Goal: Task Accomplishment & Management: Manage account settings

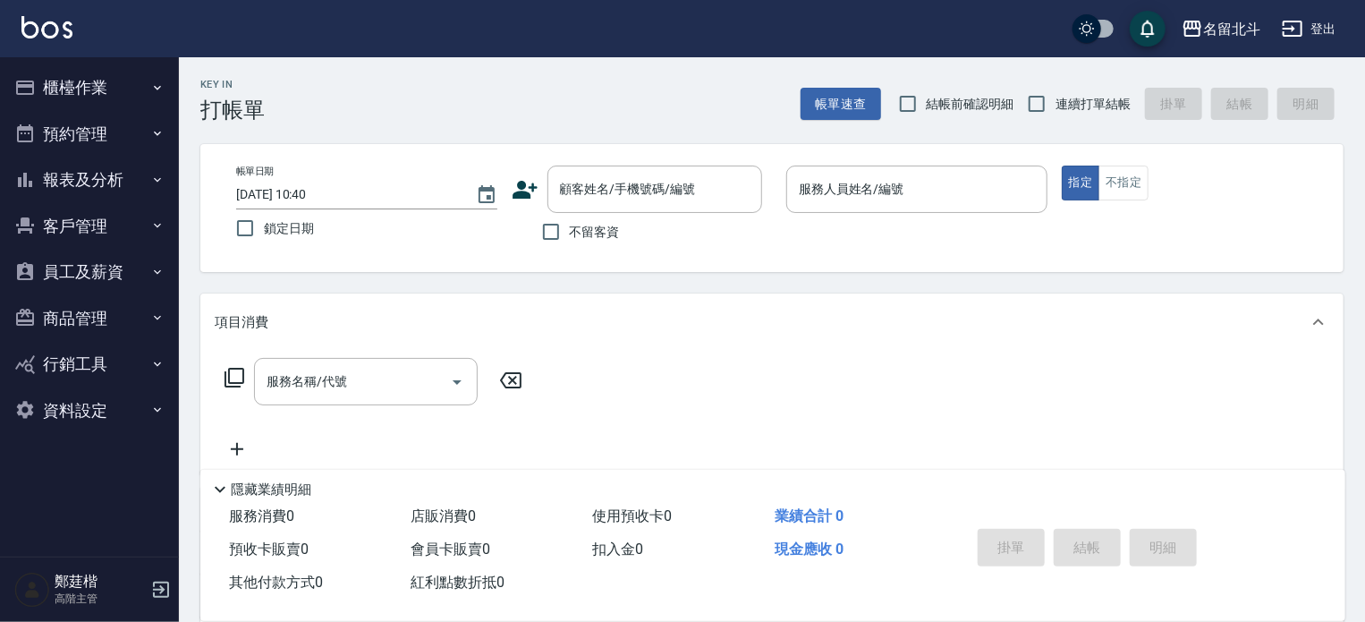
click at [115, 170] on button "報表及分析" at bounding box center [89, 180] width 165 height 47
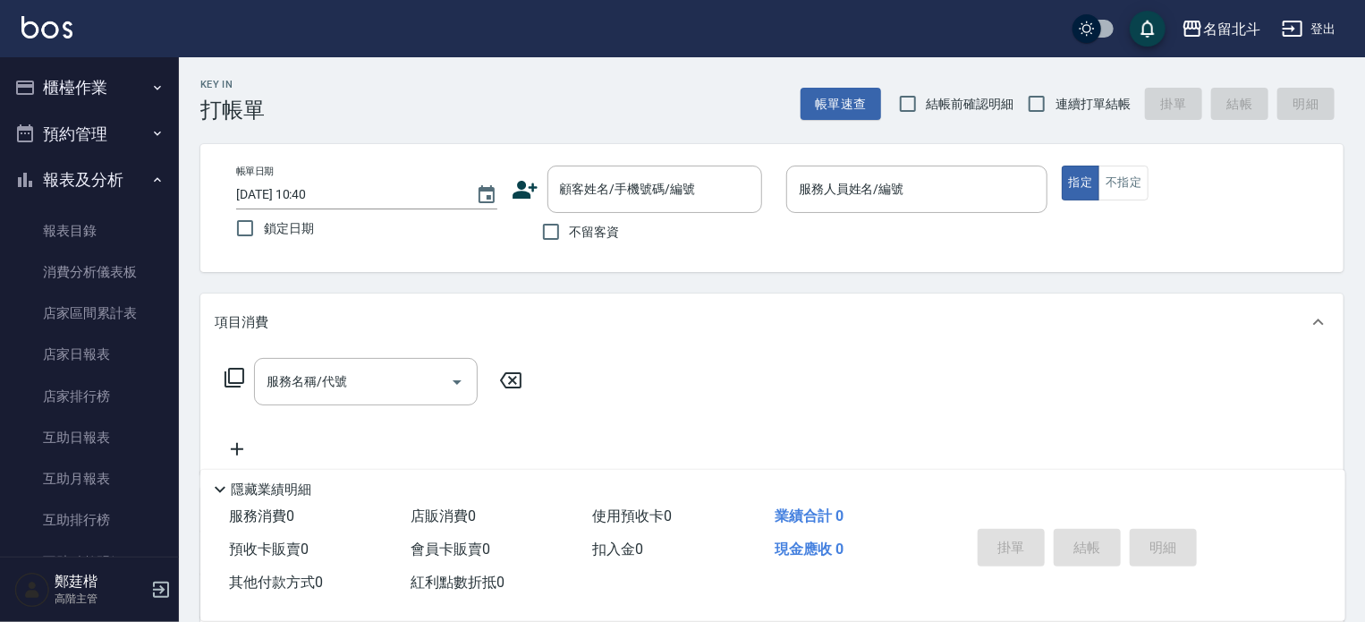
click at [115, 170] on button "報表及分析" at bounding box center [89, 180] width 165 height 47
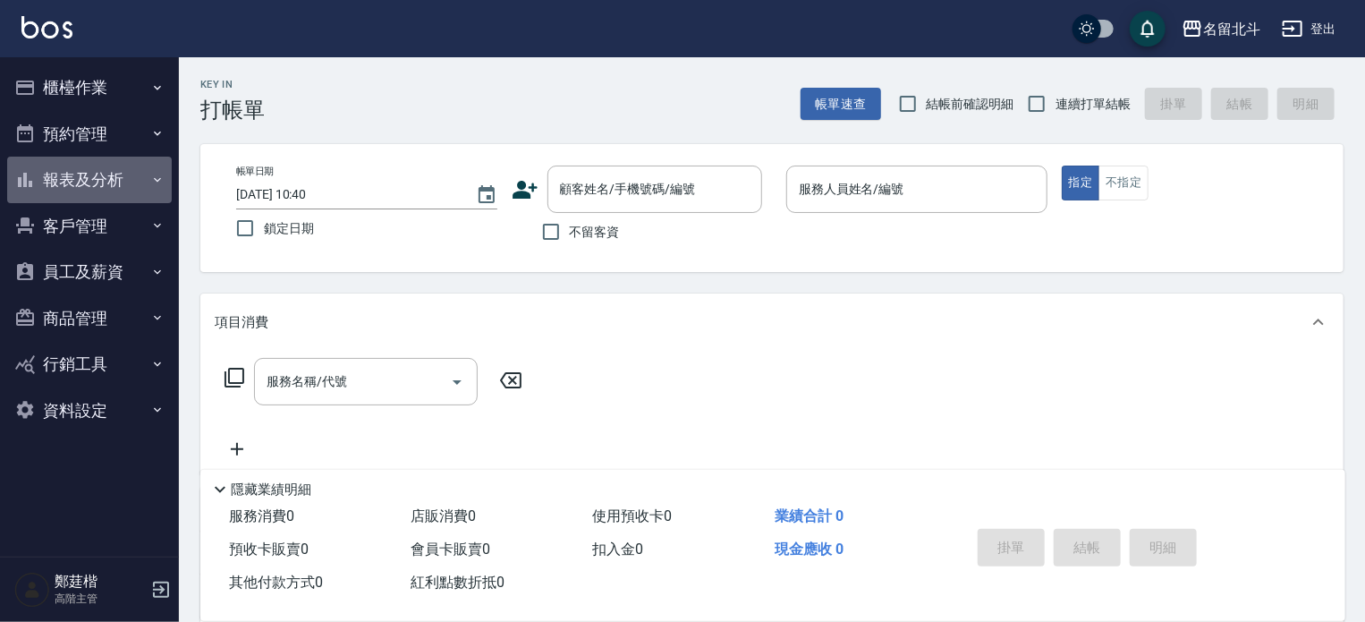
click at [115, 170] on button "報表及分析" at bounding box center [89, 180] width 165 height 47
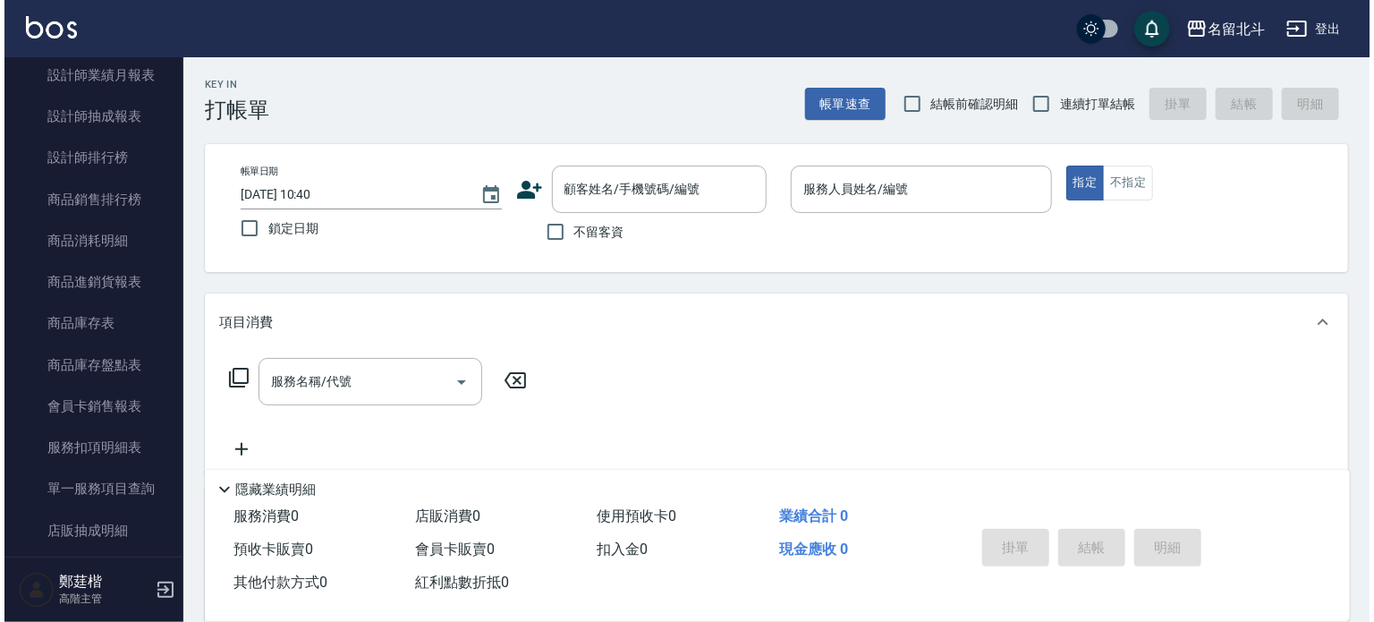
scroll to position [971, 0]
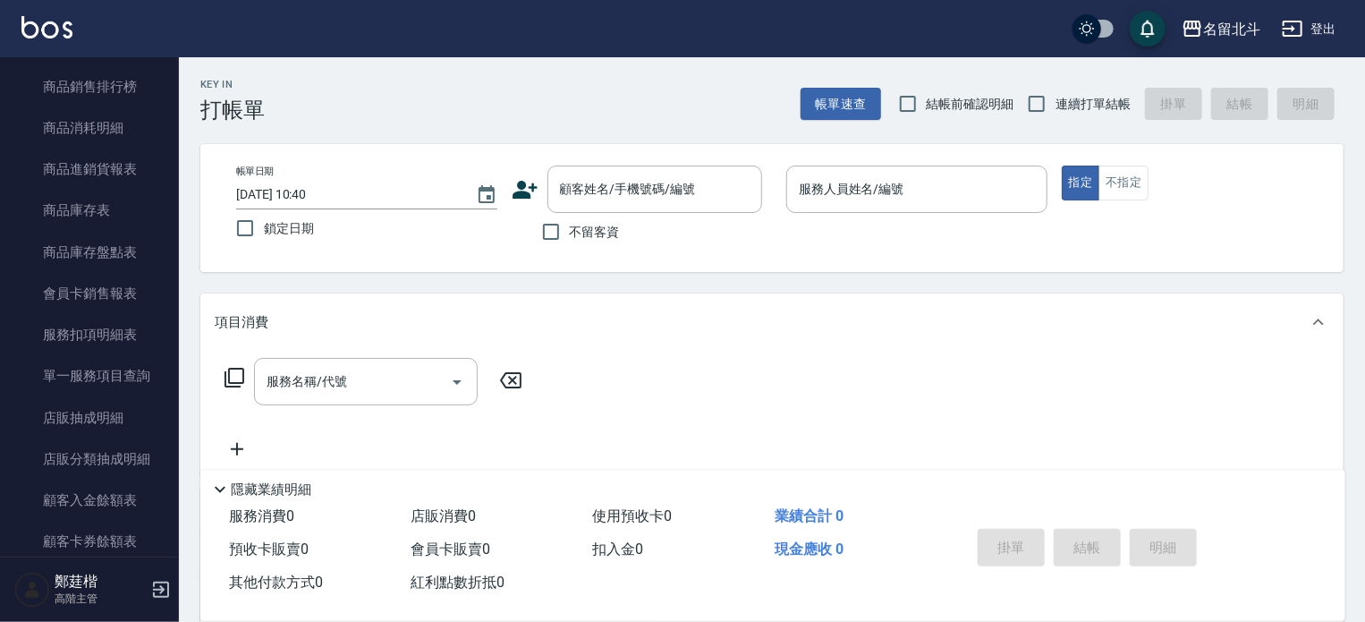
click at [82, 380] on link "單一服務項目查詢" at bounding box center [89, 375] width 165 height 41
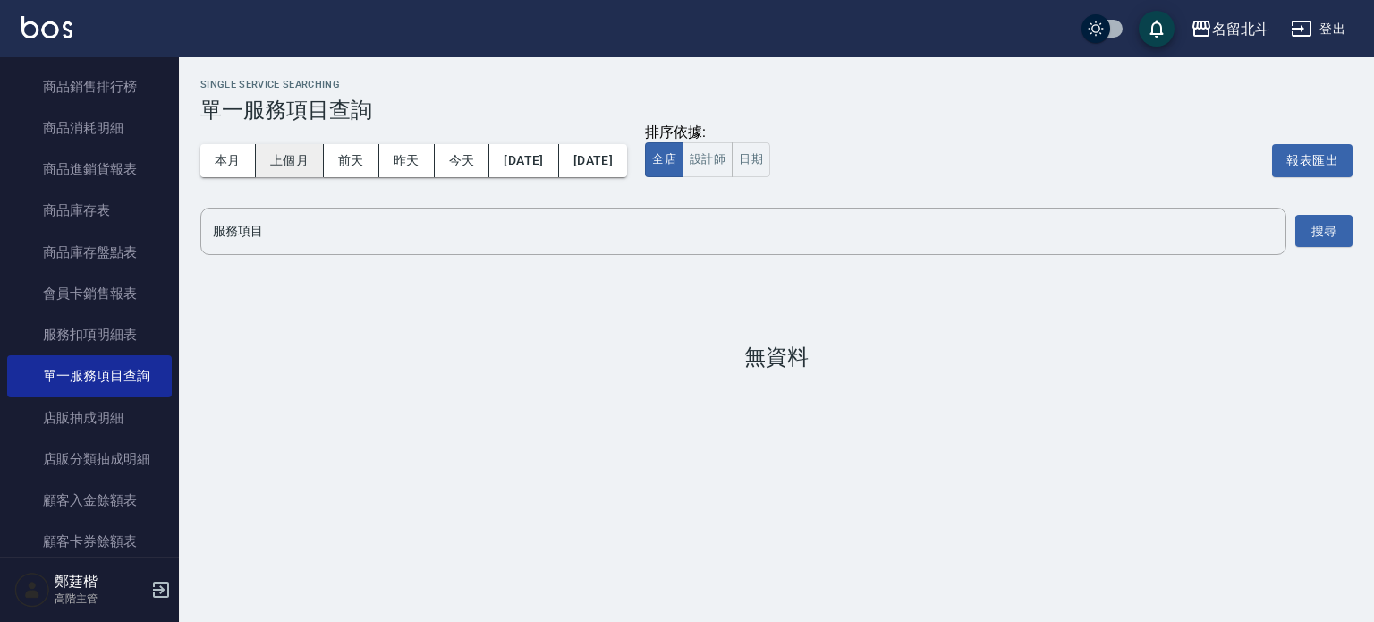
click at [258, 168] on button "上個月" at bounding box center [290, 160] width 68 height 33
click at [327, 258] on div "Single Service Searching 單一服務項目查詢 本月 上個月 前天 昨天 今天 2025/09/01 2025/09/30 排序依據: 全…" at bounding box center [776, 224] width 1195 height 334
click at [335, 216] on input "服務項目" at bounding box center [743, 231] width 1070 height 31
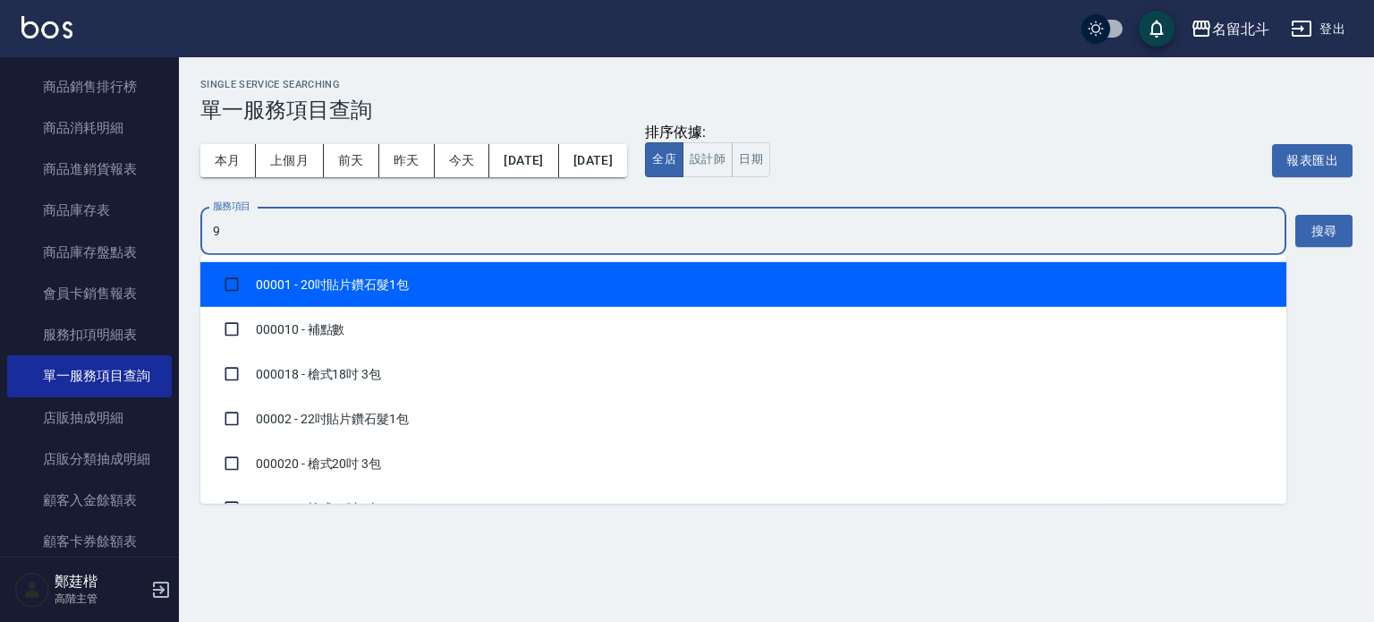
type input "99"
click at [303, 281] on li "00099 - SPA套卡" at bounding box center [743, 284] width 1086 height 45
checkbox input "true"
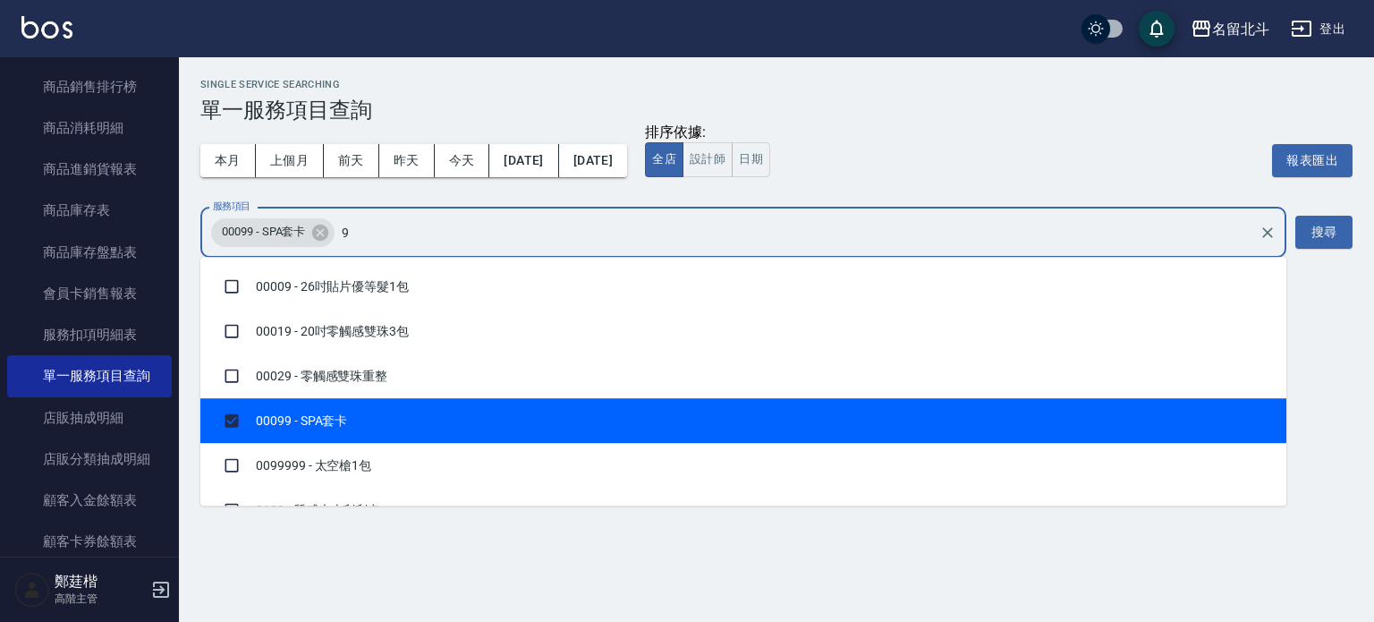
type input "99"
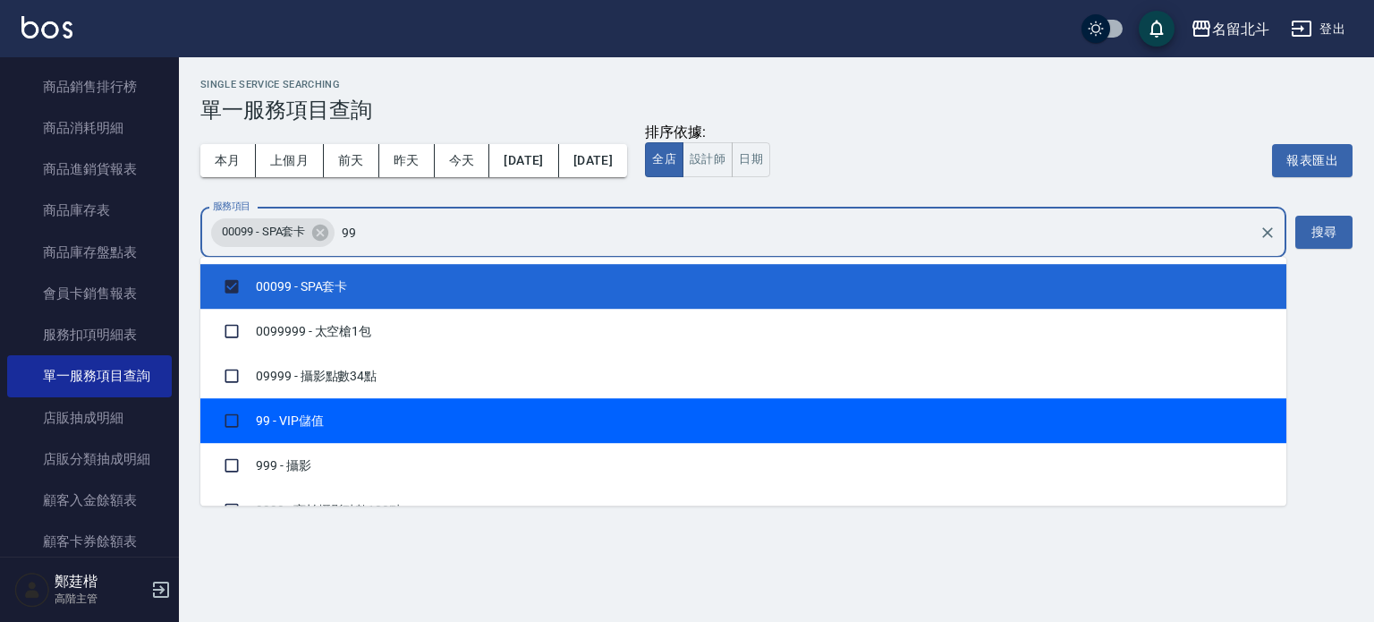
click at [350, 420] on li "99 - VIP儲值" at bounding box center [743, 420] width 1086 height 45
checkbox input "true"
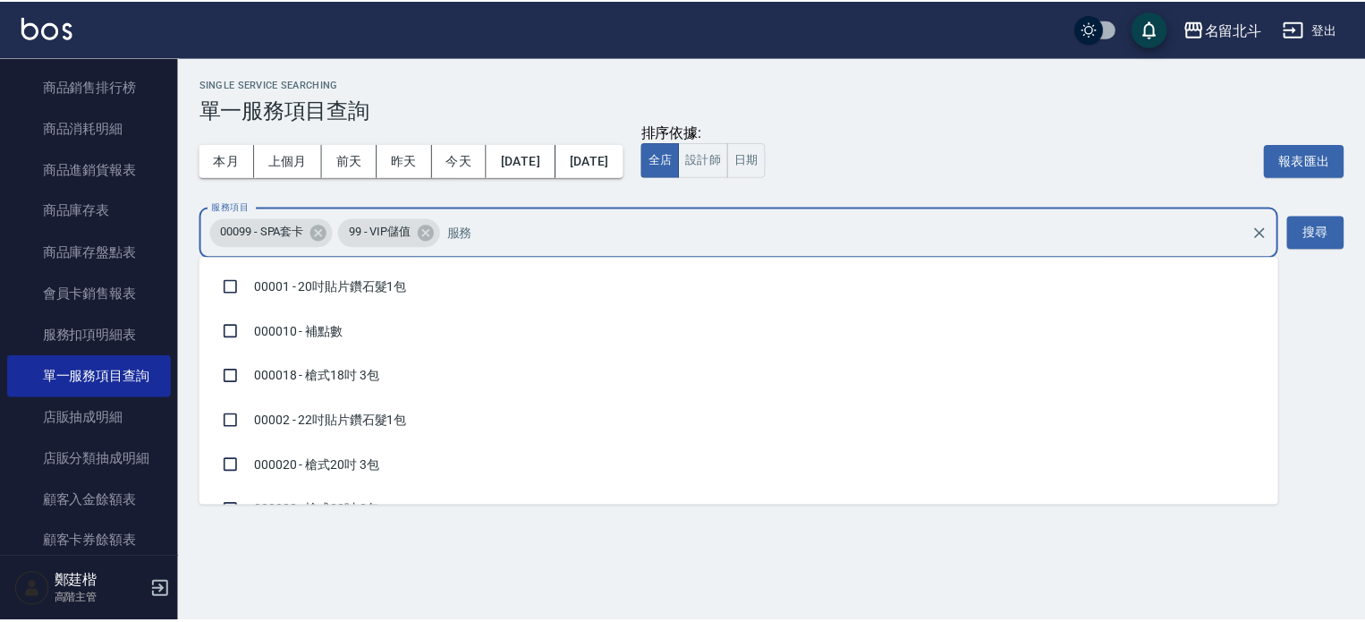
scroll to position [1637, 0]
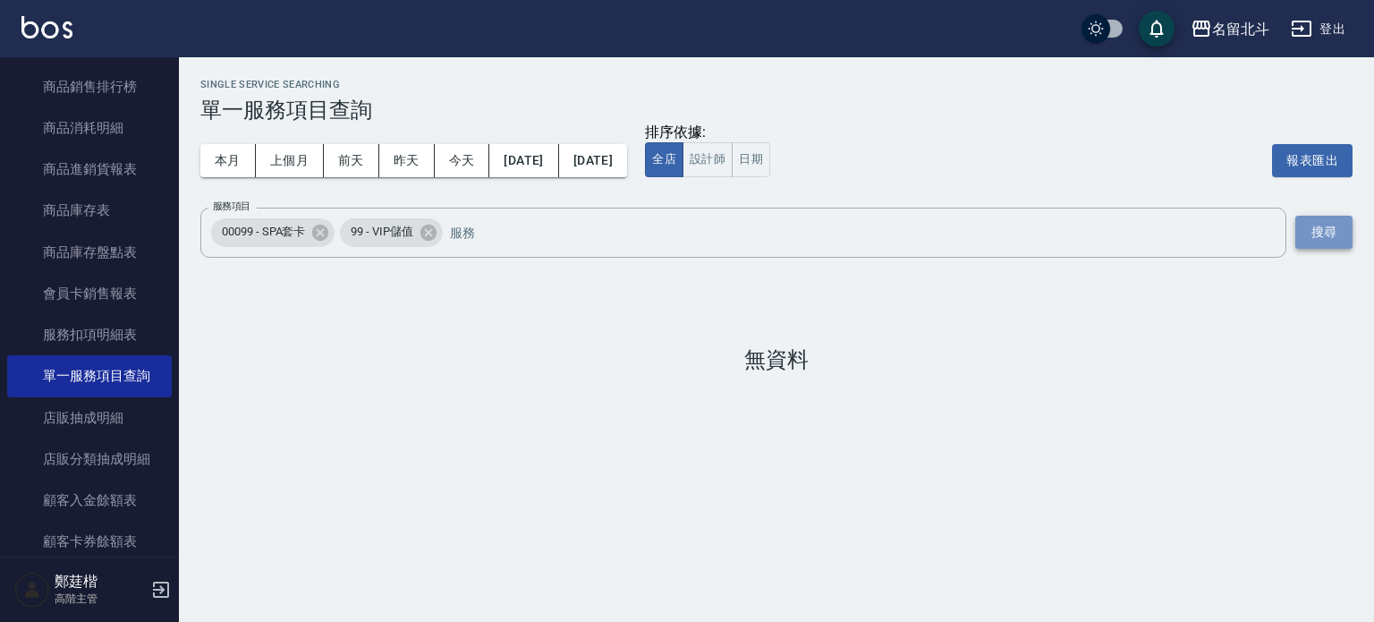
click at [1323, 224] on button "搜尋" at bounding box center [1323, 232] width 57 height 33
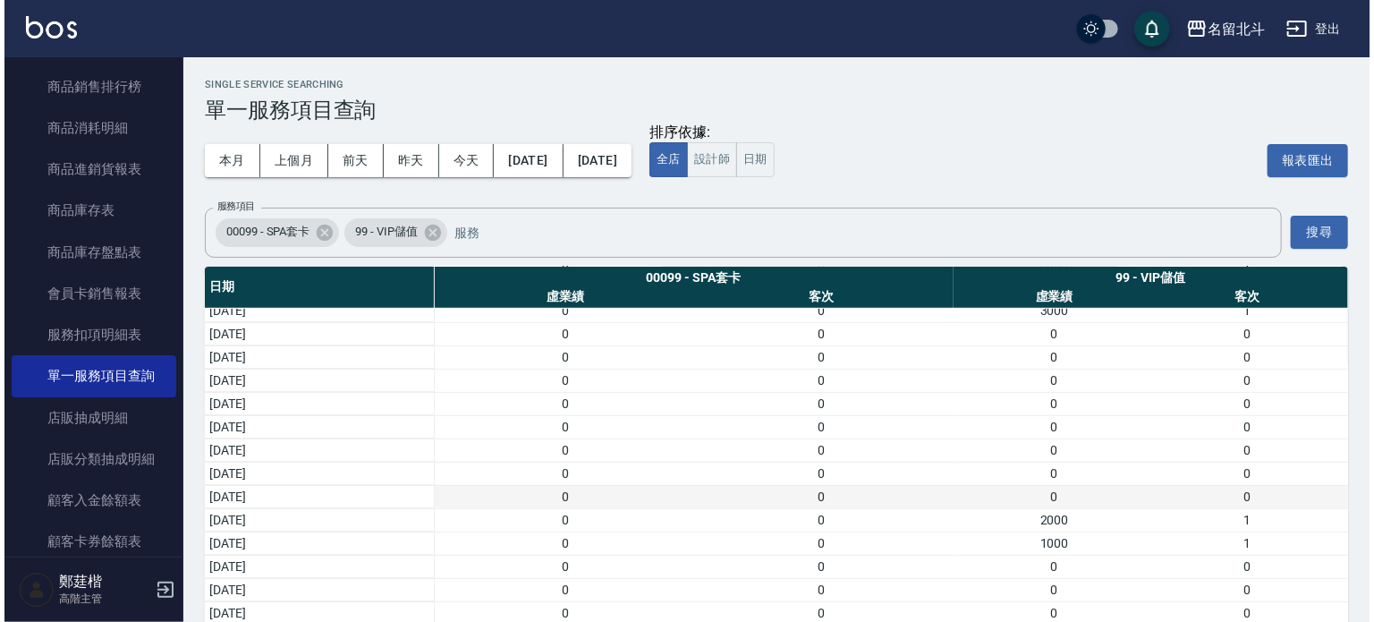
scroll to position [64, 0]
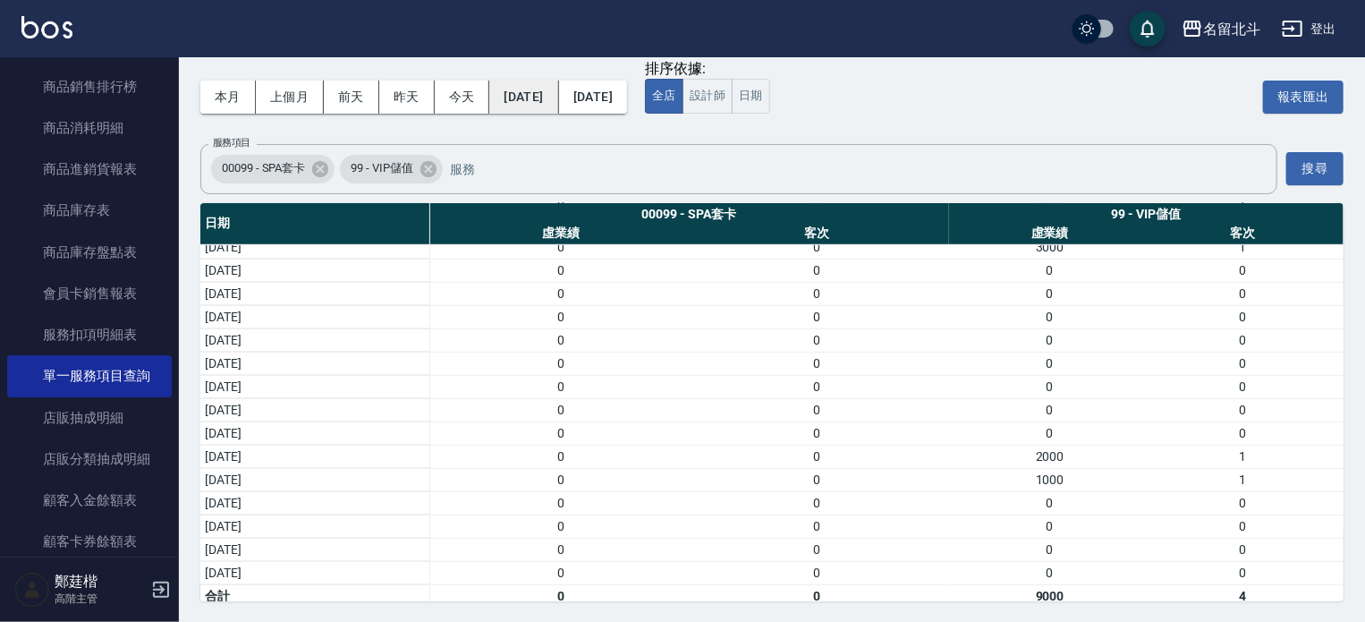
click at [558, 93] on button "2025/09/01" at bounding box center [523, 97] width 69 height 33
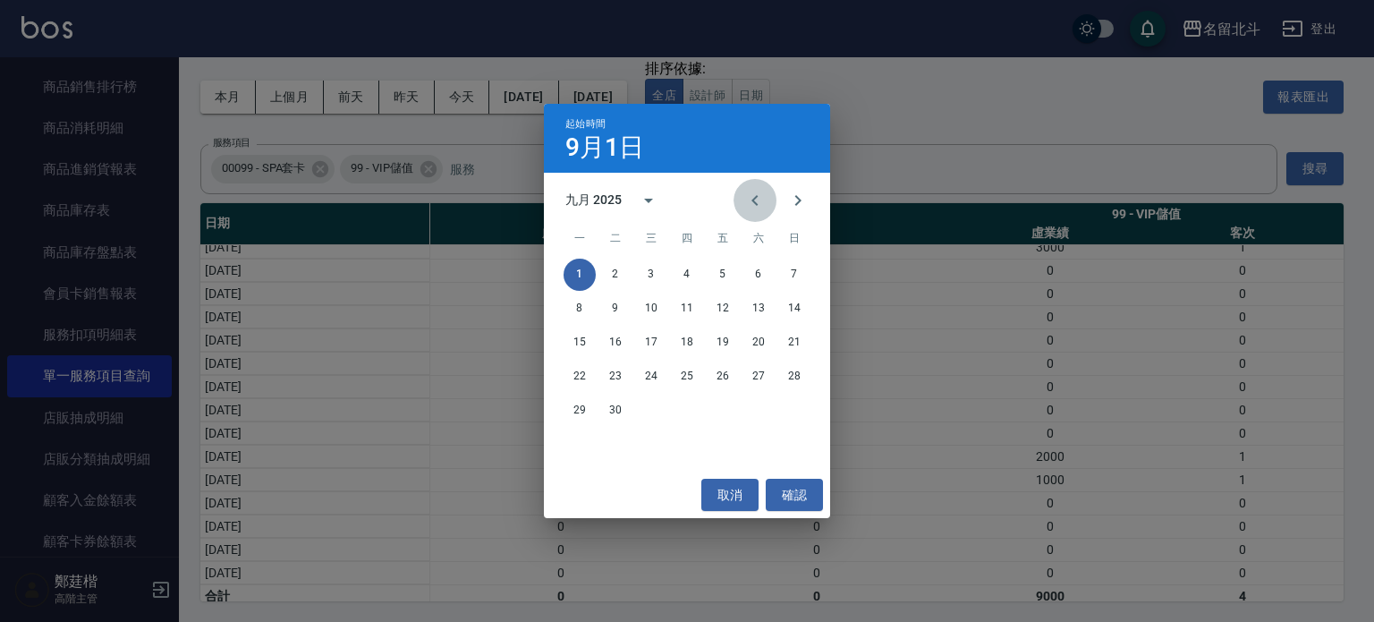
click at [749, 202] on icon "Previous month" at bounding box center [754, 200] width 21 height 21
click at [720, 277] on button "1" at bounding box center [723, 274] width 32 height 32
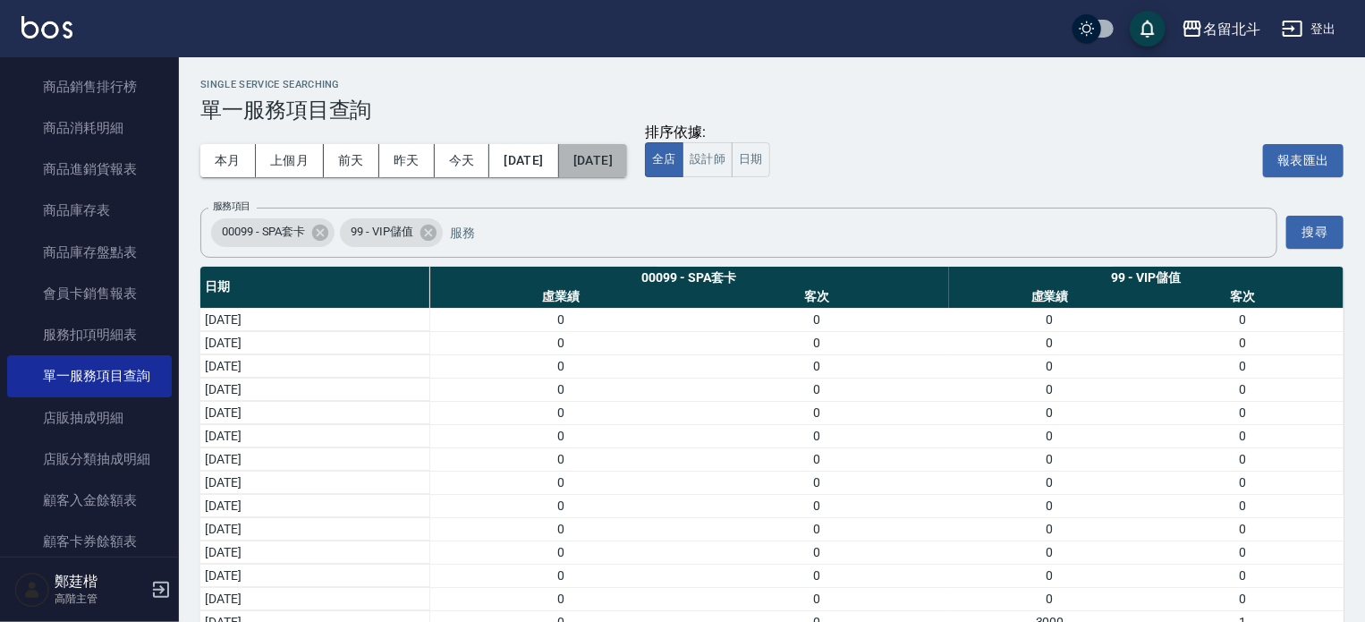
click at [627, 164] on button "[DATE]" at bounding box center [593, 160] width 68 height 33
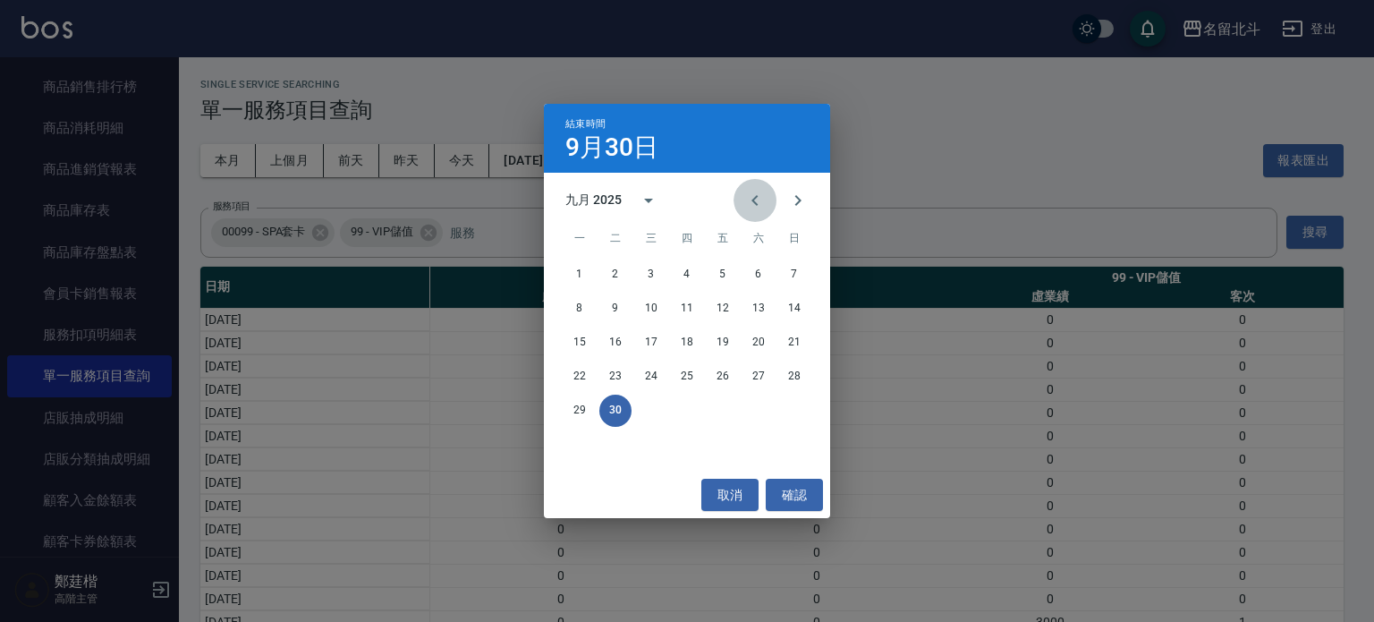
click at [750, 203] on icon "Previous month" at bounding box center [754, 200] width 21 height 21
click at [787, 409] on button "31" at bounding box center [794, 410] width 32 height 32
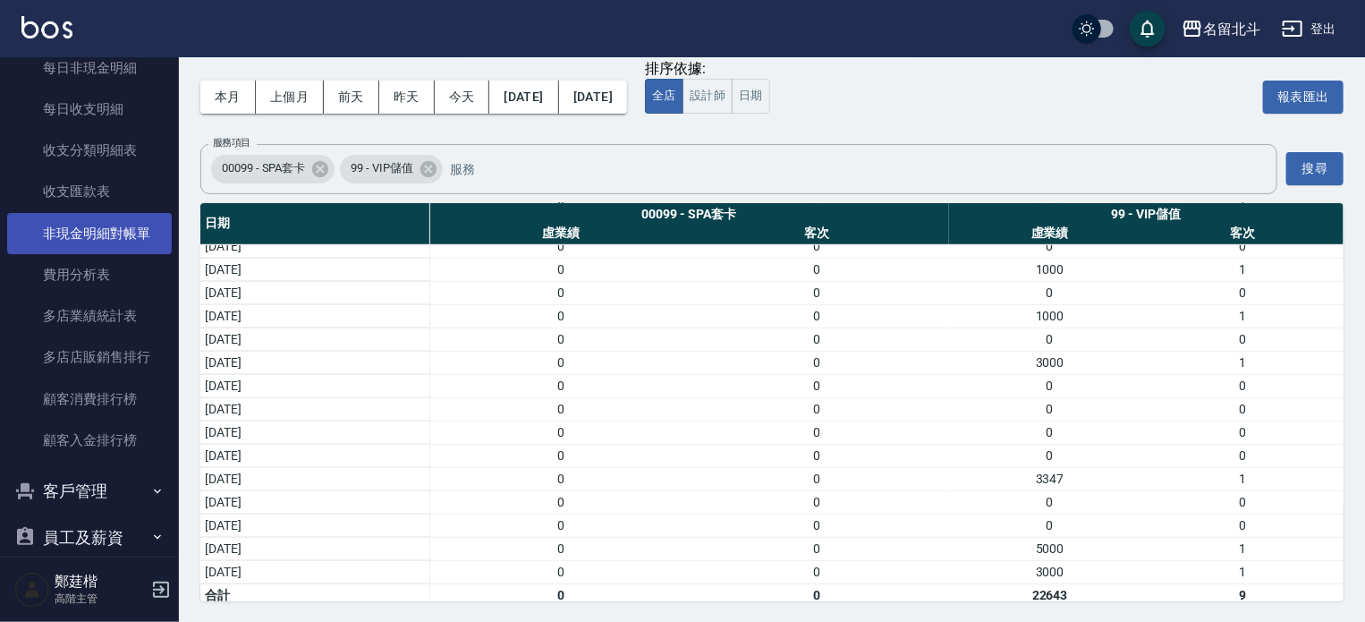
scroll to position [1485, 0]
click at [114, 221] on link "非現金明細對帳單" at bounding box center [89, 235] width 165 height 41
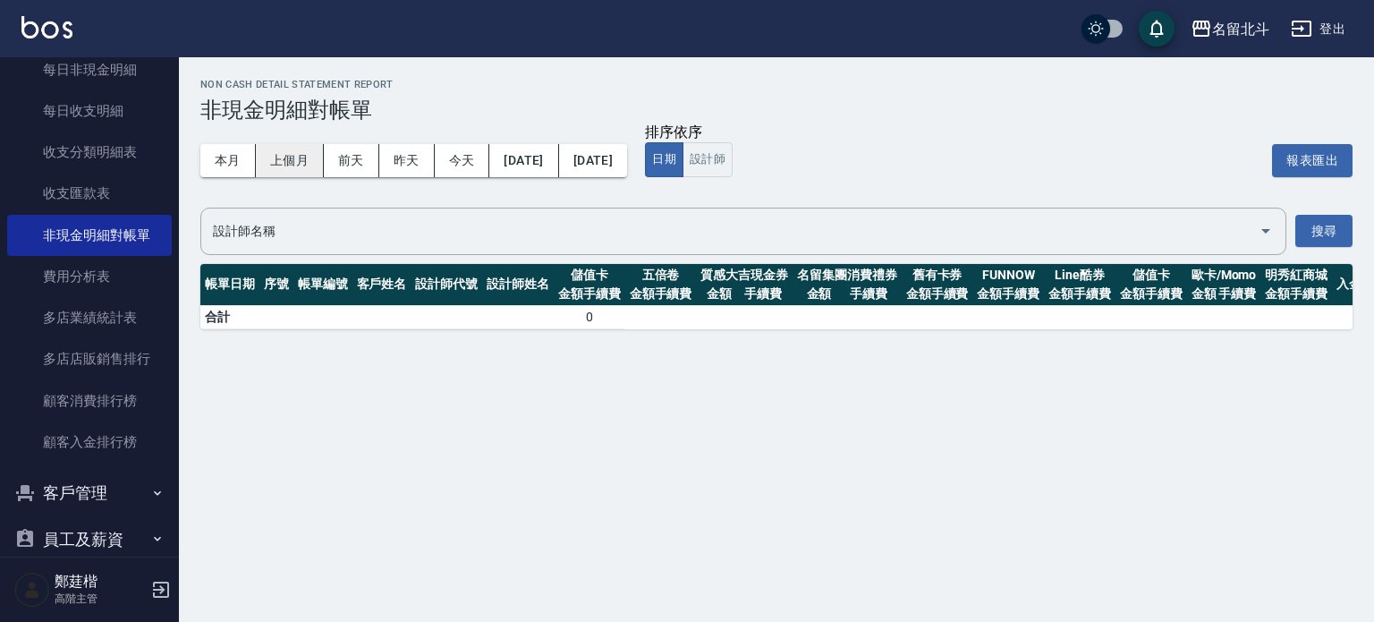
click at [301, 157] on button "上個月" at bounding box center [290, 160] width 68 height 33
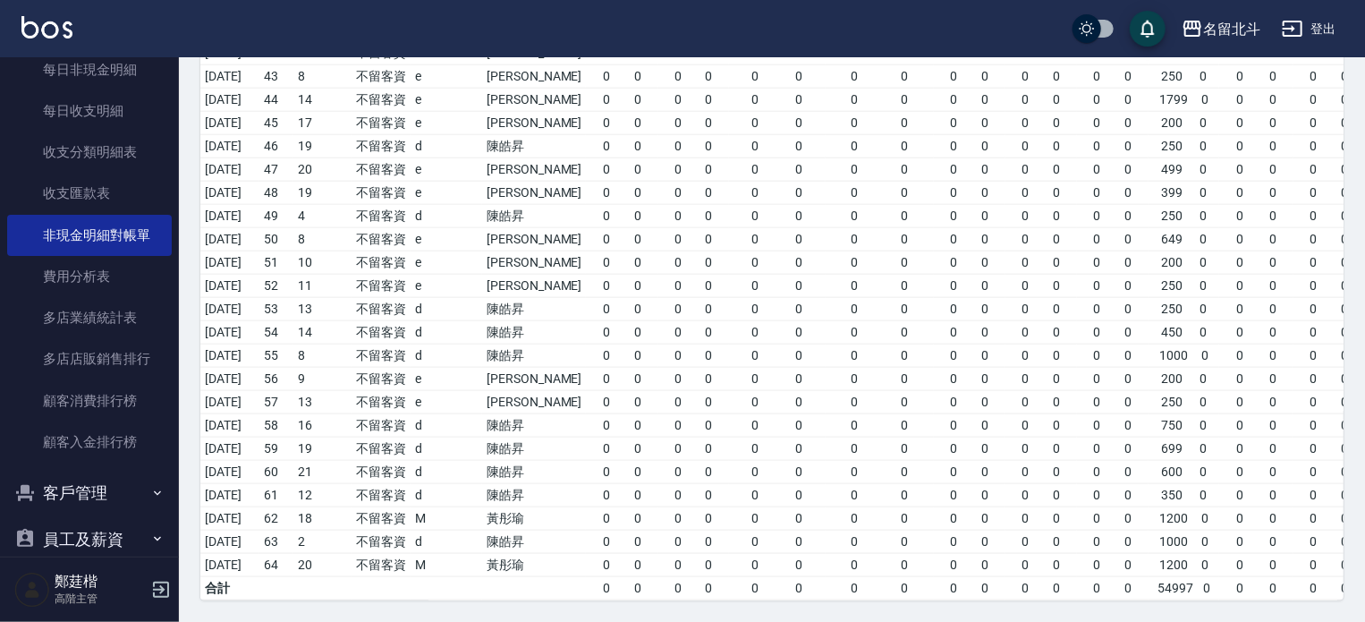
scroll to position [0, 165]
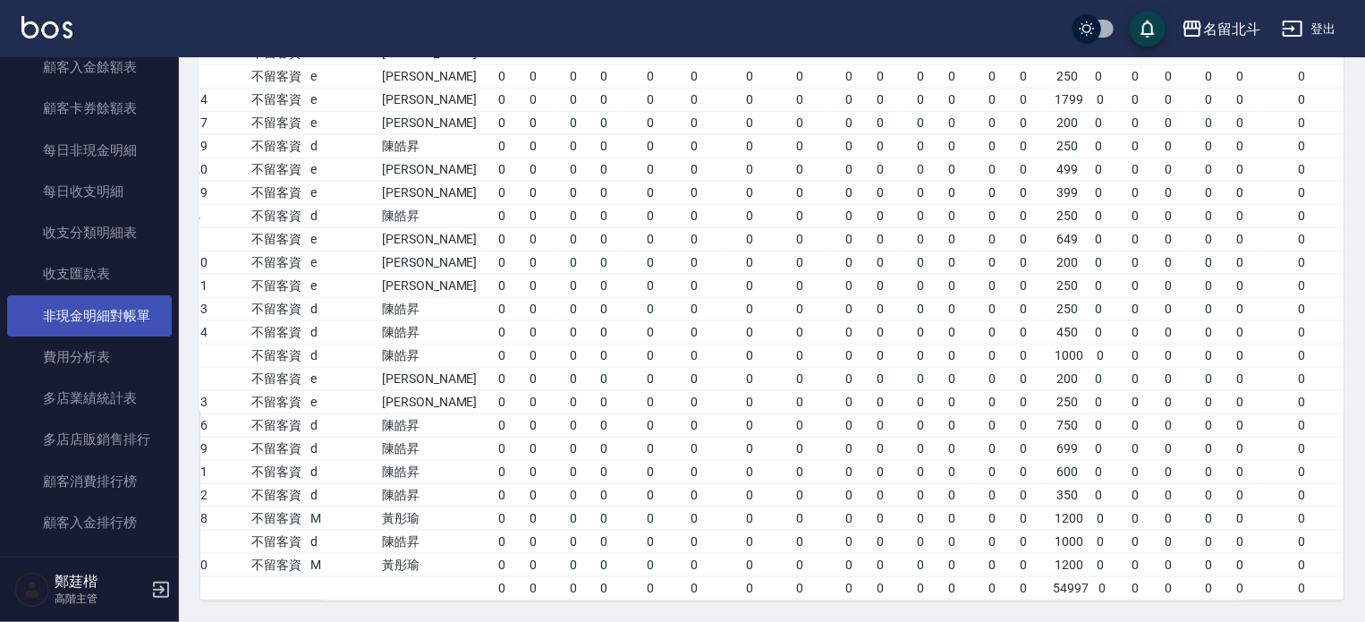
scroll to position [1649, 0]
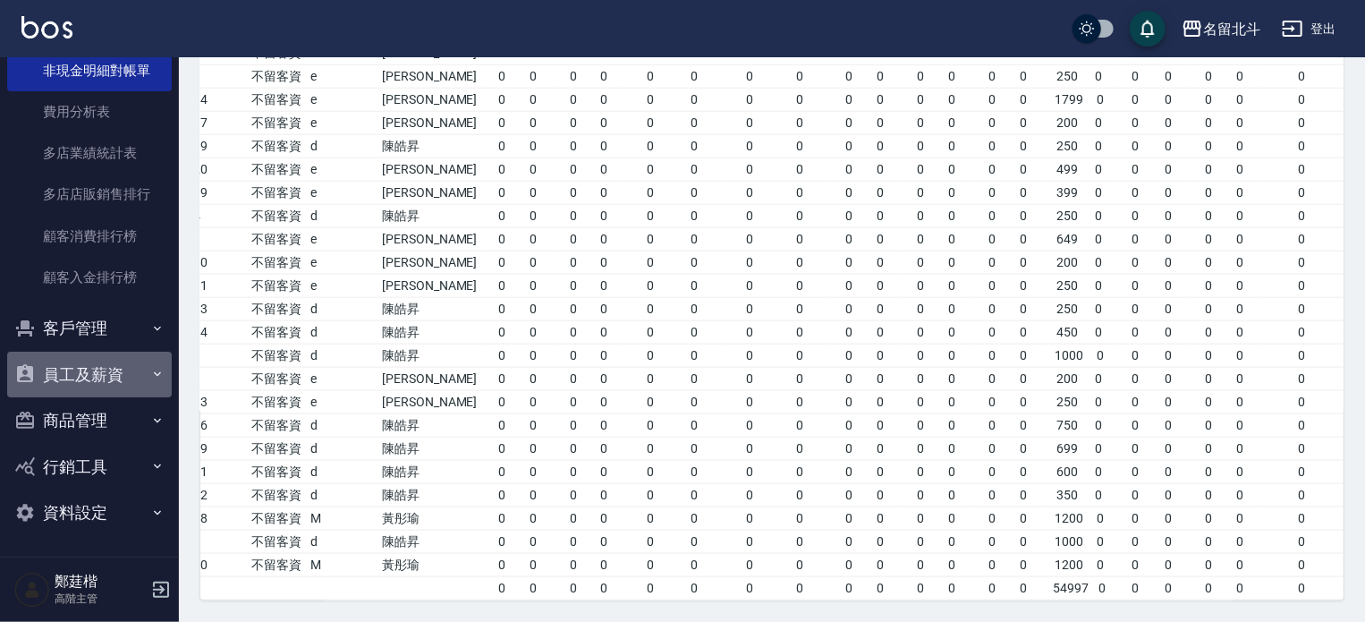
click at [98, 370] on button "員工及薪資" at bounding box center [89, 375] width 165 height 47
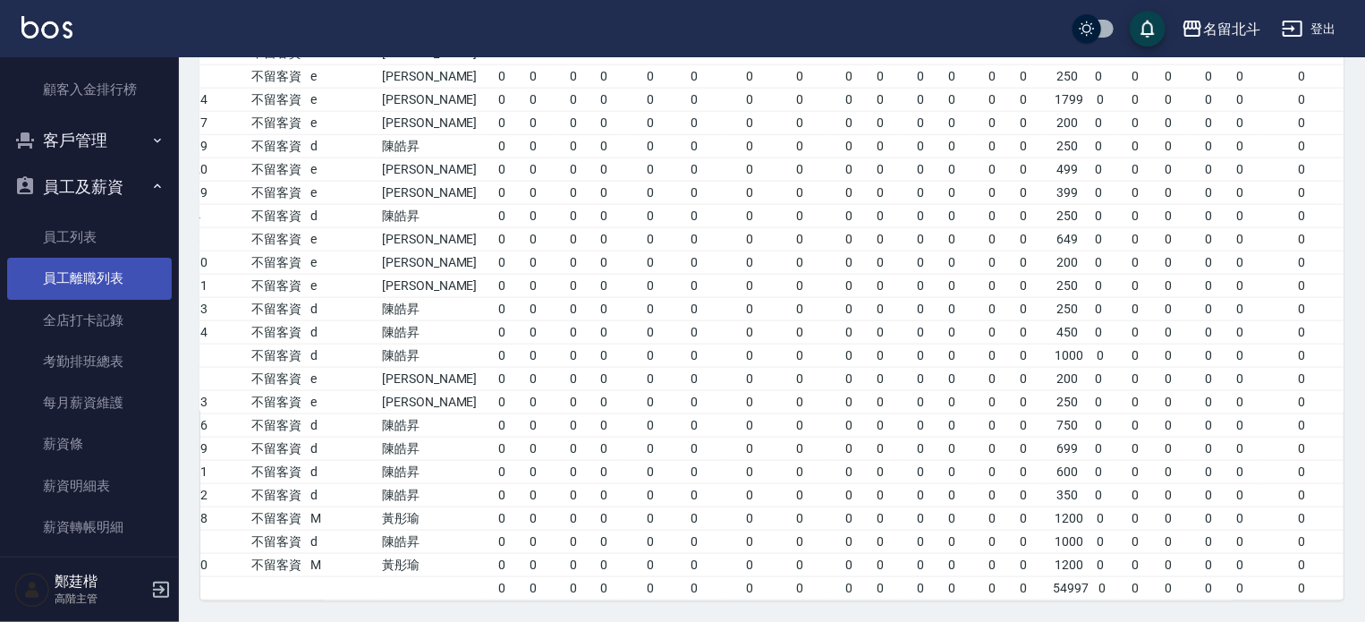
scroll to position [1838, 0]
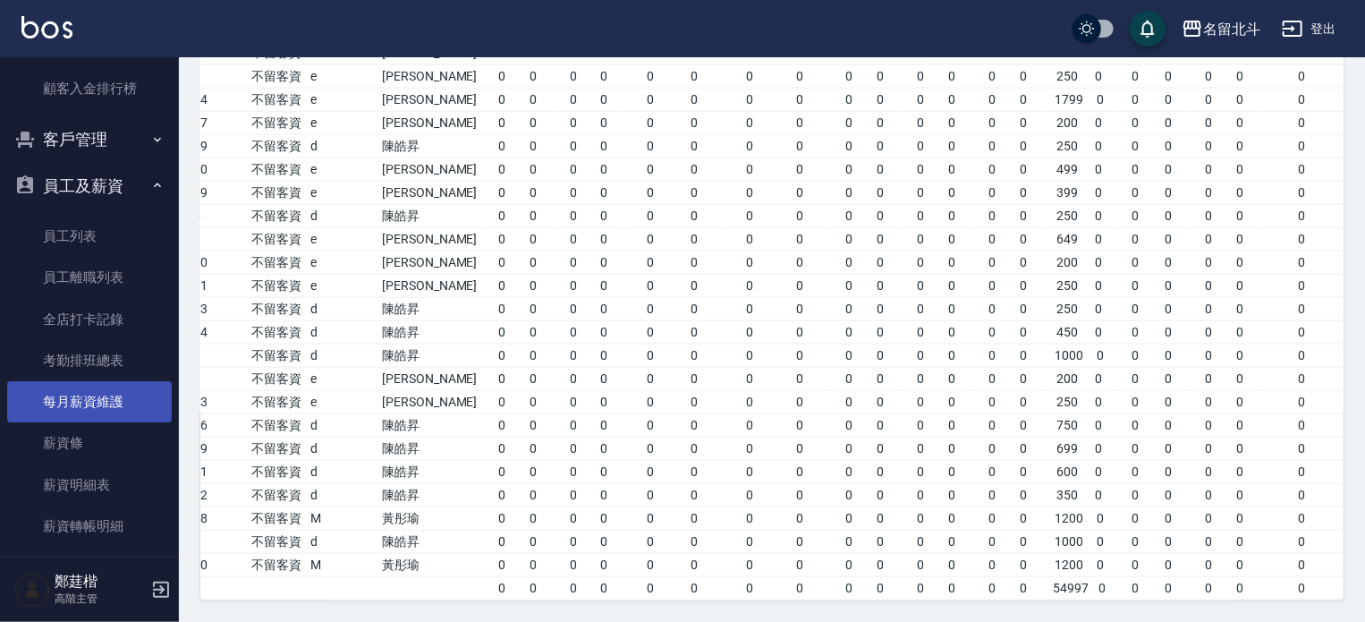
click at [104, 409] on link "每月薪資維護" at bounding box center [89, 401] width 165 height 41
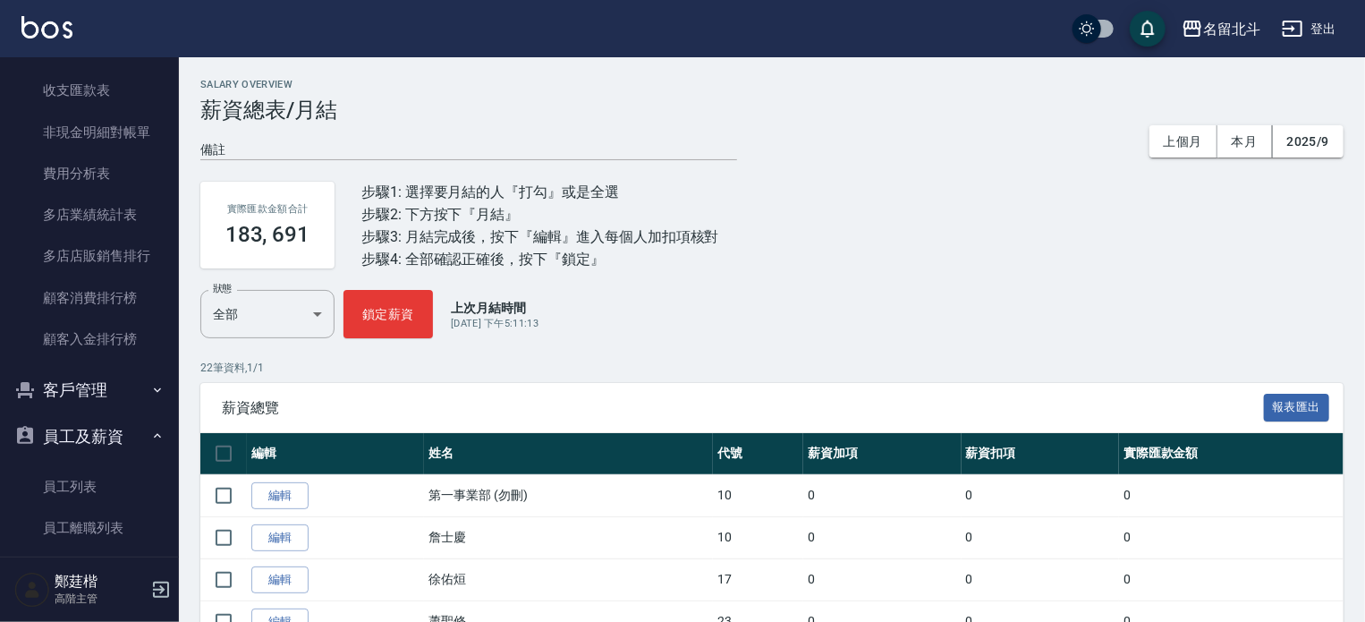
scroll to position [1551, 0]
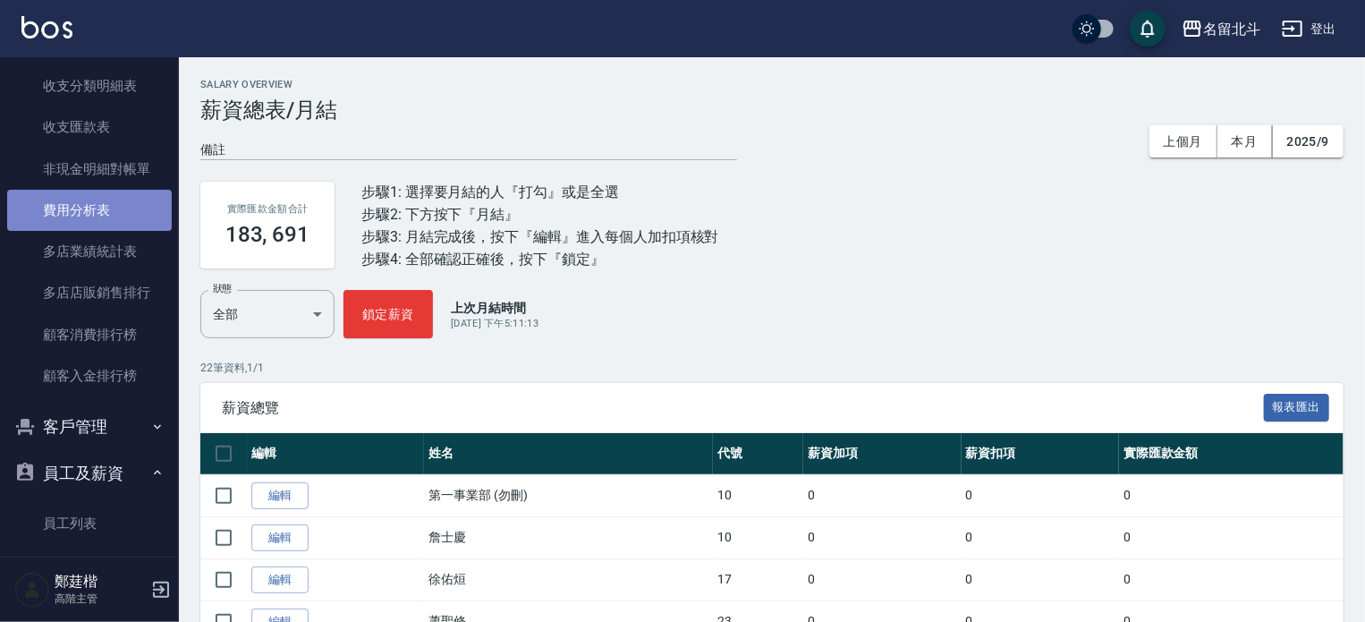
click at [100, 204] on link "費用分析表" at bounding box center [89, 210] width 165 height 41
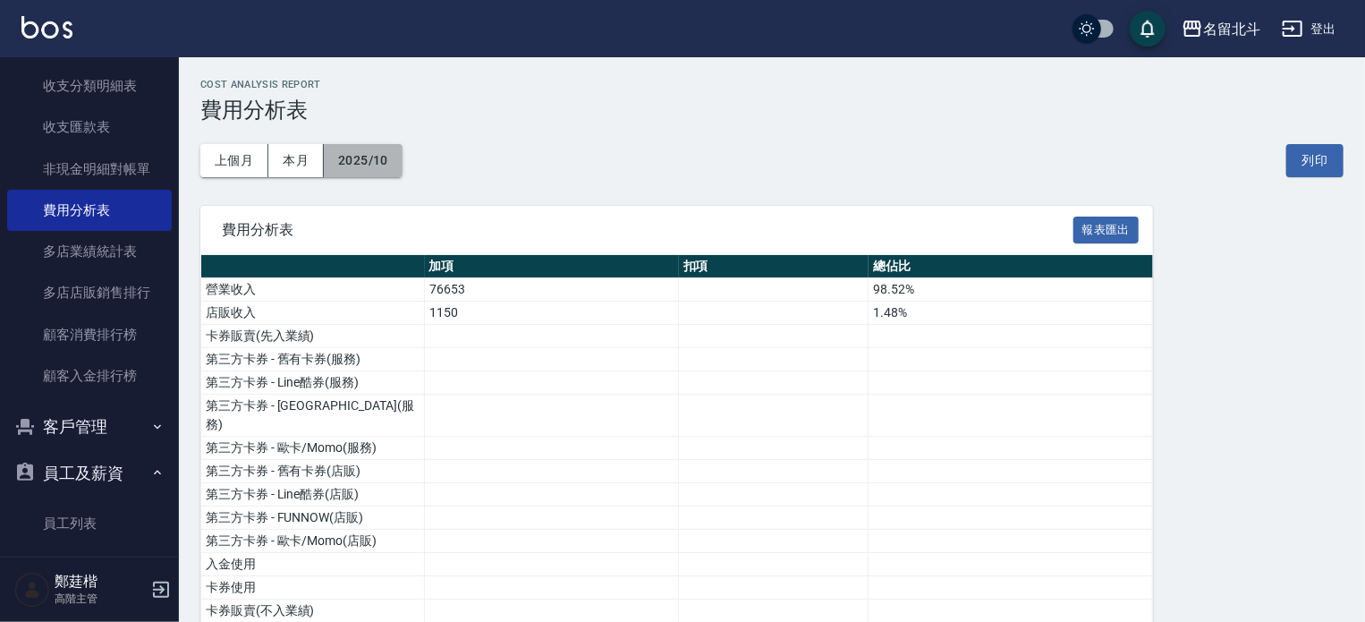
click at [347, 153] on button "2025/10" at bounding box center [363, 160] width 79 height 33
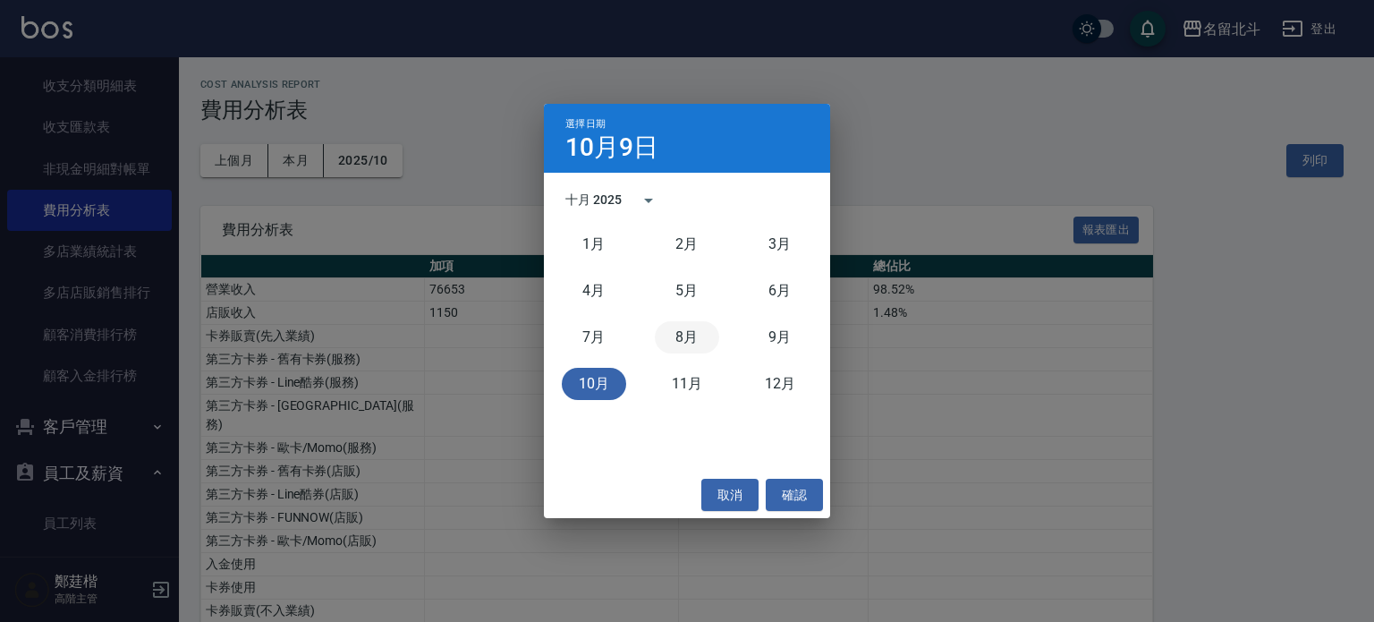
click at [682, 329] on button "8月" at bounding box center [687, 337] width 64 height 32
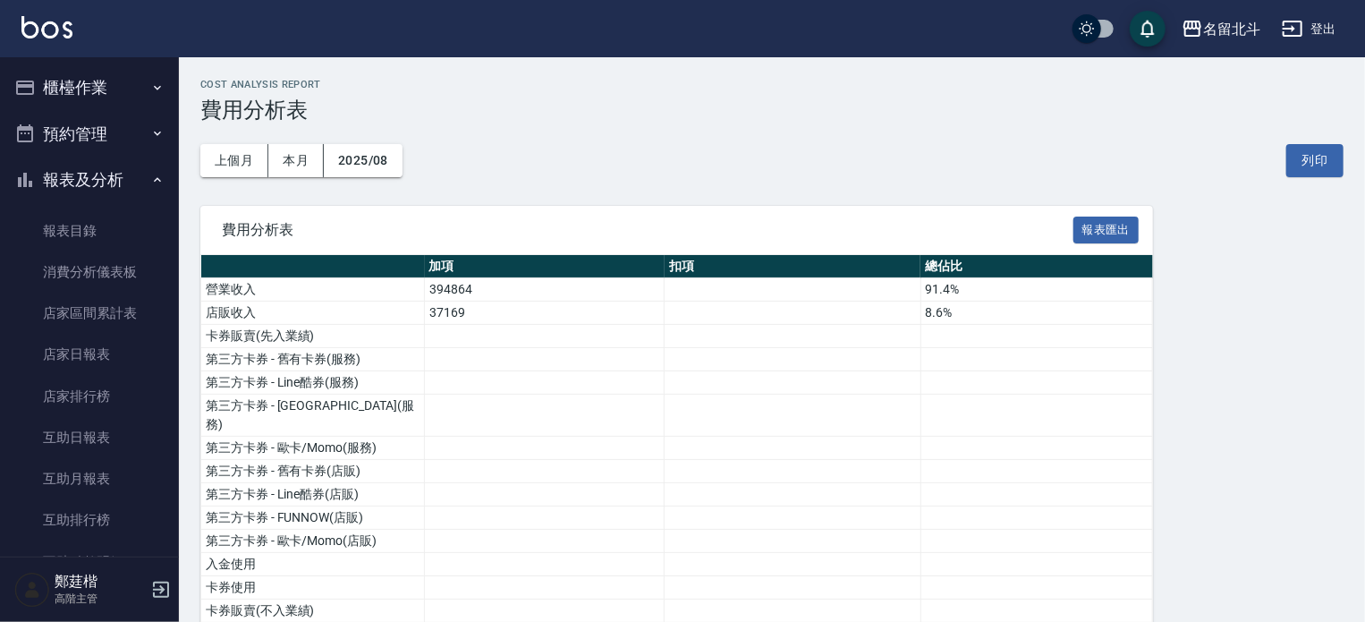
click at [103, 173] on button "報表及分析" at bounding box center [89, 180] width 165 height 47
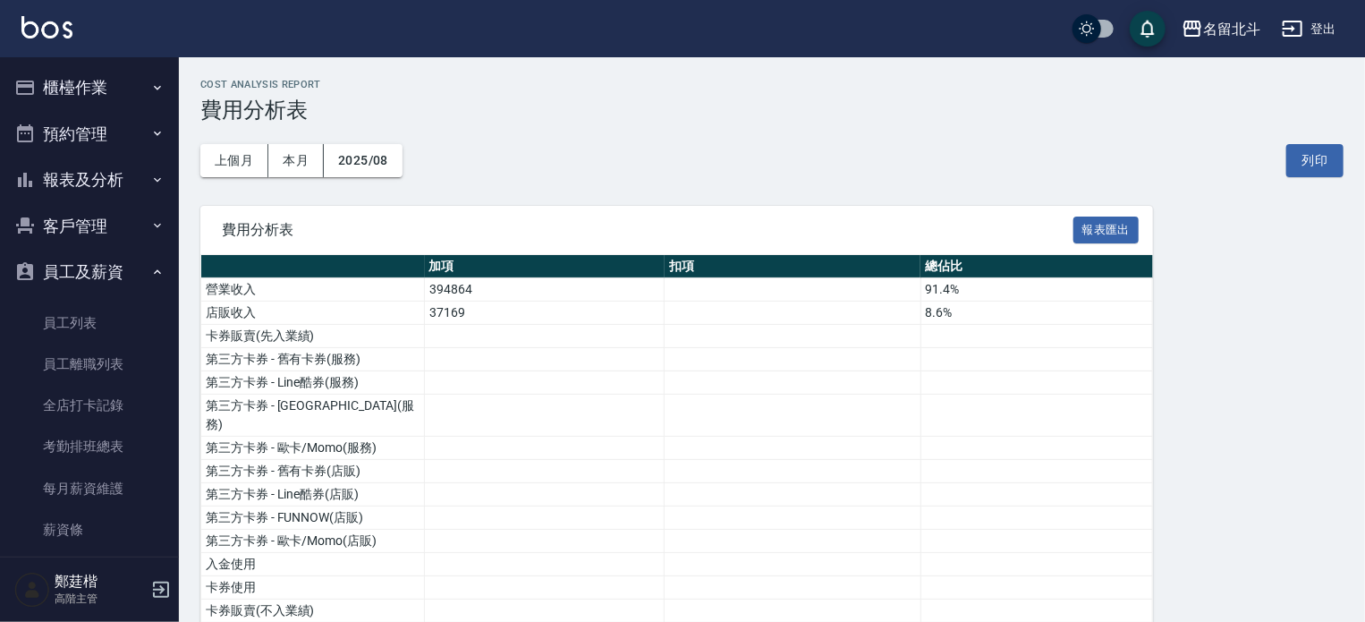
click at [114, 92] on button "櫃檯作業" at bounding box center [89, 87] width 165 height 47
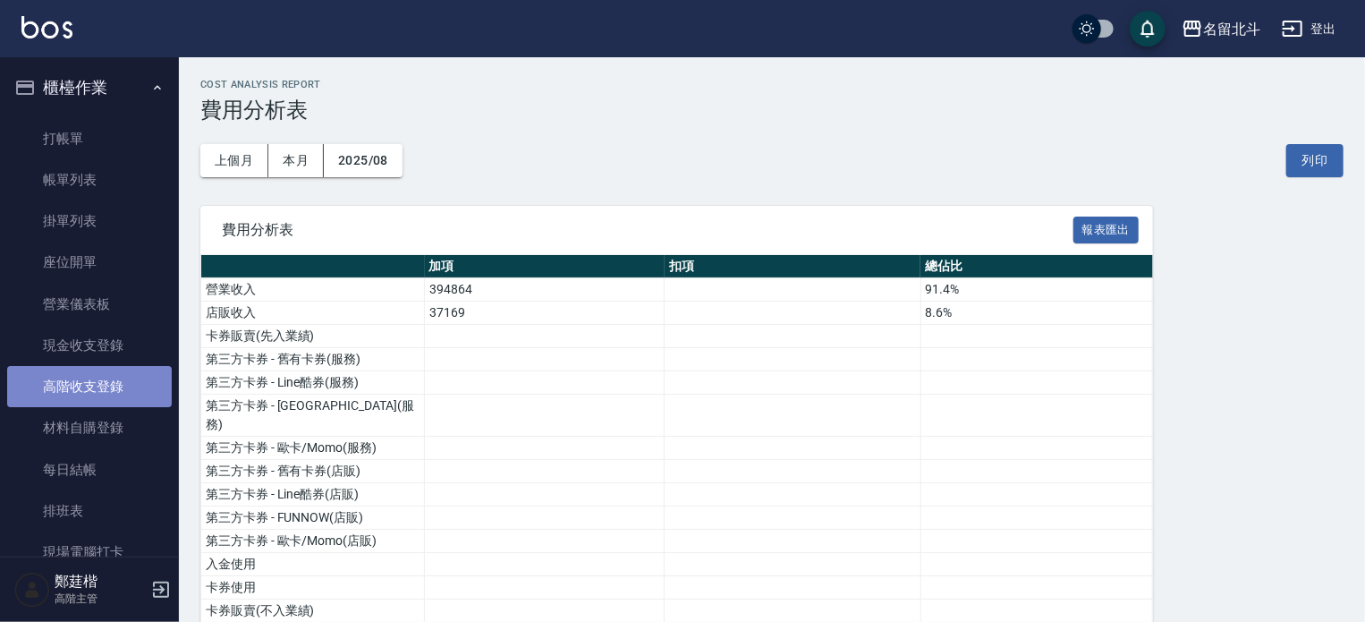
click at [107, 386] on link "高階收支登錄" at bounding box center [89, 386] width 165 height 41
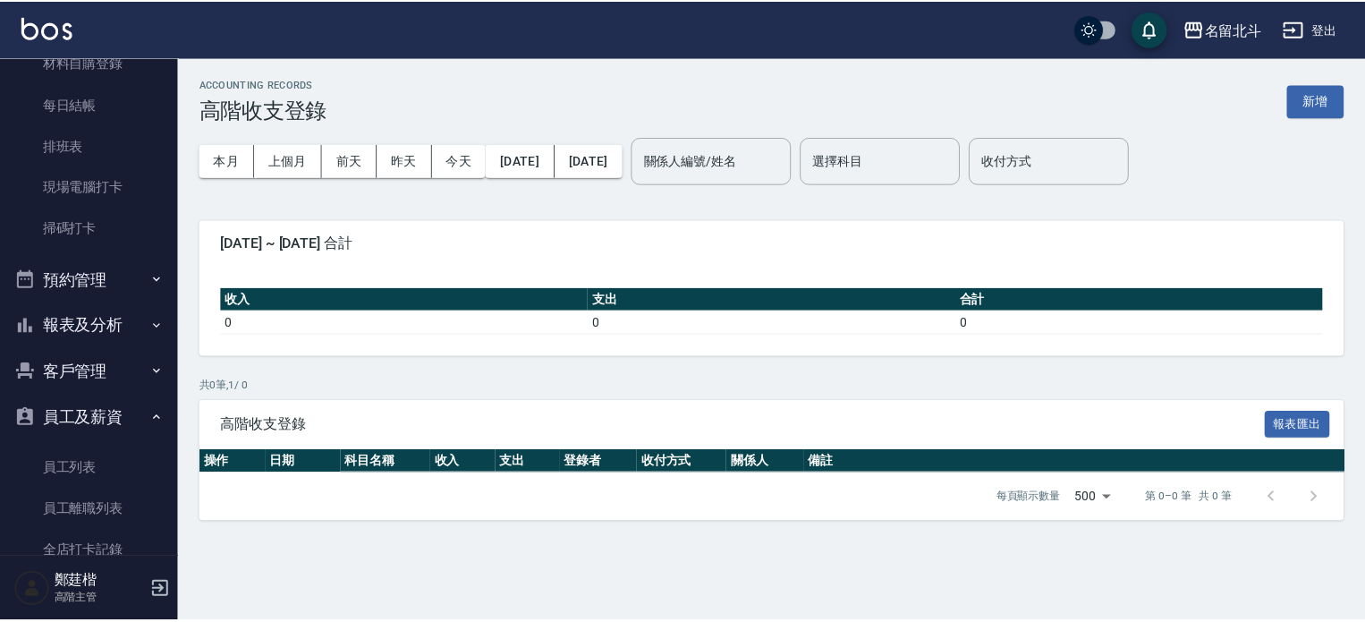
scroll to position [365, 0]
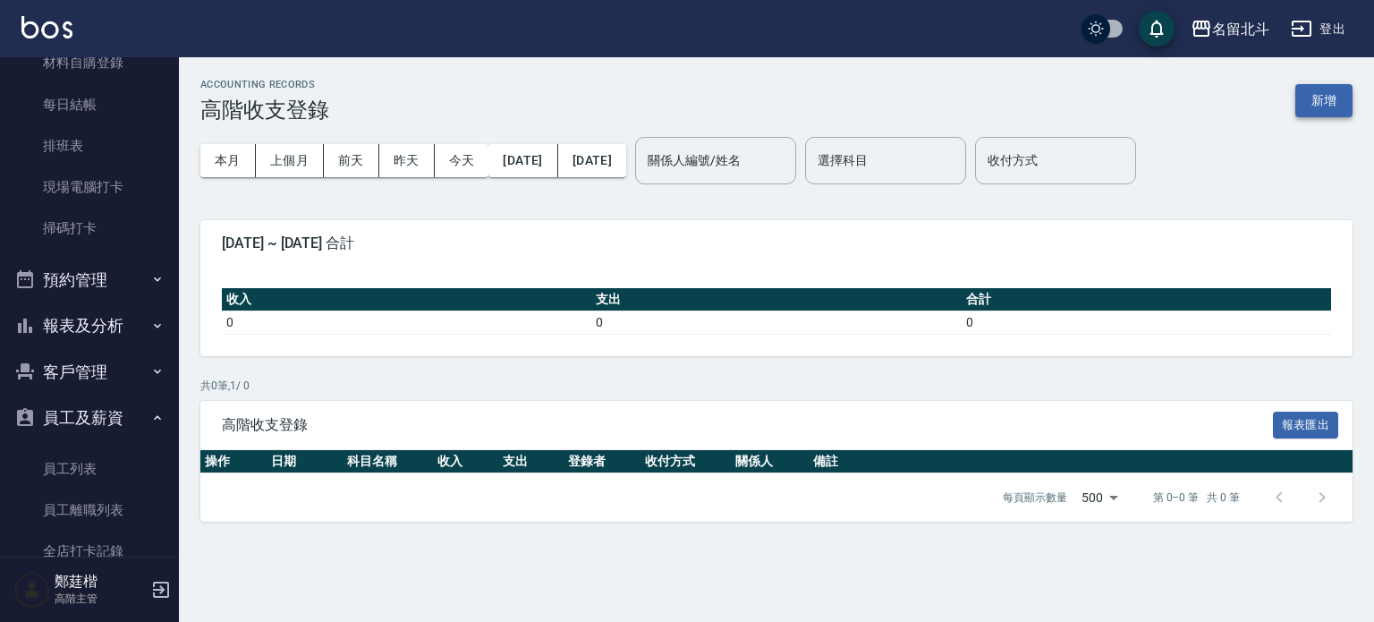
click at [1331, 99] on button "新增" at bounding box center [1323, 100] width 57 height 33
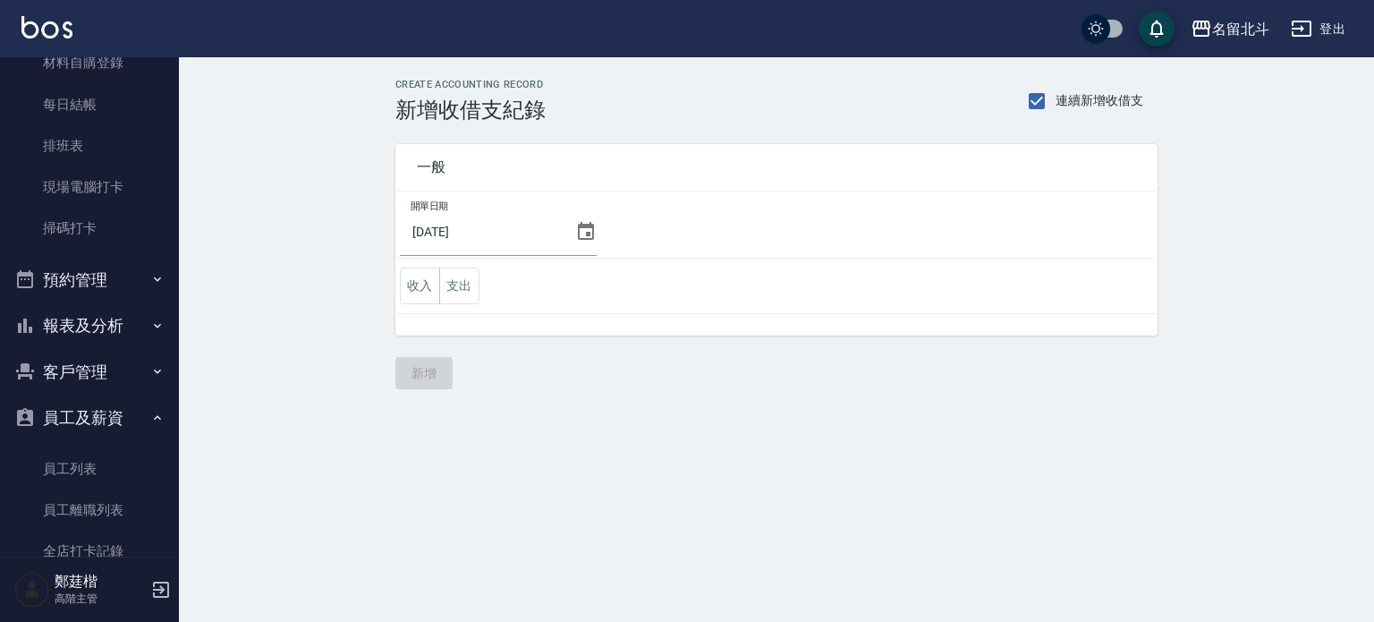
click at [583, 234] on icon at bounding box center [586, 231] width 16 height 18
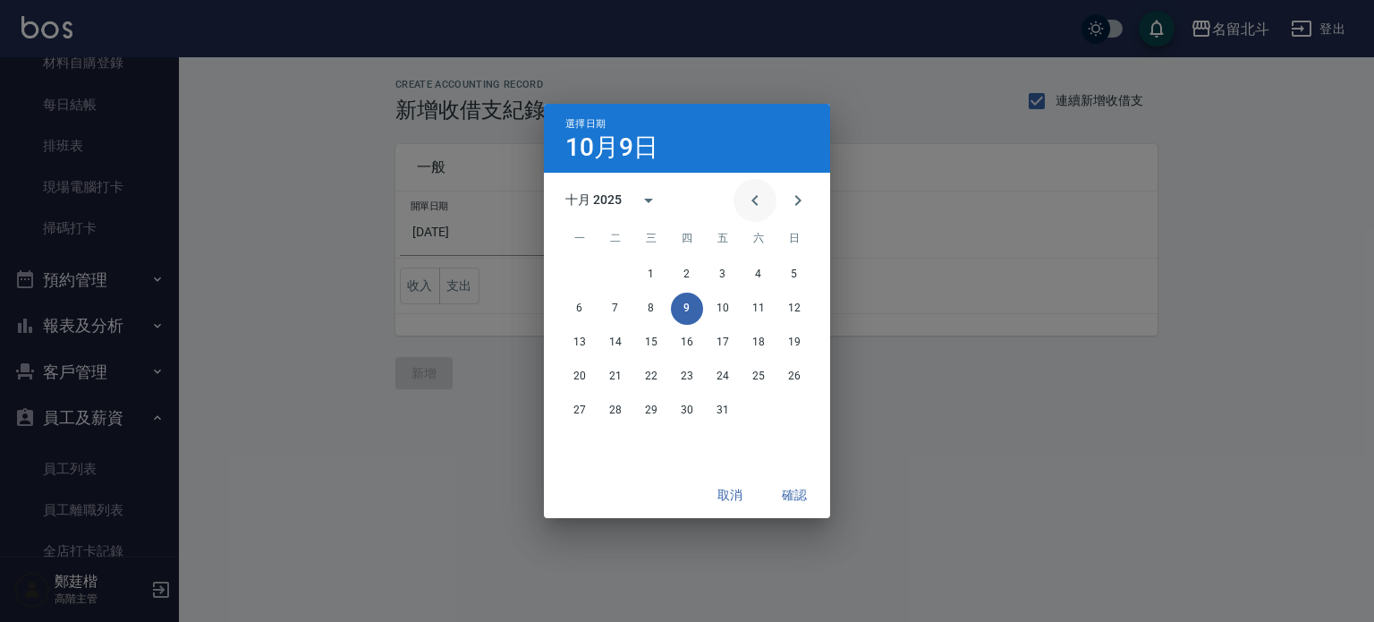
click at [763, 199] on icon "Previous month" at bounding box center [754, 200] width 21 height 21
click at [612, 401] on button "30" at bounding box center [615, 410] width 32 height 32
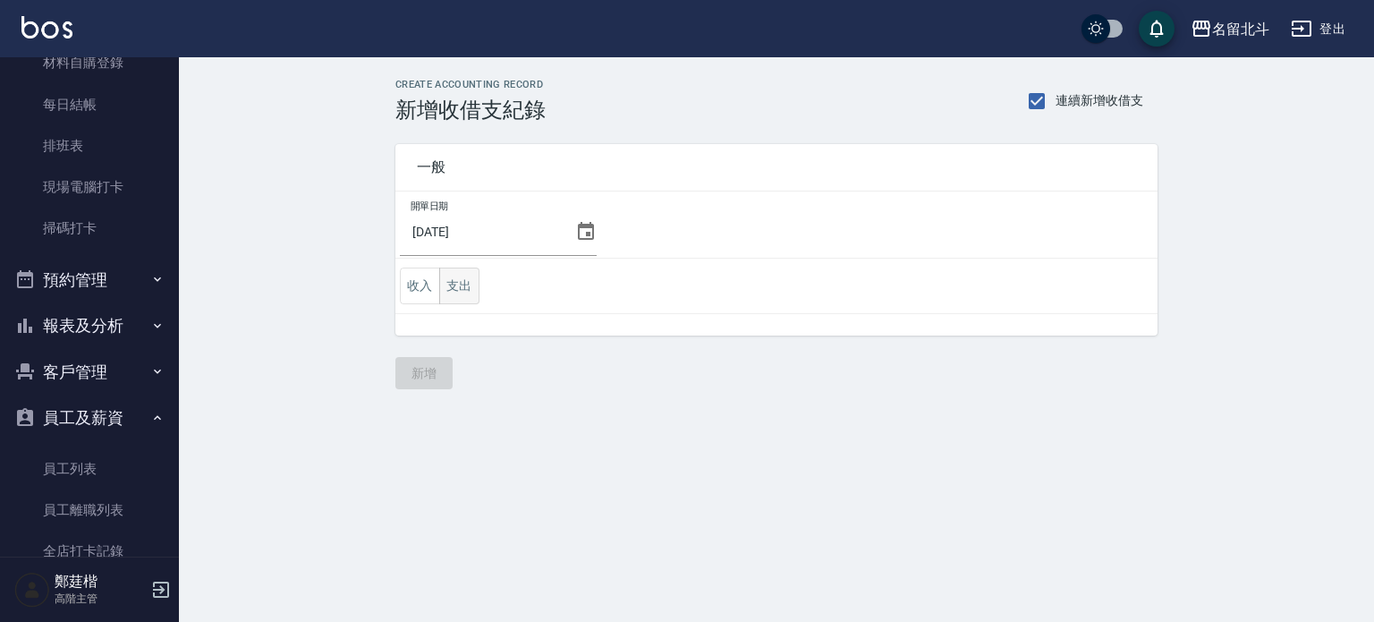
click at [458, 292] on button "支出" at bounding box center [459, 285] width 40 height 37
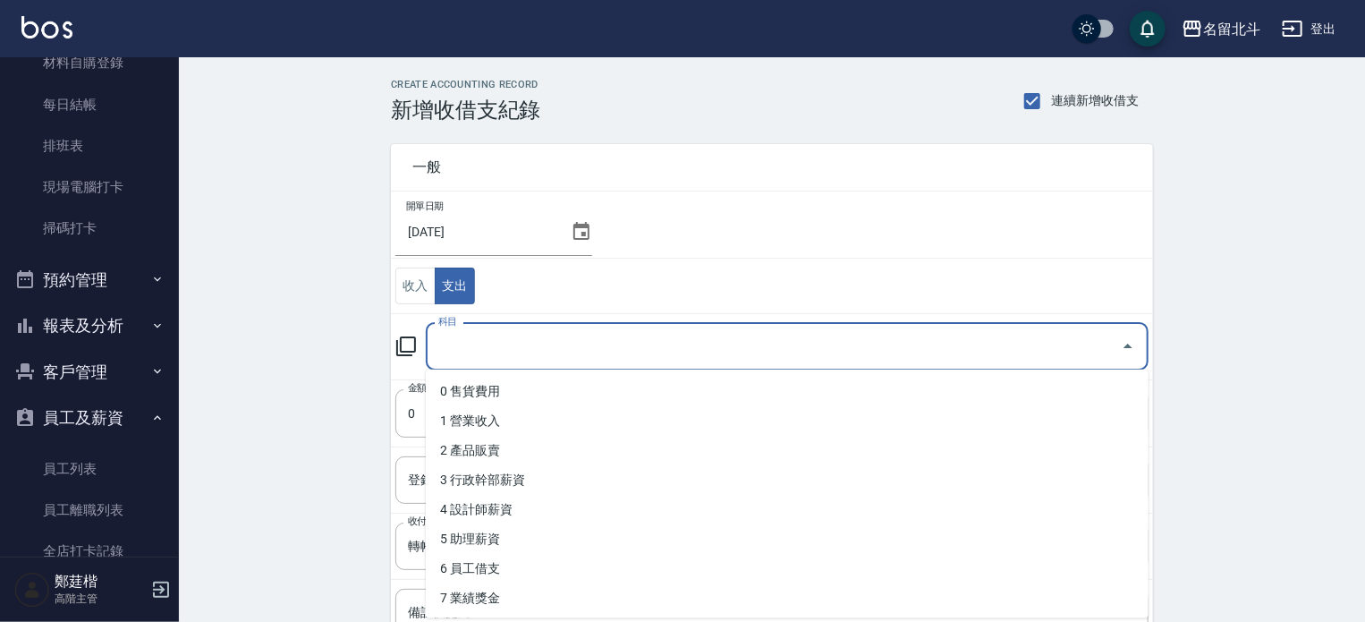
click at [484, 339] on input "科目" at bounding box center [774, 346] width 680 height 31
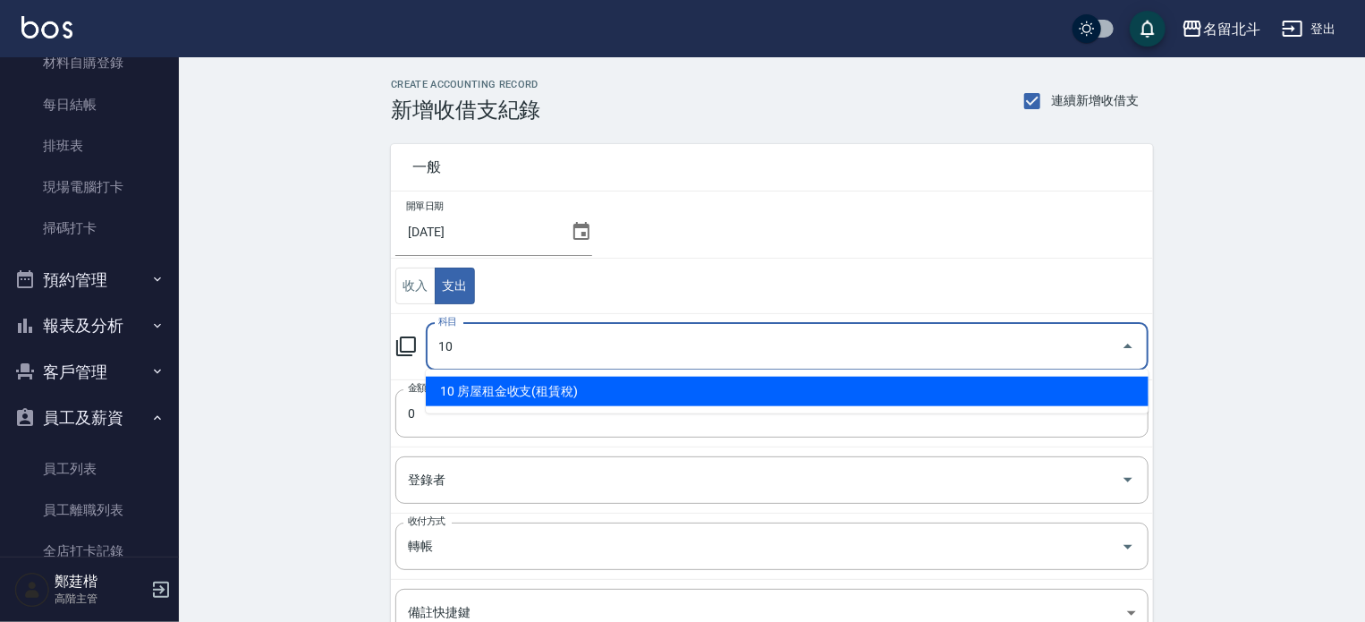
click at [518, 377] on li "10 房屋租金收支(租賃稅)" at bounding box center [787, 392] width 723 height 30
type input "10 房屋租金收支(租賃稅)"
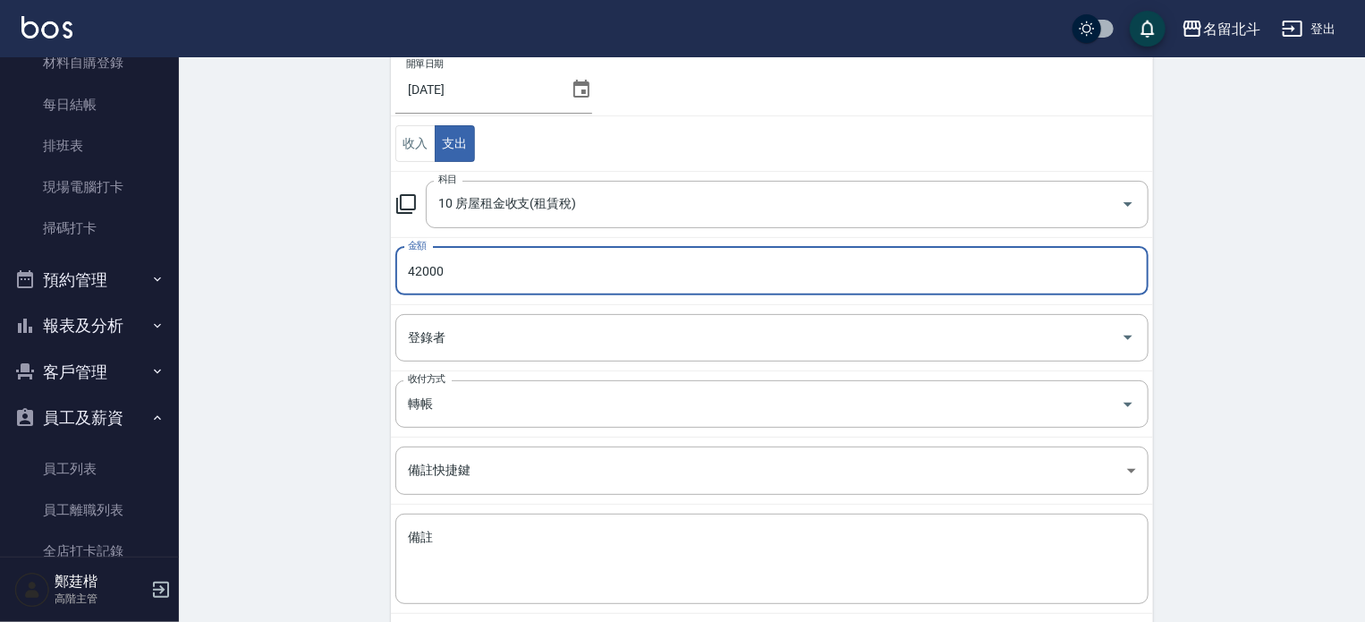
scroll to position [229, 0]
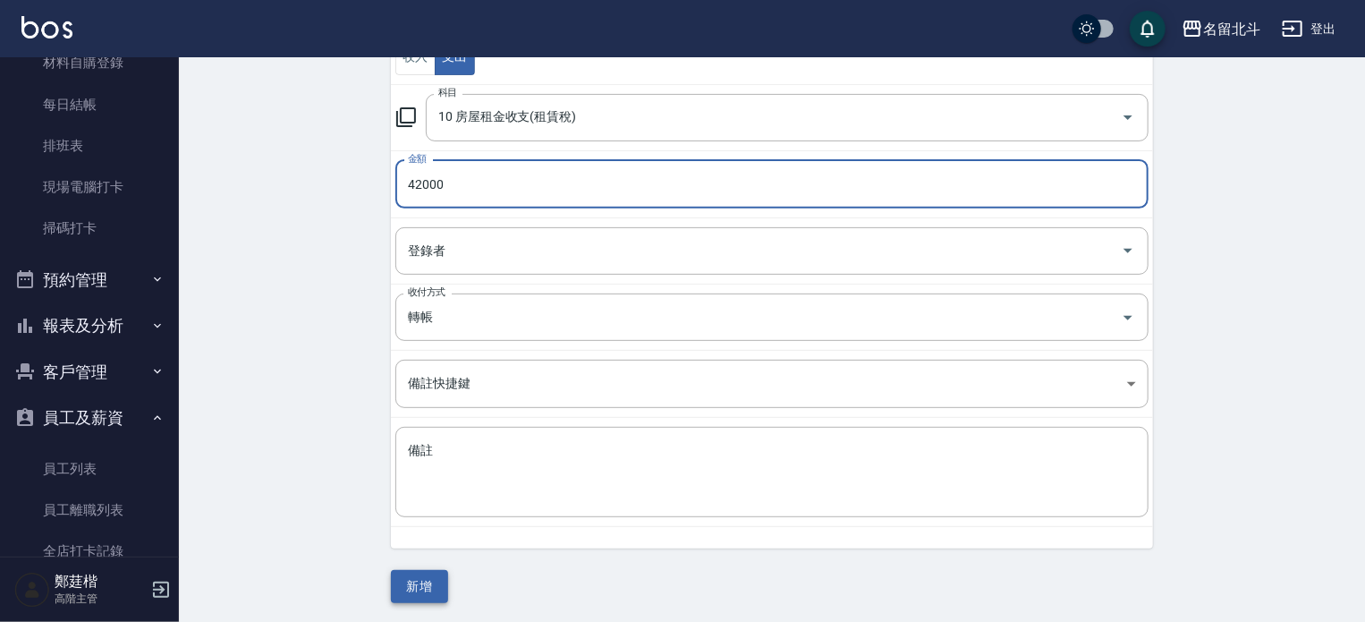
type input "42000"
click at [433, 581] on button "新增" at bounding box center [419, 586] width 57 height 33
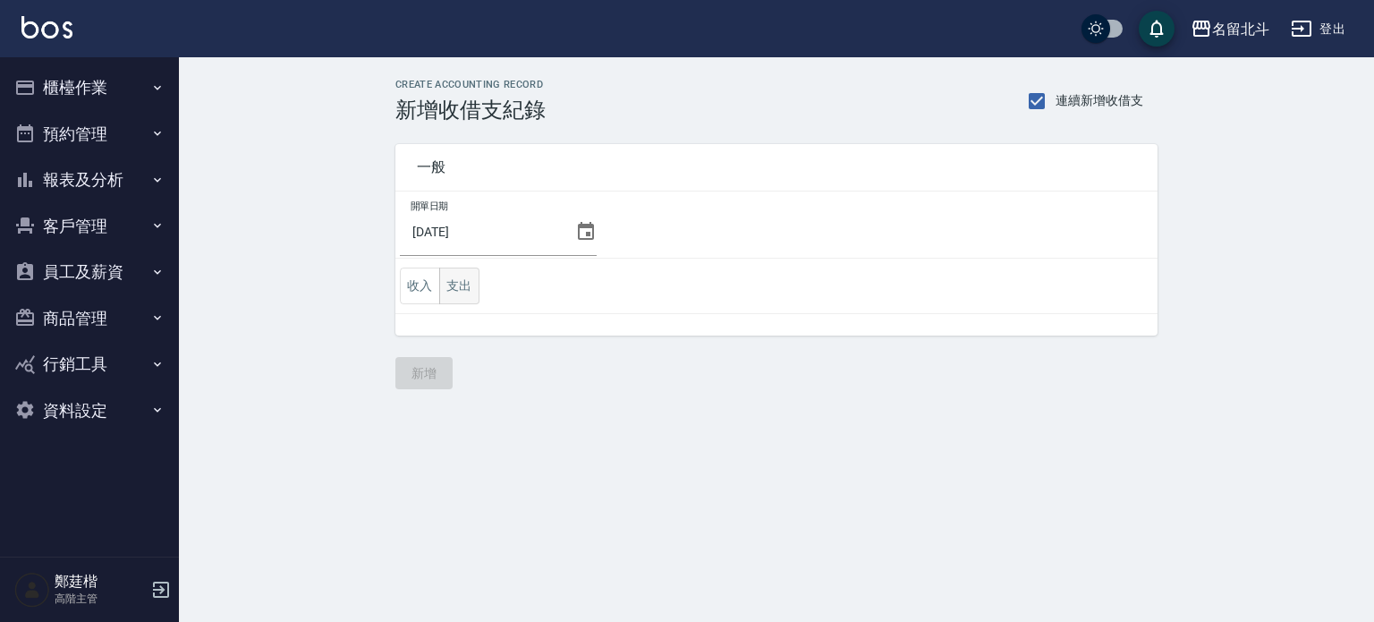
click at [469, 289] on button "支出" at bounding box center [459, 285] width 40 height 37
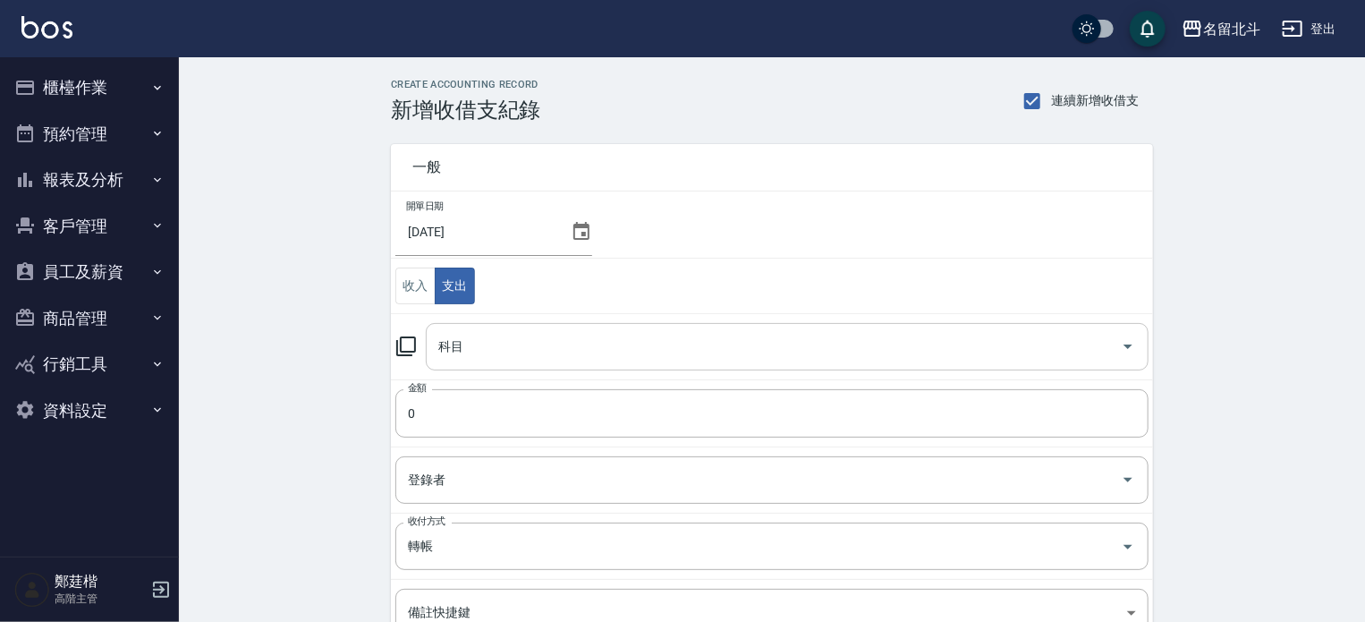
click at [467, 355] on input "科目" at bounding box center [774, 346] width 680 height 31
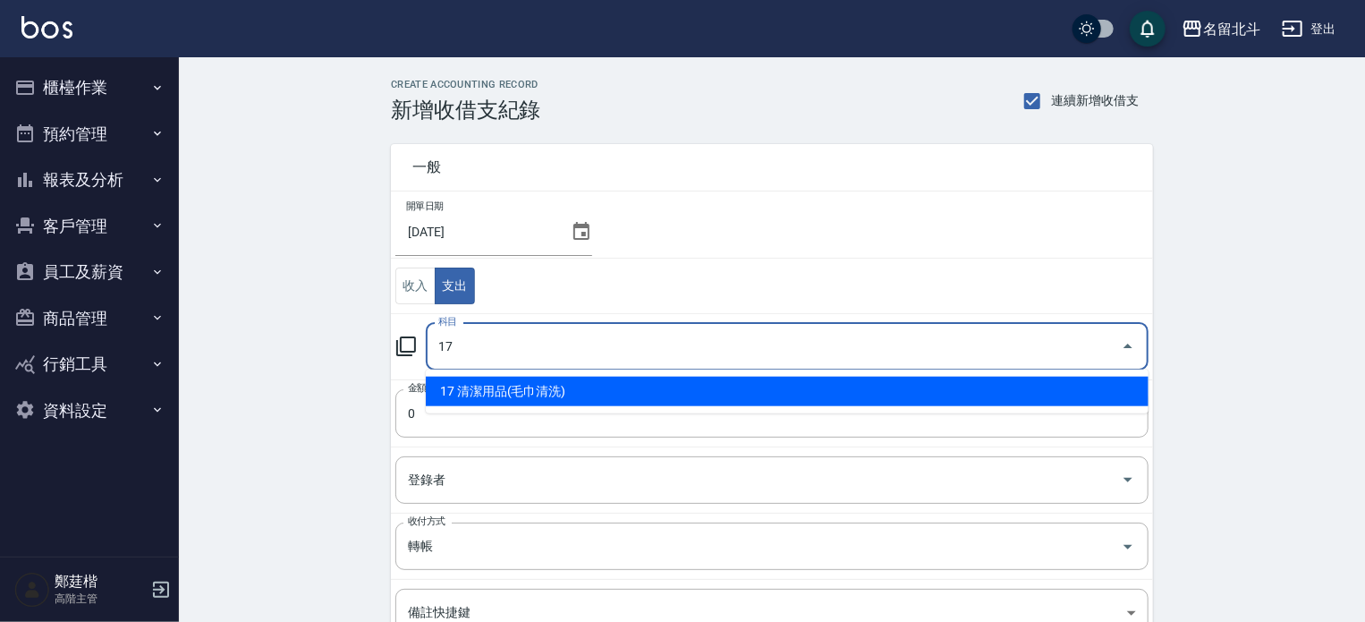
click at [481, 386] on li "17 清潔用品(毛巾清洗)" at bounding box center [787, 392] width 723 height 30
type input "17 清潔用品(毛巾清洗)"
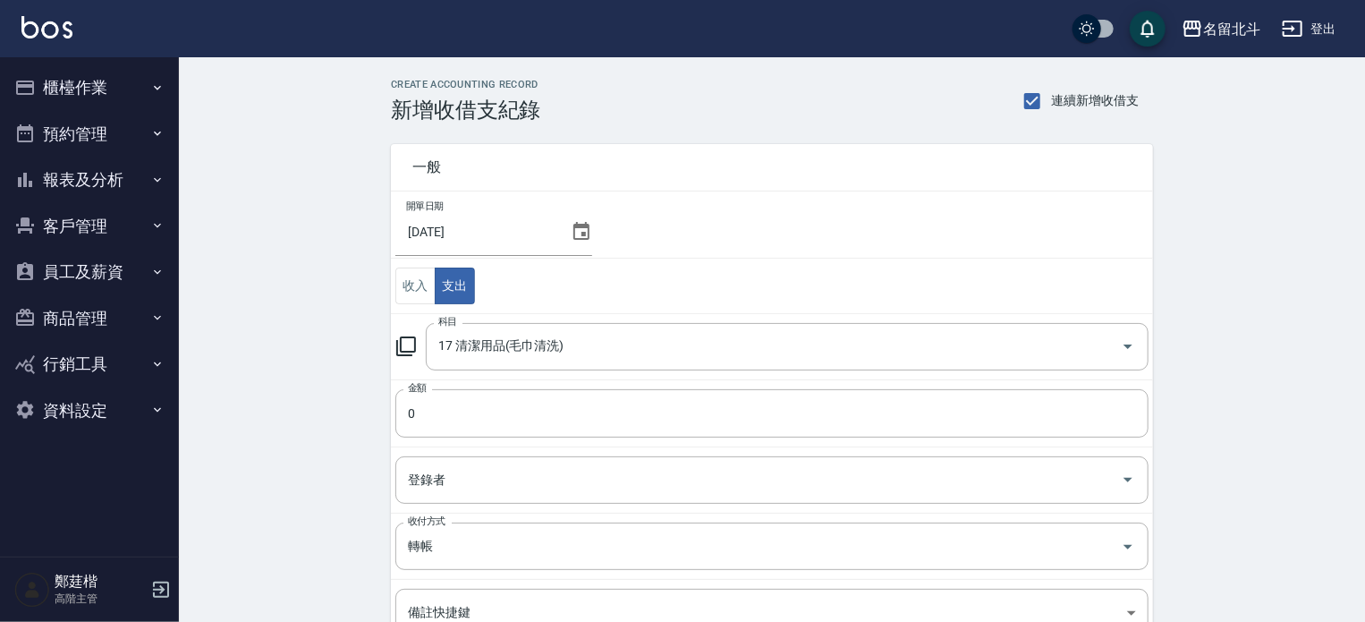
click at [481, 386] on td "金額 0 金額" at bounding box center [772, 412] width 762 height 67
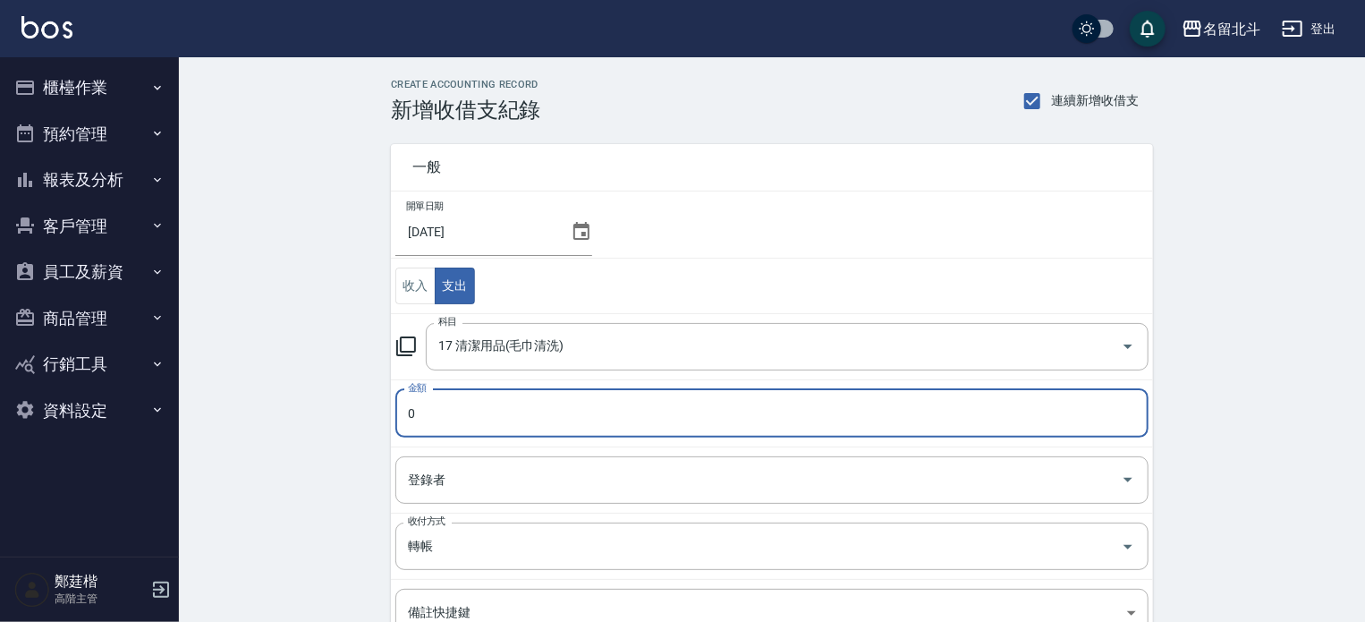
click at [481, 395] on input "0" at bounding box center [771, 413] width 753 height 48
click at [493, 419] on input "4000" at bounding box center [771, 413] width 753 height 48
click at [497, 430] on input "4000" at bounding box center [771, 413] width 753 height 48
click at [501, 436] on input "4000" at bounding box center [771, 413] width 753 height 48
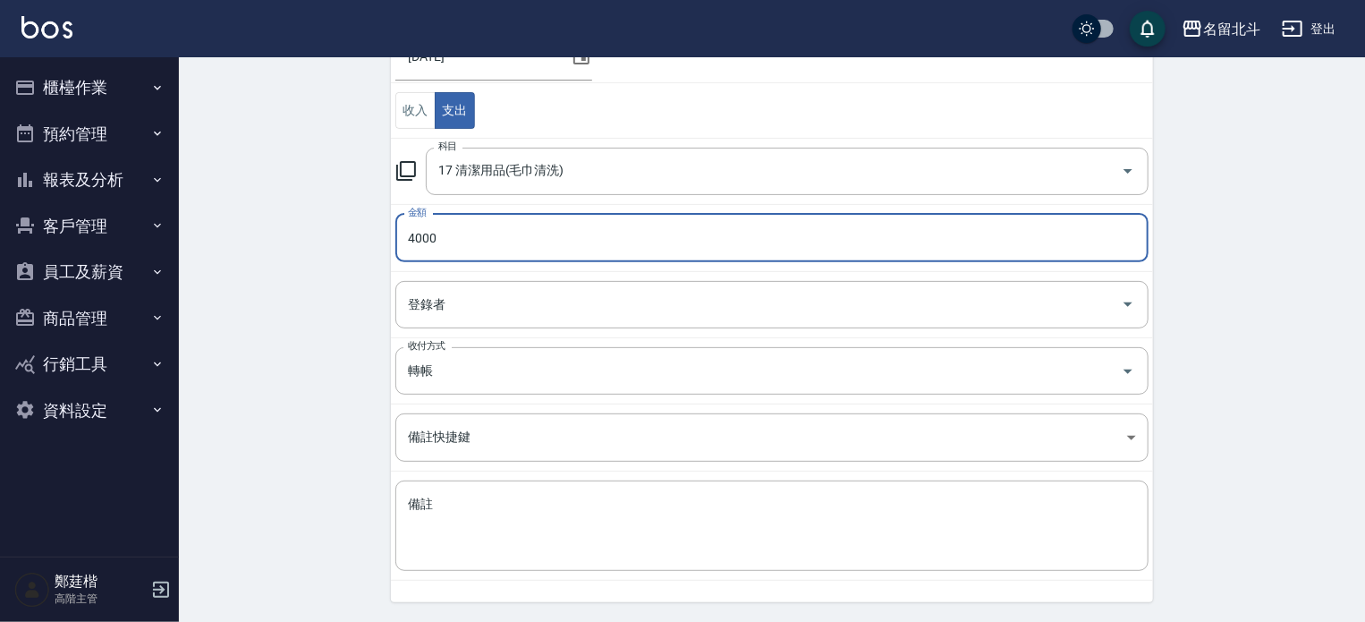
scroll to position [229, 0]
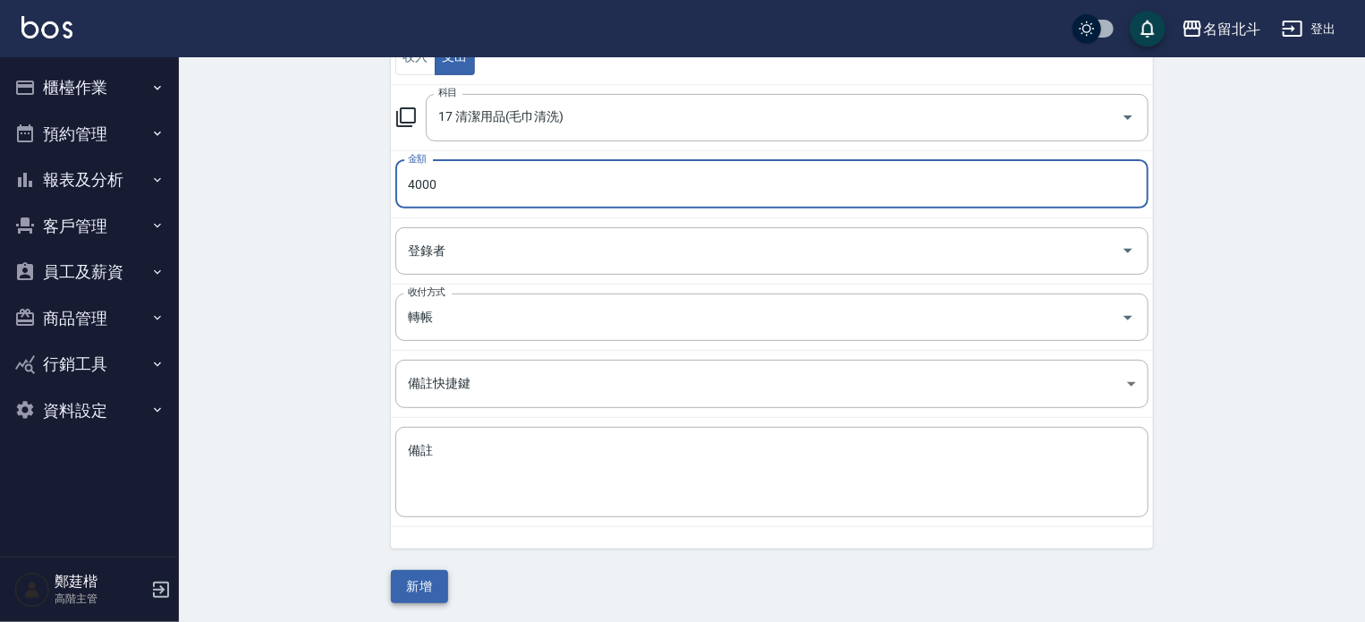
type input "4000"
click at [426, 582] on button "新增" at bounding box center [419, 586] width 57 height 33
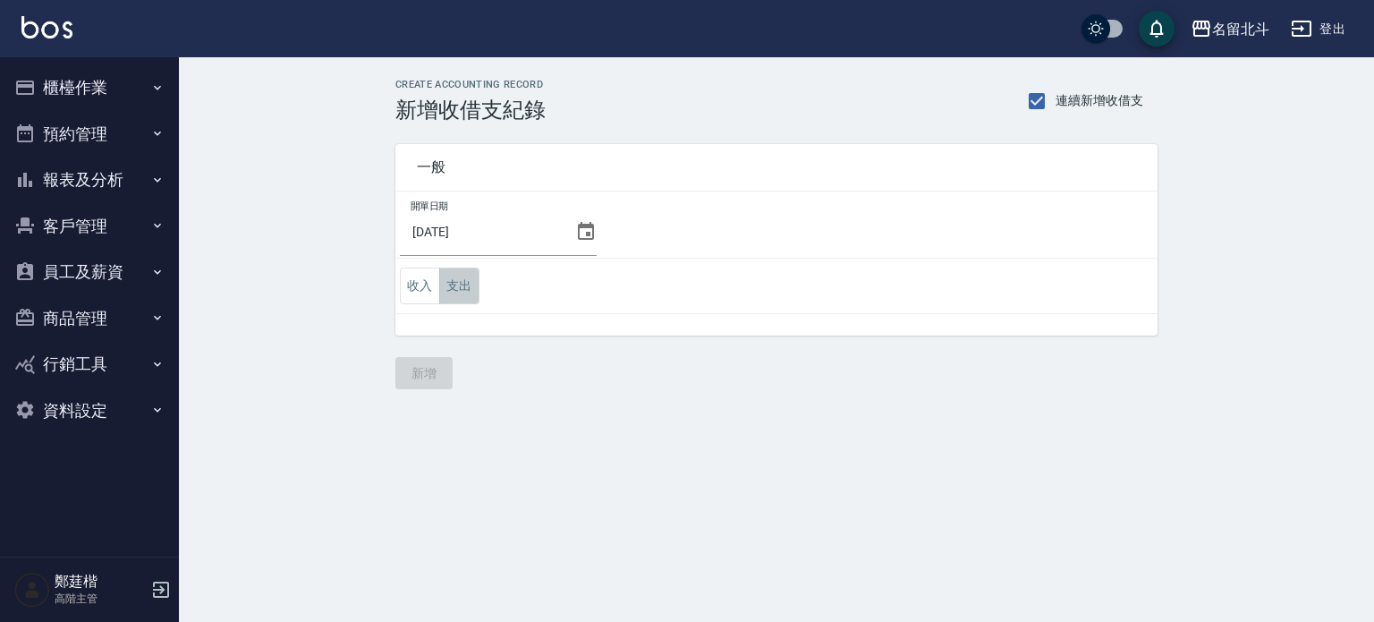
click at [460, 285] on button "支出" at bounding box center [459, 285] width 40 height 37
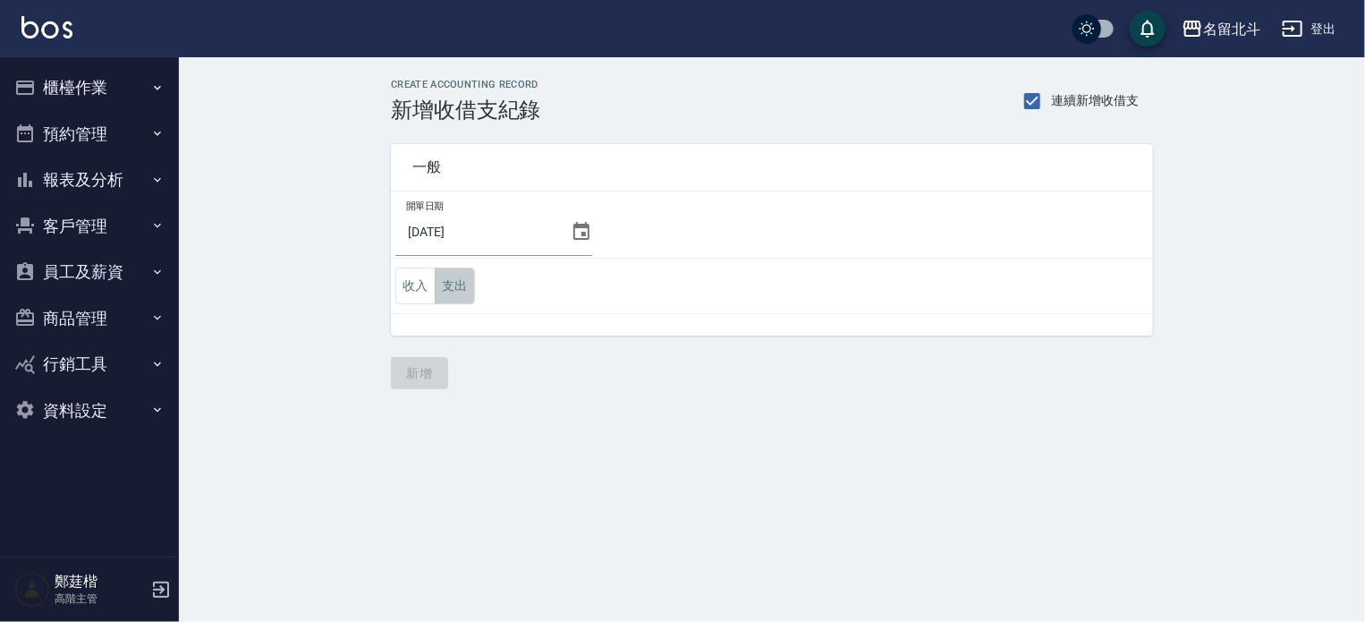
click at [460, 285] on button "支出" at bounding box center [455, 285] width 40 height 37
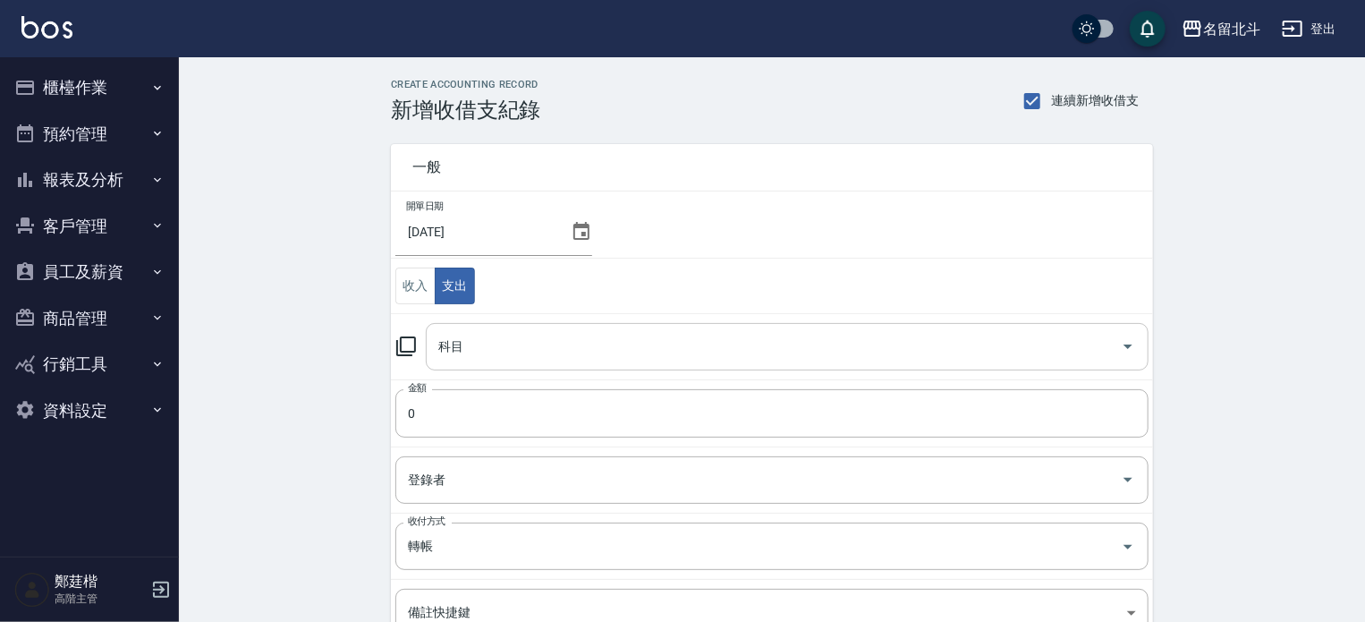
click at [497, 343] on input "科目" at bounding box center [774, 346] width 680 height 31
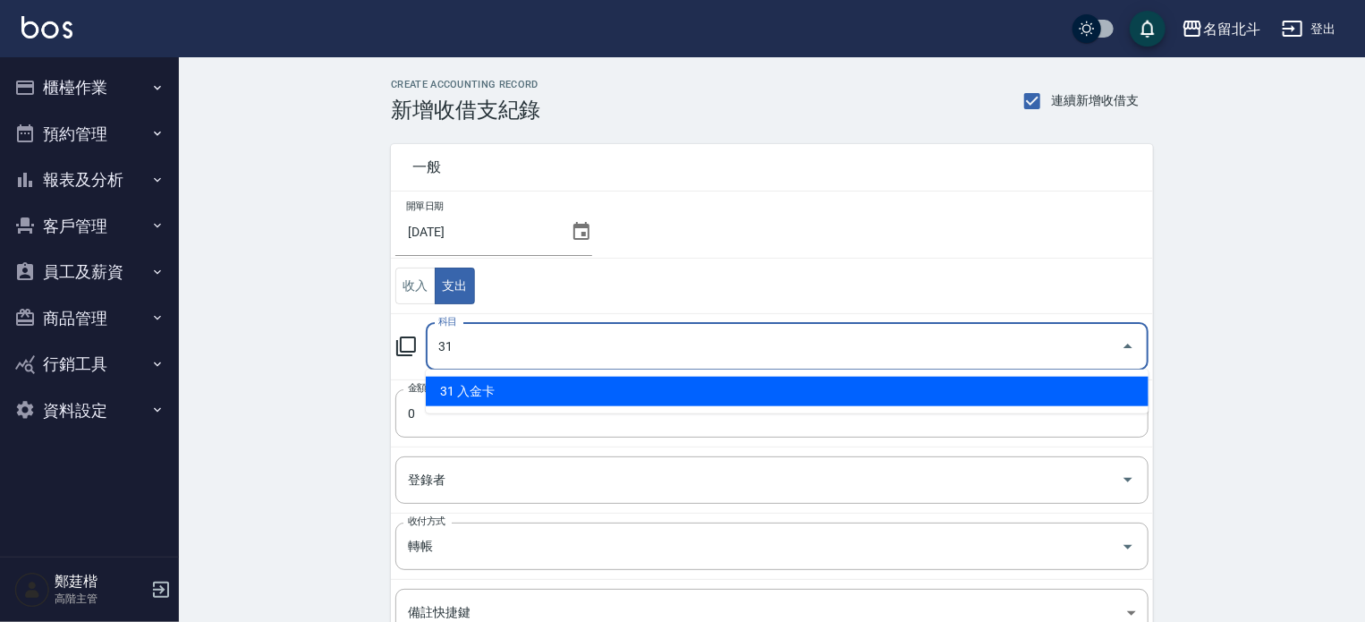
click at [511, 389] on li "31 入金卡" at bounding box center [787, 392] width 723 height 30
type input "31 入金卡"
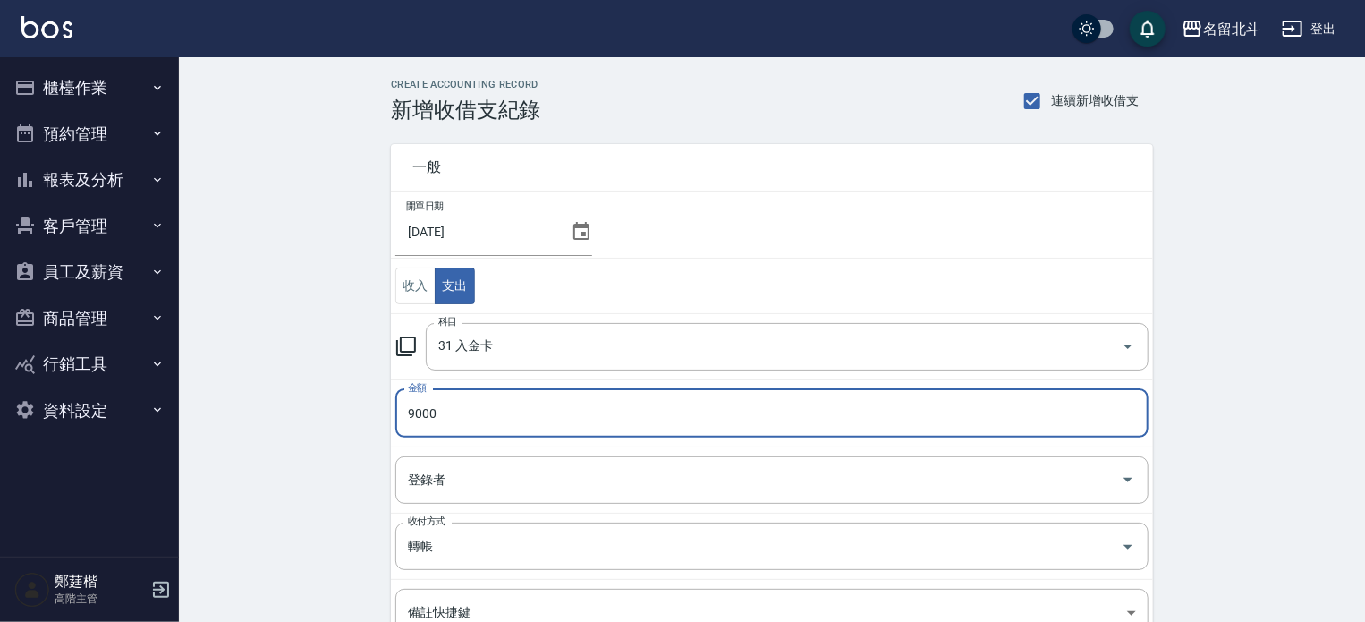
type input "9000"
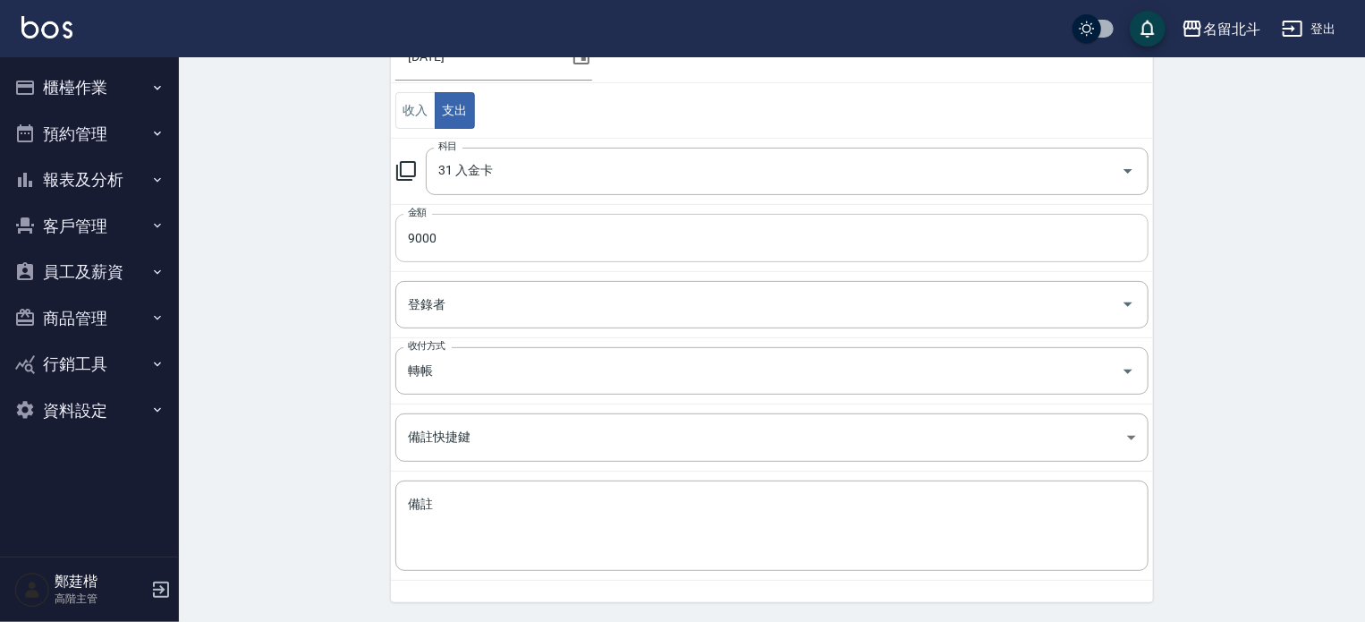
scroll to position [229, 0]
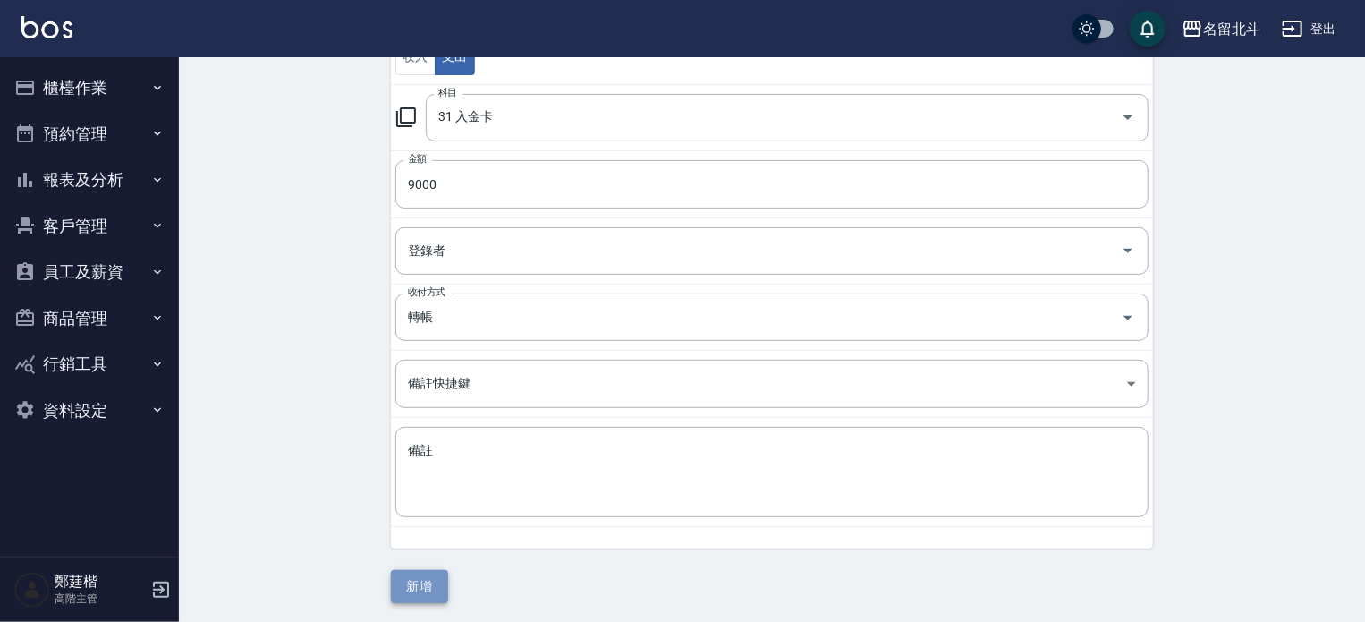
click at [419, 592] on button "新增" at bounding box center [419, 586] width 57 height 33
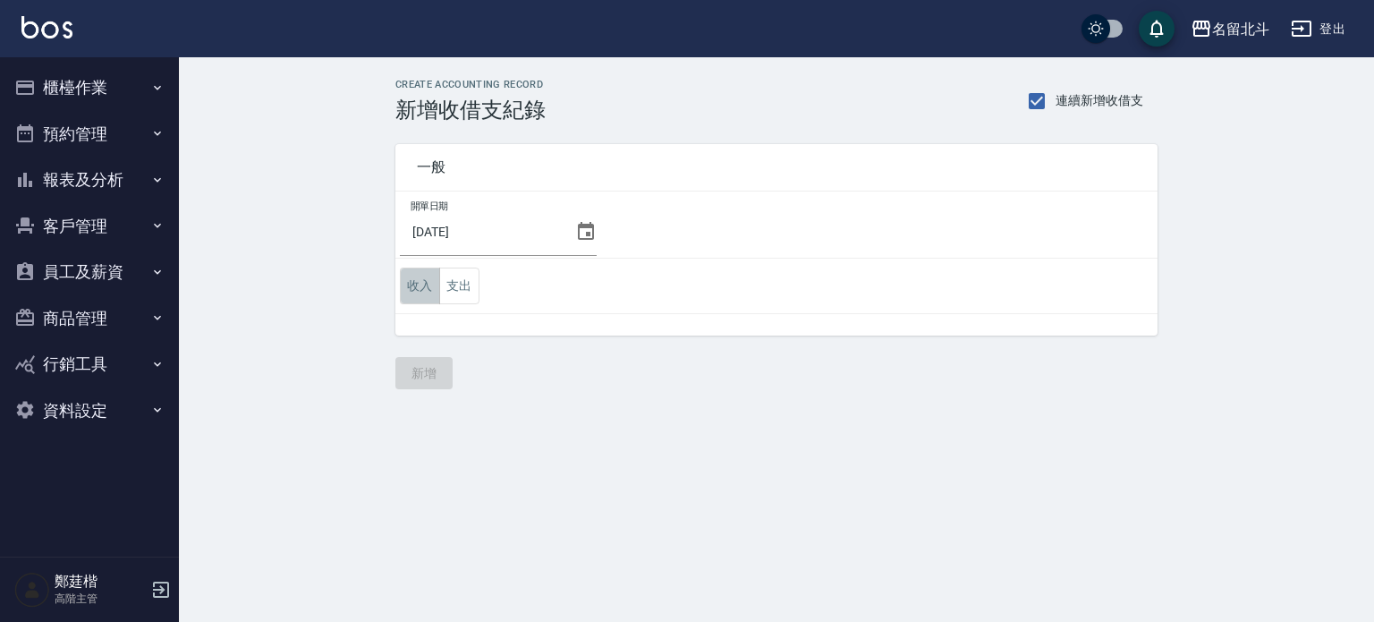
click at [426, 287] on button "收入" at bounding box center [420, 285] width 40 height 37
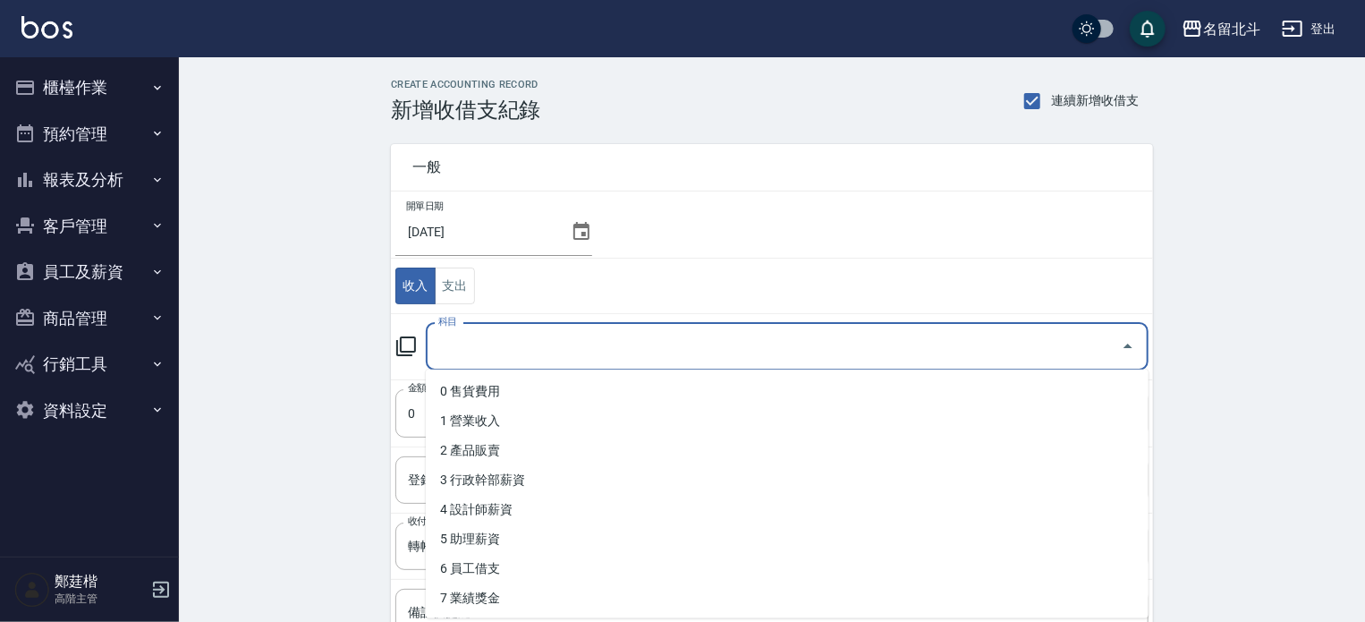
click at [469, 335] on input "科目" at bounding box center [774, 346] width 680 height 31
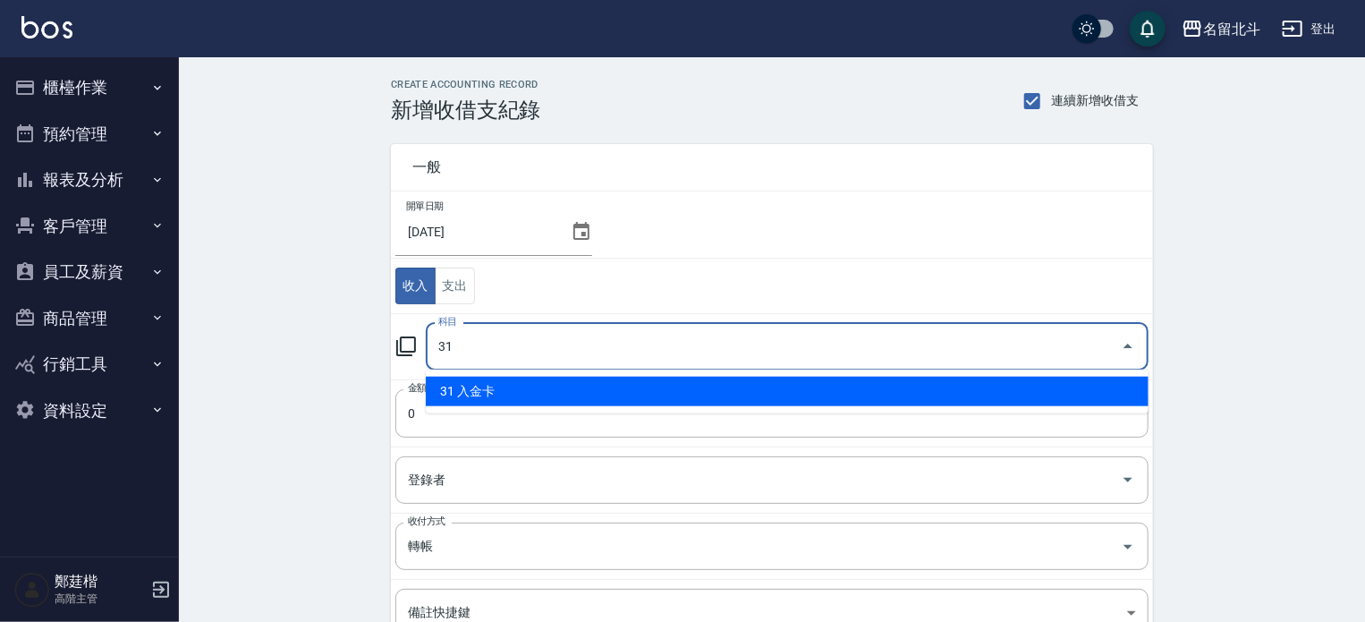
click at [473, 387] on li "31 入金卡" at bounding box center [787, 392] width 723 height 30
type input "31 入金卡"
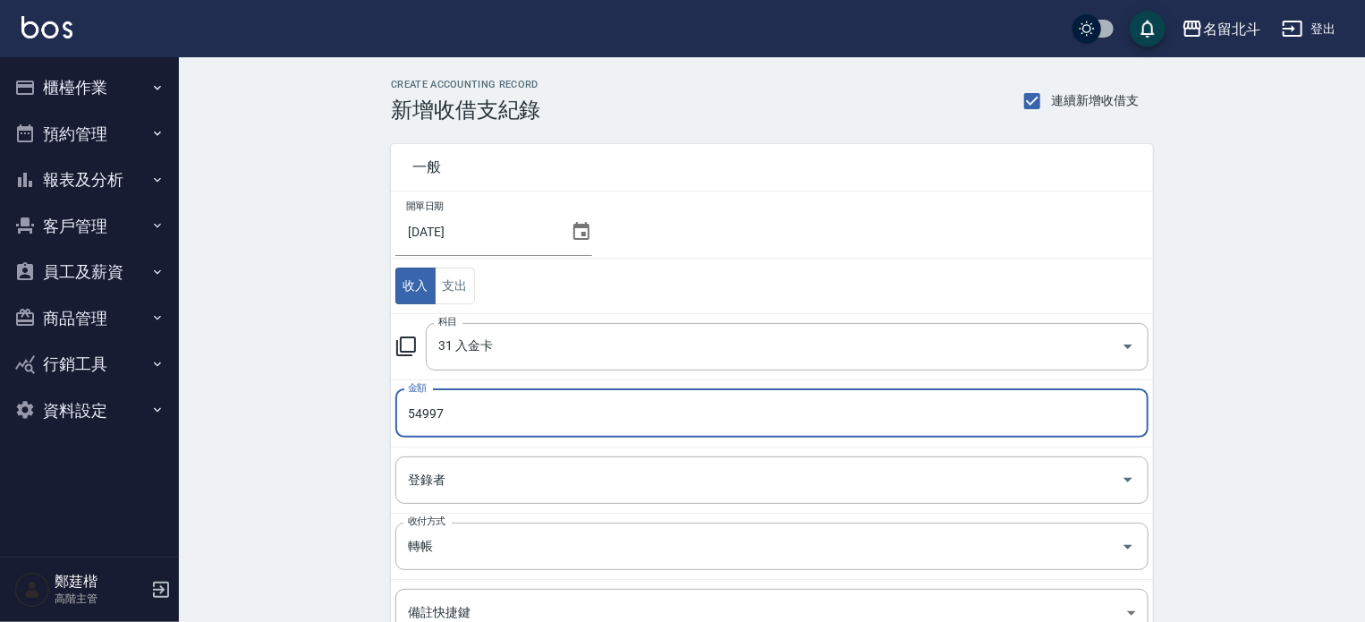
type input "54997"
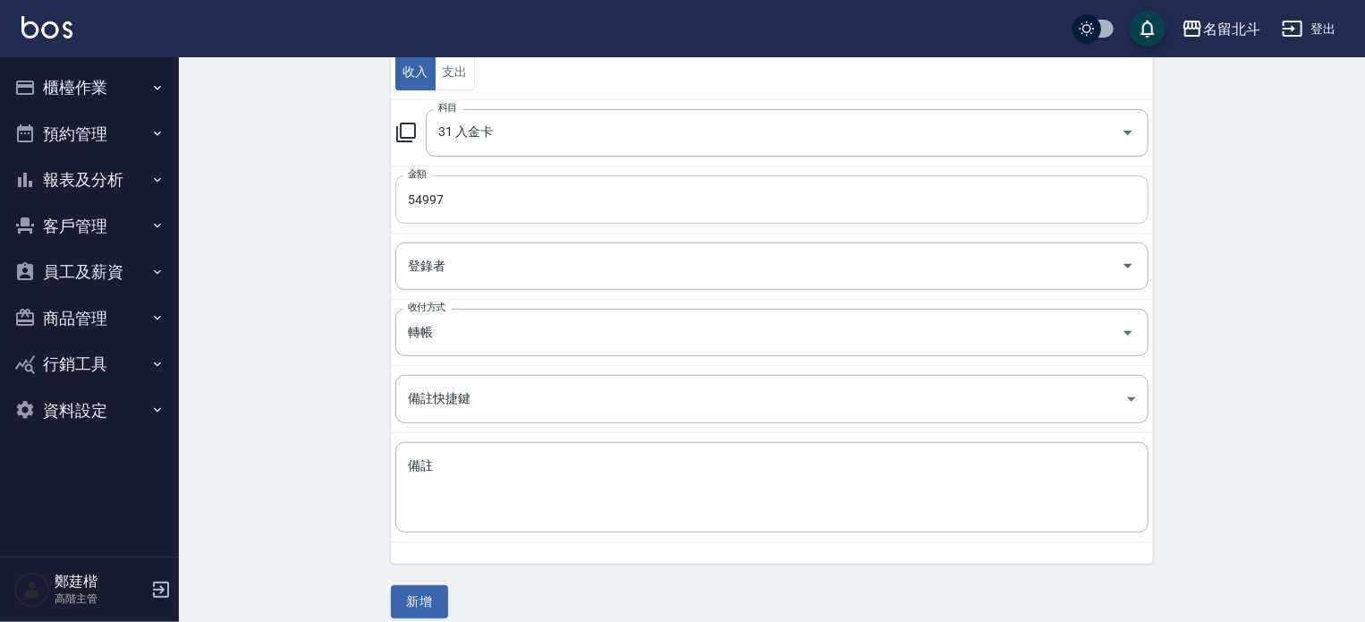
scroll to position [220, 0]
click at [416, 584] on button "新增" at bounding box center [419, 595] width 57 height 33
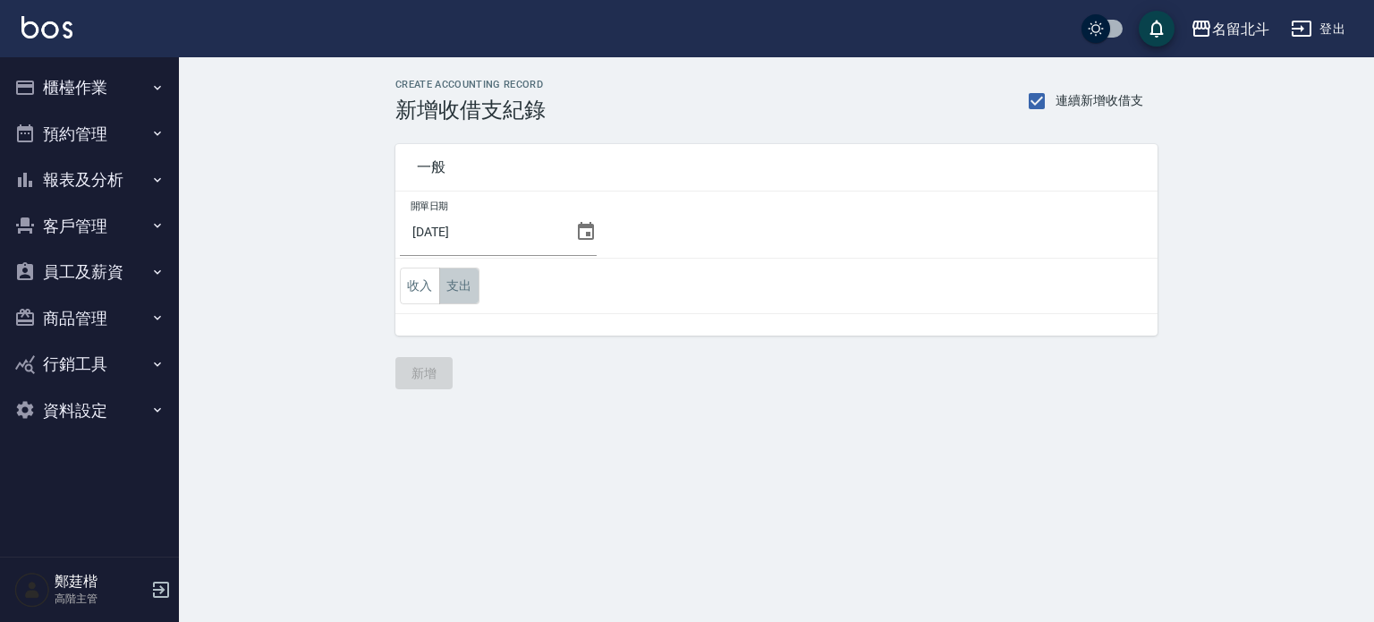
click at [446, 285] on button "支出" at bounding box center [459, 285] width 40 height 37
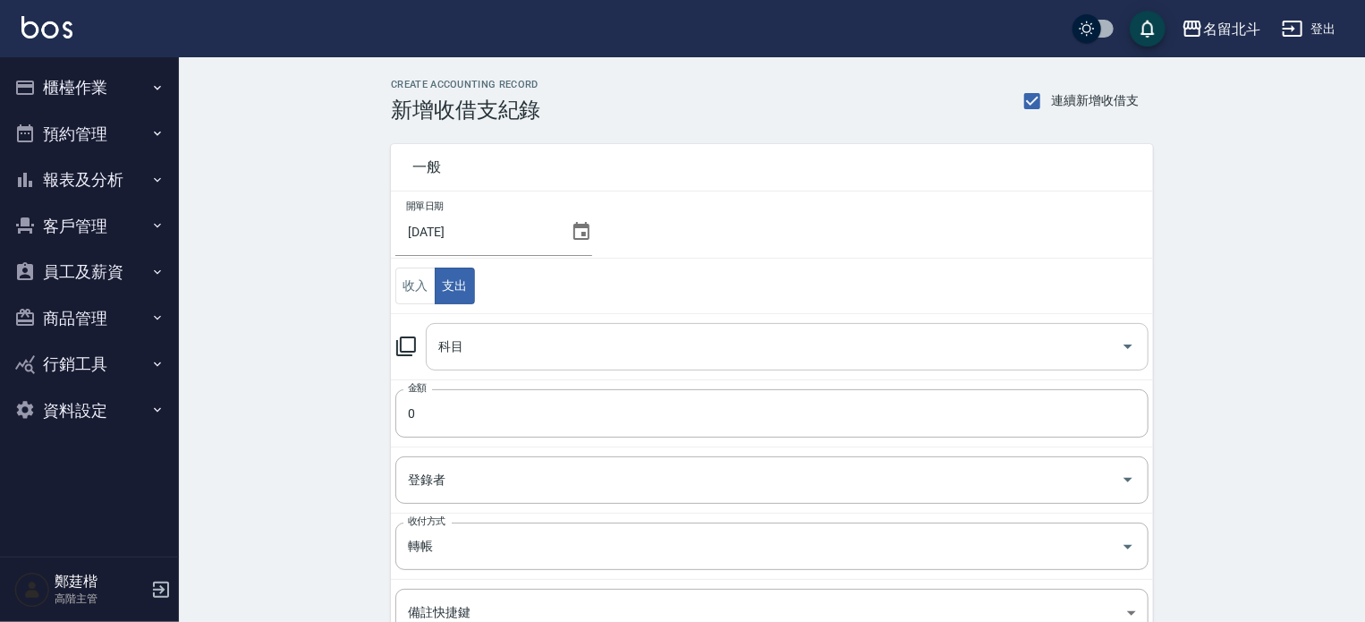
click at [493, 346] on input "科目" at bounding box center [774, 346] width 680 height 31
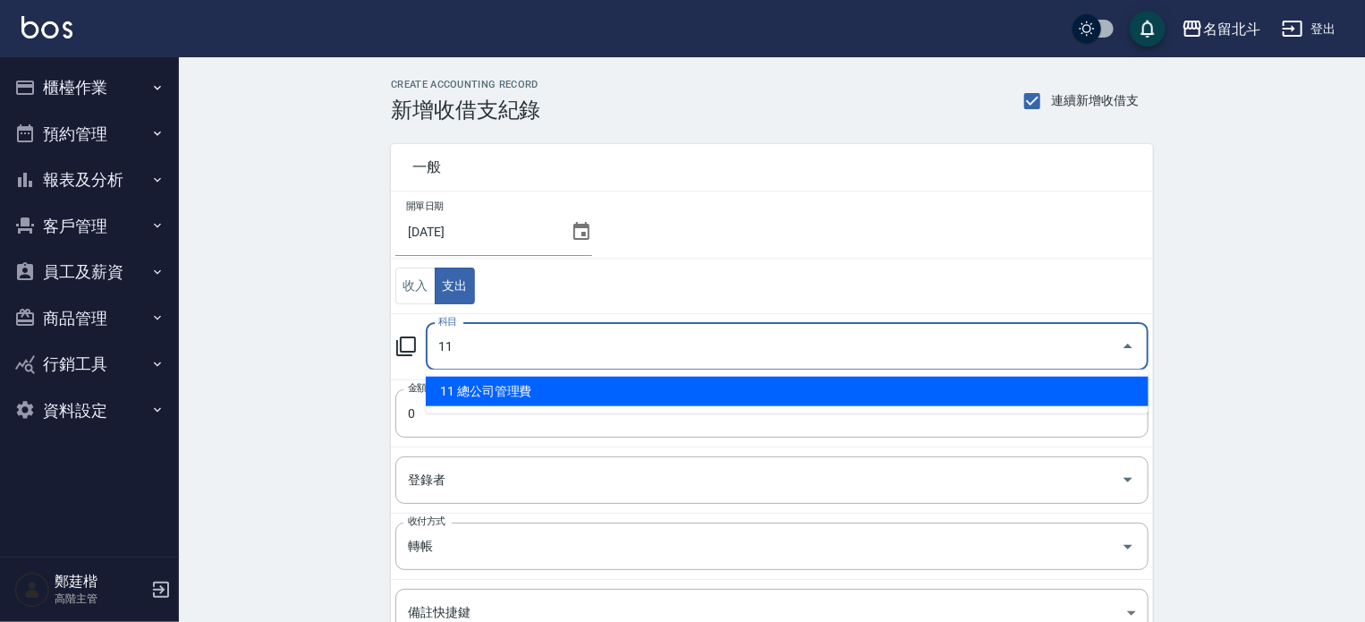
click at [499, 385] on li "11 總公司管理費" at bounding box center [787, 392] width 723 height 30
type input "11 總公司管理費"
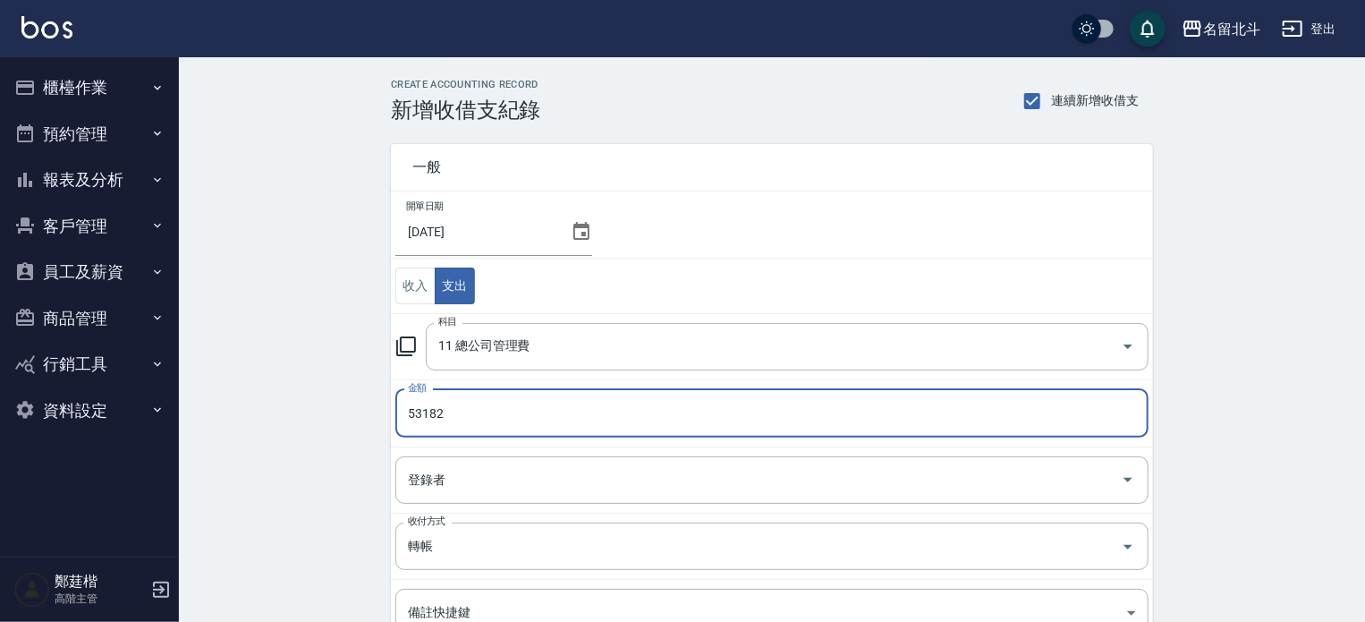
type input "53182"
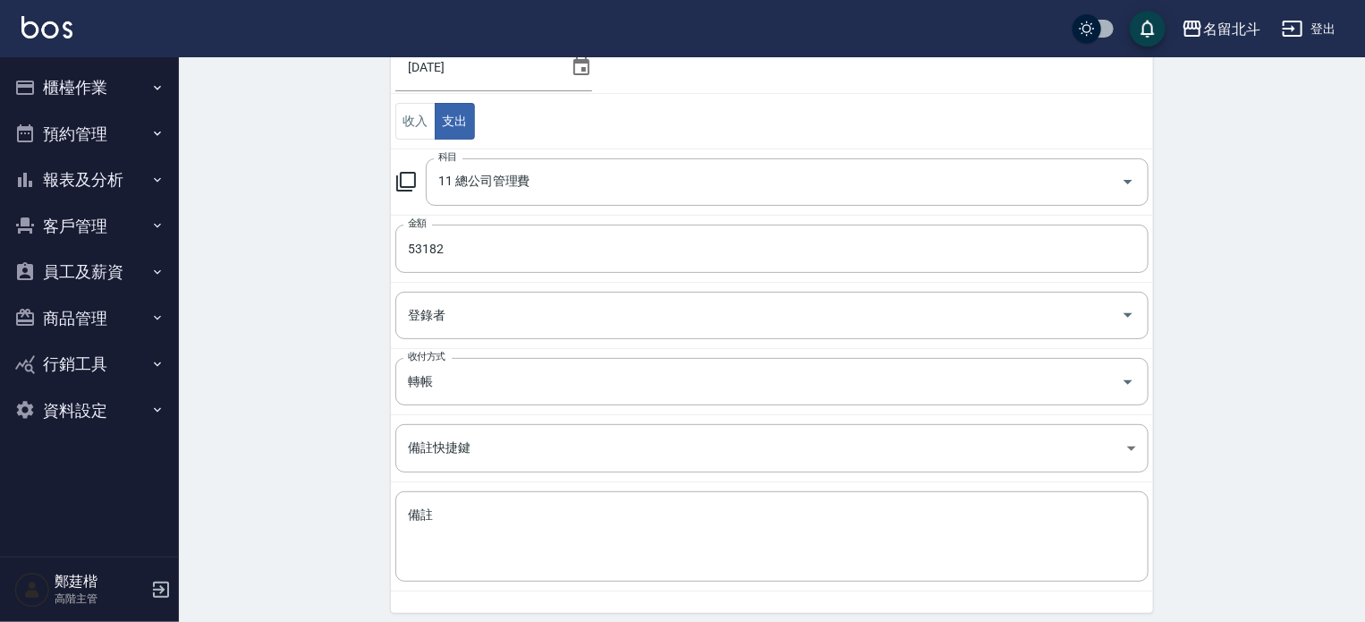
scroll to position [229, 0]
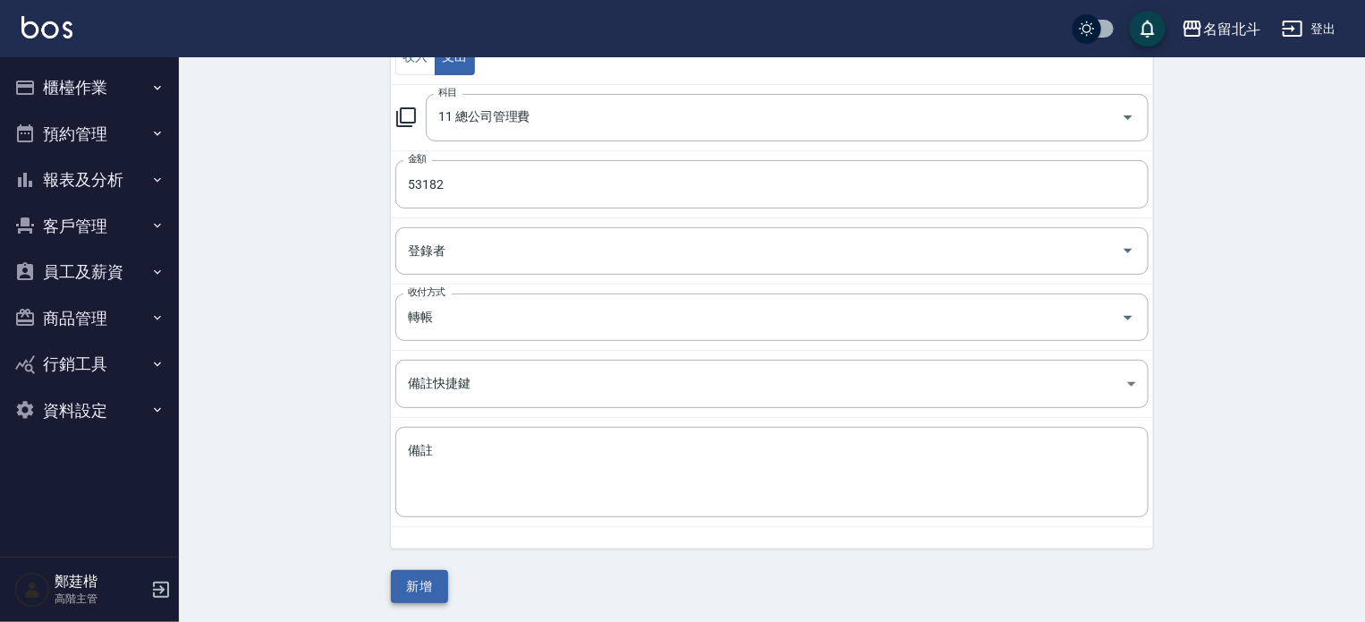
click at [422, 572] on button "新增" at bounding box center [419, 586] width 57 height 33
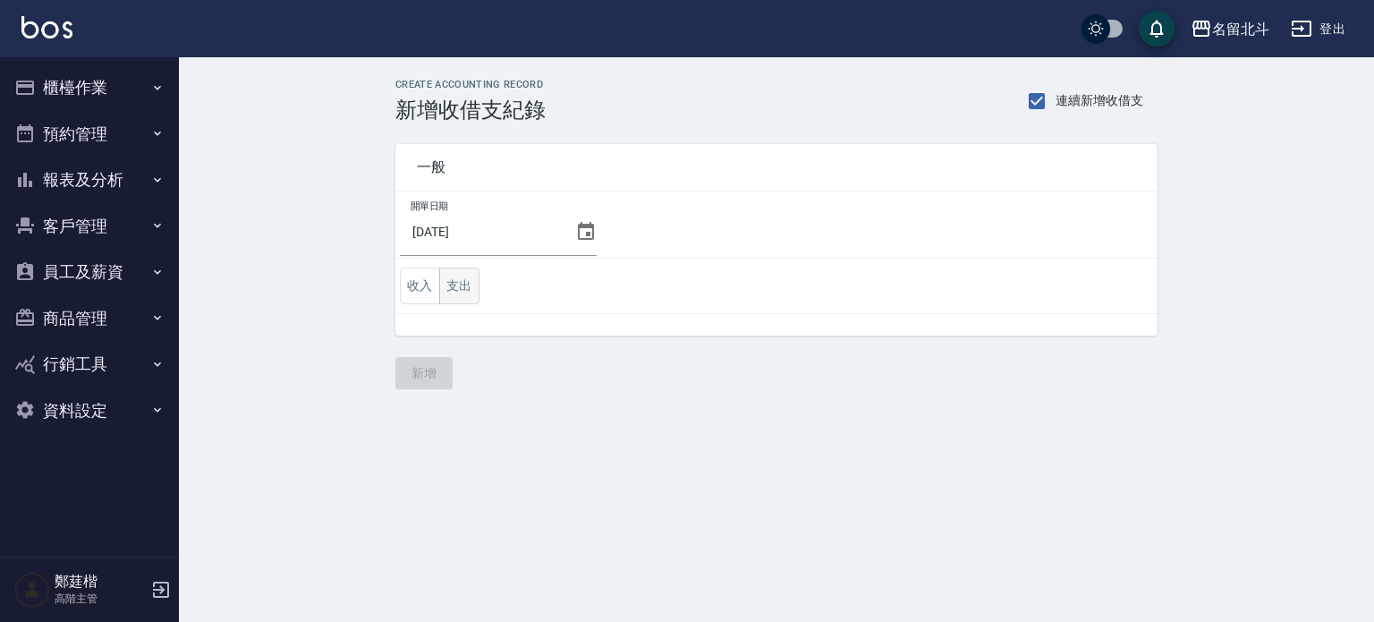
click at [462, 287] on button "支出" at bounding box center [459, 285] width 40 height 37
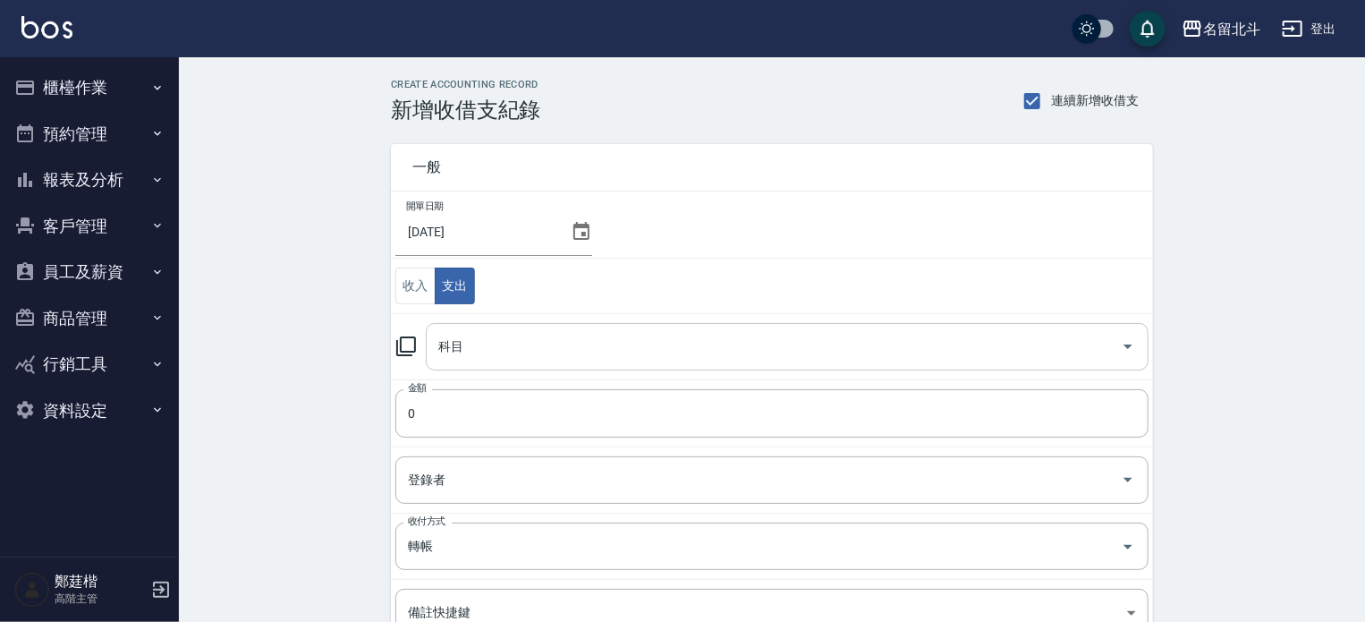
click at [465, 335] on input "科目" at bounding box center [774, 346] width 680 height 31
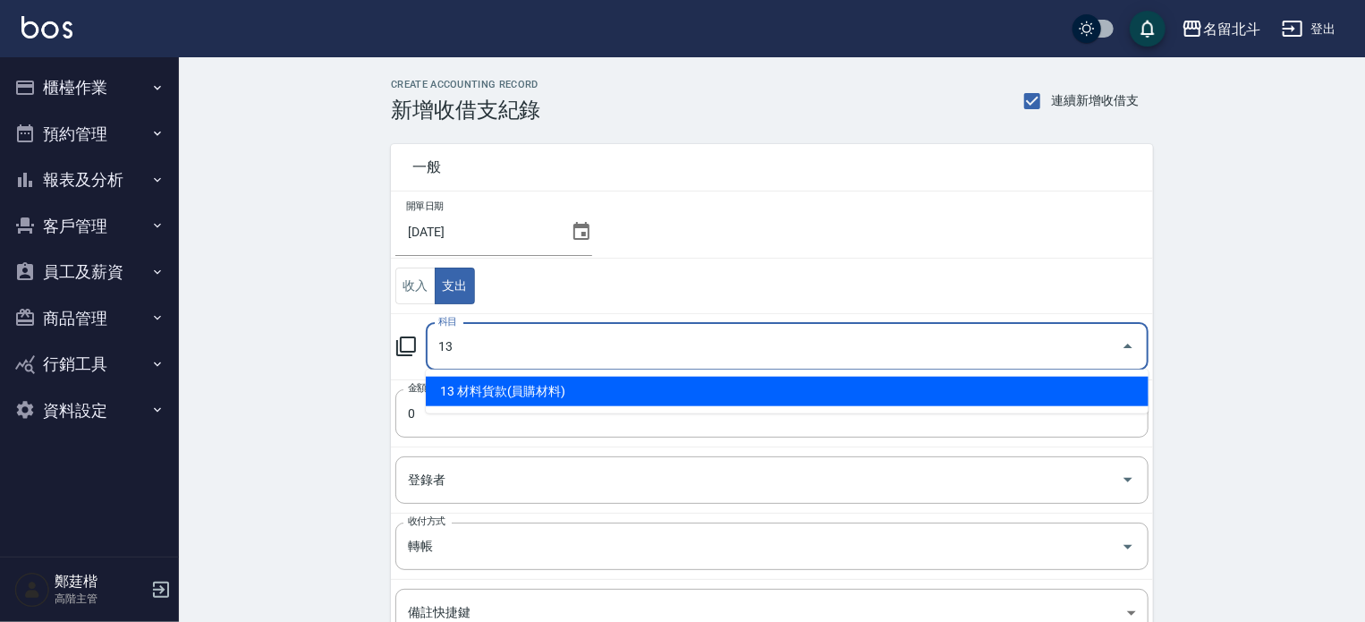
click at [496, 384] on li "13 材料貨款(員購材料)" at bounding box center [787, 392] width 723 height 30
type input "13 材料貨款(員購材料)"
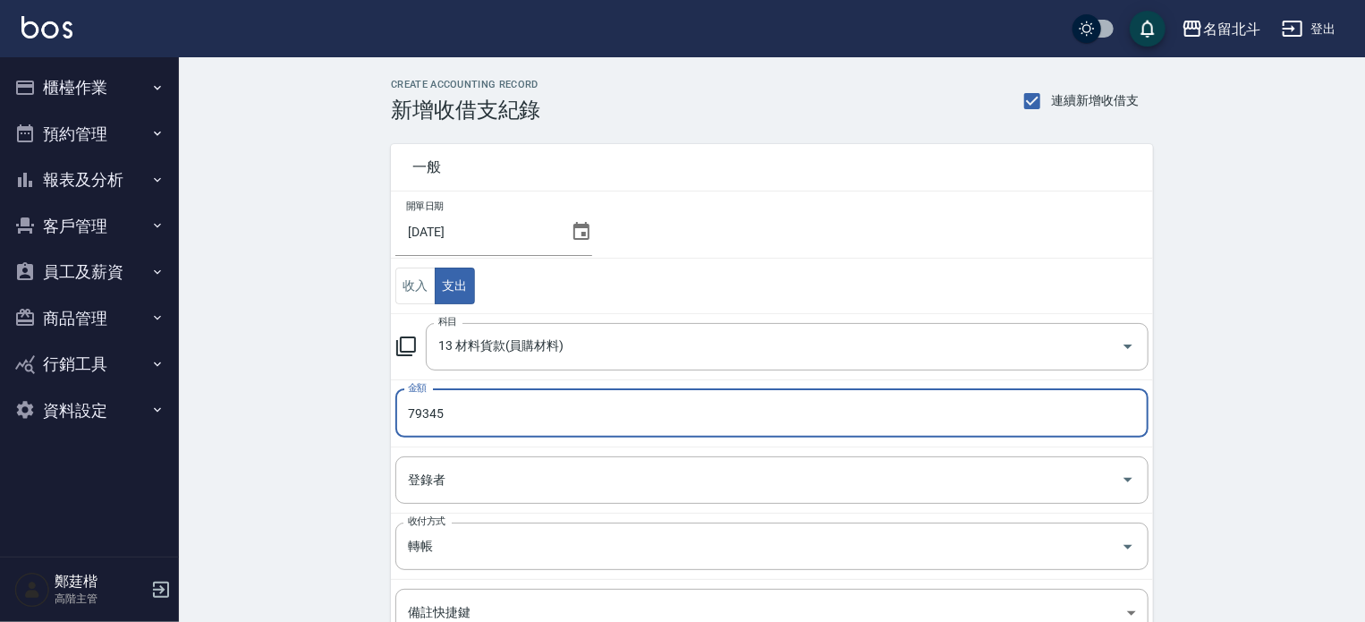
type input "79345"
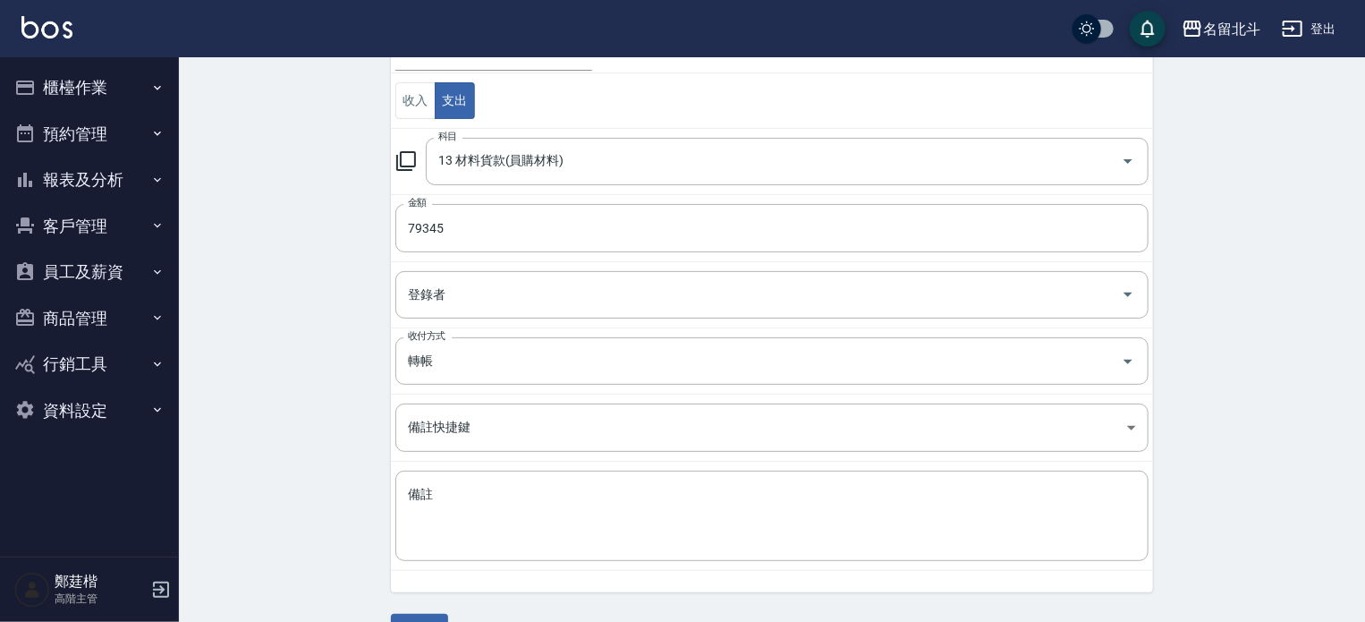
scroll to position [229, 0]
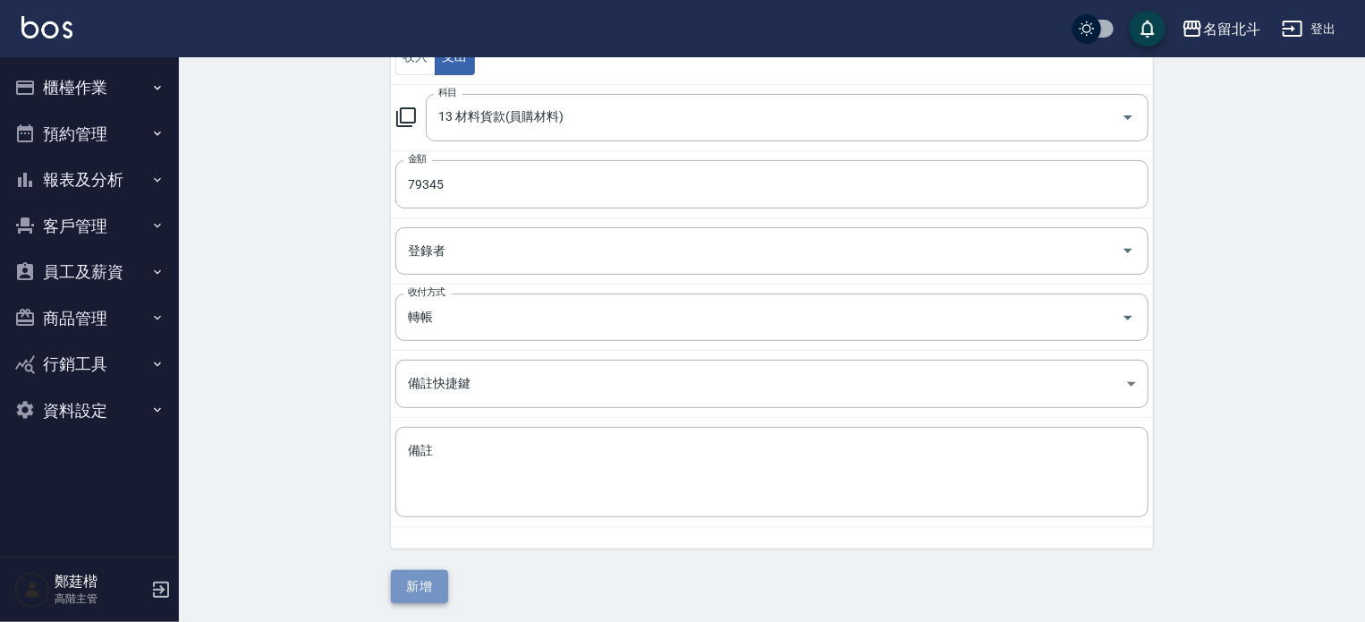
click at [422, 581] on button "新增" at bounding box center [419, 586] width 57 height 33
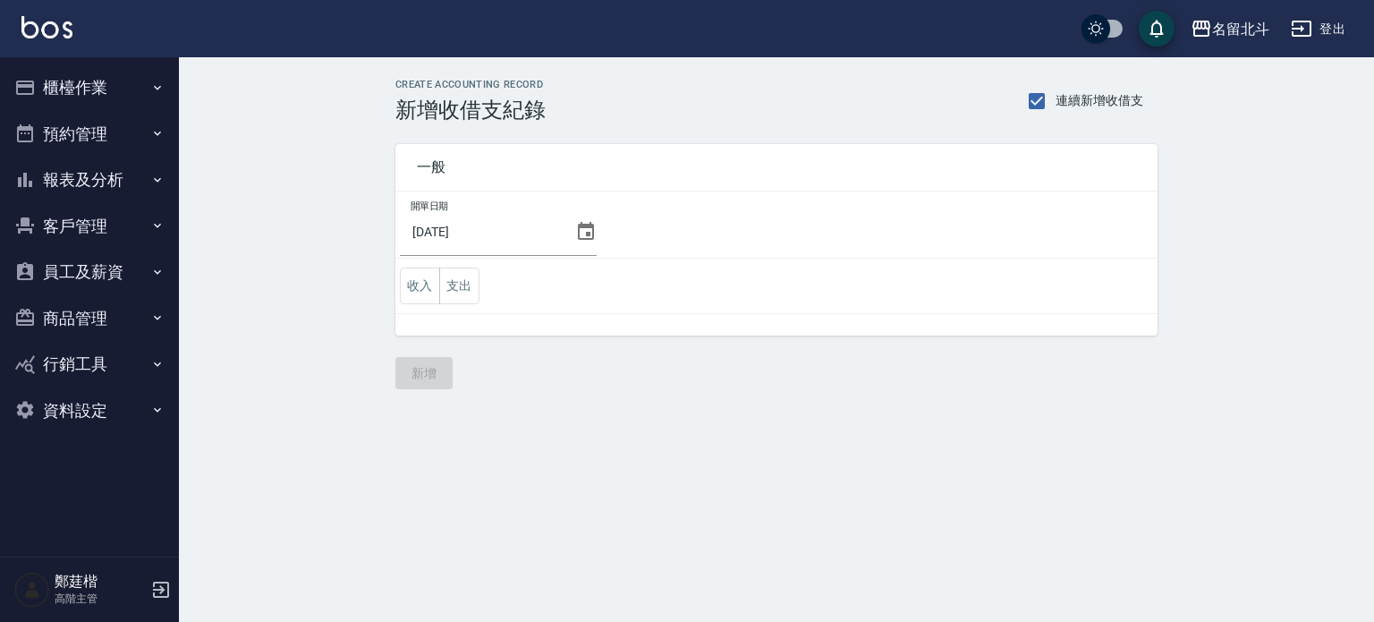
click at [111, 175] on button "報表及分析" at bounding box center [89, 180] width 165 height 47
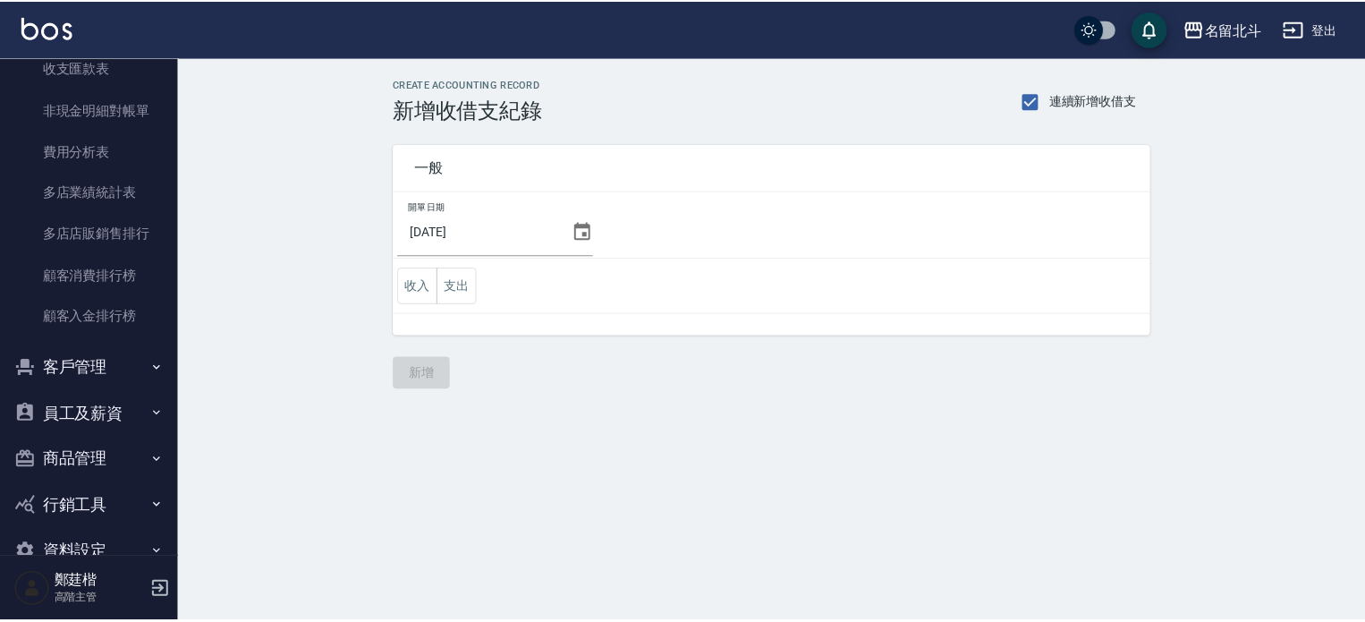
scroll to position [1608, 0]
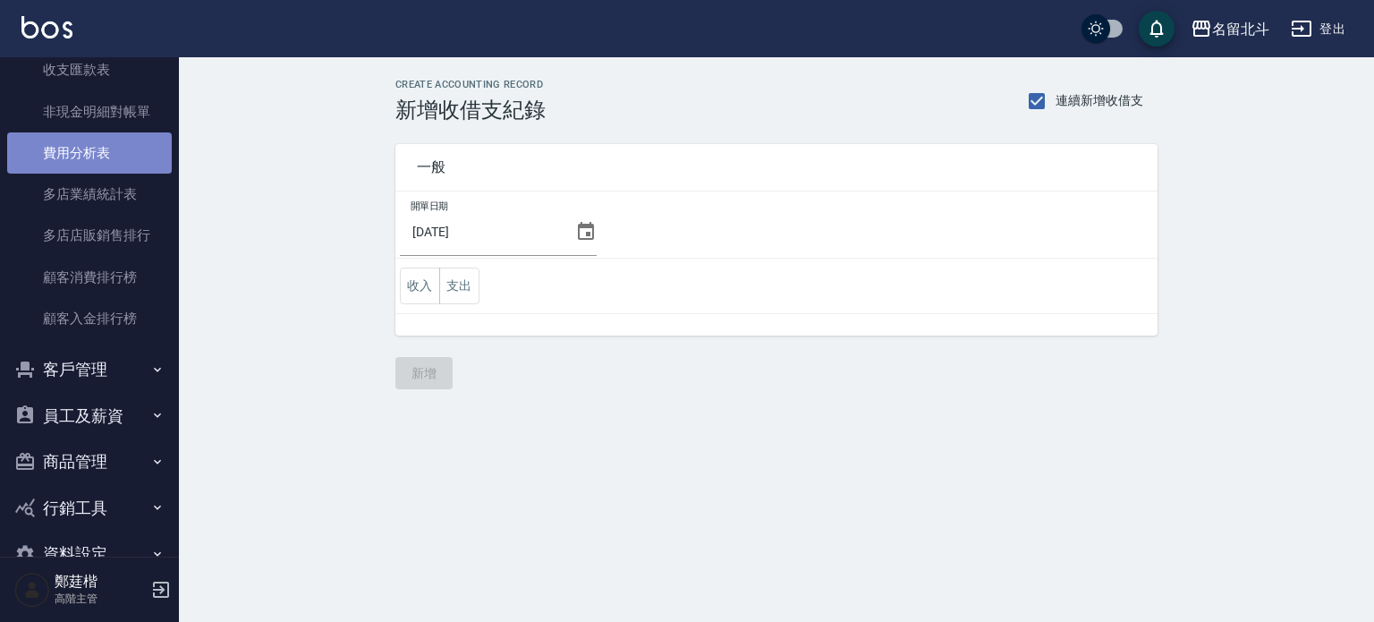
click at [119, 156] on link "費用分析表" at bounding box center [89, 152] width 165 height 41
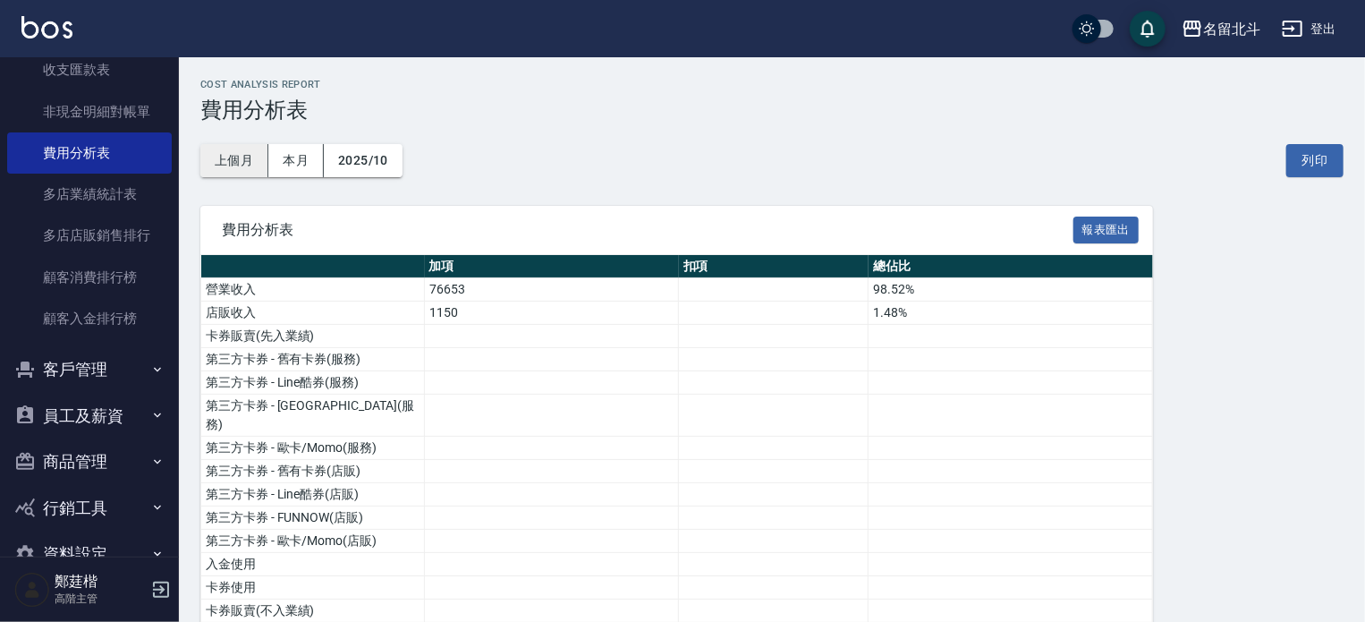
click at [257, 160] on button "上個月" at bounding box center [234, 160] width 68 height 33
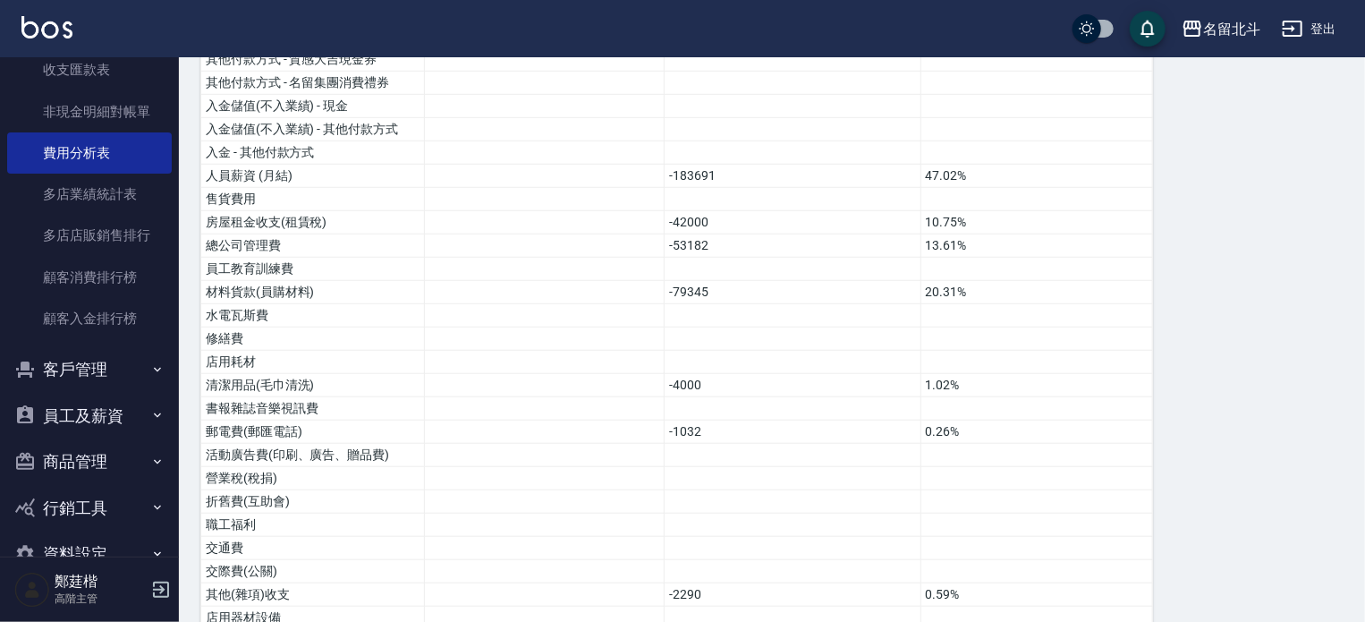
scroll to position [594, 0]
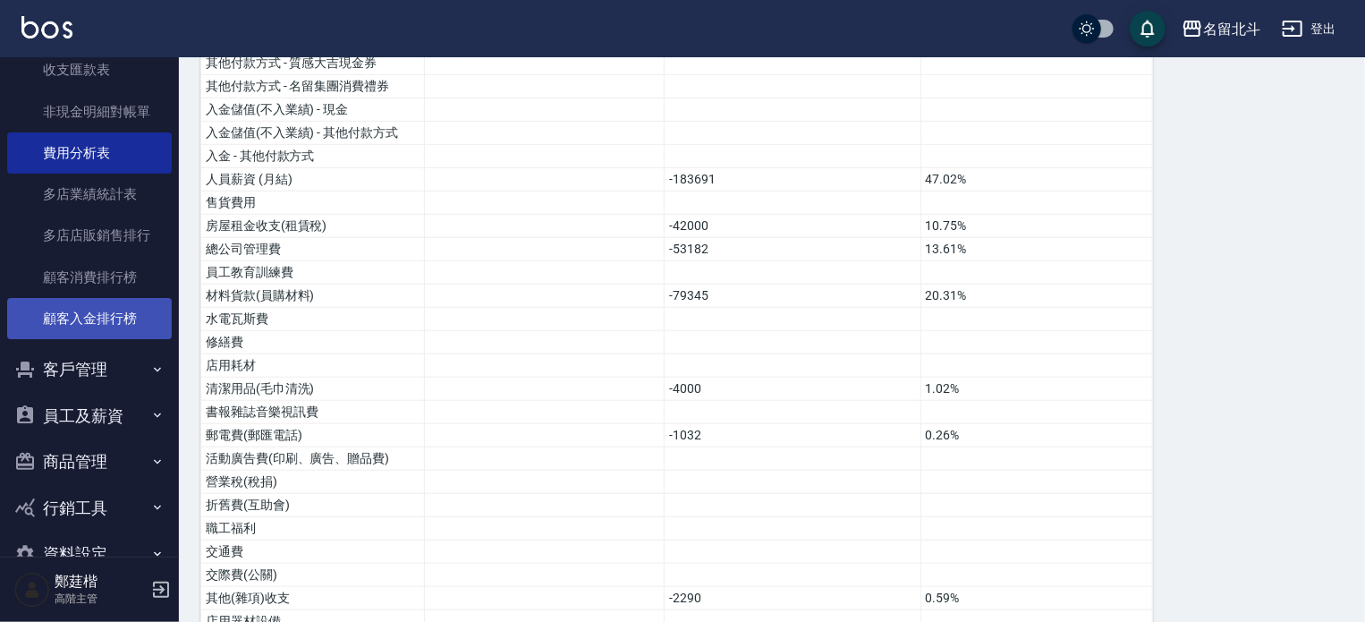
click at [77, 307] on link "顧客入金排行榜" at bounding box center [89, 318] width 165 height 41
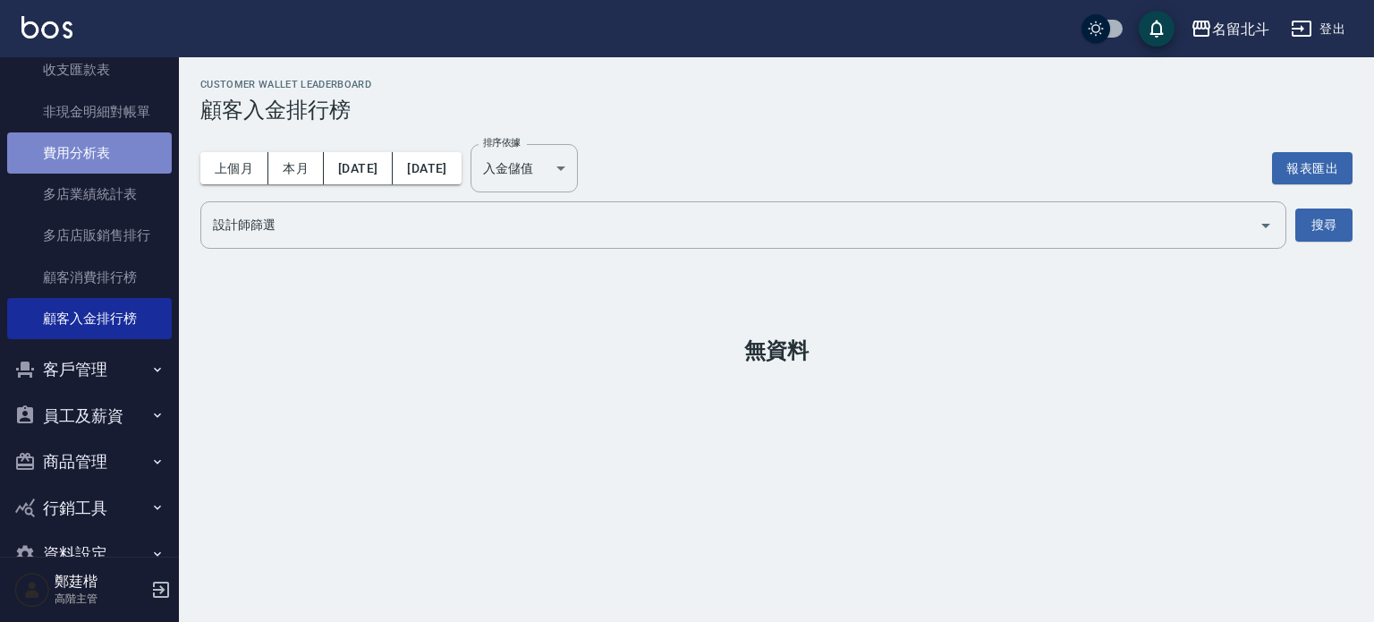
click at [116, 156] on link "費用分析表" at bounding box center [89, 152] width 165 height 41
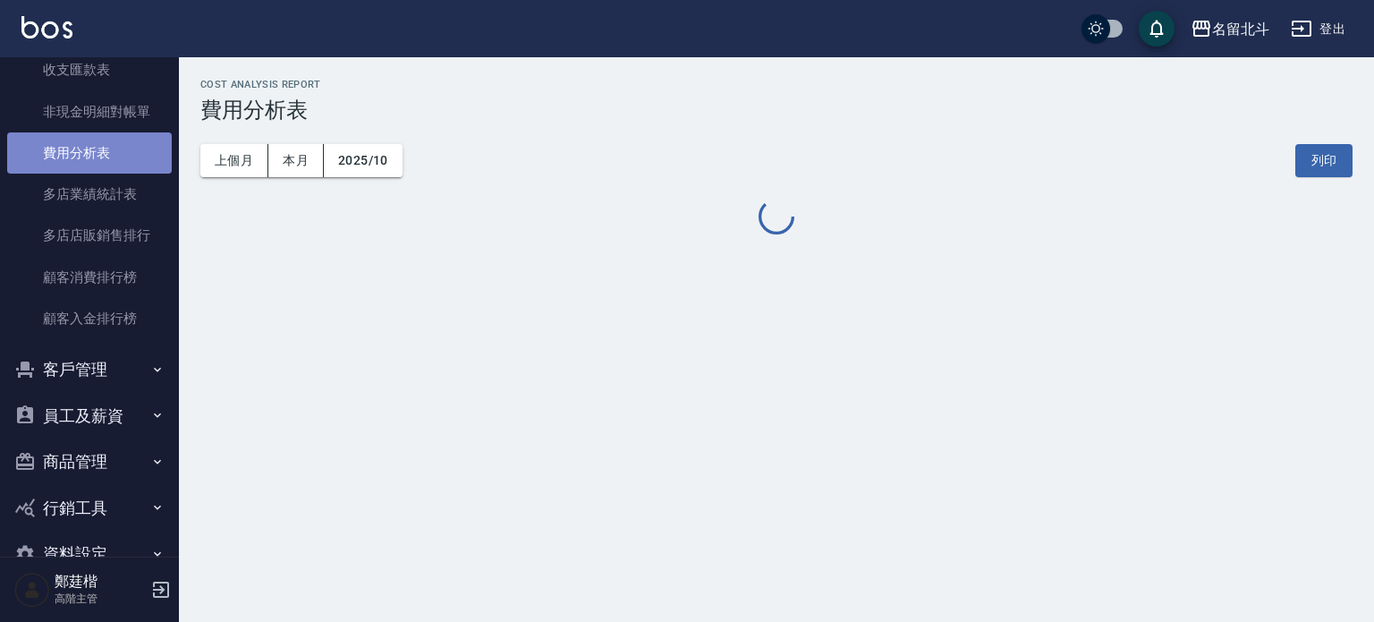
click at [116, 156] on link "費用分析表" at bounding box center [89, 152] width 165 height 41
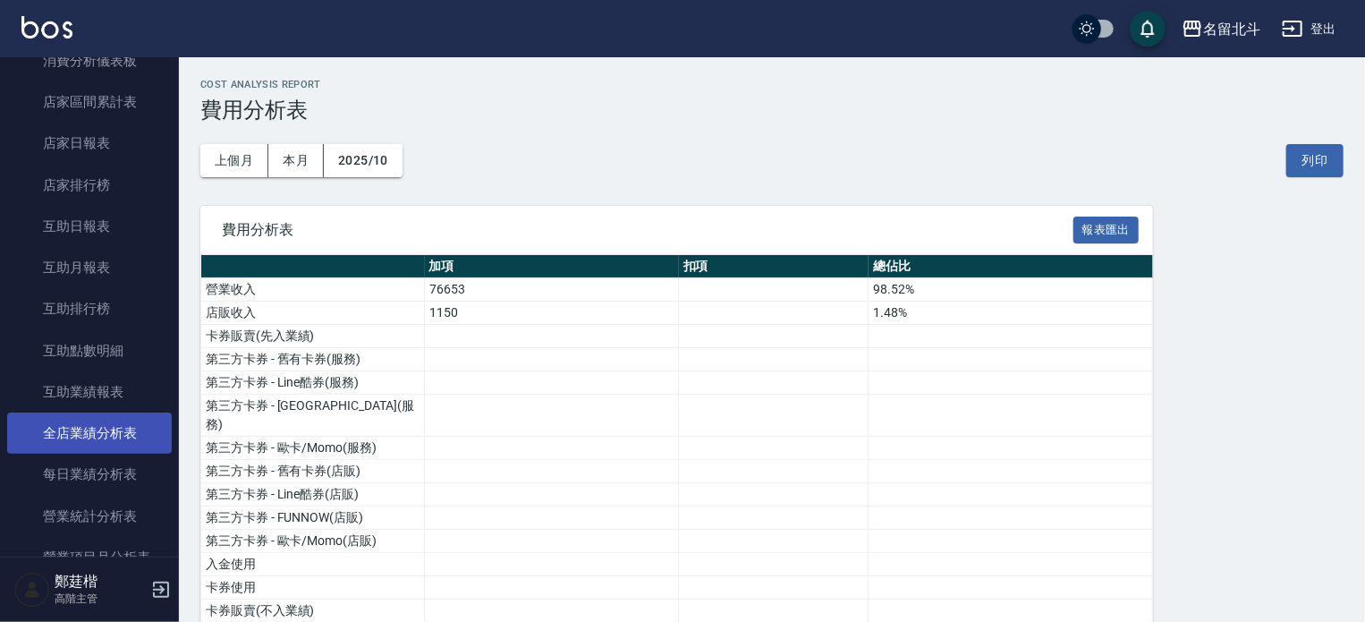
scroll to position [200, 0]
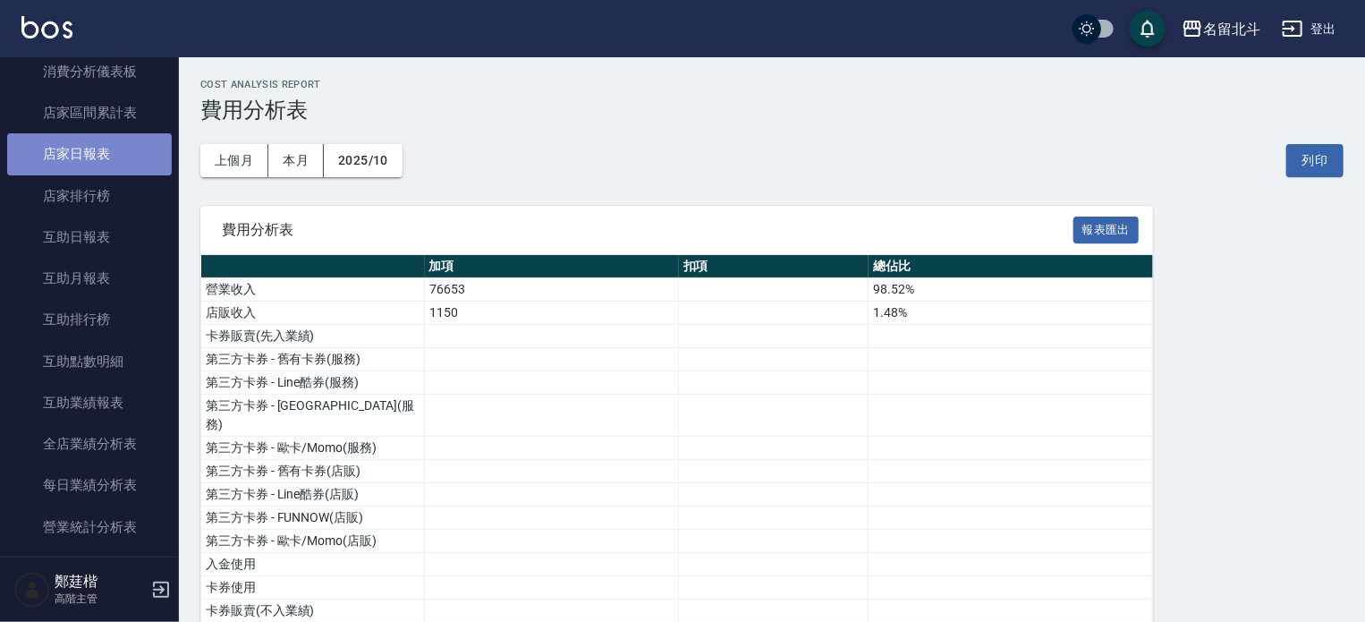
click at [93, 153] on link "店家日報表" at bounding box center [89, 153] width 165 height 41
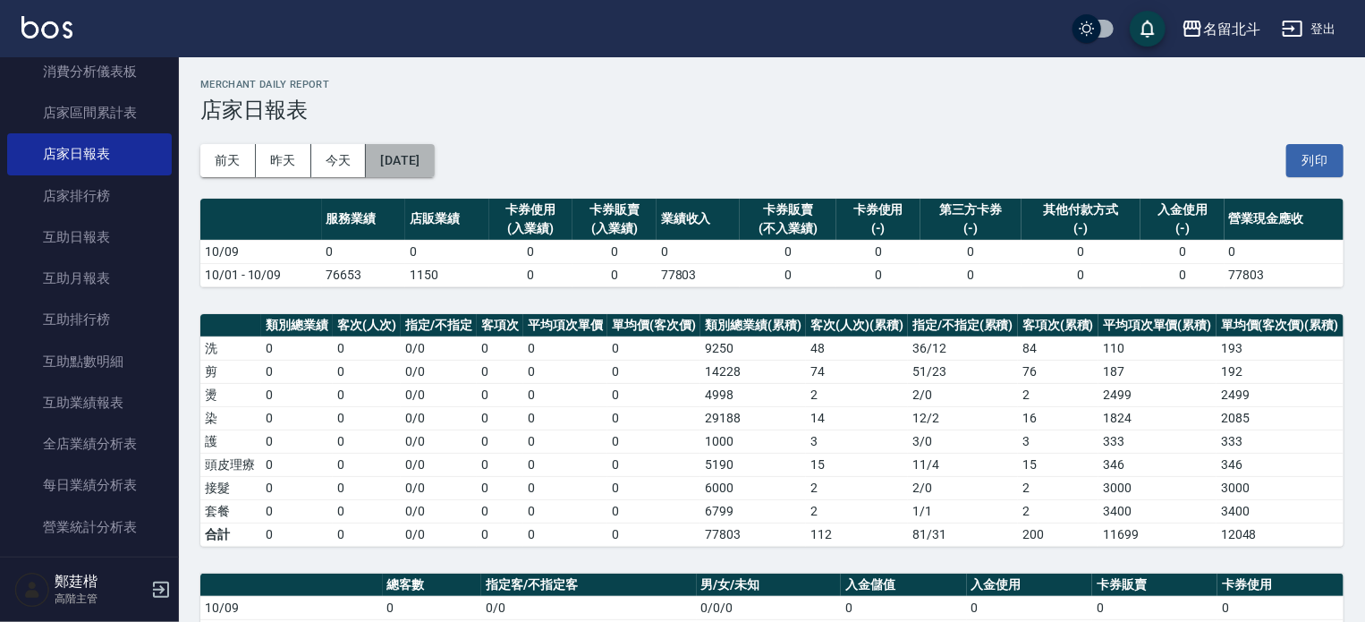
click at [403, 157] on button "[DATE]" at bounding box center [400, 160] width 68 height 33
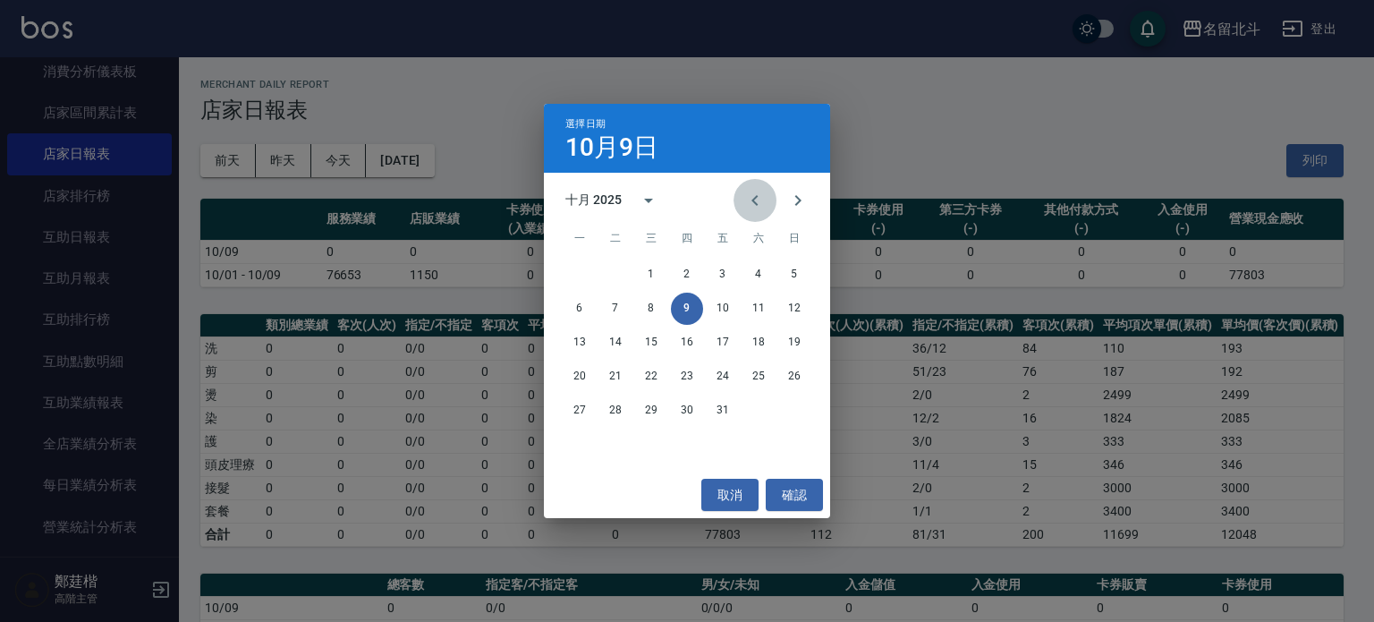
click at [756, 203] on icon "Previous month" at bounding box center [754, 200] width 6 height 11
click at [619, 406] on button "30" at bounding box center [615, 410] width 32 height 32
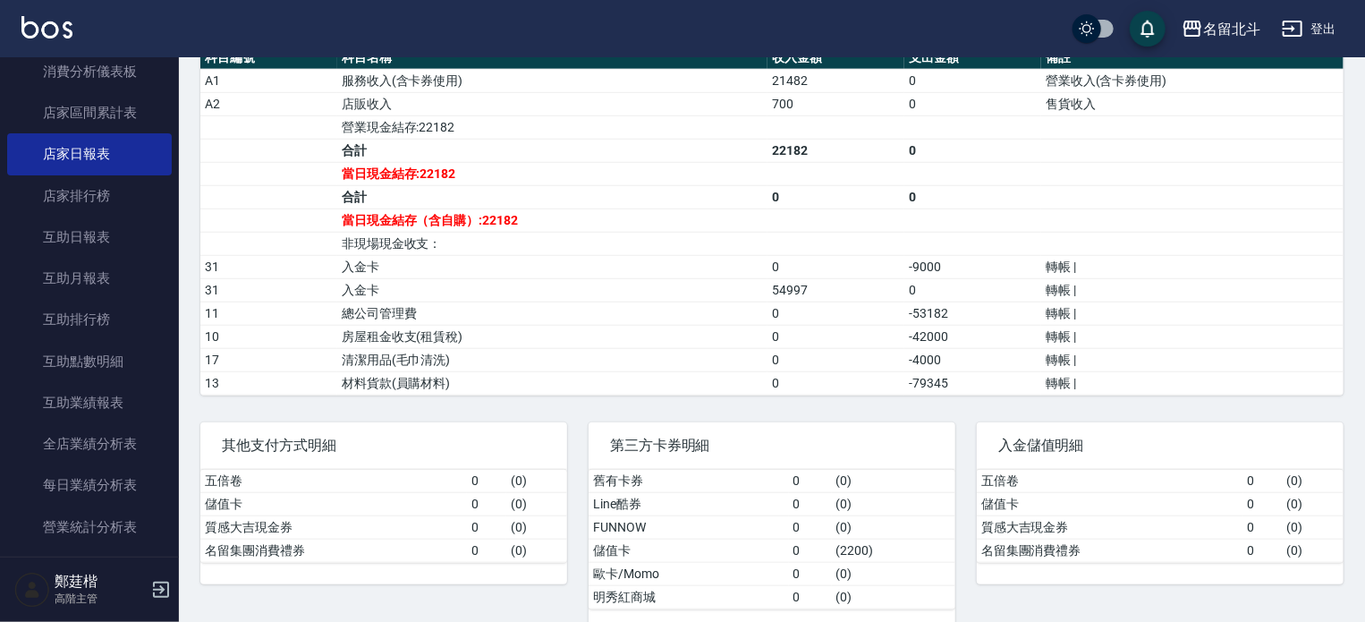
scroll to position [648, 0]
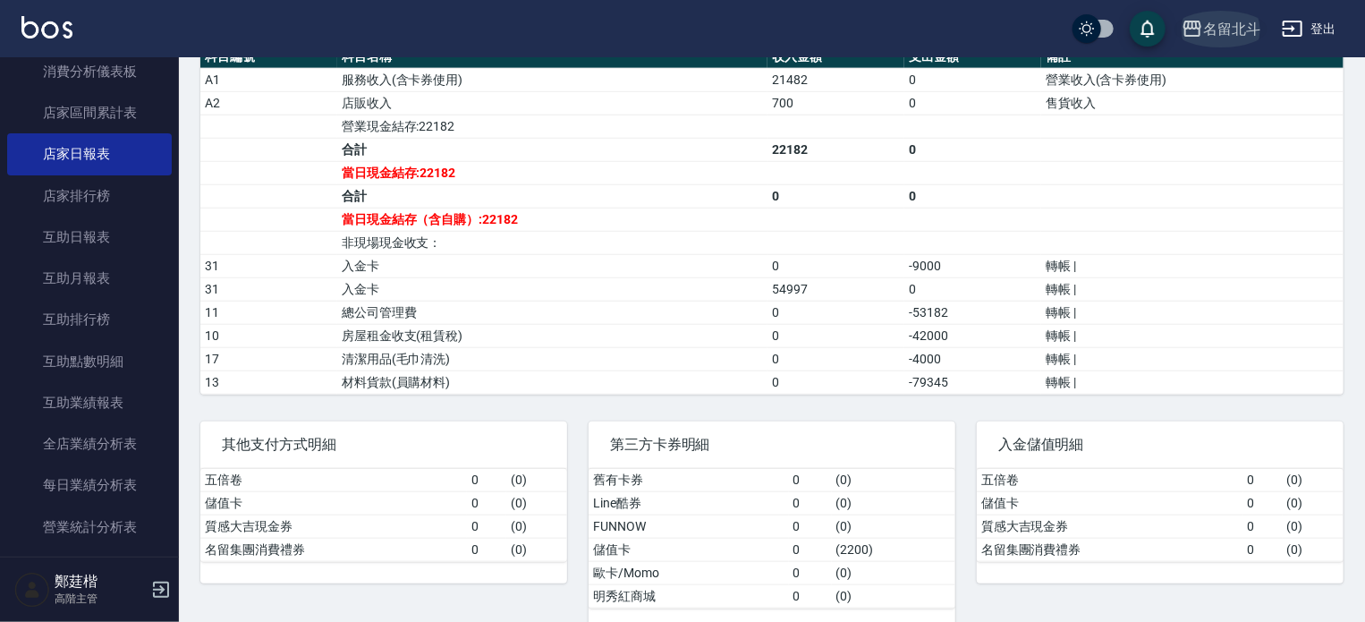
click at [1230, 28] on div "名留北斗" at bounding box center [1231, 29] width 57 height 22
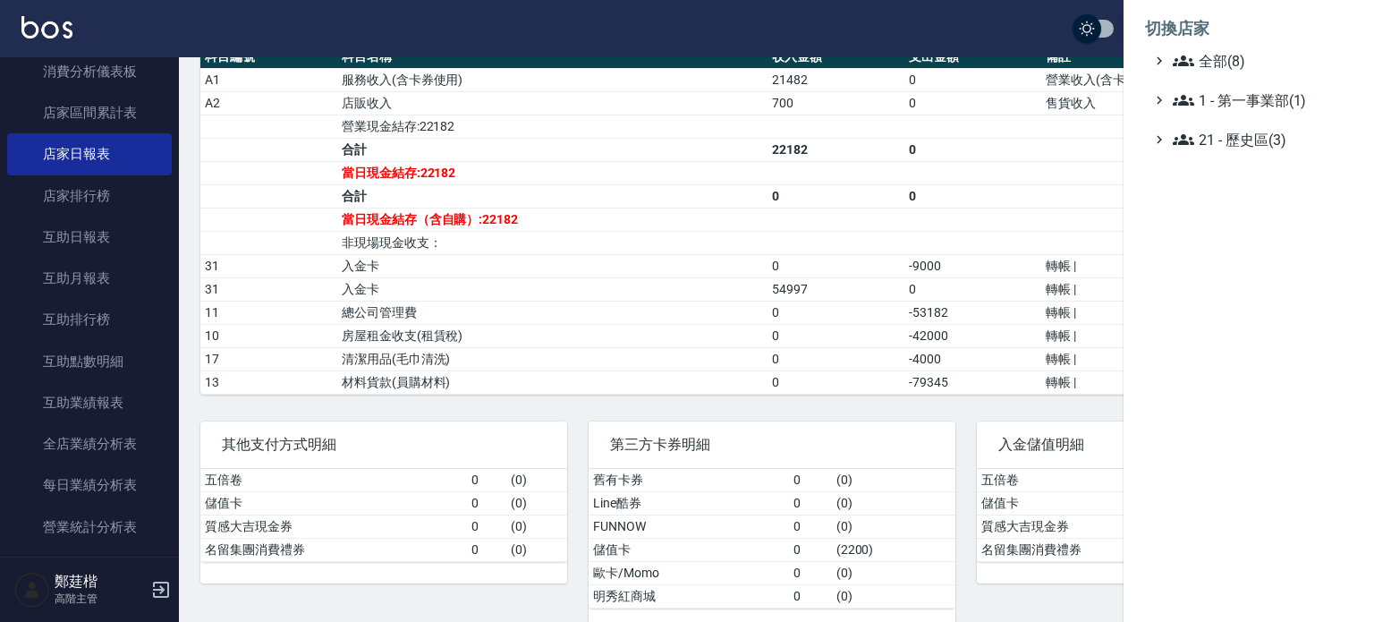
click at [578, 328] on div at bounding box center [687, 311] width 1374 height 622
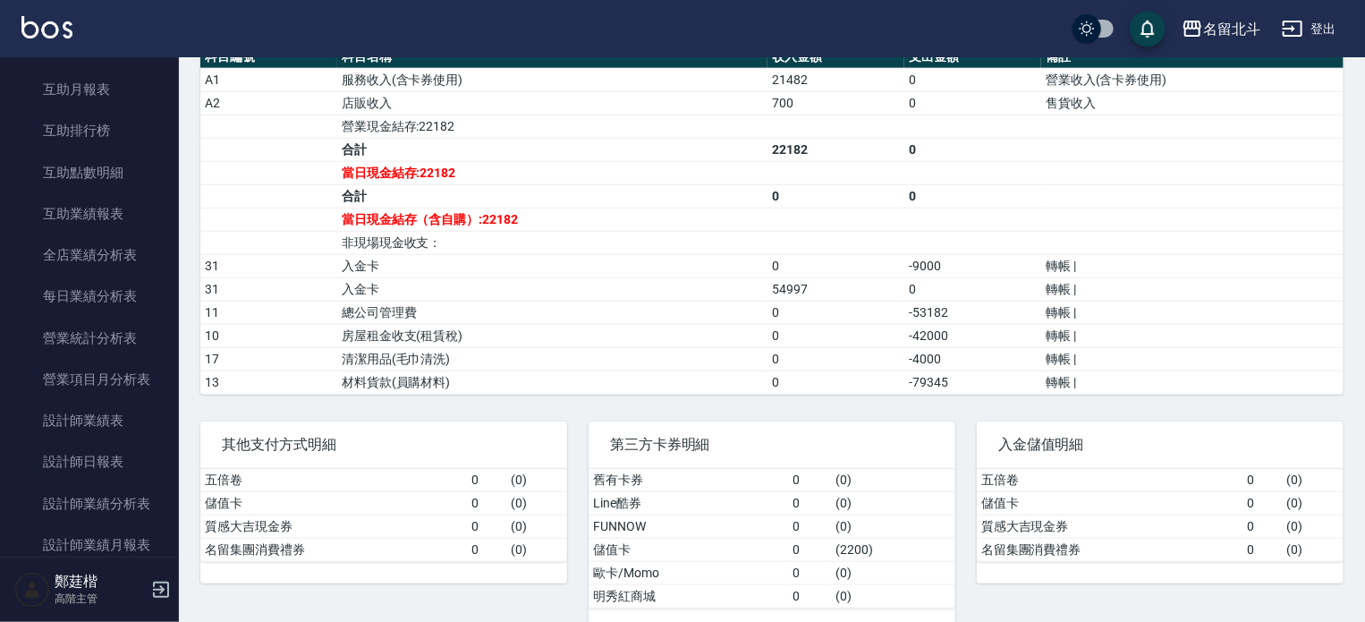
scroll to position [388, 0]
click at [87, 467] on link "設計師日報表" at bounding box center [89, 462] width 165 height 41
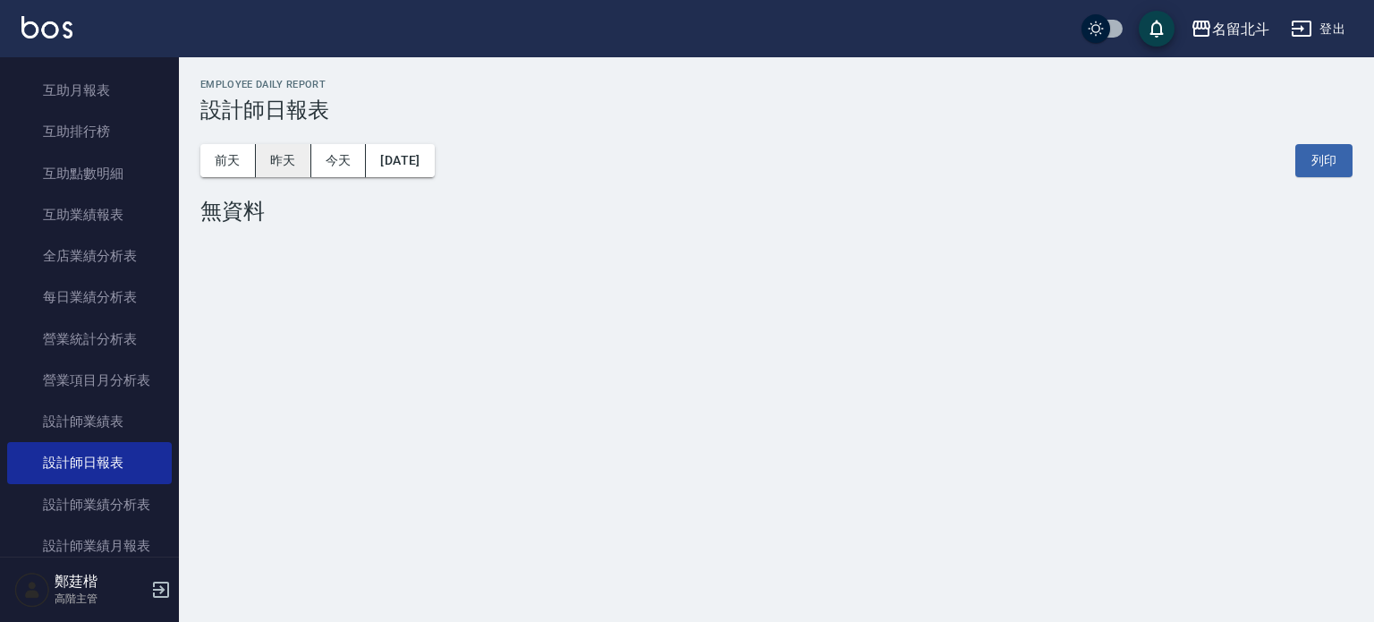
click at [286, 162] on button "昨天" at bounding box center [283, 160] width 55 height 33
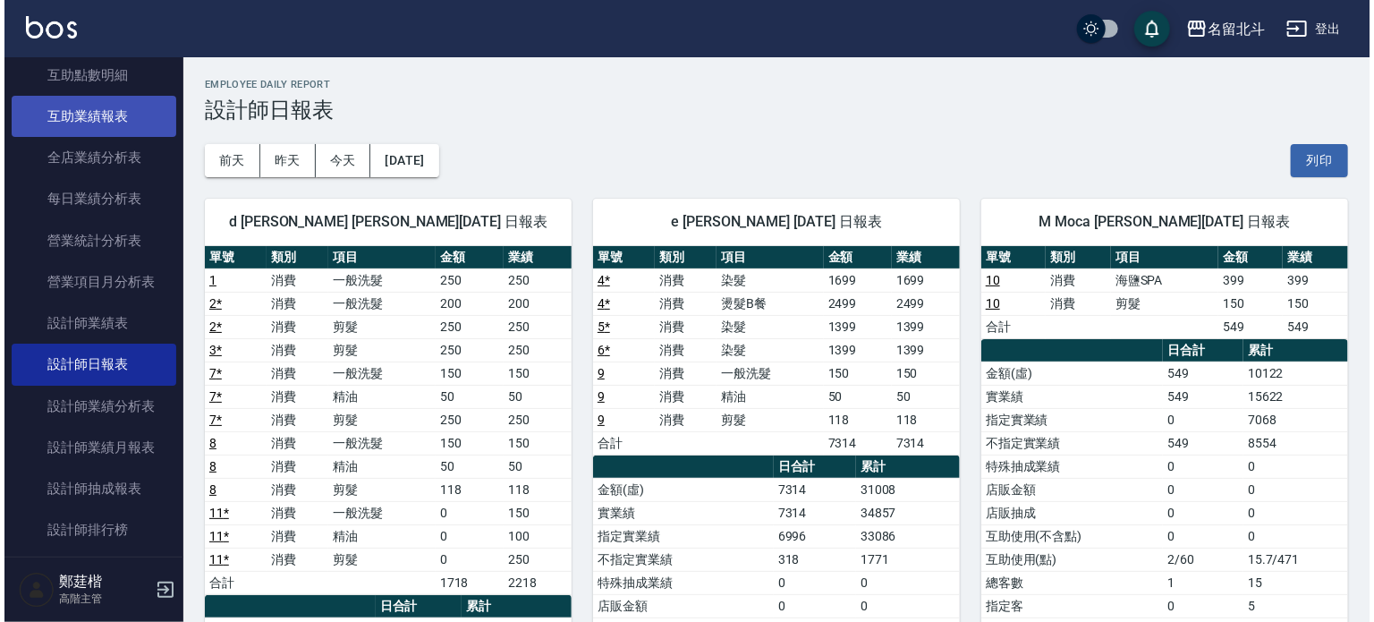
scroll to position [496, 0]
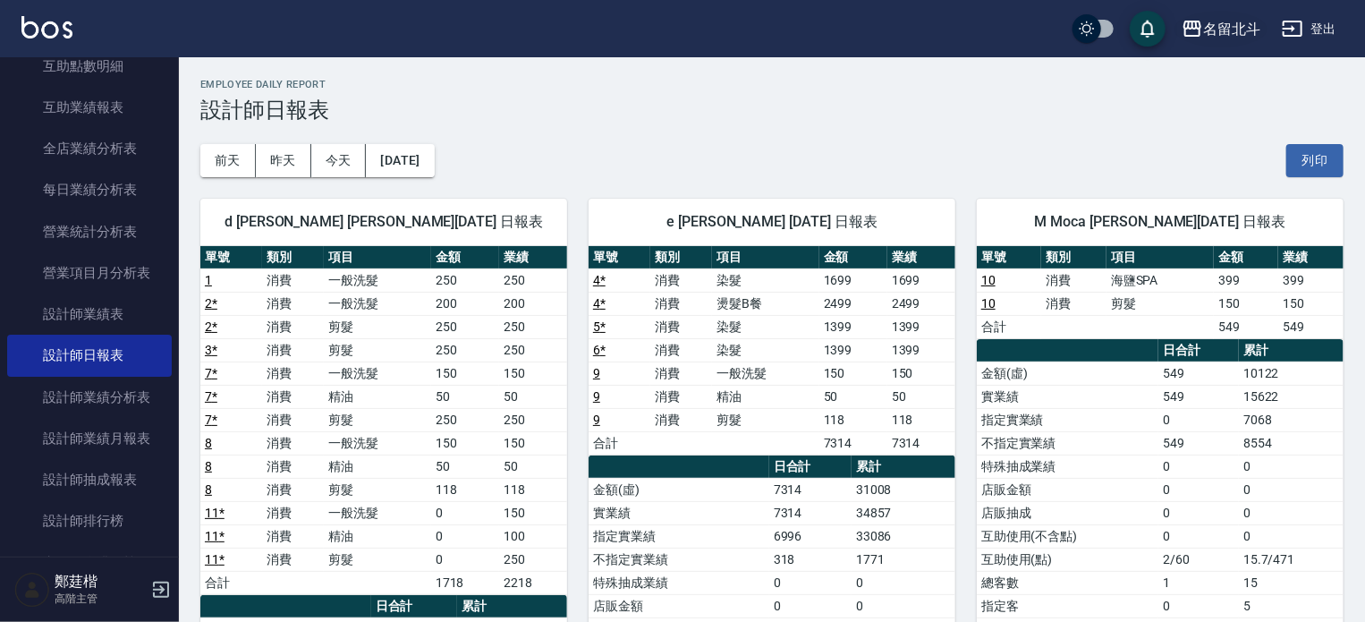
click at [1225, 28] on div "名留北斗" at bounding box center [1231, 29] width 57 height 22
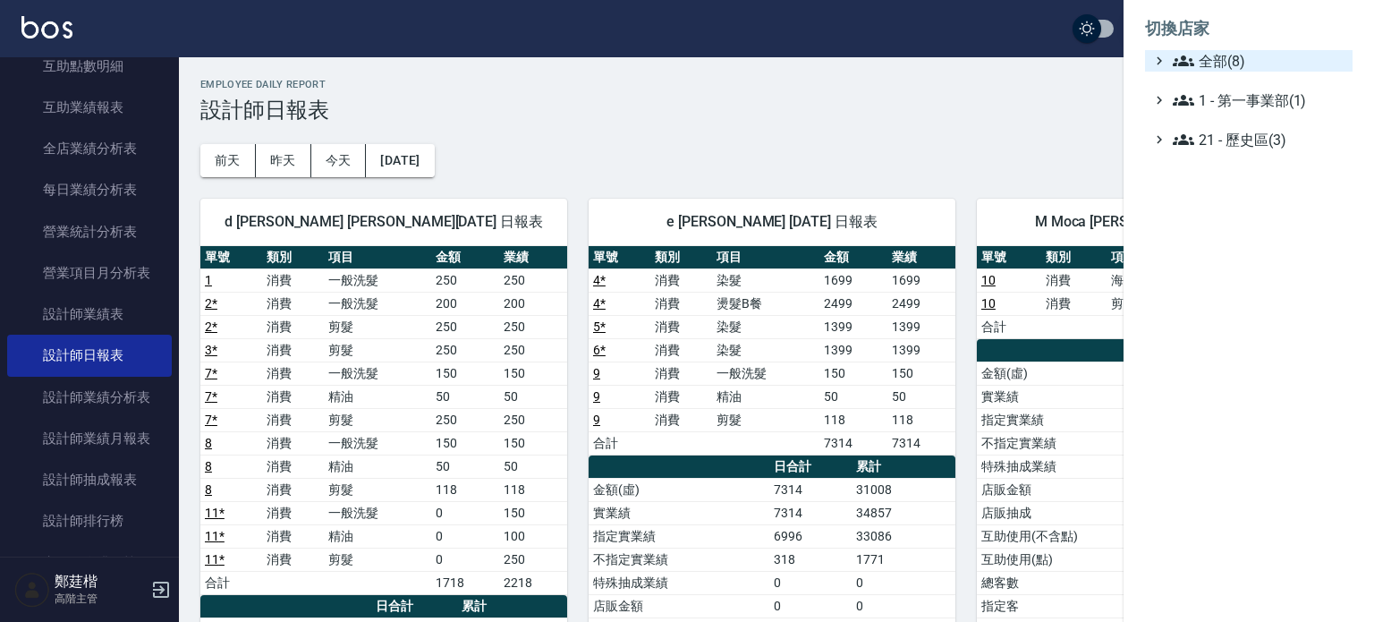
click at [1199, 69] on span "全部(8)" at bounding box center [1259, 60] width 173 height 21
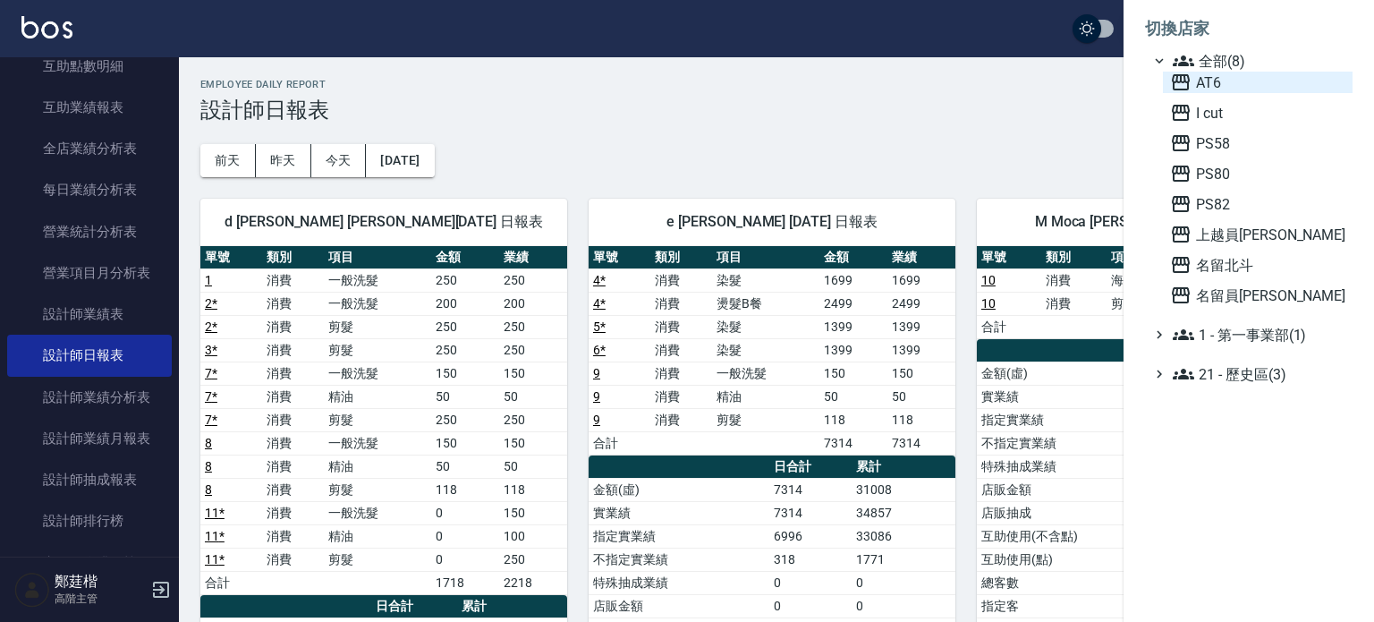
click at [1204, 84] on span "AT6" at bounding box center [1257, 82] width 175 height 21
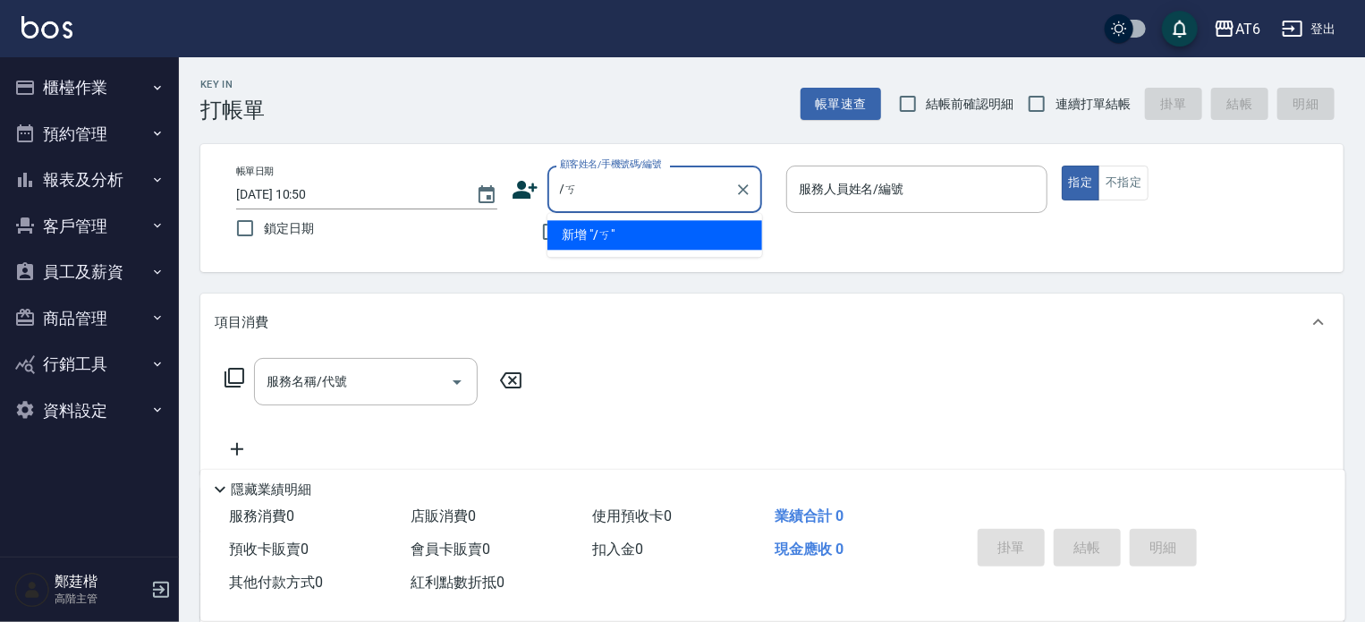
type input "/"
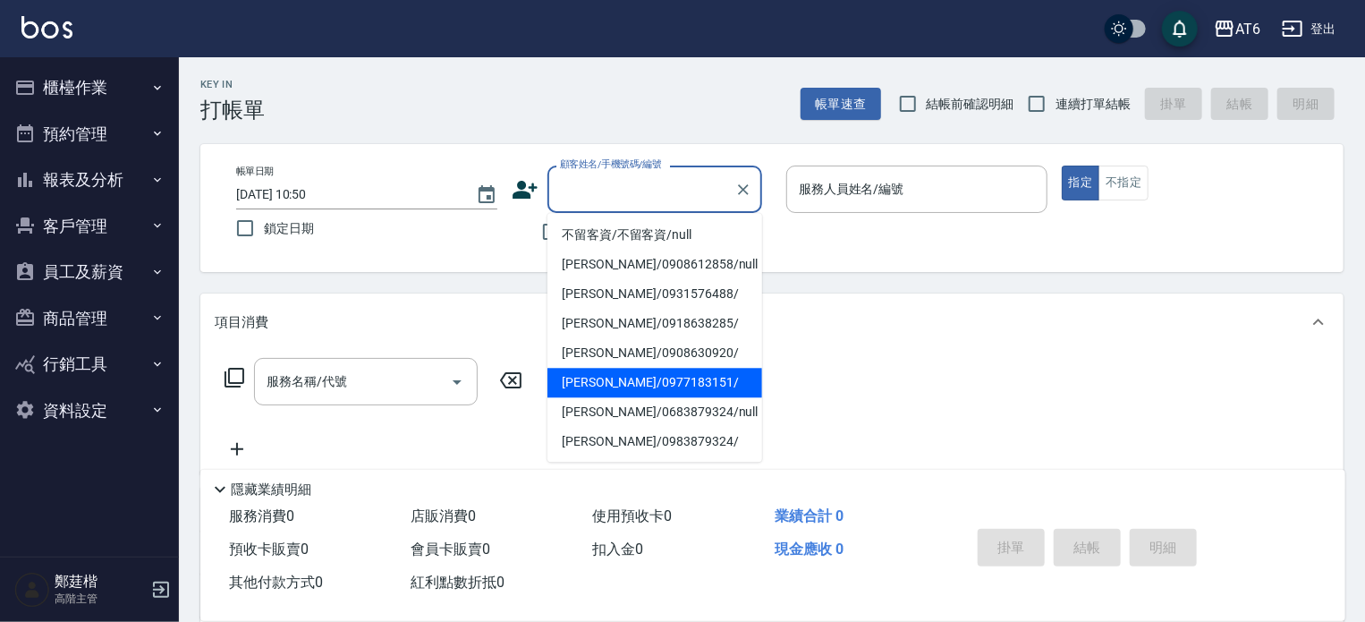
click at [109, 184] on button "報表及分析" at bounding box center [89, 180] width 165 height 47
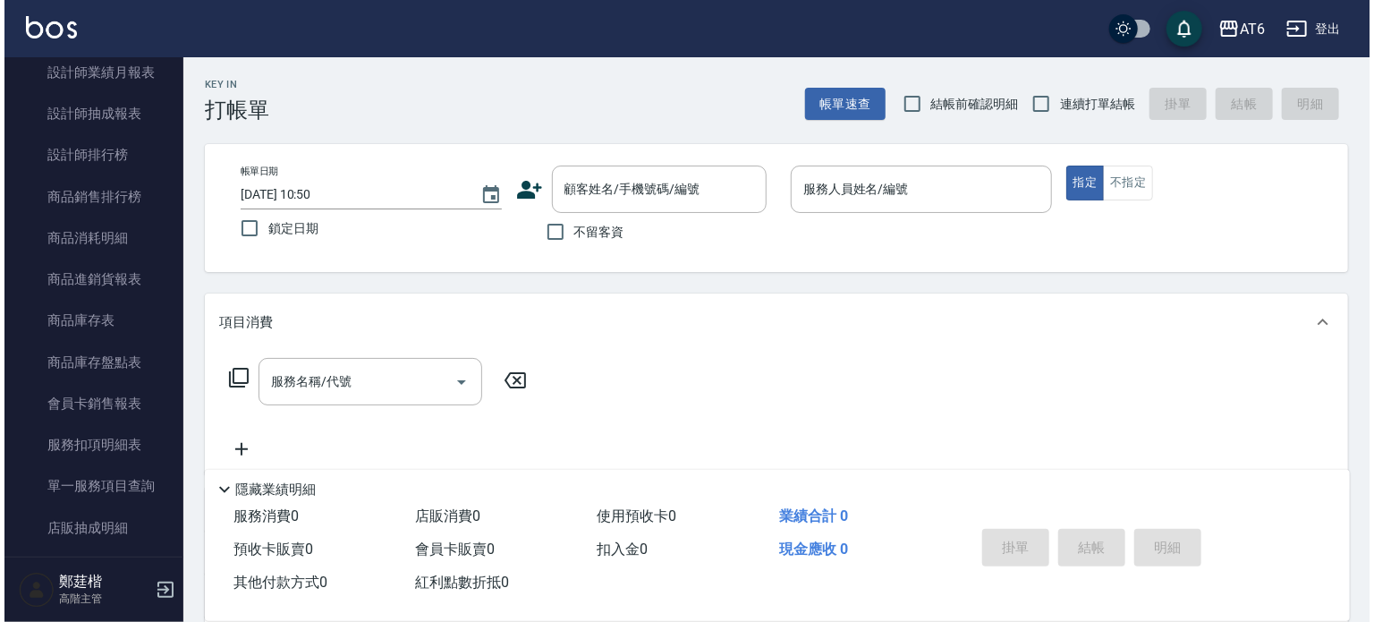
scroll to position [880, 0]
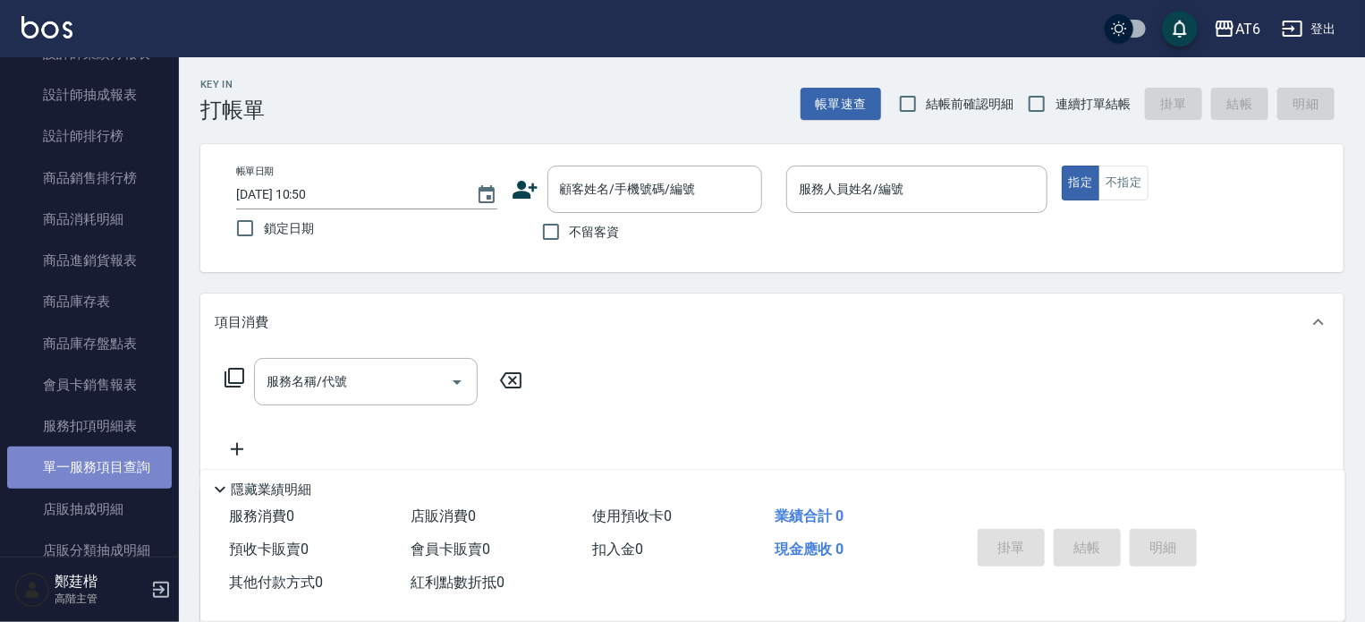
click at [97, 460] on link "單一服務項目查詢" at bounding box center [89, 466] width 165 height 41
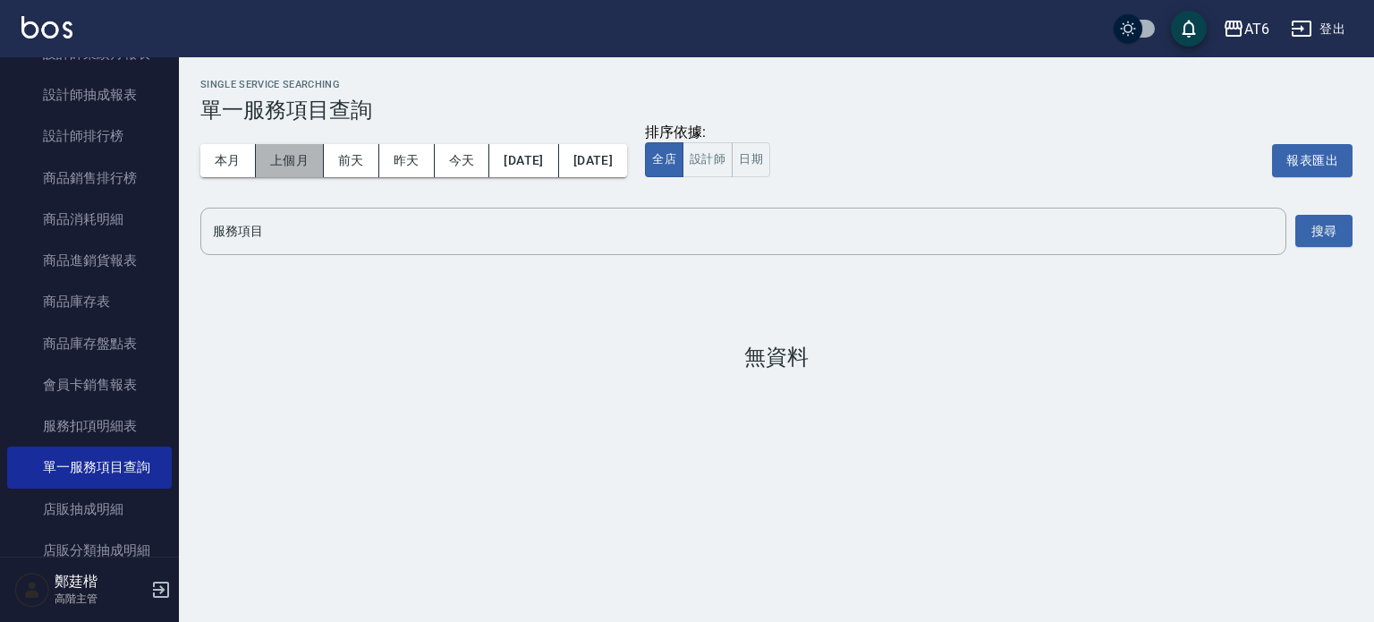
click at [260, 166] on button "上個月" at bounding box center [290, 160] width 68 height 33
click at [451, 176] on button "今天" at bounding box center [462, 160] width 55 height 33
drag, startPoint x: 512, startPoint y: 166, endPoint x: 421, endPoint y: 378, distance: 230.4
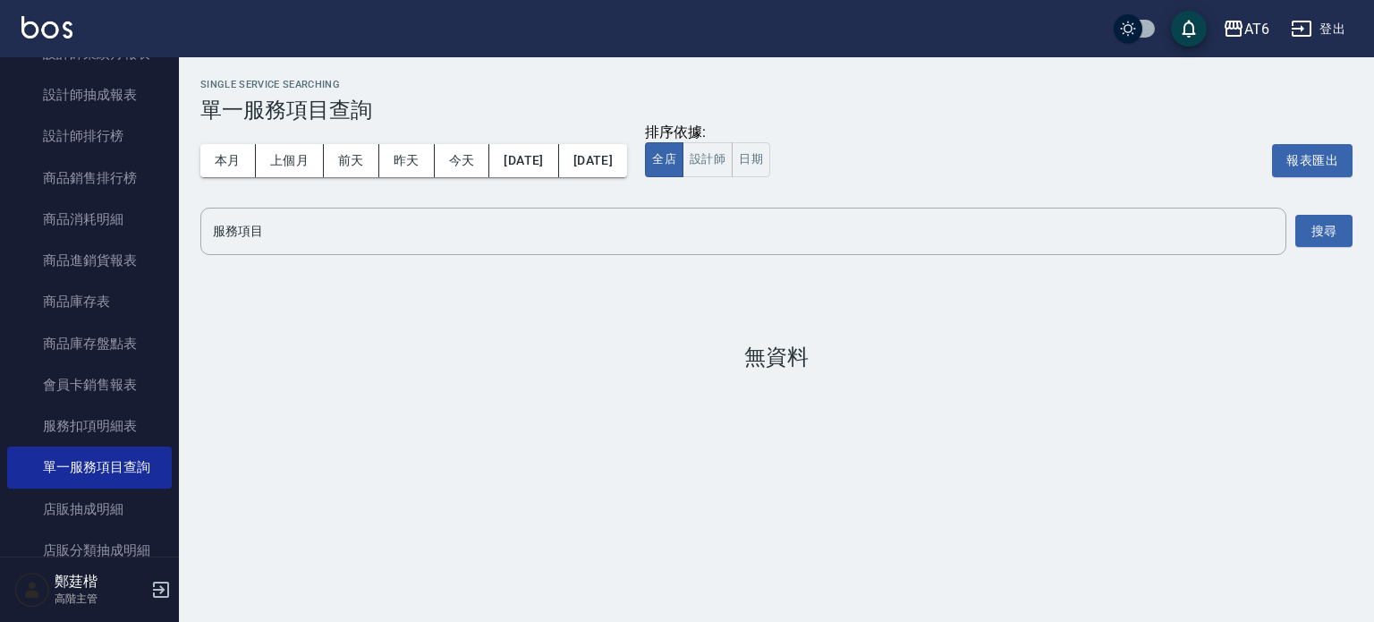
click at [421, 378] on div "Single Service Searching 單一服務項目查詢 本月 上個月 前天 昨天 今天 2025/10/09 2025/10/09 排序依據: 全…" at bounding box center [776, 224] width 1195 height 334
click at [540, 389] on div "Single Service Searching 單一服務項目查詢 本月 上個月 前天 昨天 今天 2025/10/09 2025/10/09 排序依據: 全…" at bounding box center [776, 224] width 1195 height 334
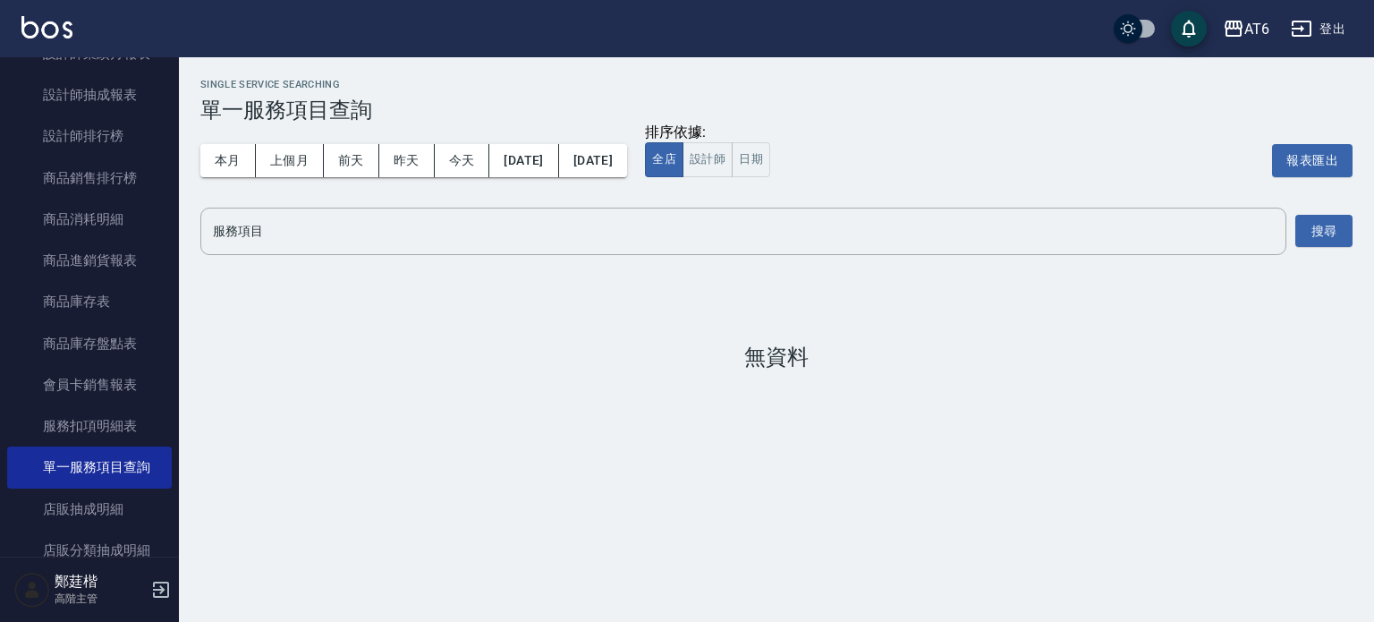
click at [540, 389] on div "Single Service Searching 單一服務項目查詢 本月 上個月 前天 昨天 今天 2025/10/09 2025/10/09 排序依據: 全…" at bounding box center [776, 224] width 1195 height 334
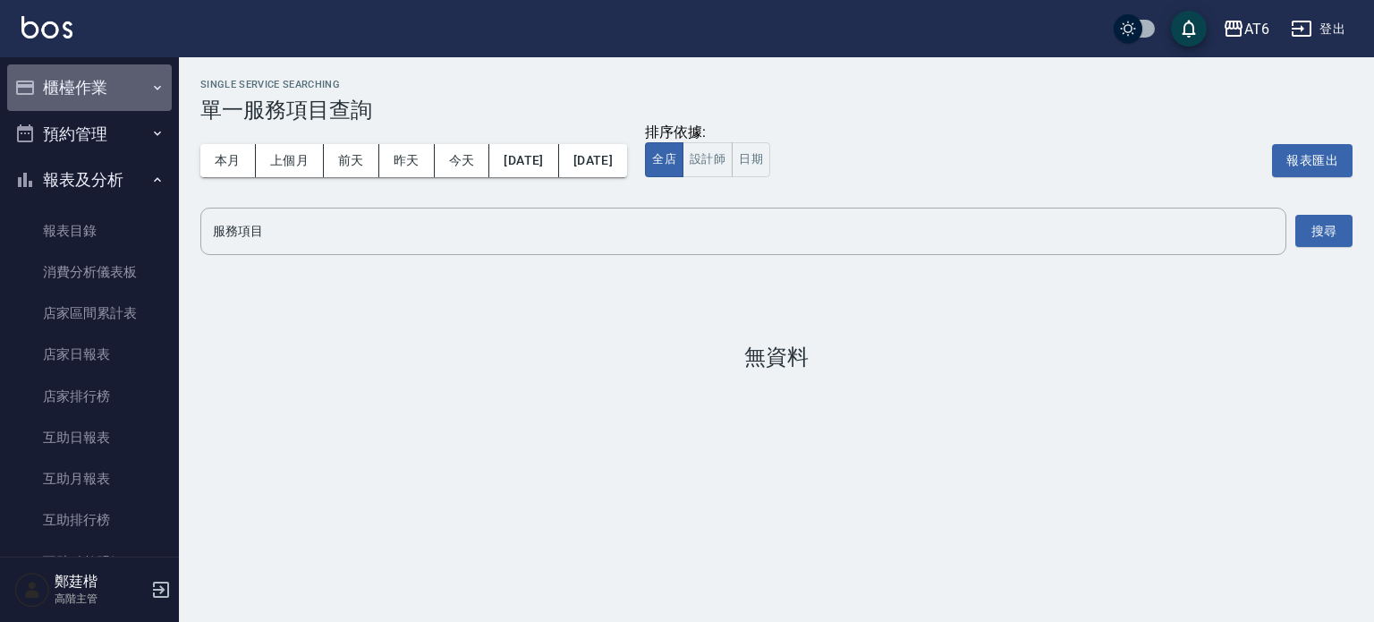
click at [131, 78] on button "櫃檯作業" at bounding box center [89, 87] width 165 height 47
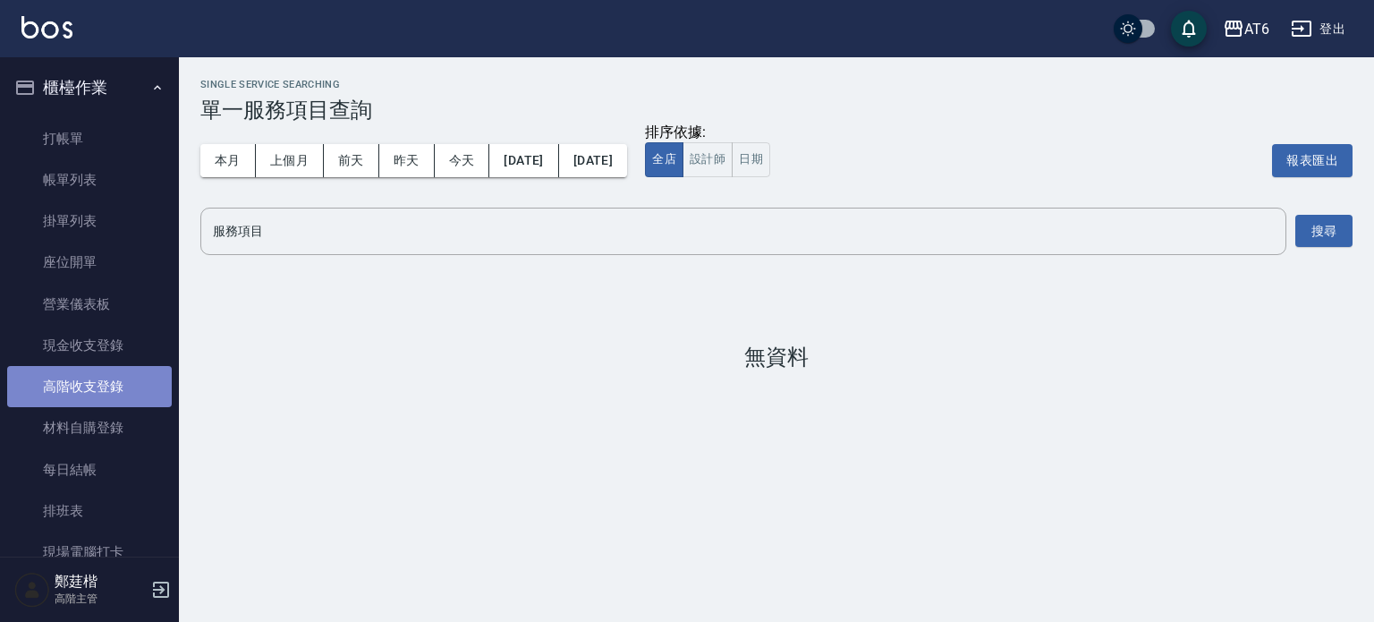
click at [111, 380] on link "高階收支登錄" at bounding box center [89, 386] width 165 height 41
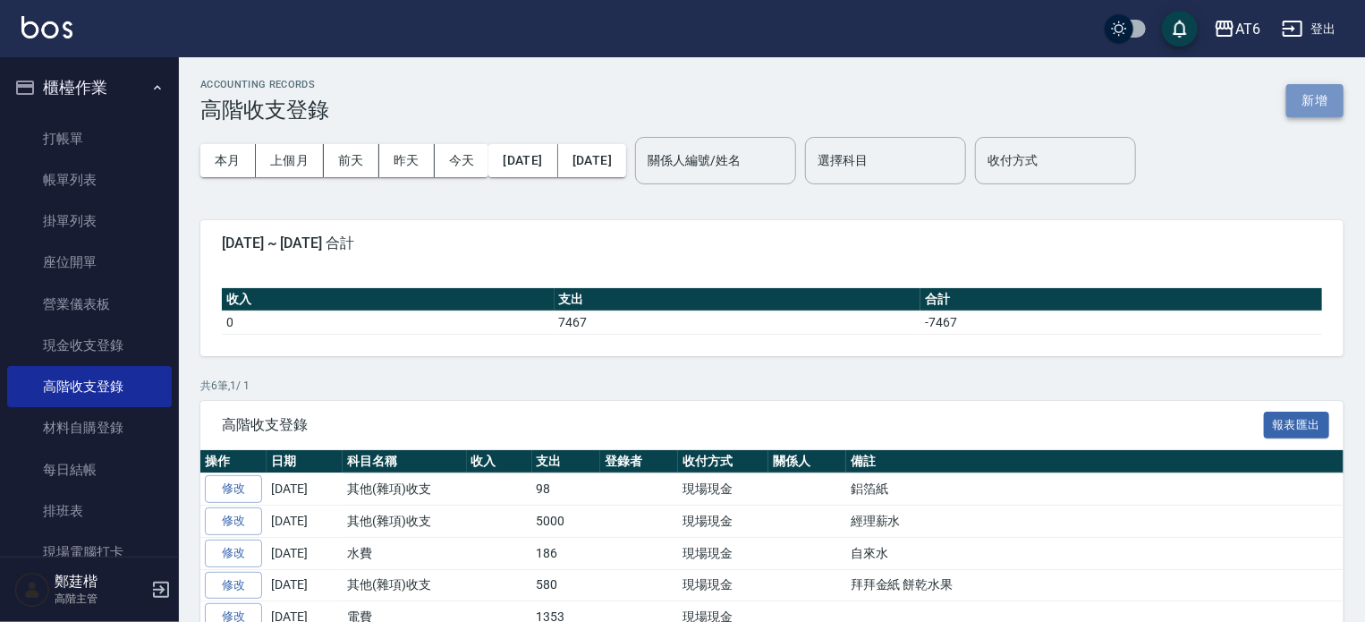
click at [1306, 96] on button "新增" at bounding box center [1314, 100] width 57 height 33
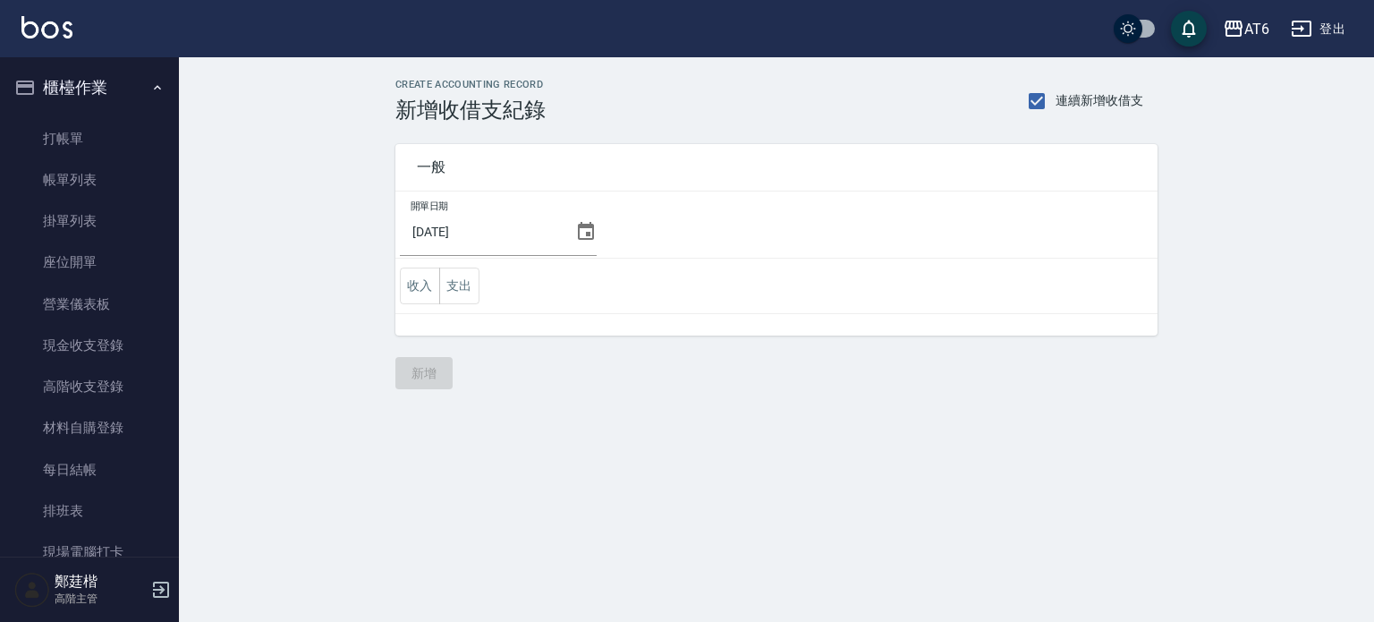
click at [584, 225] on icon at bounding box center [586, 231] width 16 height 18
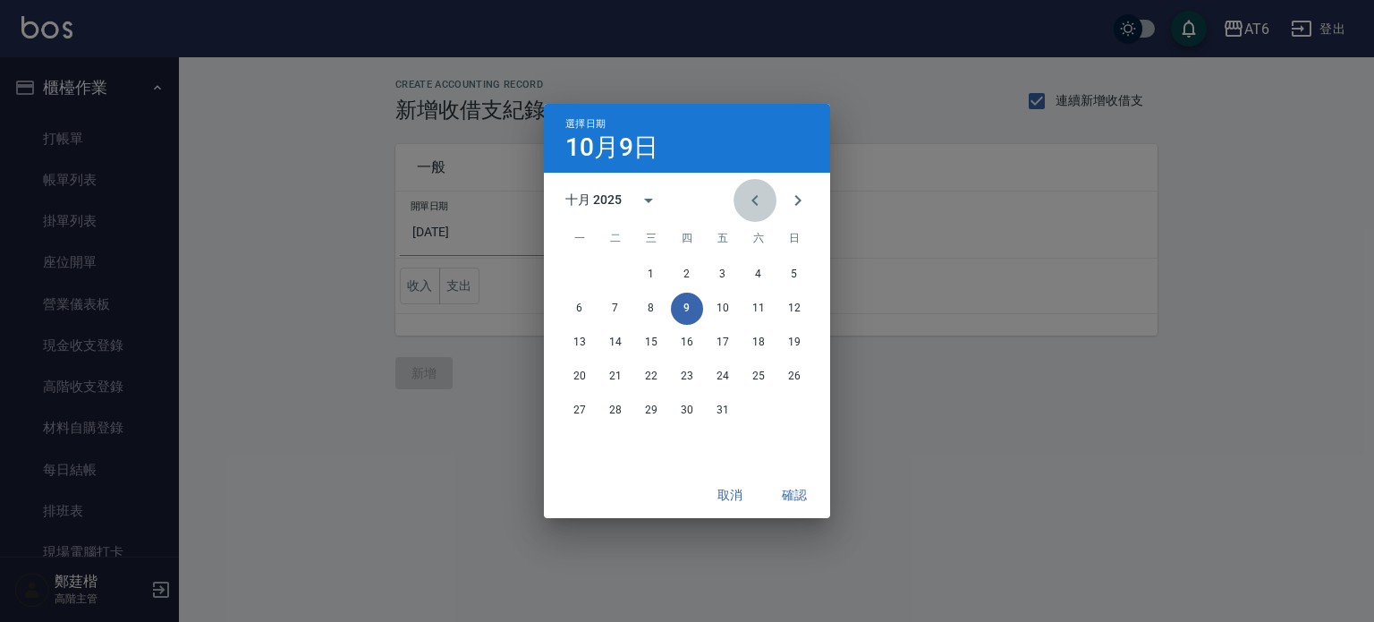
click at [749, 205] on icon "Previous month" at bounding box center [754, 200] width 21 height 21
click at [612, 403] on button "30" at bounding box center [615, 410] width 32 height 32
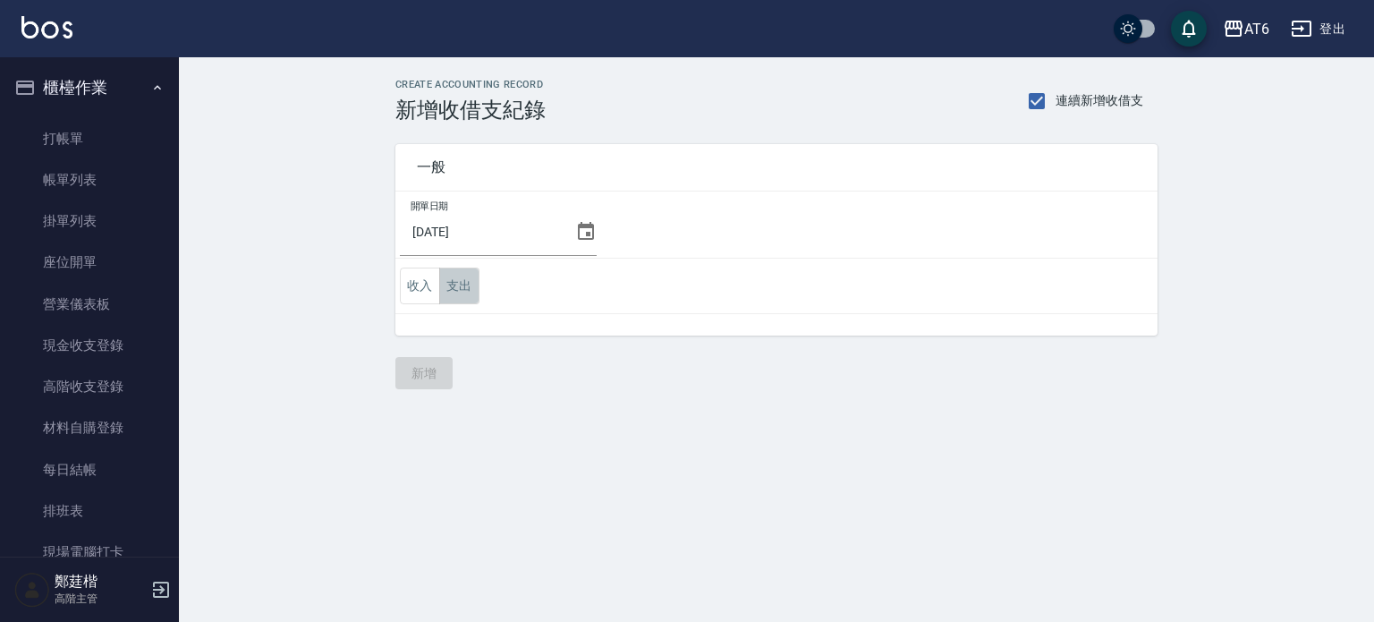
click at [441, 278] on button "支出" at bounding box center [459, 285] width 40 height 37
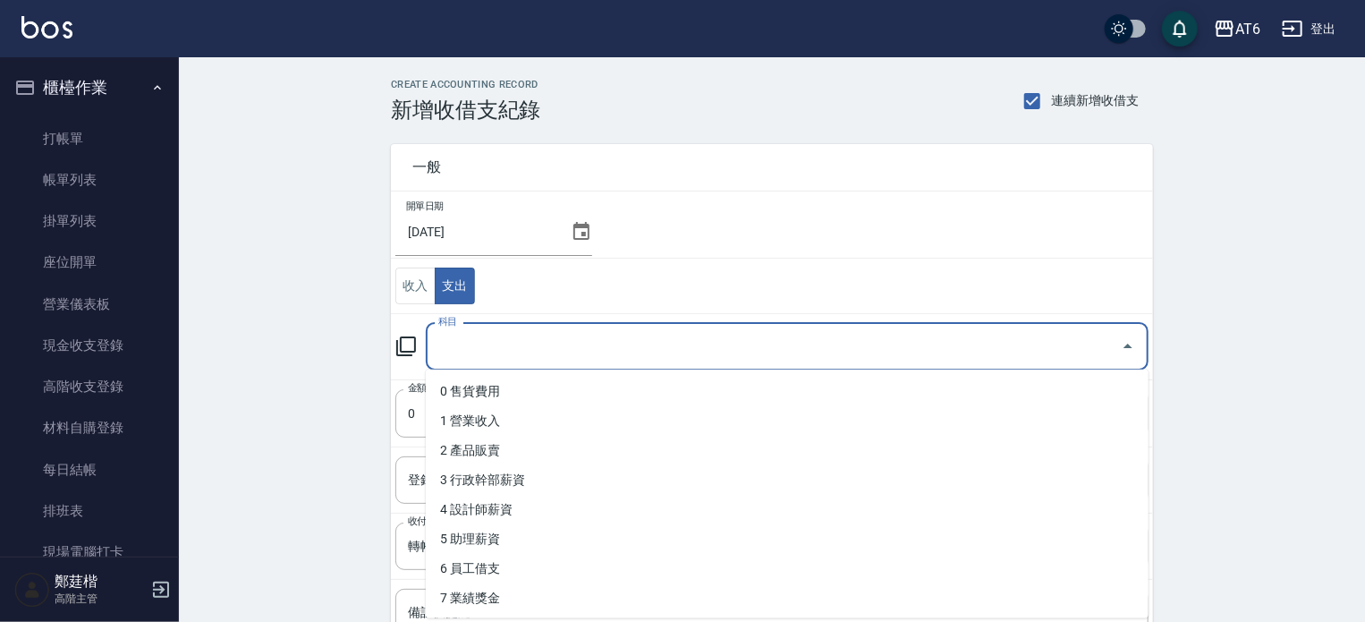
click at [537, 339] on input "科目" at bounding box center [774, 346] width 680 height 31
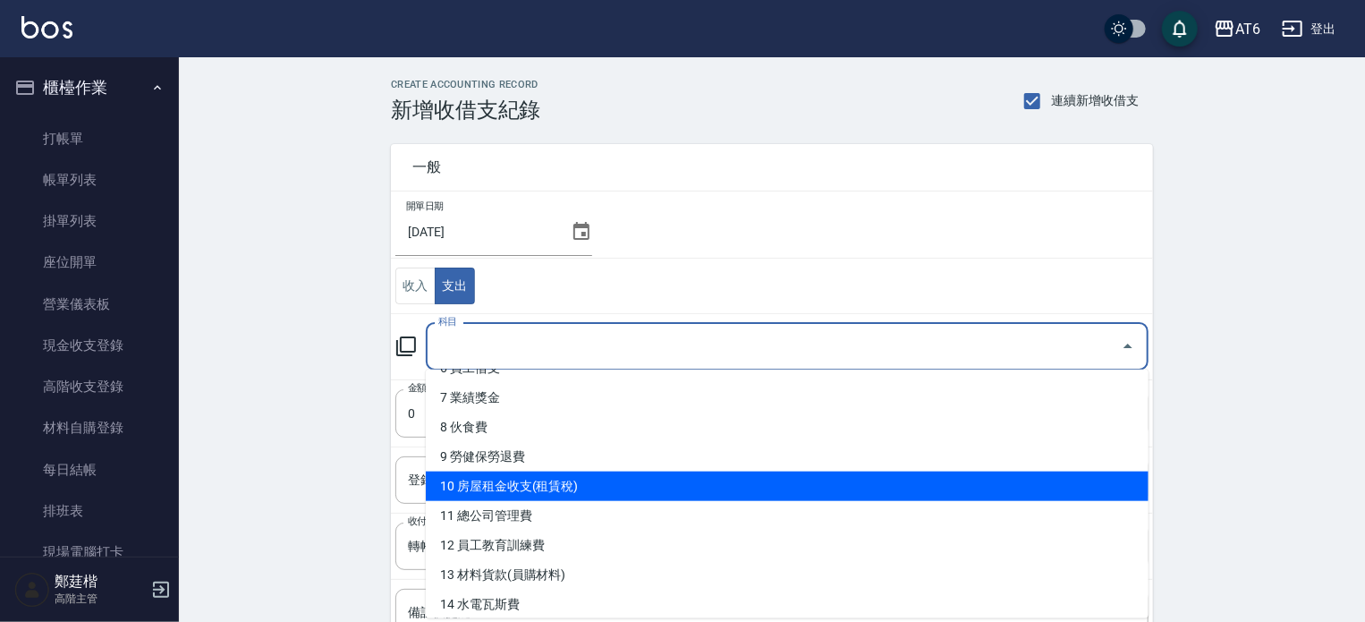
scroll to position [231, 0]
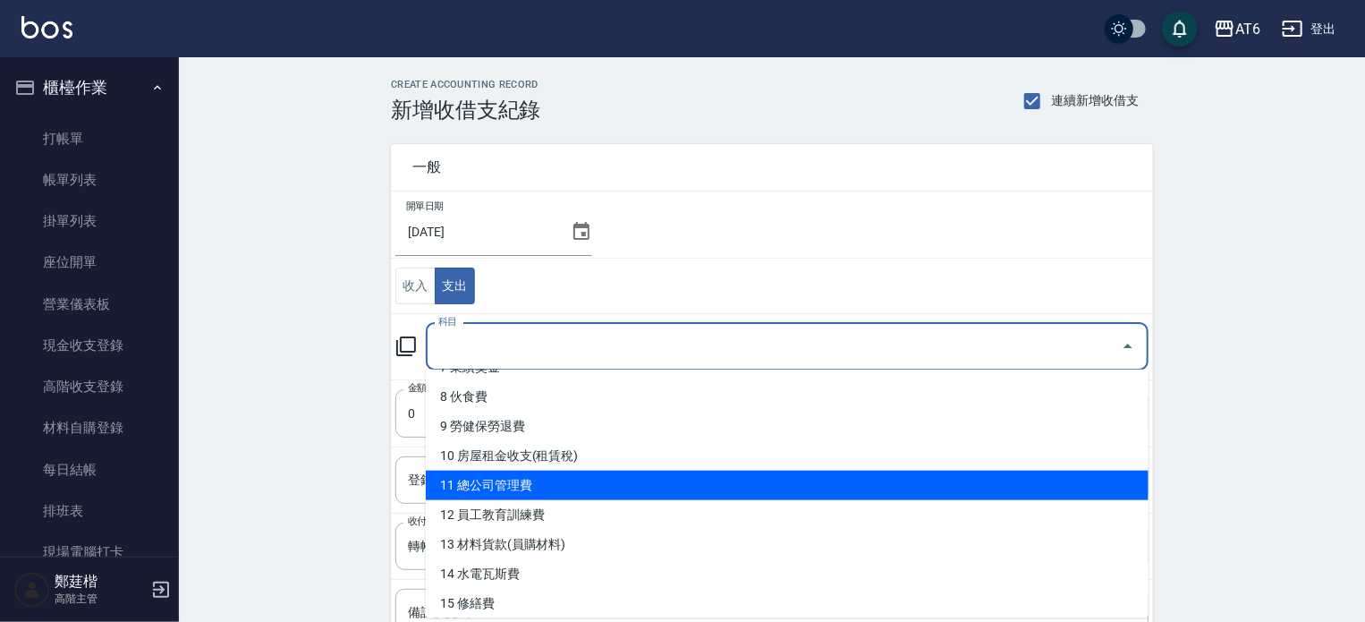
click at [559, 515] on li "12 員工教育訓練費" at bounding box center [787, 515] width 723 height 30
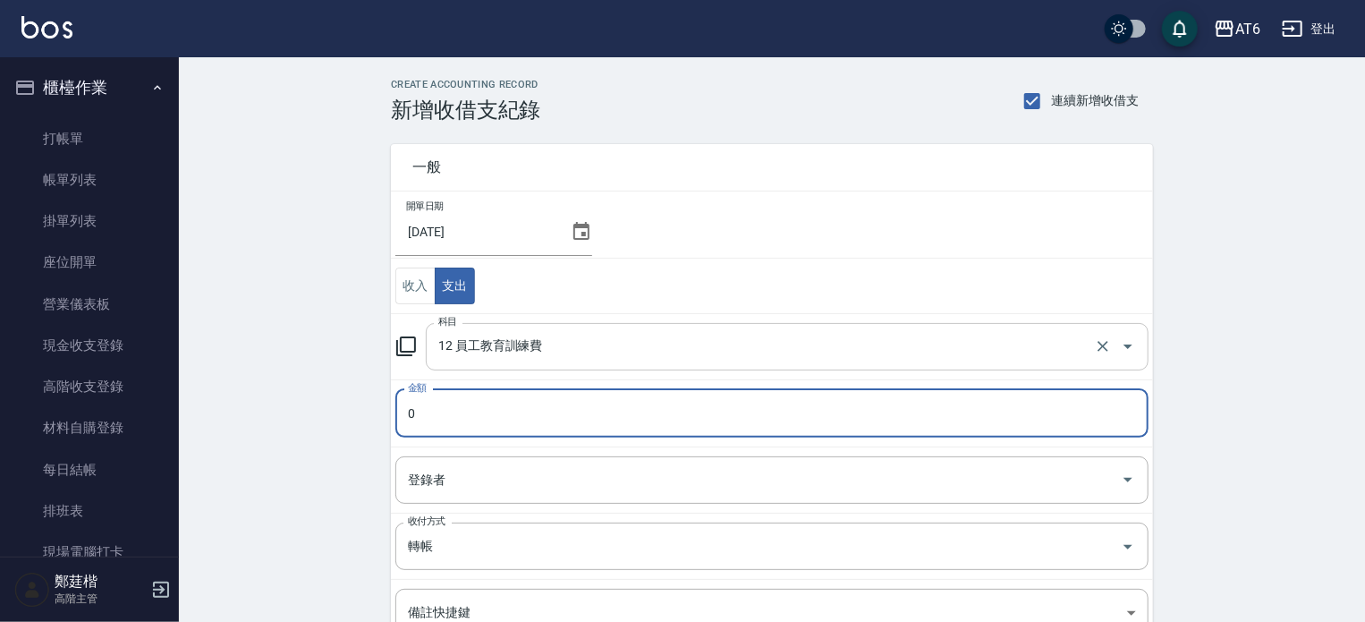
click at [597, 360] on div "12 員工教育訓練費 科目" at bounding box center [787, 346] width 723 height 47
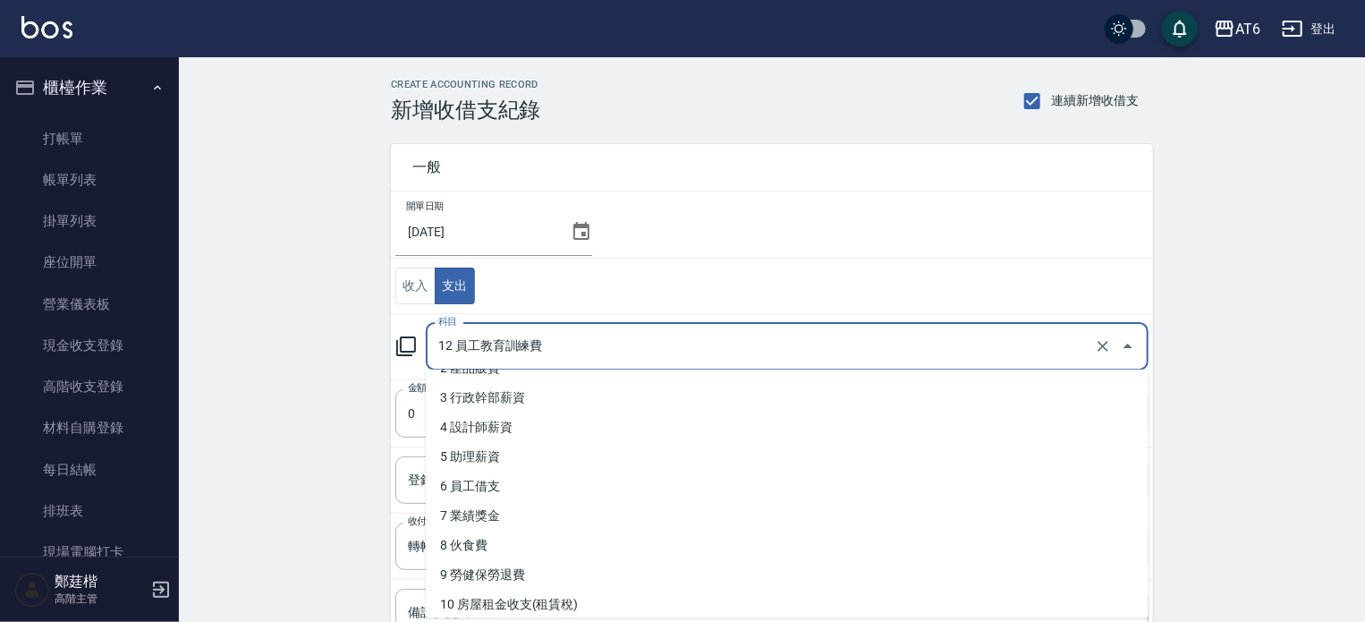
scroll to position [113, 0]
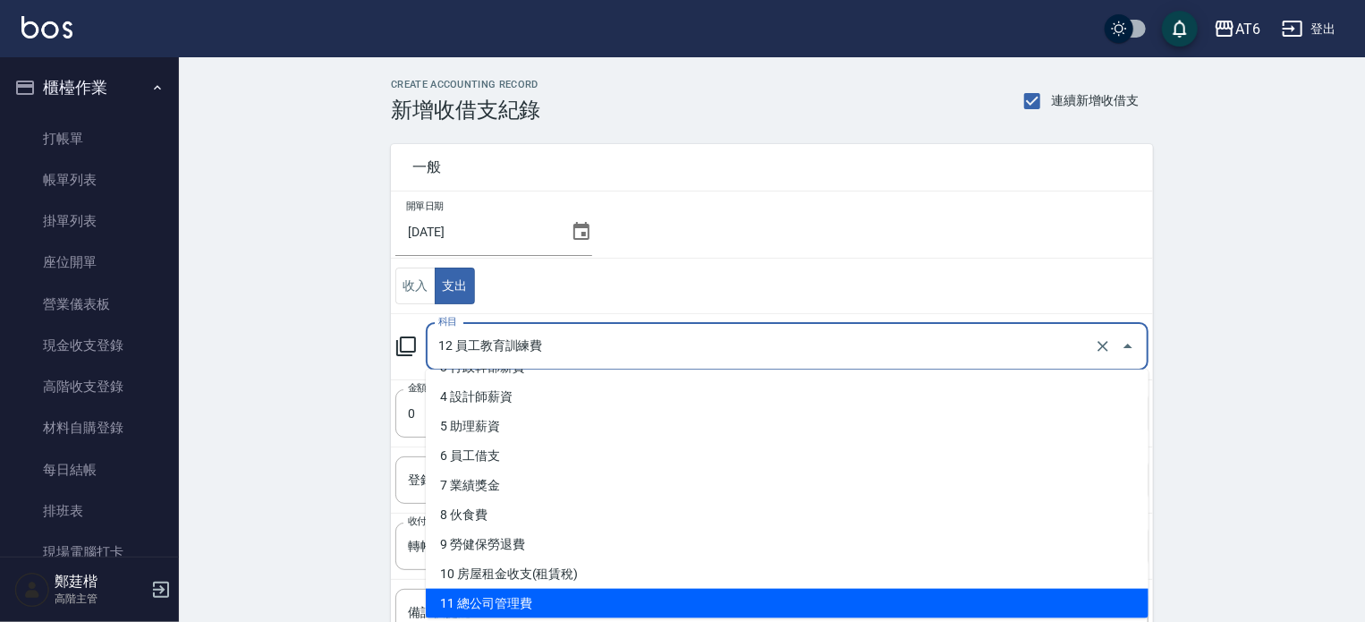
click at [505, 604] on li "11 總公司管理費" at bounding box center [787, 604] width 723 height 30
type input "11 總公司管理費"
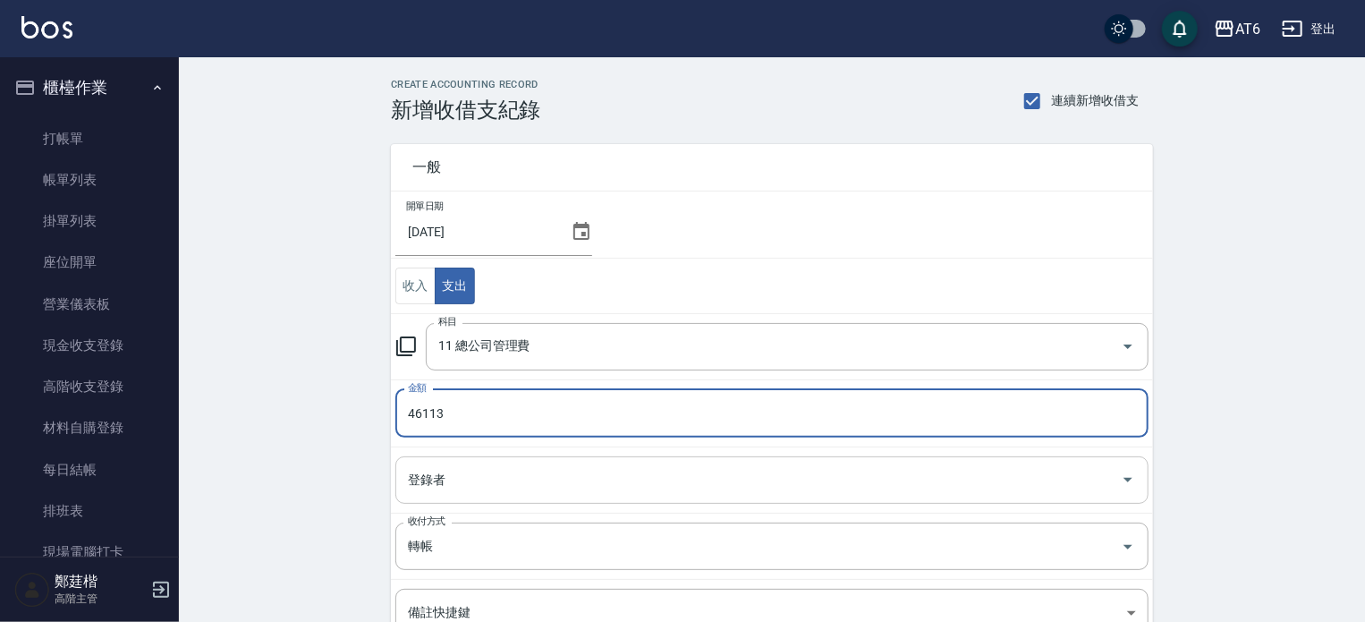
scroll to position [229, 0]
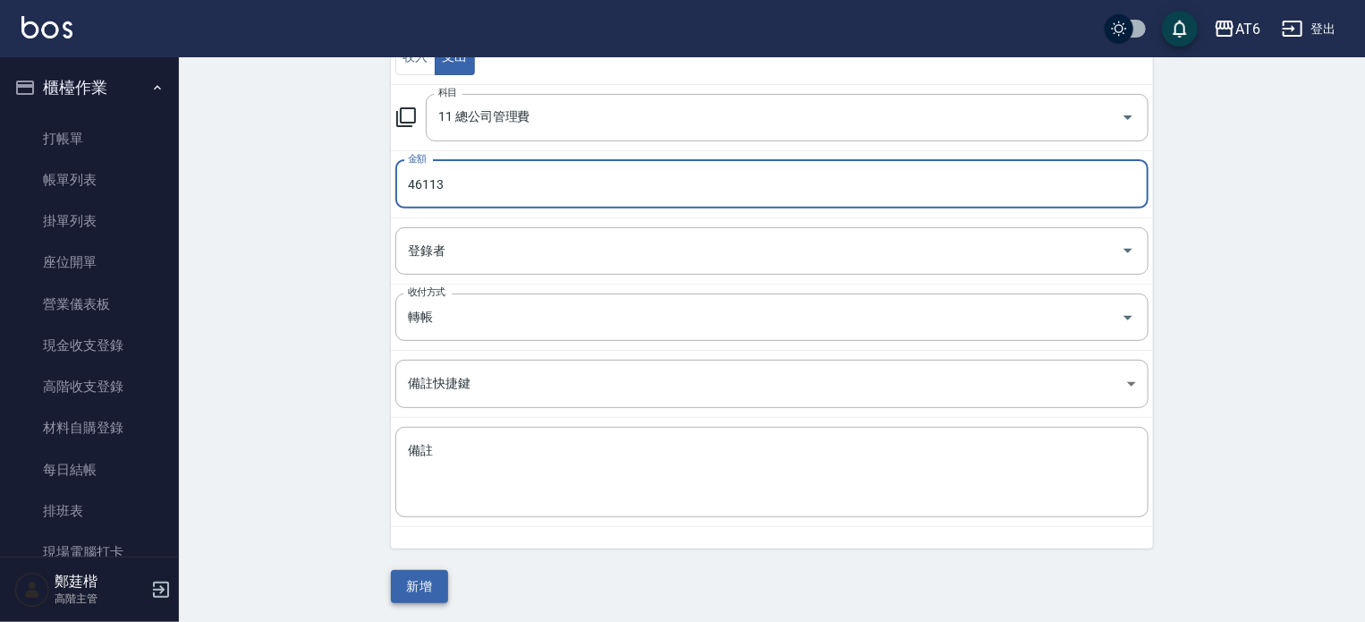
type input "46113"
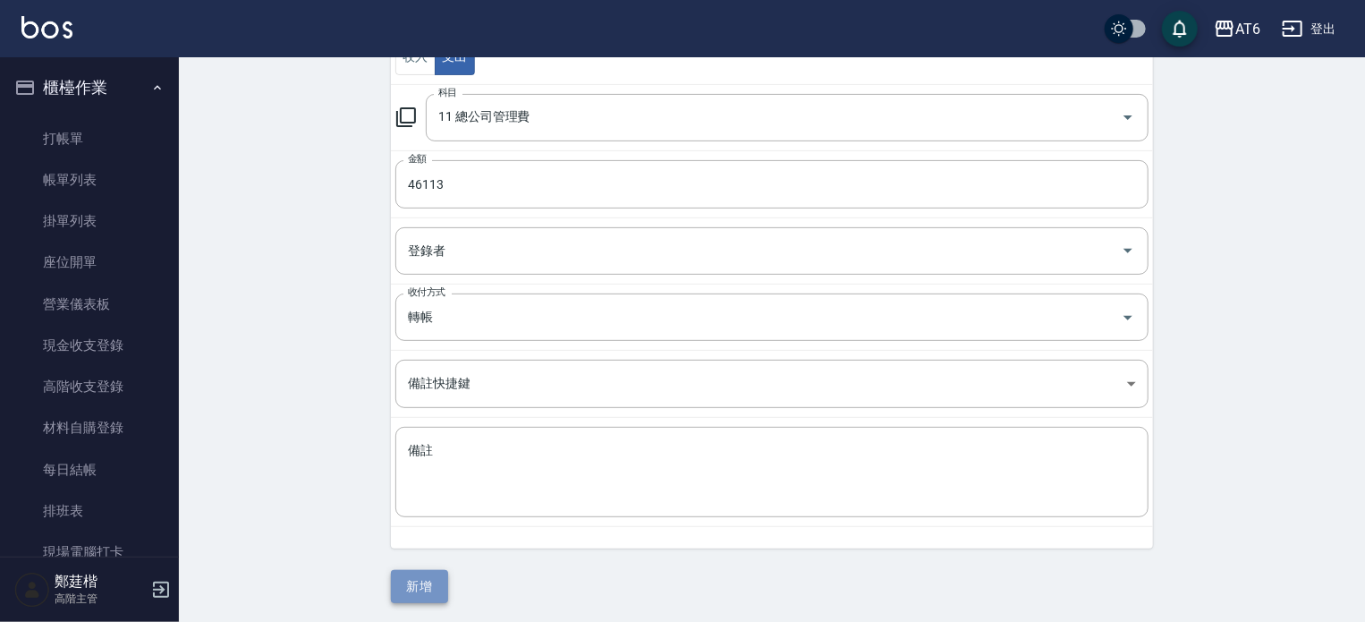
click at [433, 572] on button "新增" at bounding box center [419, 586] width 57 height 33
click at [1263, 206] on div "CREATE ACCOUNTING RECORD 新增收借支紀錄 連續新增收借支 一般 開單日期 2025/09/30 收入 支出 科目 科目 金額 4611…" at bounding box center [772, 226] width 1186 height 796
click at [425, 572] on button "新增" at bounding box center [419, 586] width 57 height 33
type input "11 總公司管理費"
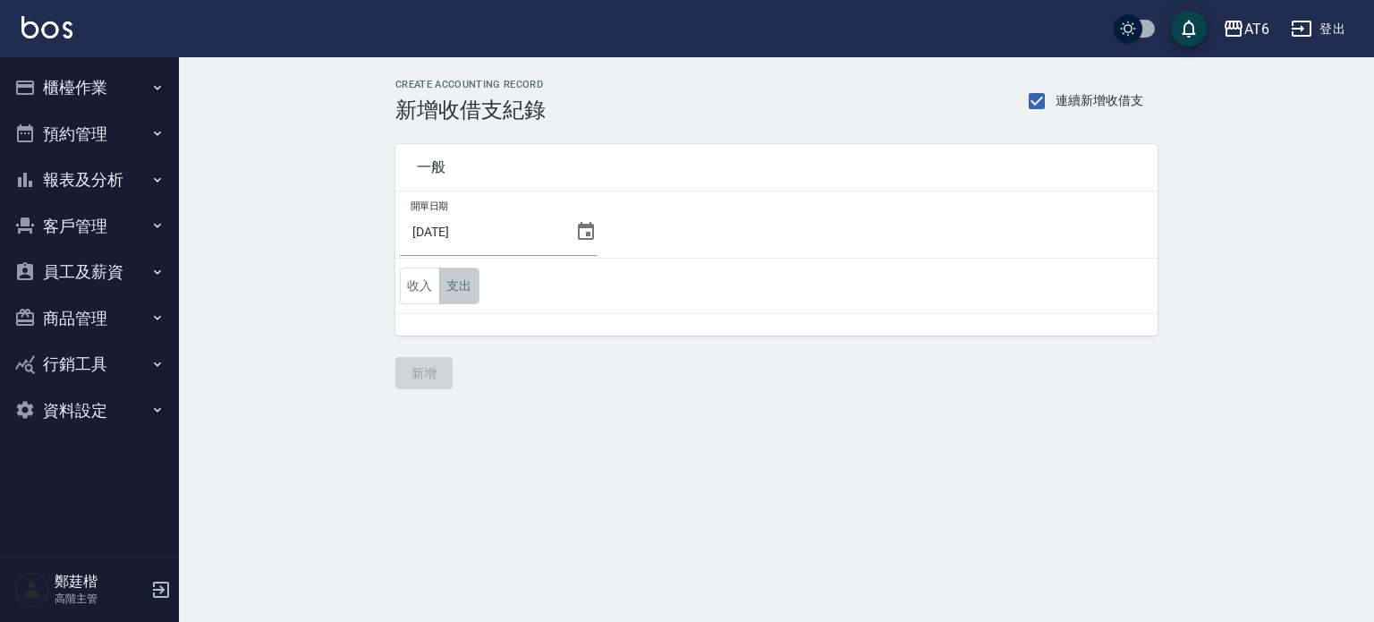
click at [443, 286] on button "支出" at bounding box center [459, 285] width 40 height 37
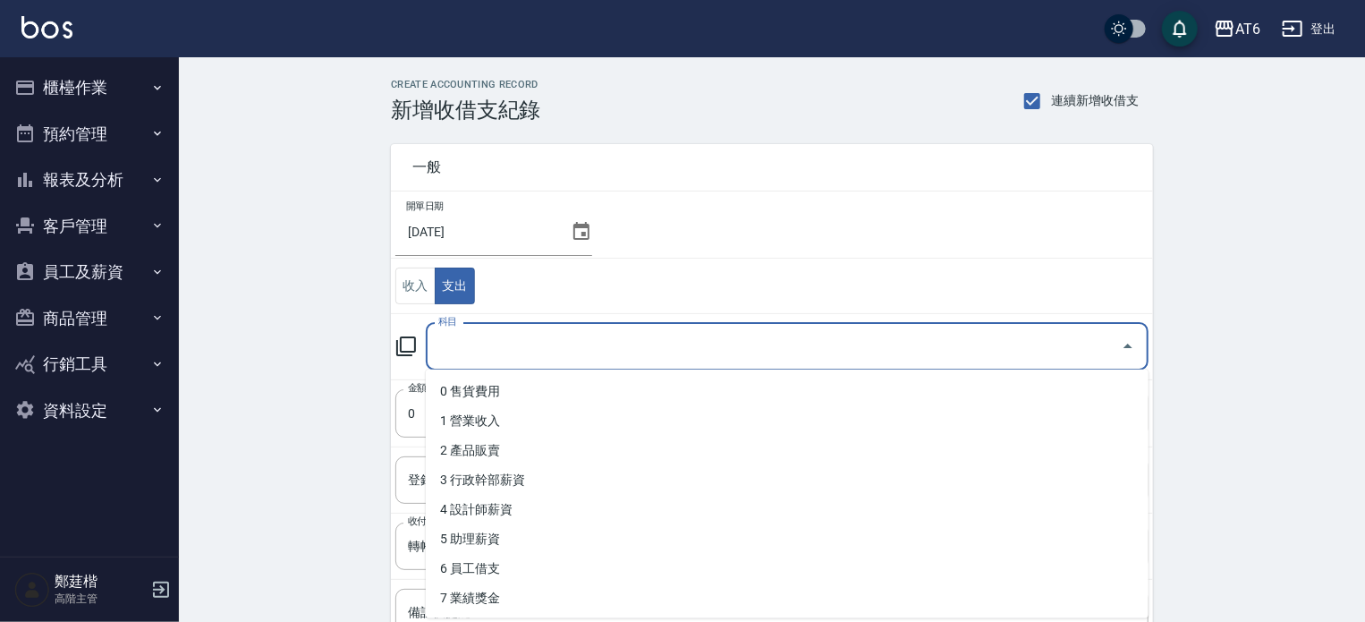
click at [580, 346] on input "科目" at bounding box center [774, 346] width 680 height 31
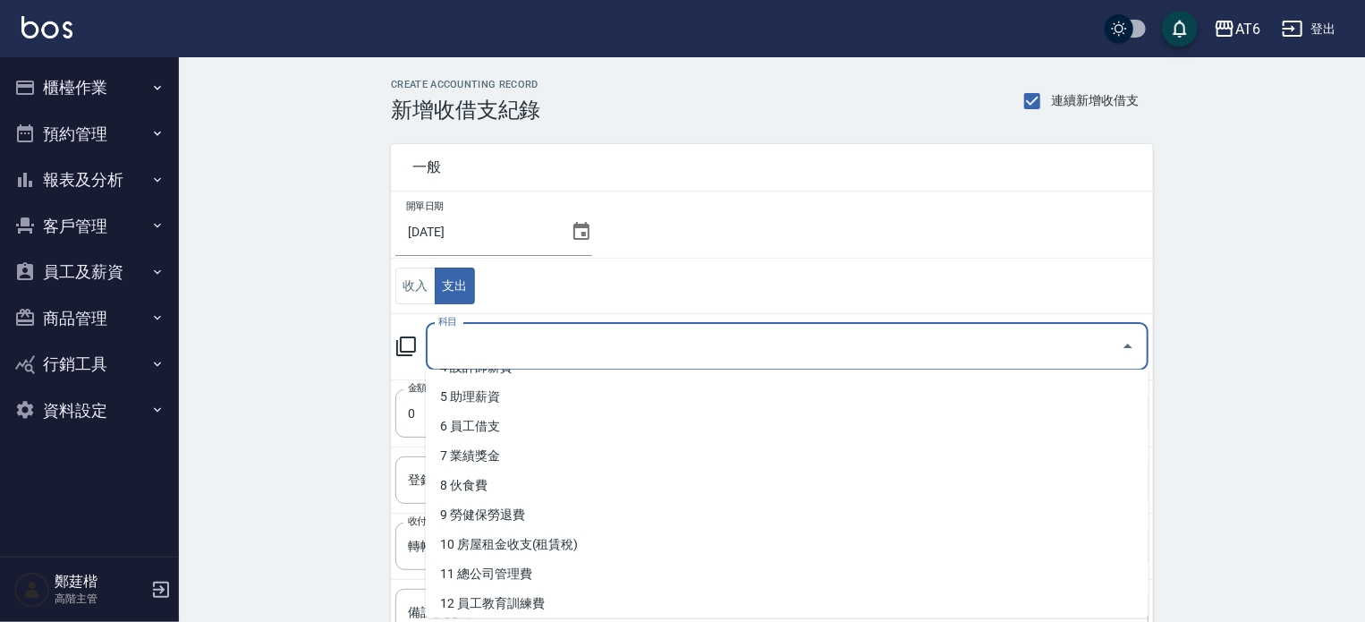
scroll to position [172, 0]
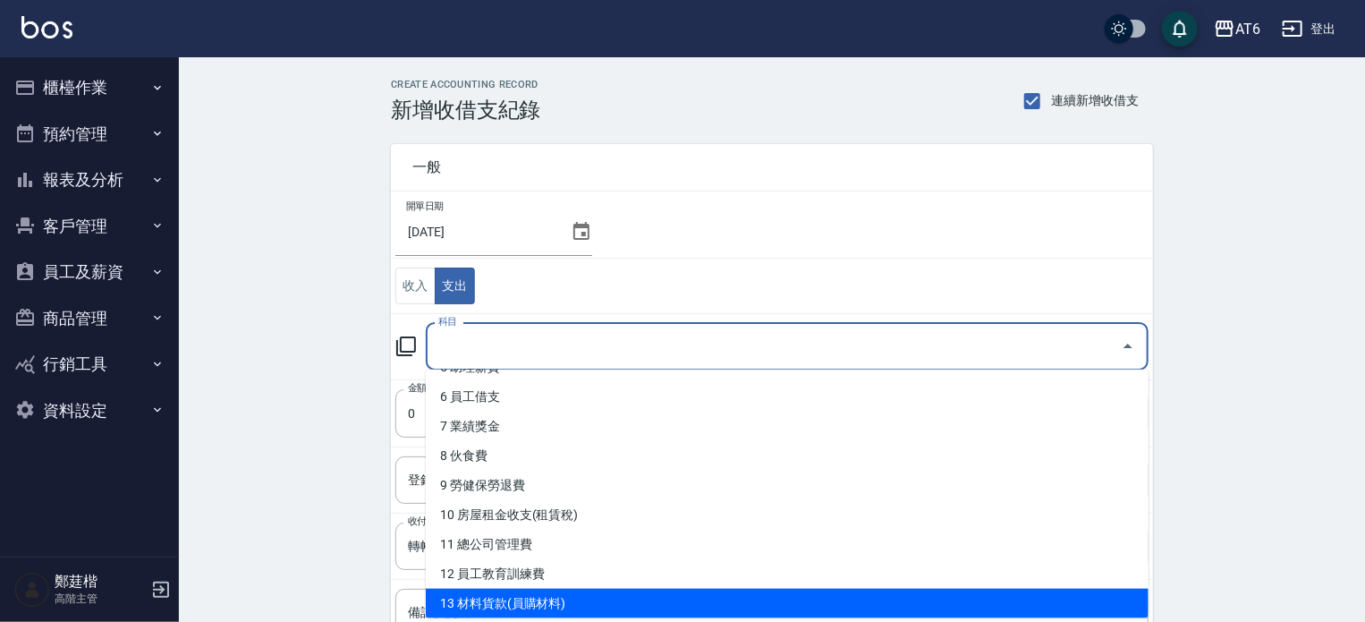
click at [562, 599] on li "13 材料貨款(員購材料)" at bounding box center [787, 604] width 723 height 30
type input "13 材料貨款(員購材料)"
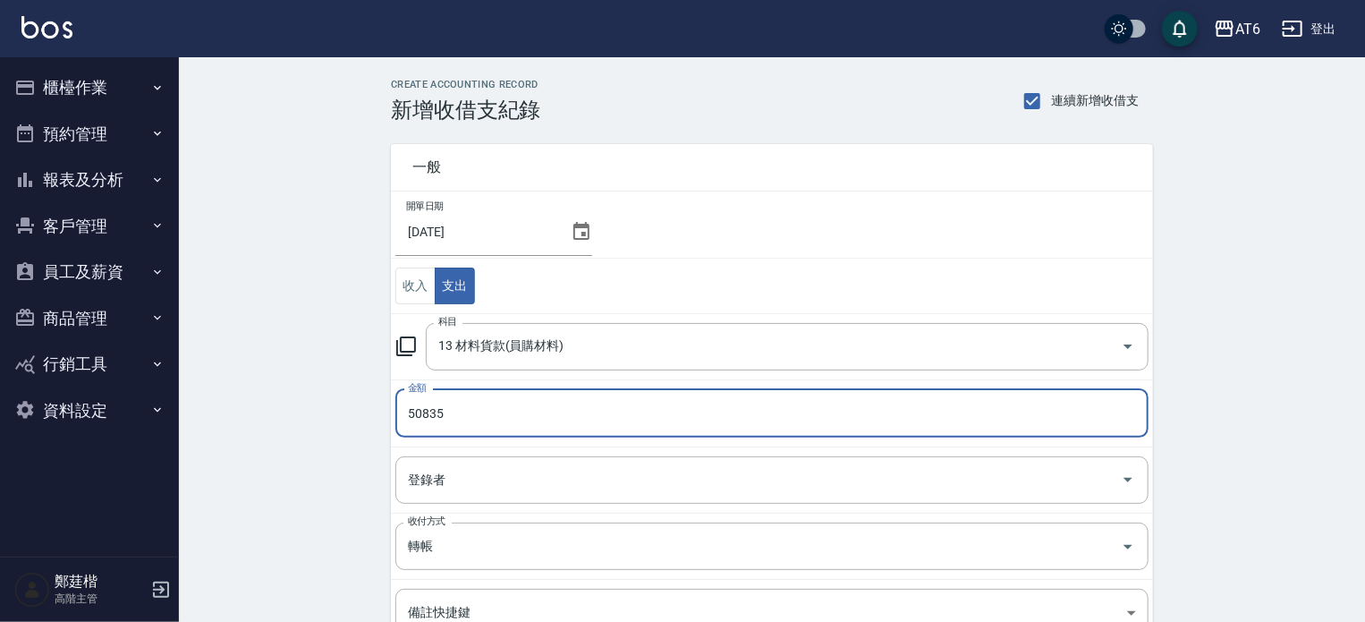
scroll to position [229, 0]
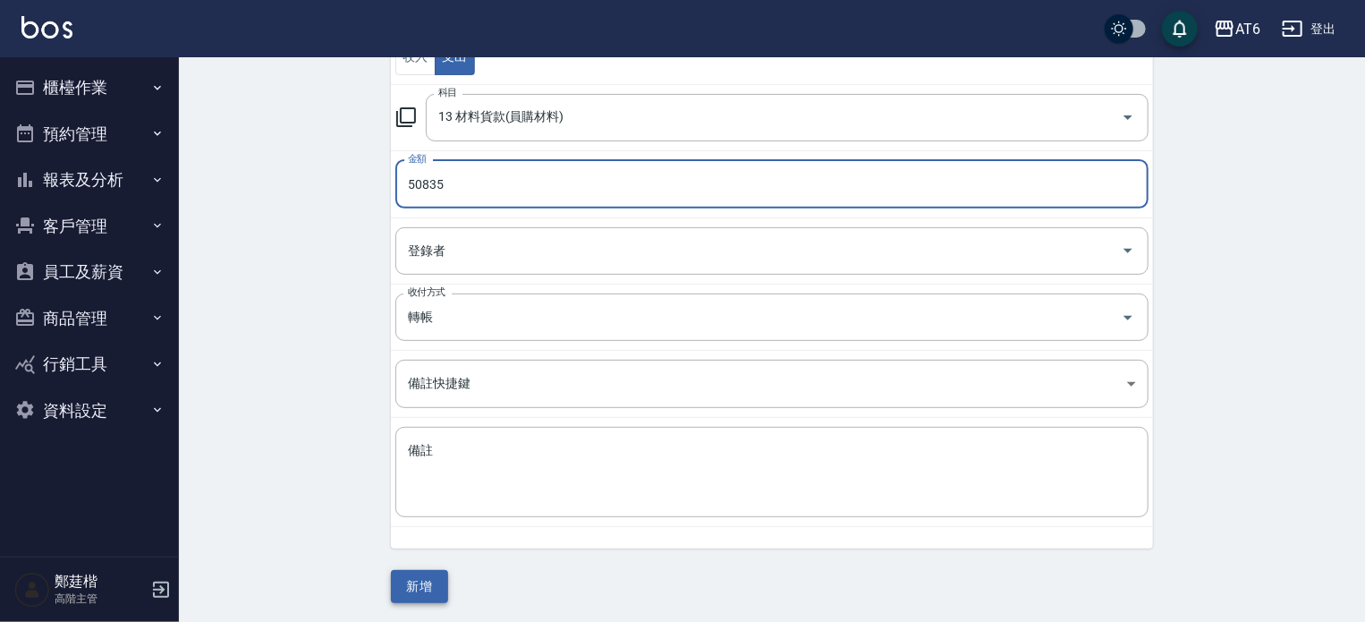
type input "50835"
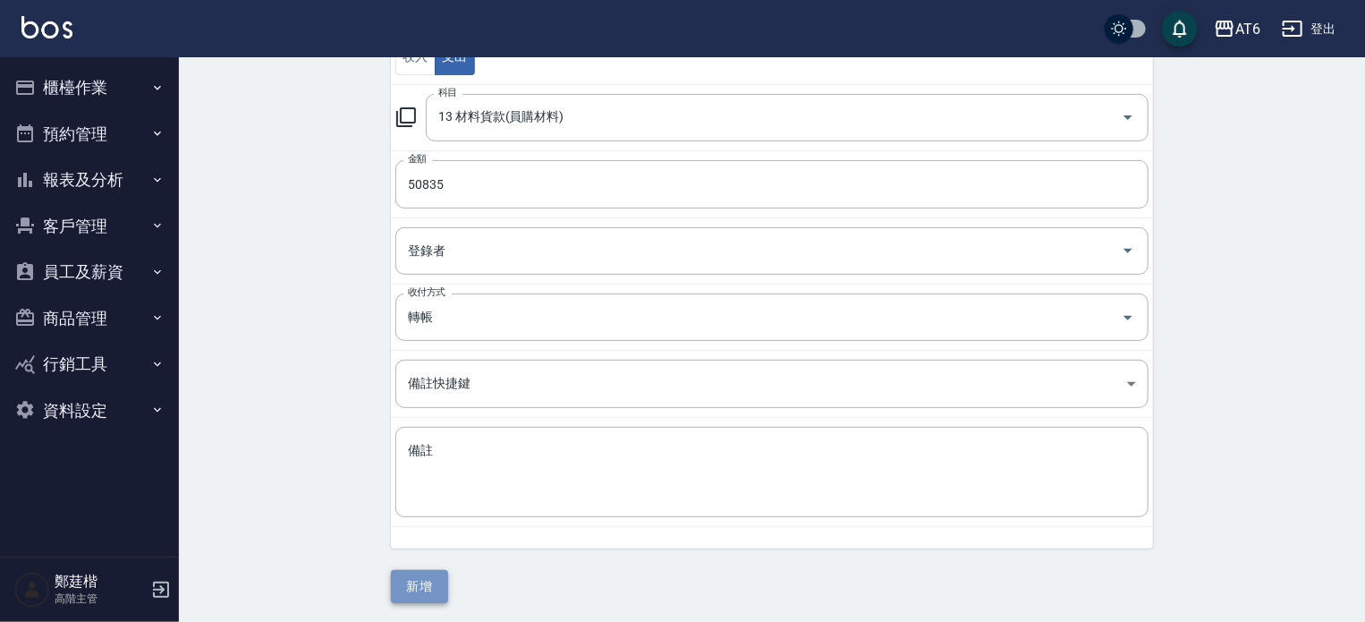
click at [430, 598] on button "新增" at bounding box center [419, 586] width 57 height 33
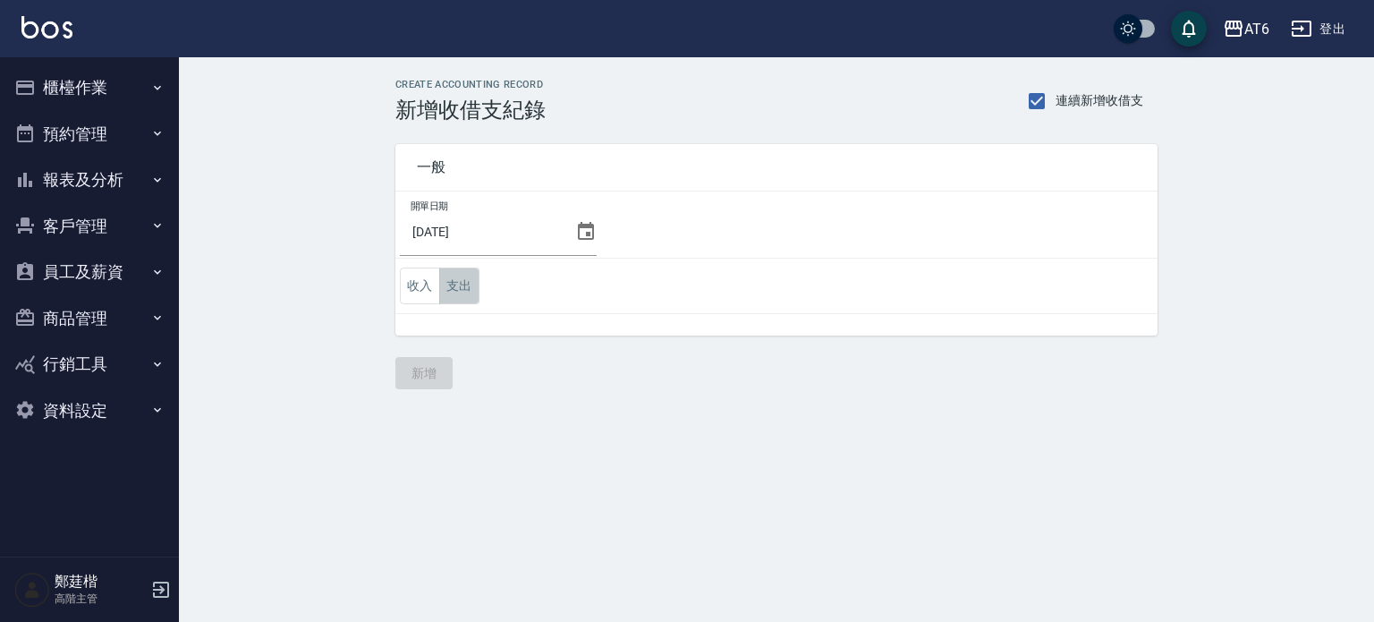
click at [469, 277] on button "支出" at bounding box center [459, 285] width 40 height 37
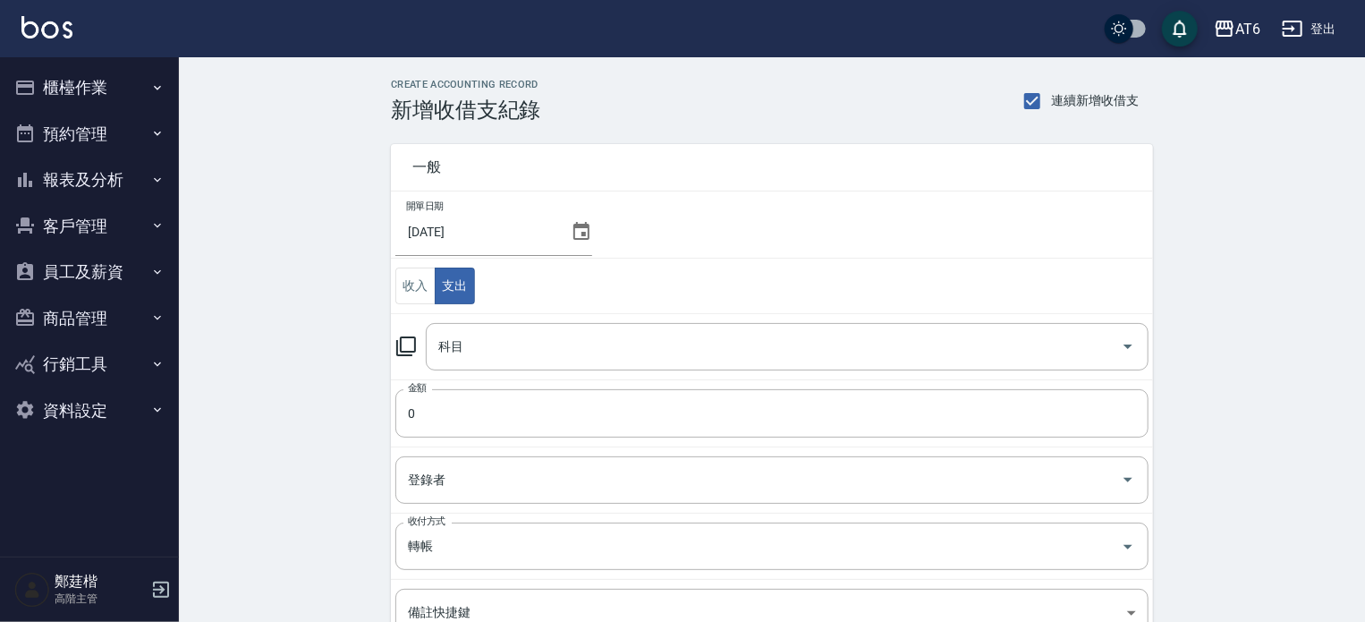
click at [1183, 309] on div "CREATE ACCOUNTING RECORD 新增收借支紀錄 連續新增收借支 一般 開單日期 [DATE] 收入 支出 科目 科目 金額 0 金額 登錄者…" at bounding box center [772, 455] width 1186 height 796
click at [966, 411] on input "0" at bounding box center [771, 413] width 753 height 48
click at [1224, 373] on div "CREATE ACCOUNTING RECORD 新增收借支紀錄 連續新增收借支 一般 開單日期 [DATE] 收入 支出 科目 科目 金額 0 金額 登錄者…" at bounding box center [772, 455] width 1186 height 796
click at [843, 430] on input "0" at bounding box center [771, 413] width 753 height 48
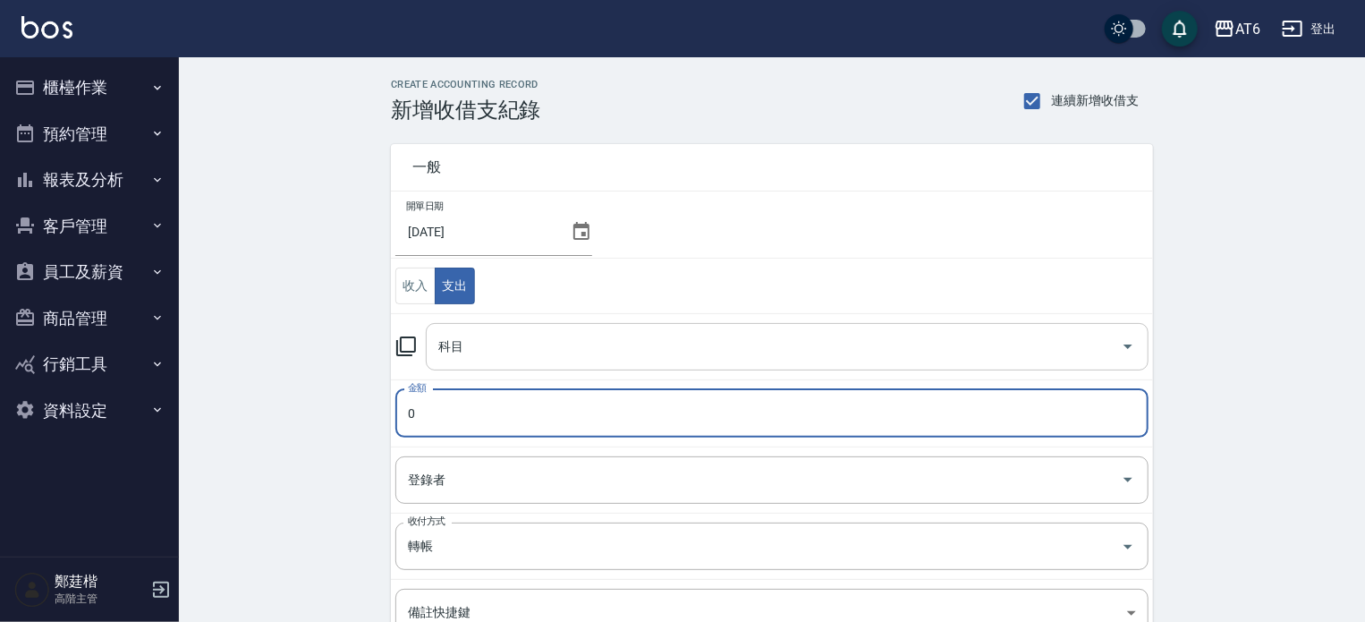
click at [827, 343] on input "科目" at bounding box center [774, 346] width 680 height 31
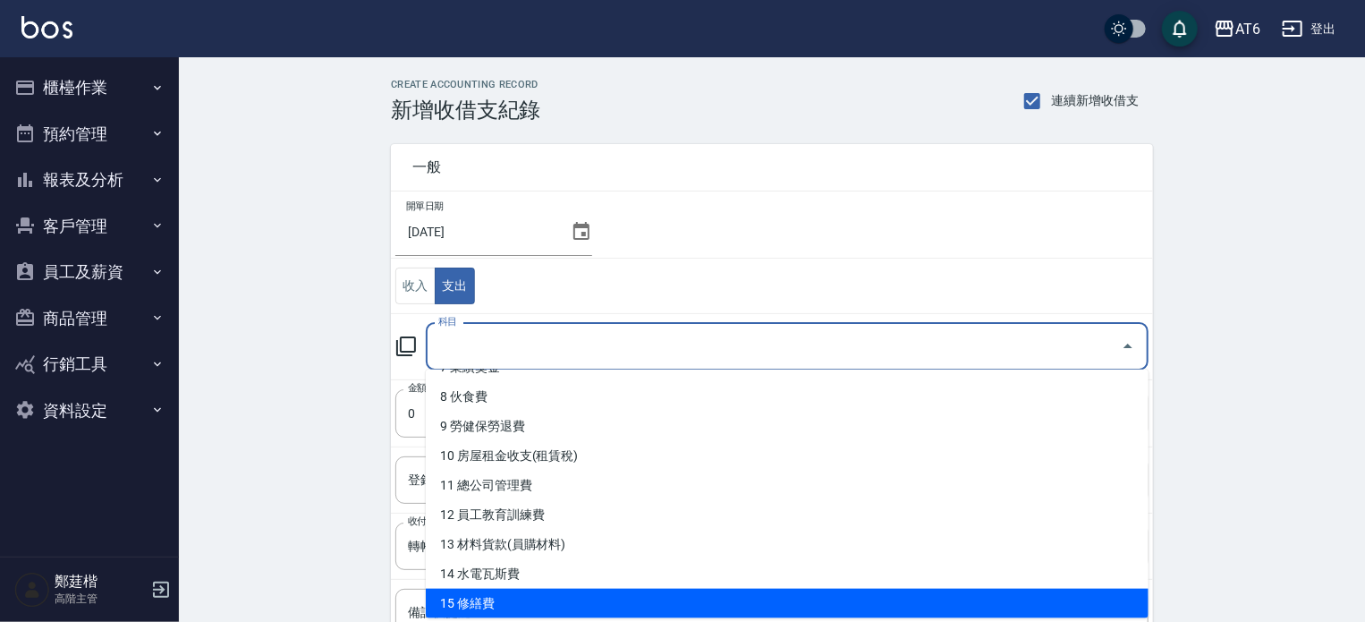
scroll to position [260, 0]
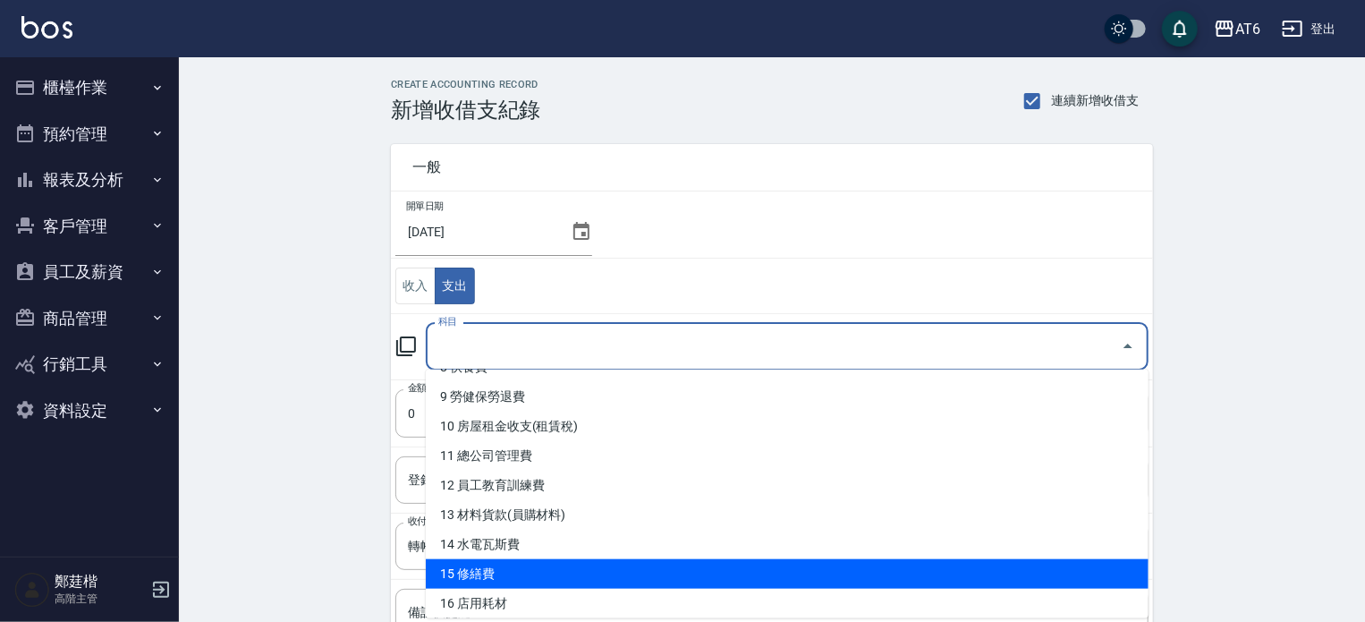
click at [614, 575] on li "15 修繕費" at bounding box center [787, 574] width 723 height 30
type input "15 修繕費"
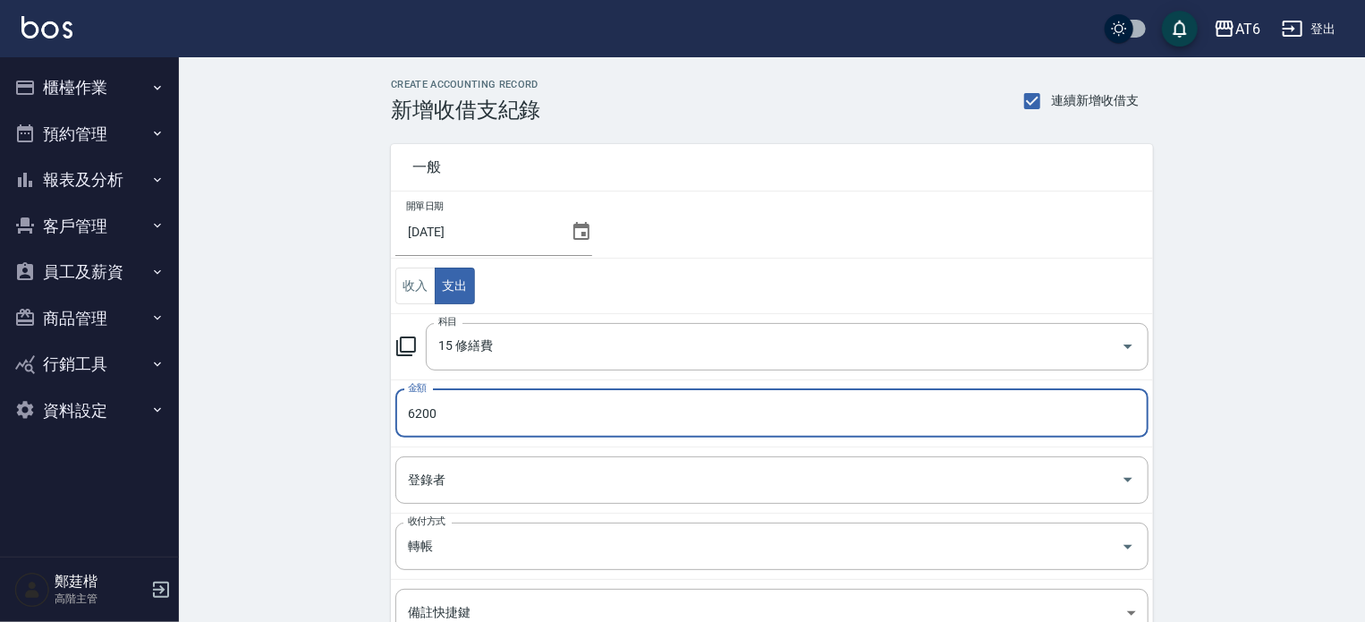
scroll to position [229, 0]
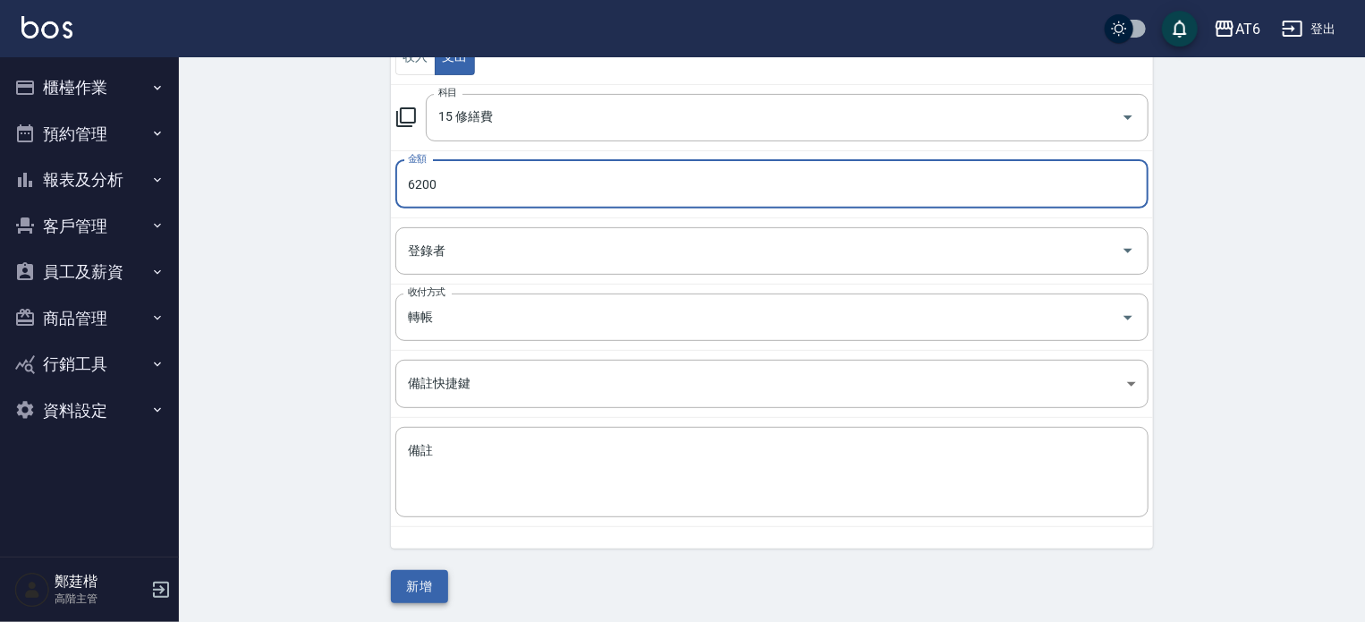
type input "6200"
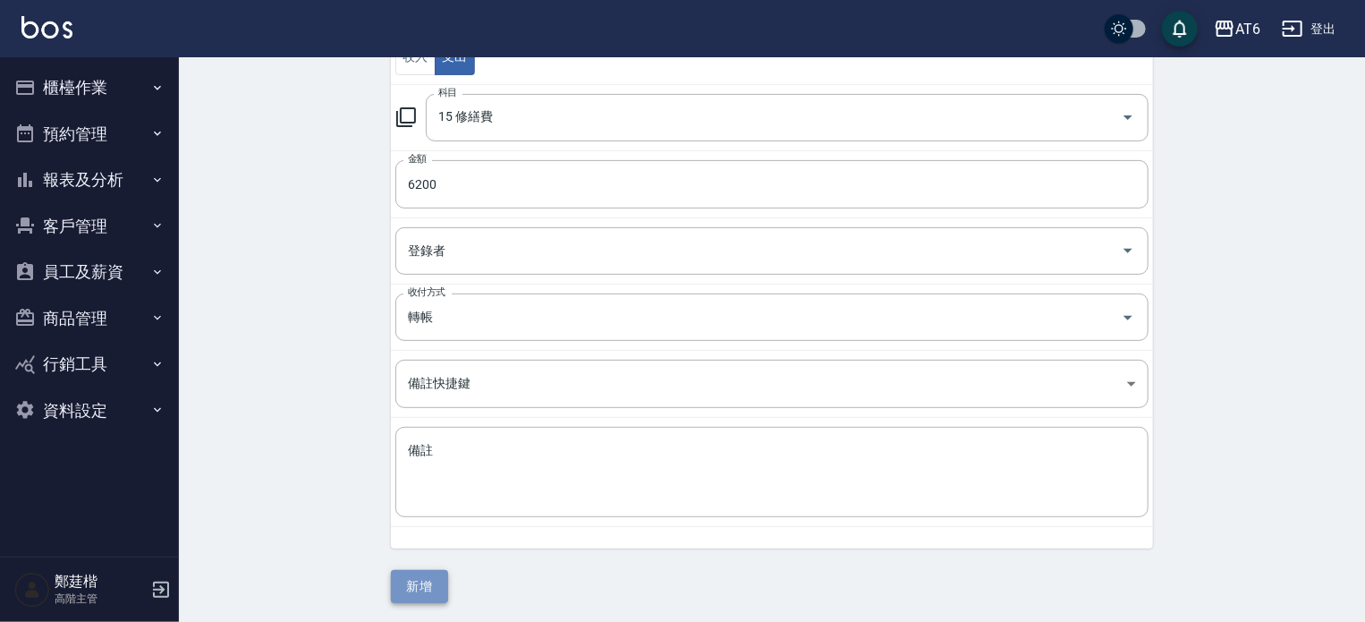
click at [426, 581] on button "新增" at bounding box center [419, 586] width 57 height 33
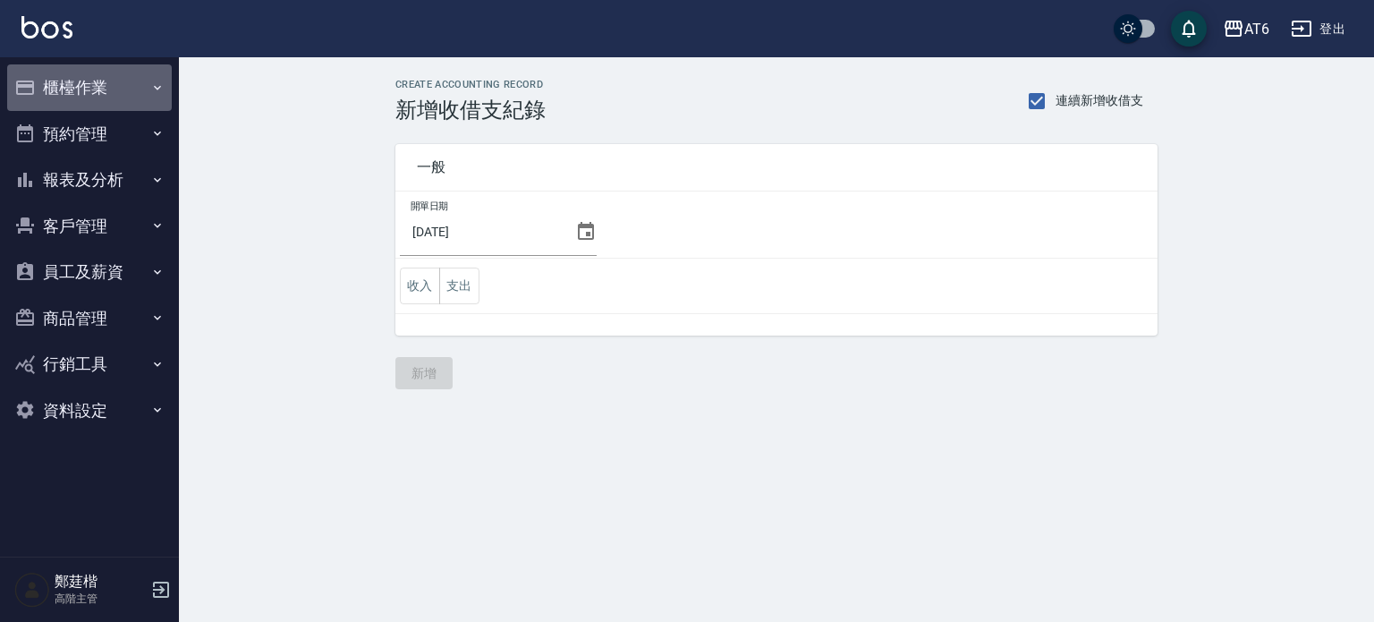
click at [104, 91] on button "櫃檯作業" at bounding box center [89, 87] width 165 height 47
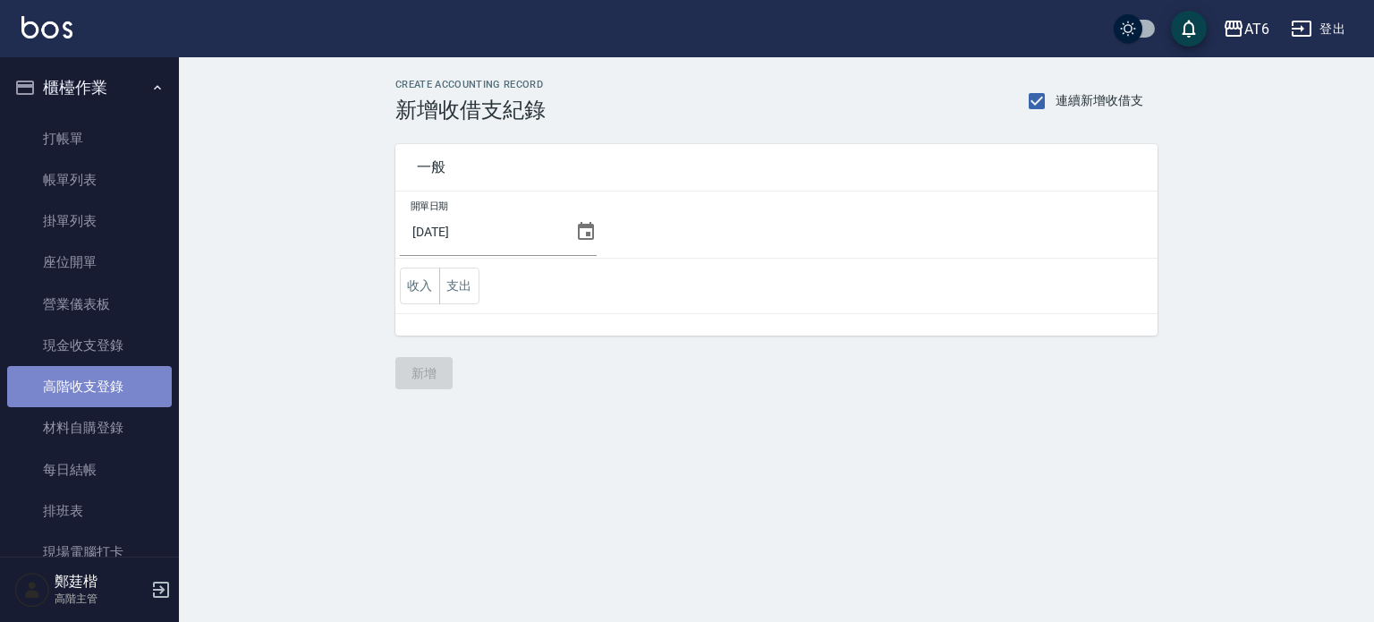
click at [118, 392] on link "高階收支登錄" at bounding box center [89, 386] width 165 height 41
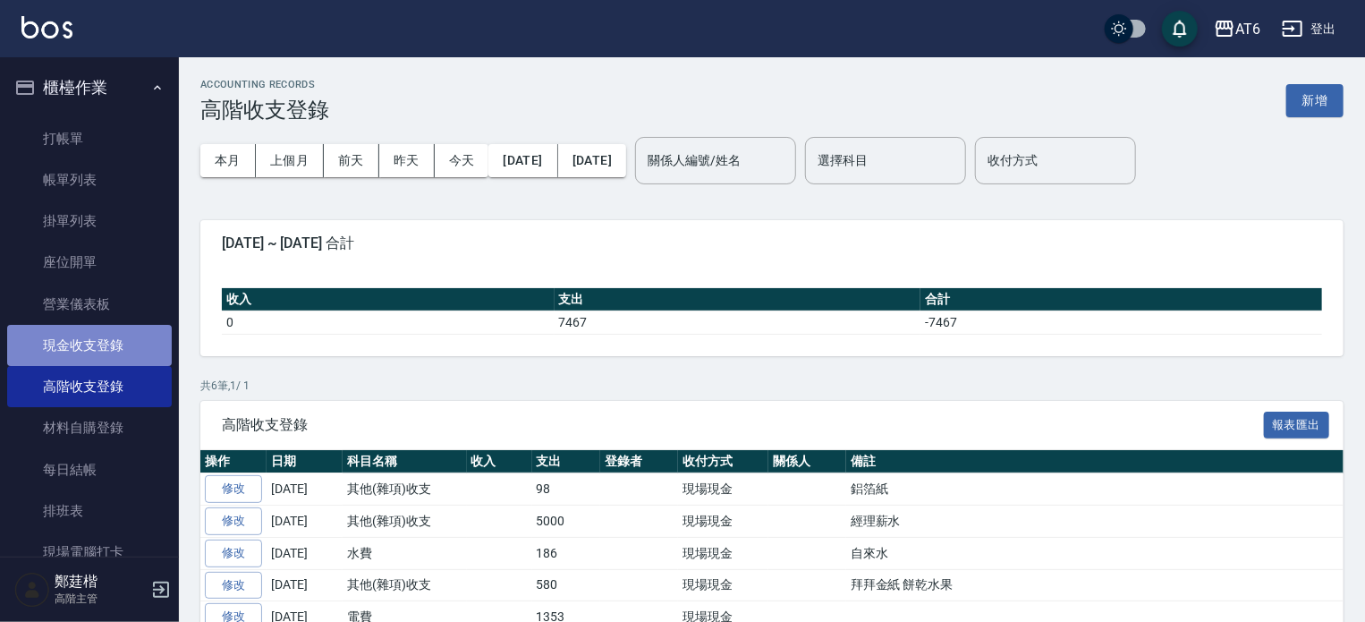
click at [89, 328] on link "現金收支登錄" at bounding box center [89, 345] width 165 height 41
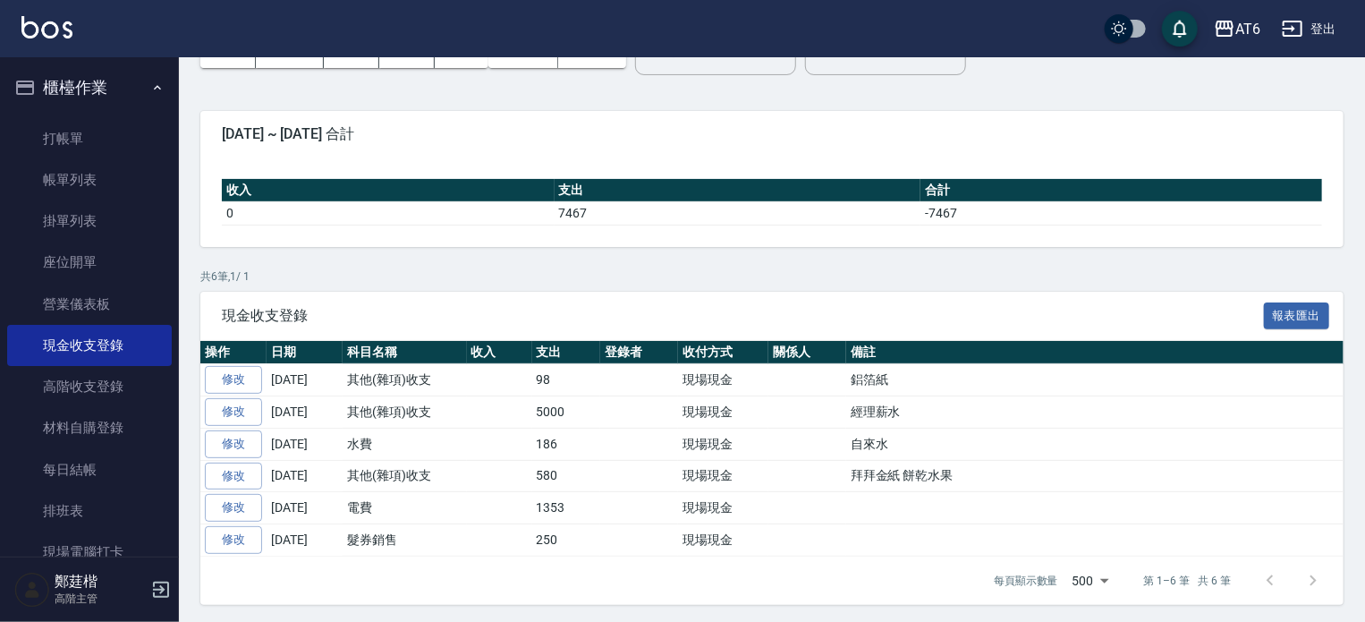
scroll to position [108, 0]
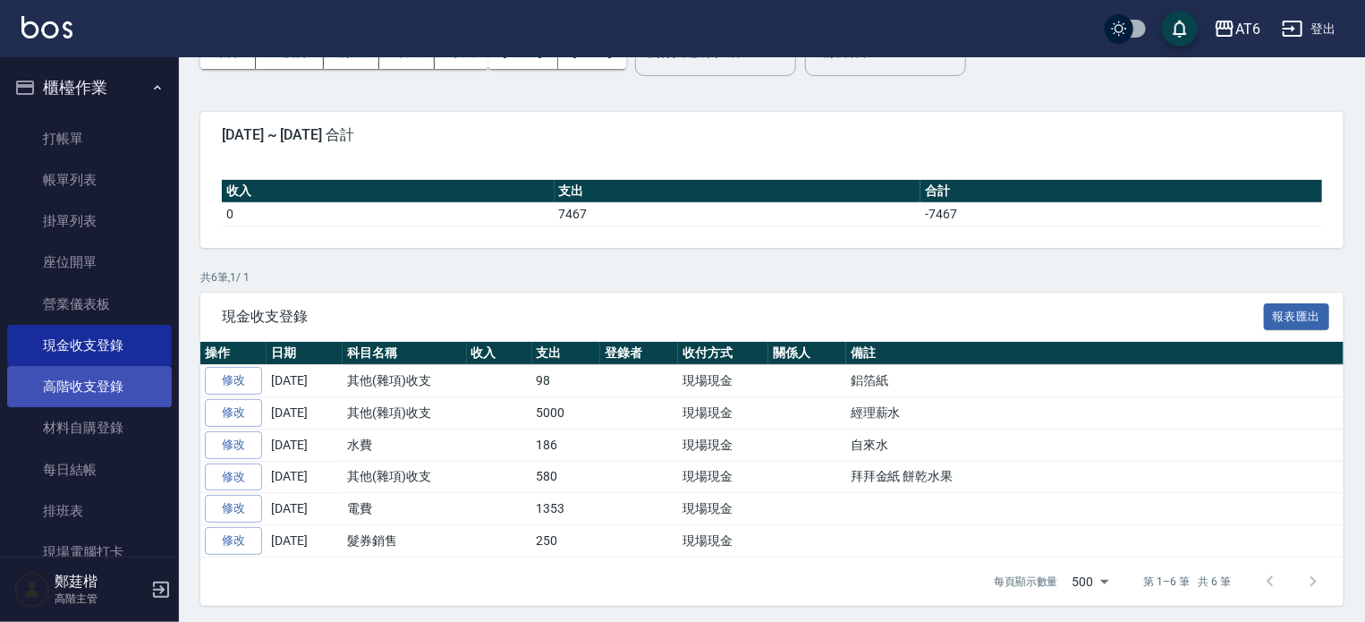
click at [125, 380] on link "高階收支登錄" at bounding box center [89, 386] width 165 height 41
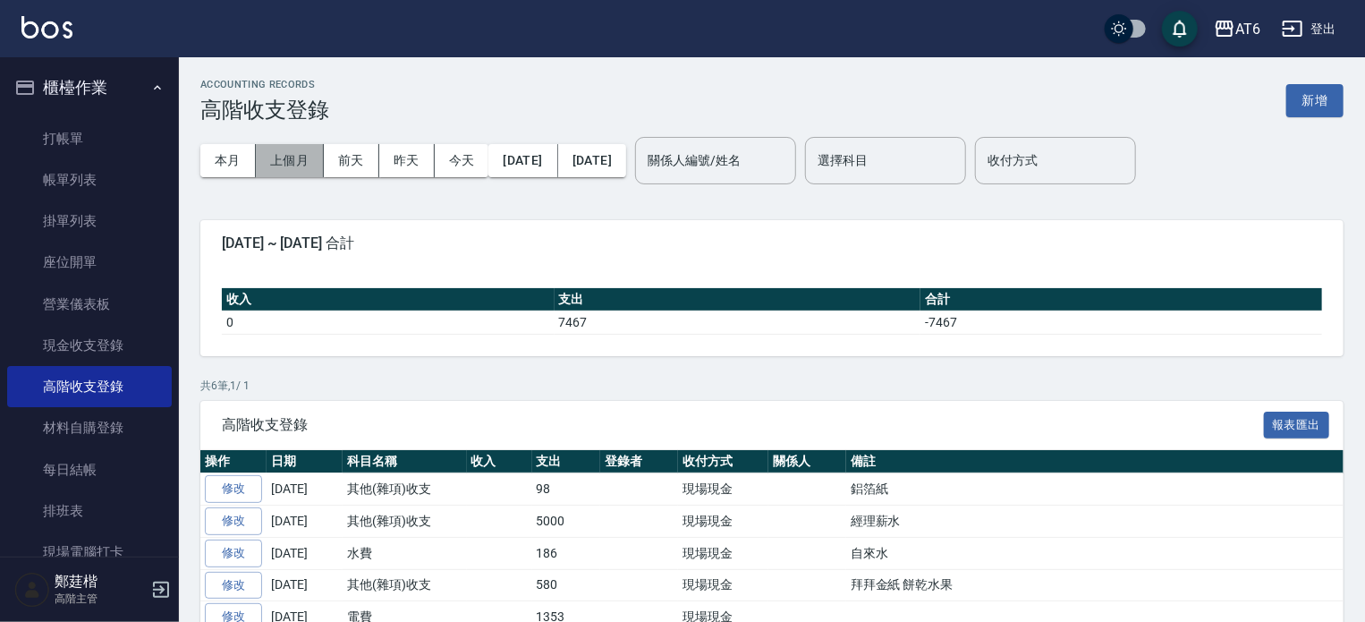
click at [269, 169] on button "上個月" at bounding box center [290, 160] width 68 height 33
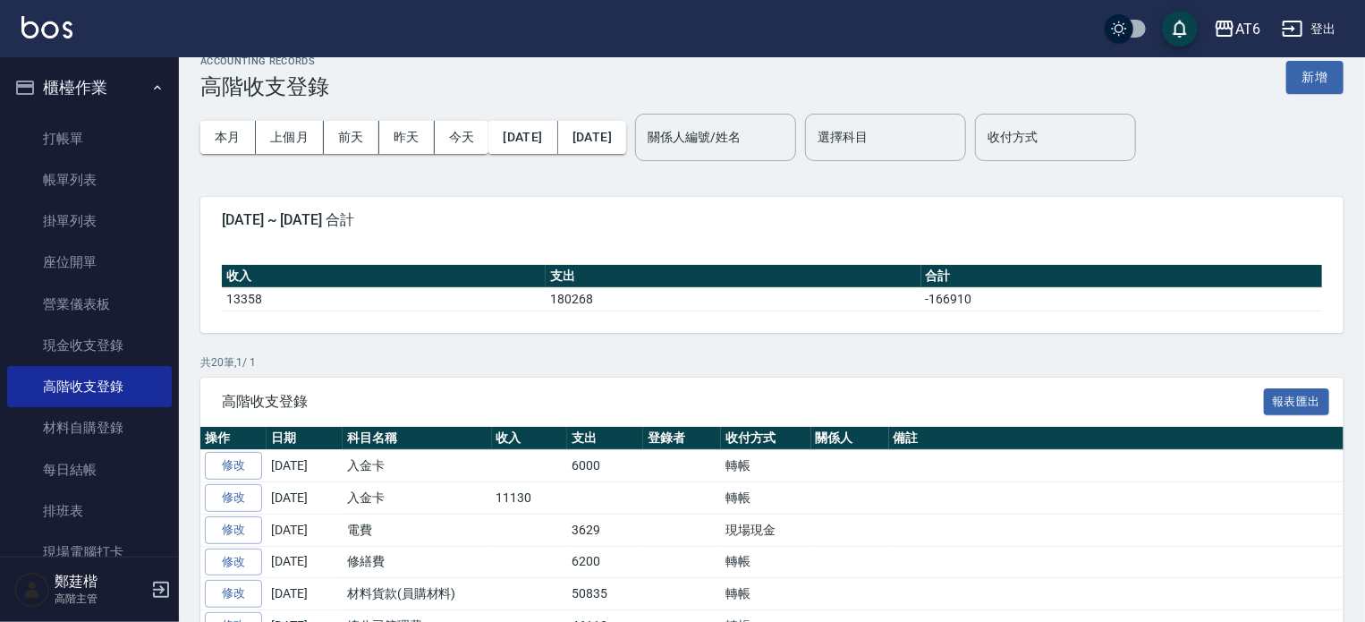
scroll to position [114, 0]
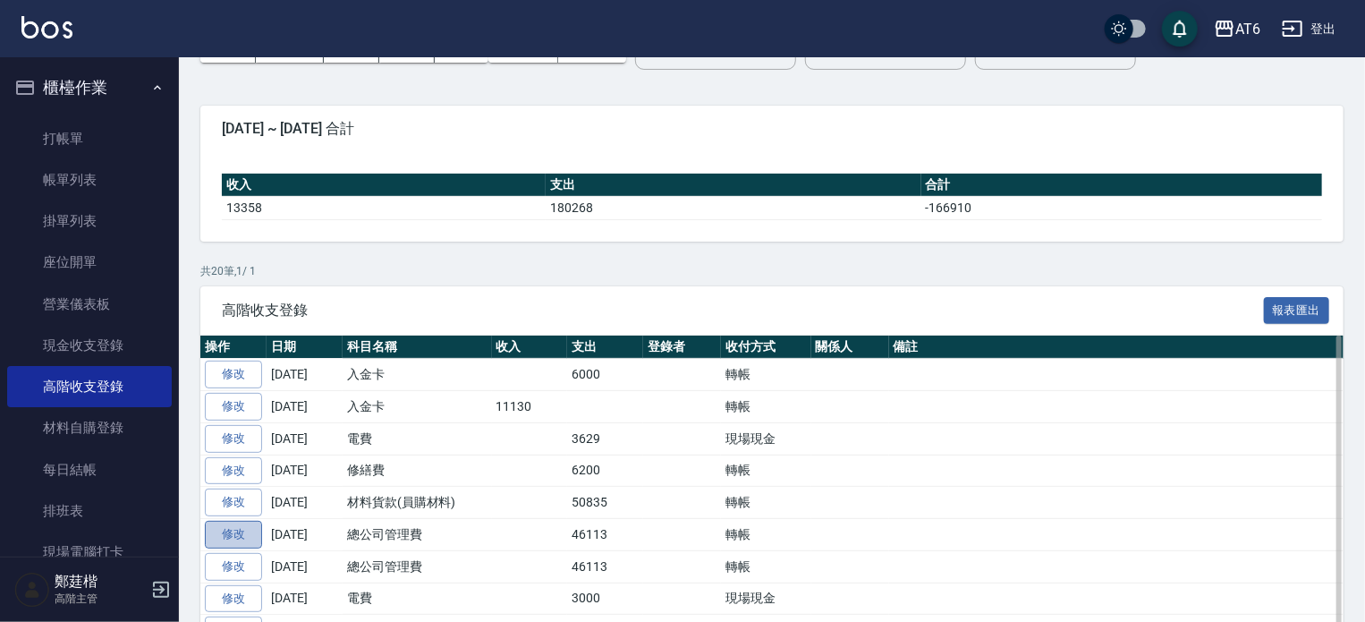
click at [239, 521] on link "修改" at bounding box center [233, 535] width 57 height 28
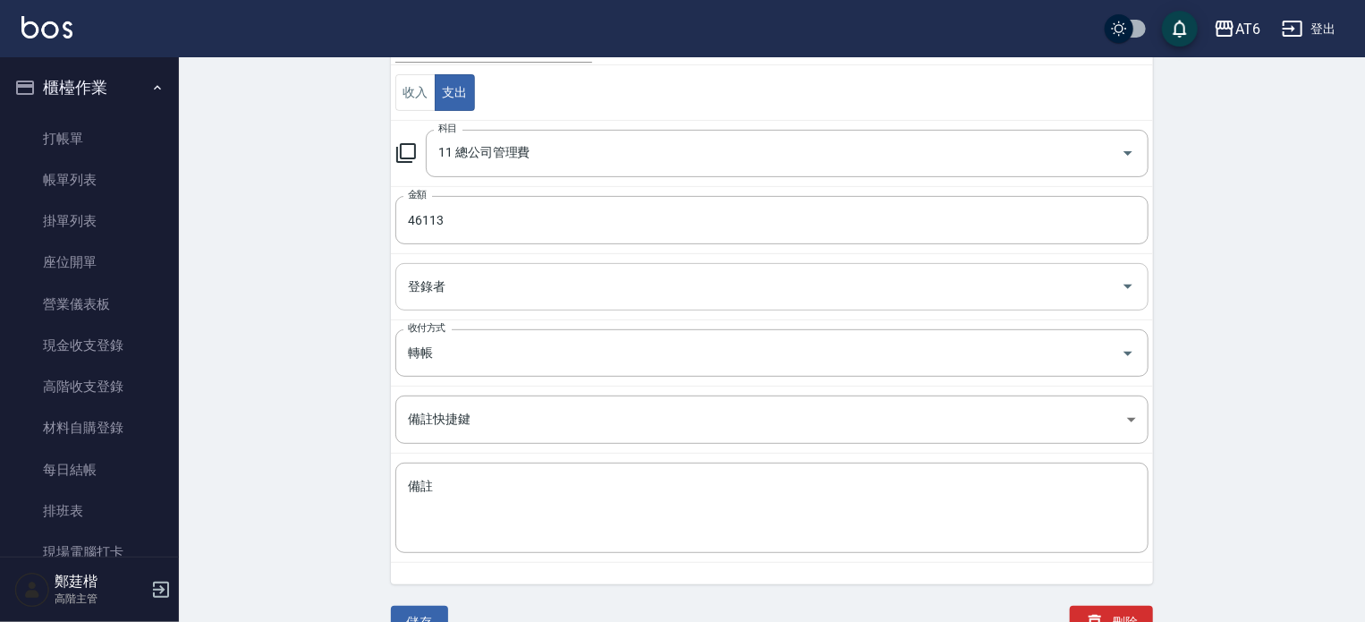
scroll to position [250, 0]
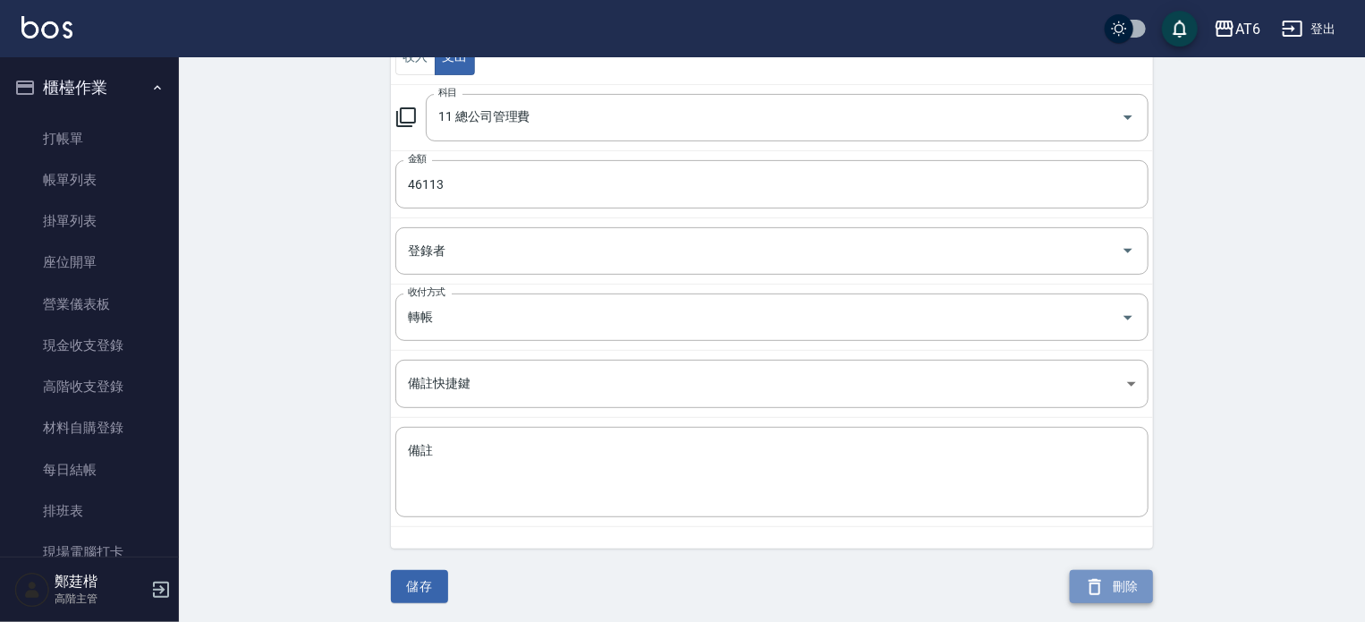
click at [1088, 589] on icon "button" at bounding box center [1094, 586] width 21 height 21
click at [779, 44] on div "已日結，無法編輯自購" at bounding box center [682, 46] width 193 height 29
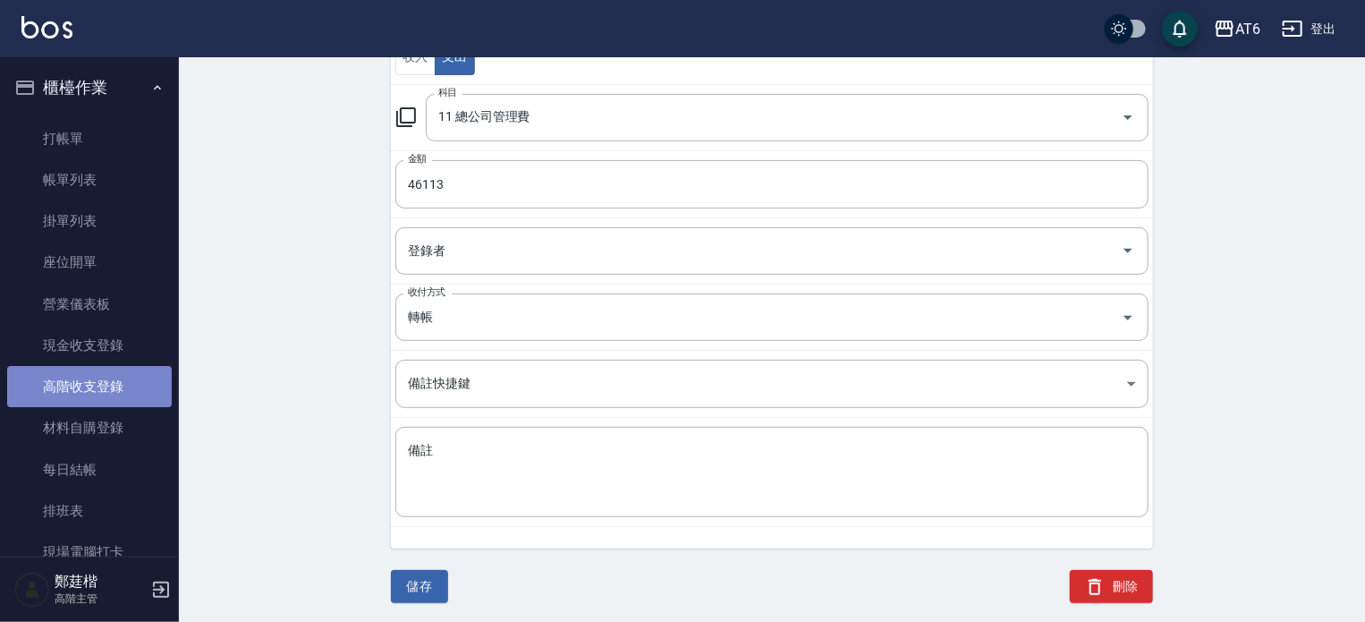
click at [134, 388] on link "高階收支登錄" at bounding box center [89, 386] width 165 height 41
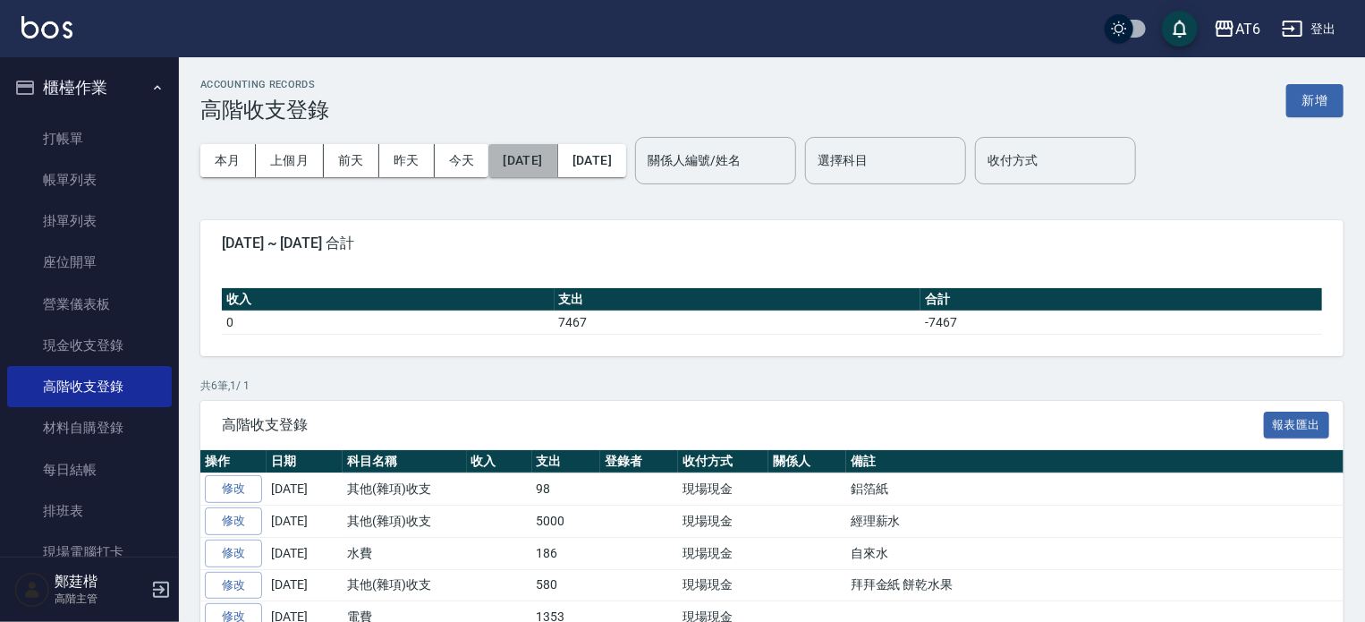
click at [533, 170] on button "[DATE]" at bounding box center [522, 160] width 69 height 33
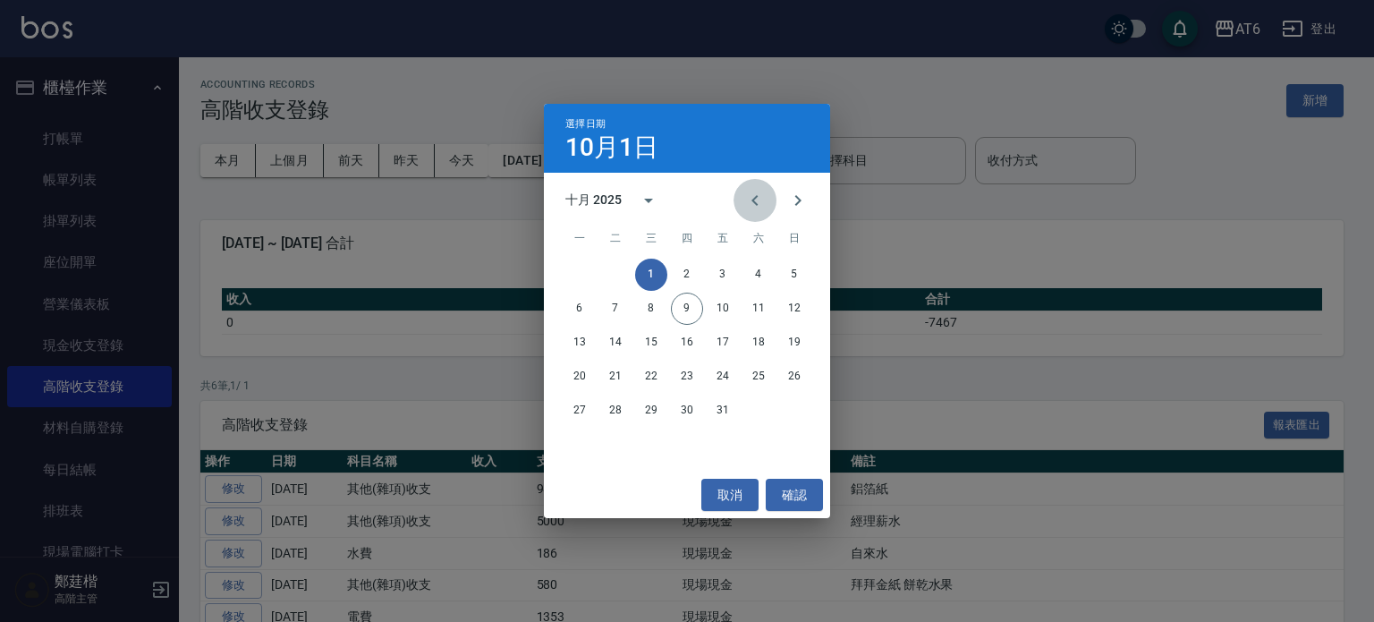
click at [758, 196] on icon "Previous month" at bounding box center [754, 200] width 21 height 21
click at [719, 266] on button "1" at bounding box center [723, 274] width 32 height 32
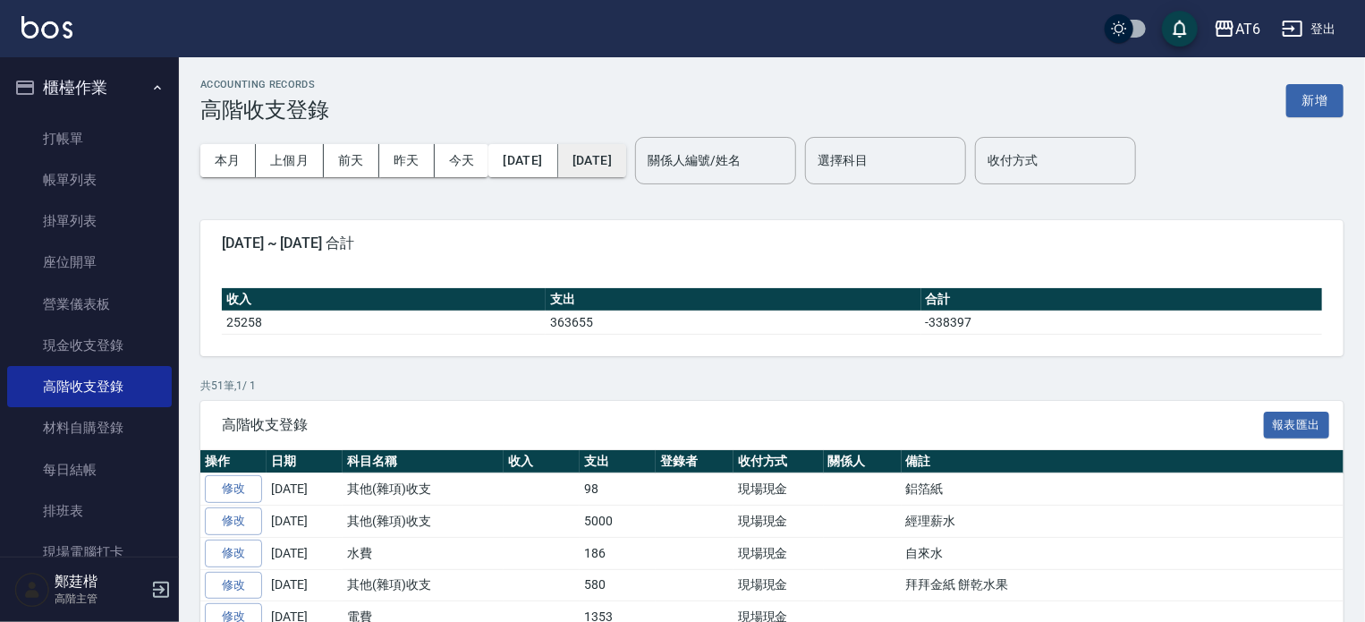
click at [626, 147] on button "[DATE]" at bounding box center [592, 160] width 68 height 33
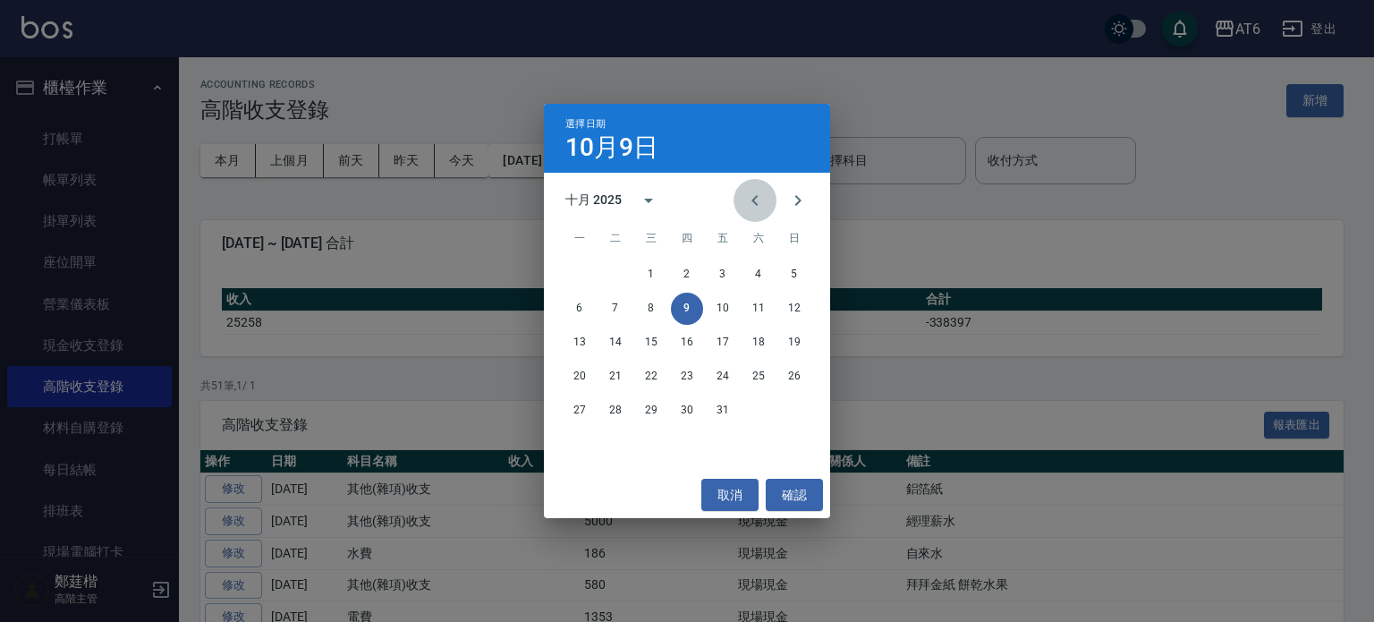
click at [753, 207] on icon "Previous month" at bounding box center [754, 200] width 21 height 21
click at [794, 406] on button "31" at bounding box center [794, 410] width 32 height 32
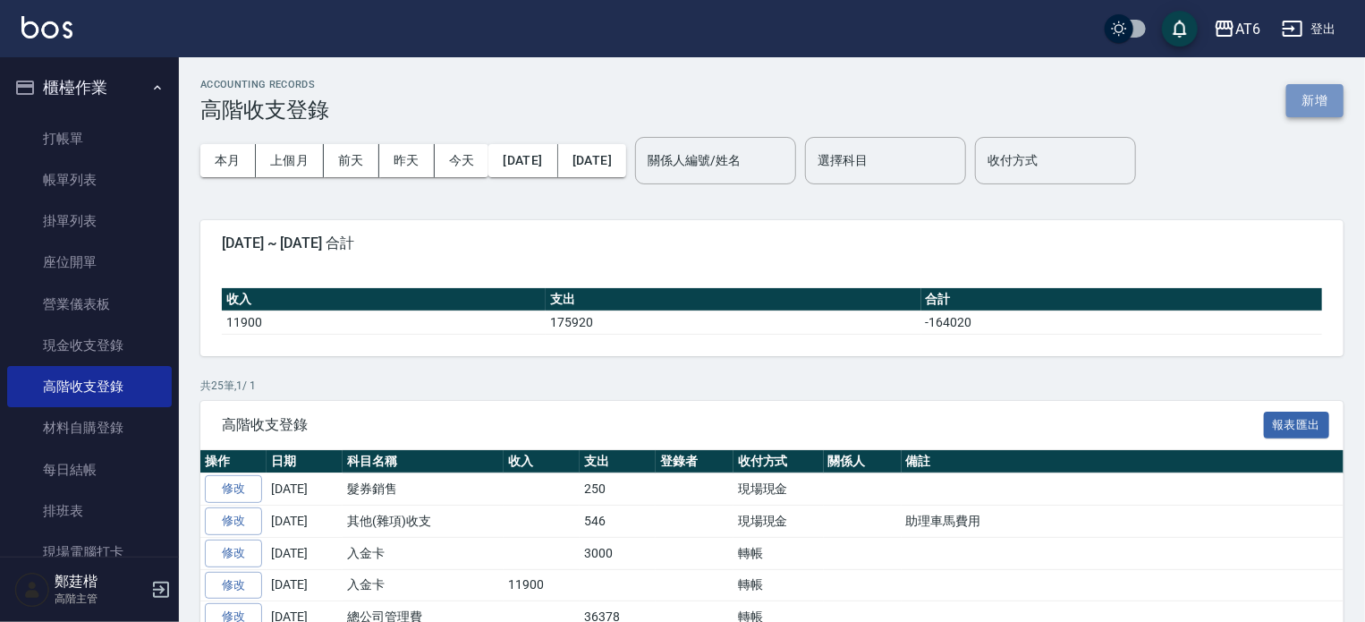
click at [1304, 103] on button "新增" at bounding box center [1314, 100] width 57 height 33
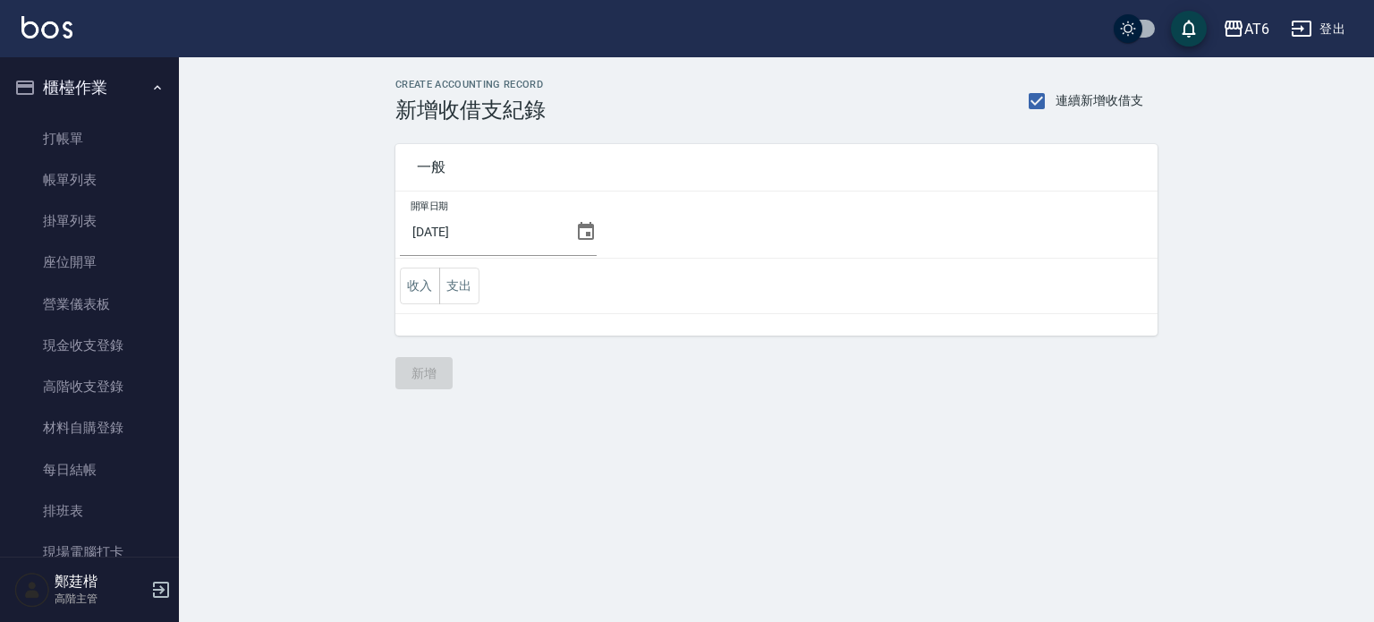
click at [594, 226] on td "開單日期 2025/10/09" at bounding box center [776, 224] width 762 height 67
click at [583, 228] on icon at bounding box center [585, 231] width 21 height 21
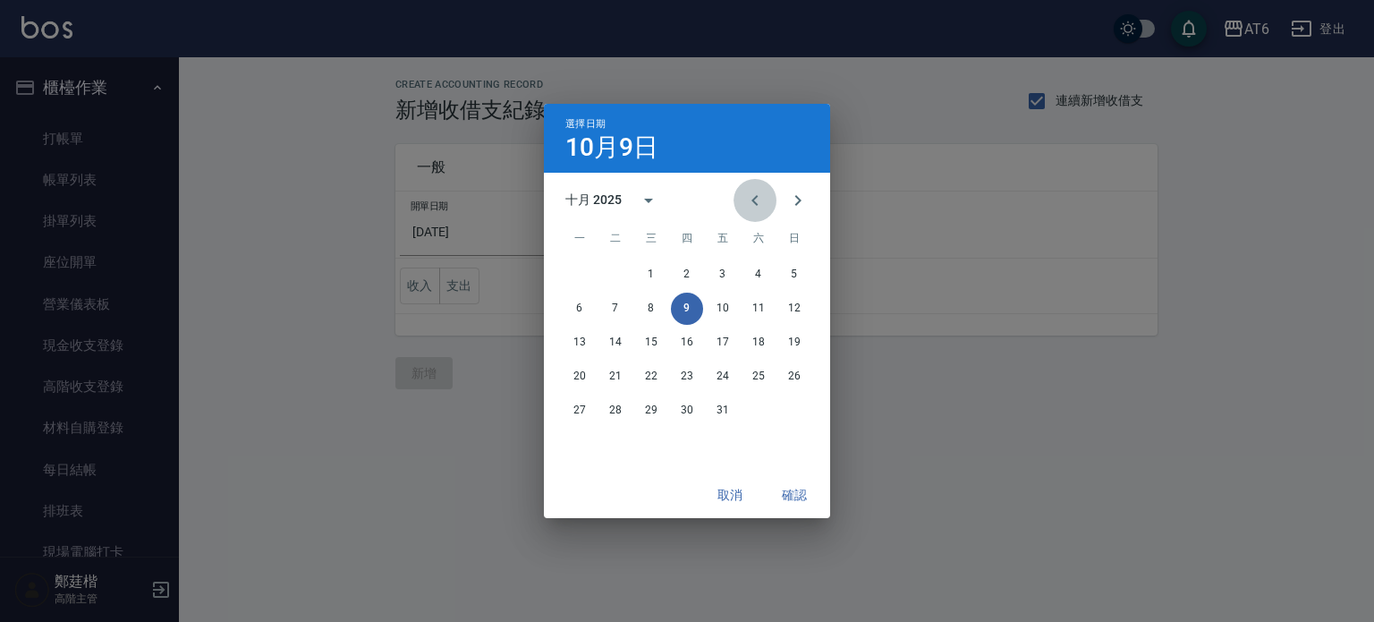
click at [751, 197] on icon "Previous month" at bounding box center [754, 200] width 21 height 21
click at [603, 401] on button "30" at bounding box center [615, 410] width 32 height 32
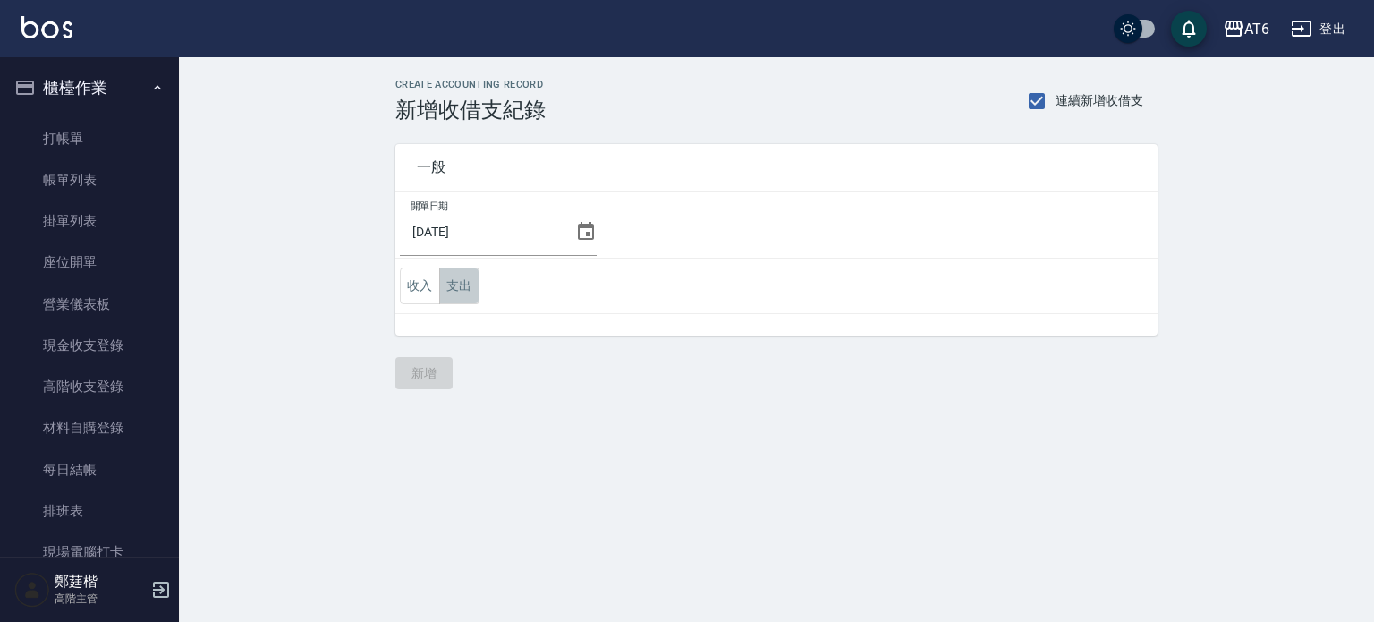
click at [472, 279] on button "支出" at bounding box center [459, 285] width 40 height 37
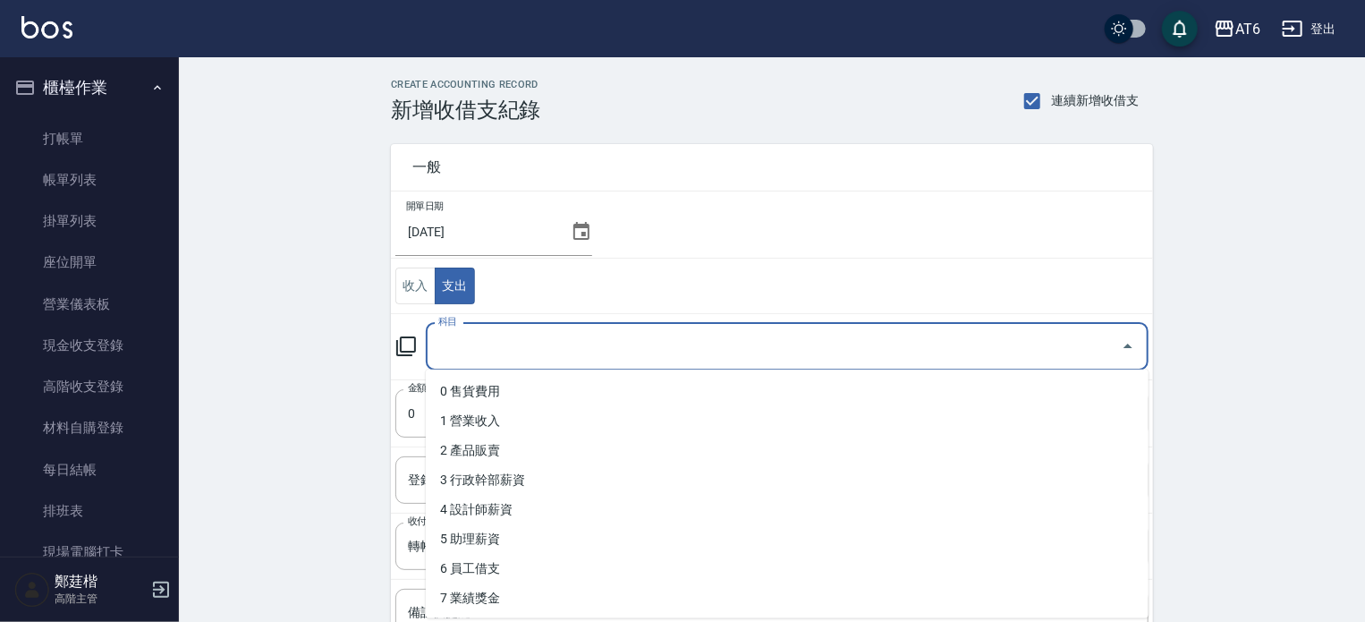
click at [525, 345] on input "科目" at bounding box center [774, 346] width 680 height 31
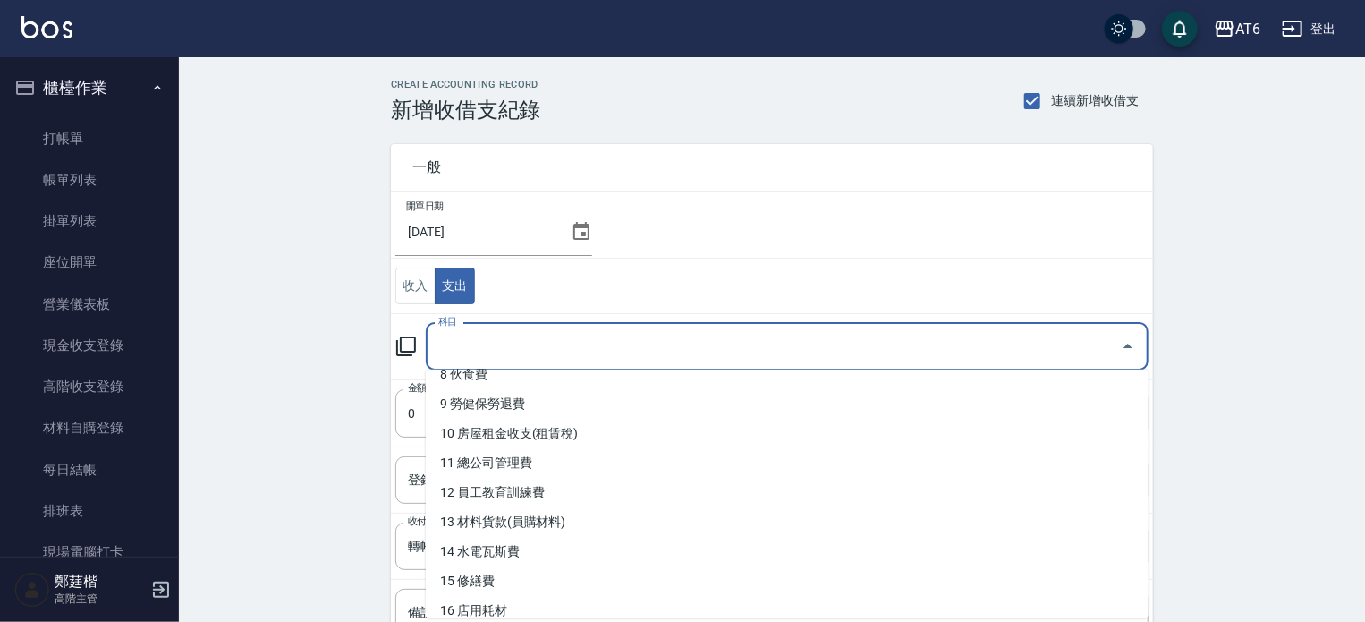
scroll to position [254, 0]
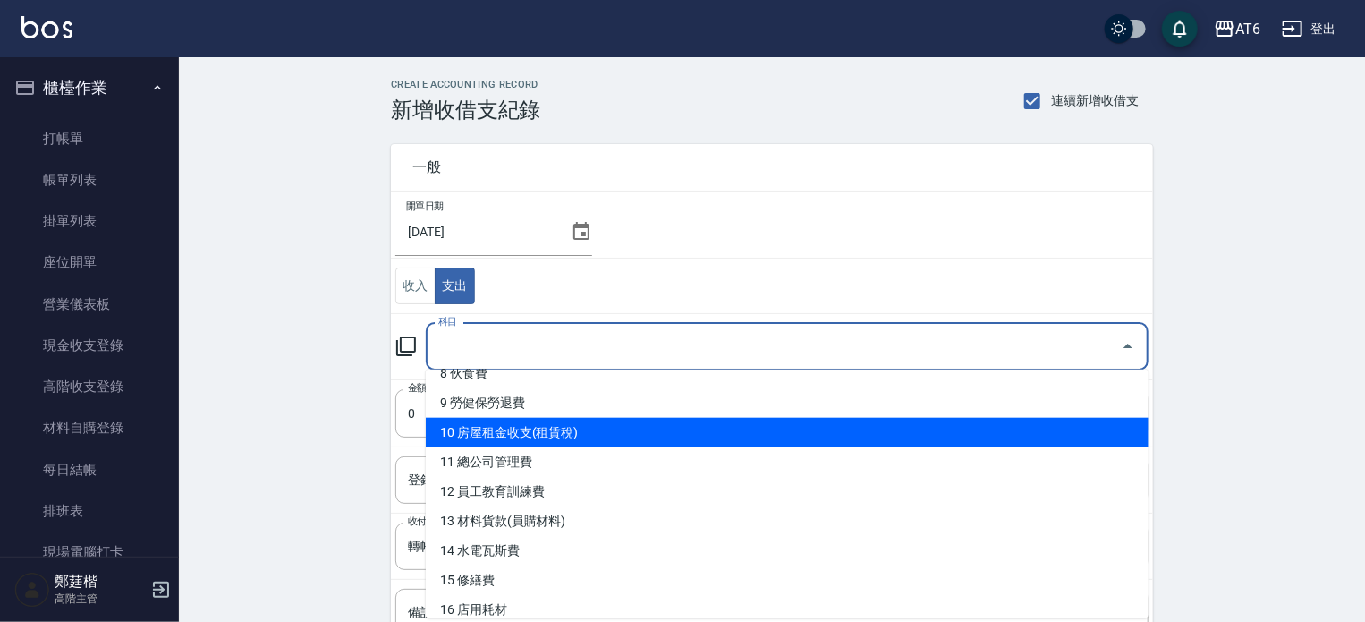
click at [549, 430] on li "10 房屋租金收支(租賃稅)" at bounding box center [787, 433] width 723 height 30
type input "10 房屋租金收支(租賃稅)"
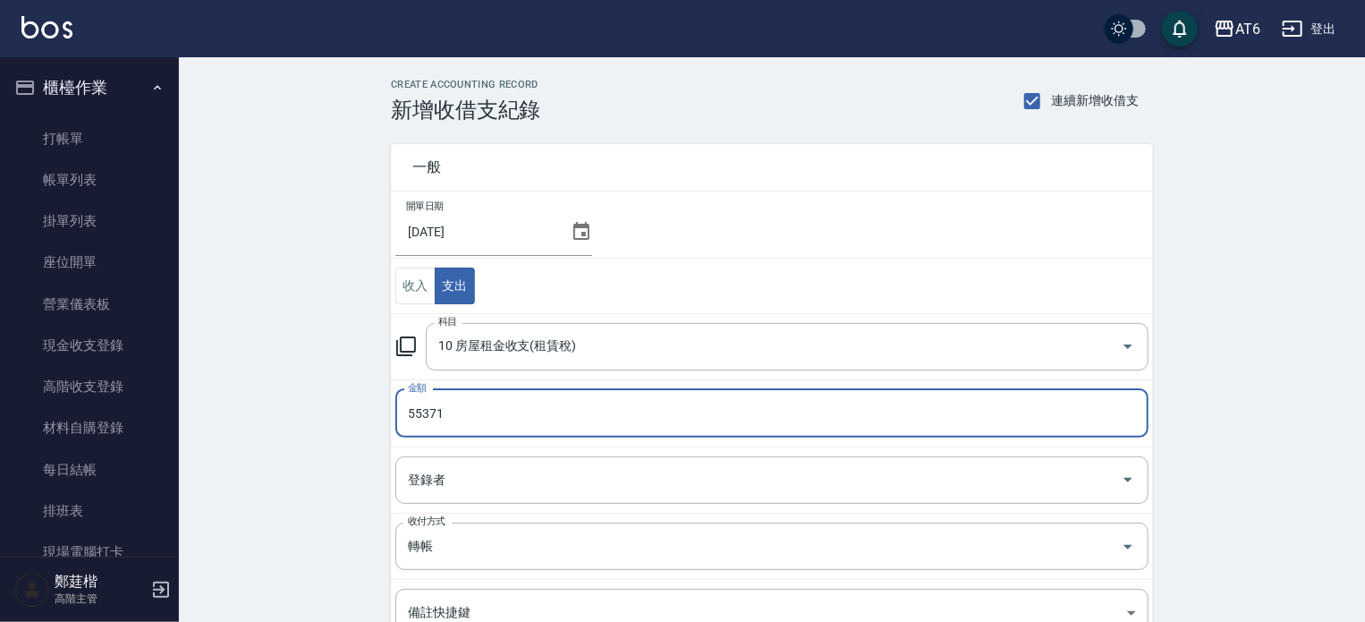
type input "55371"
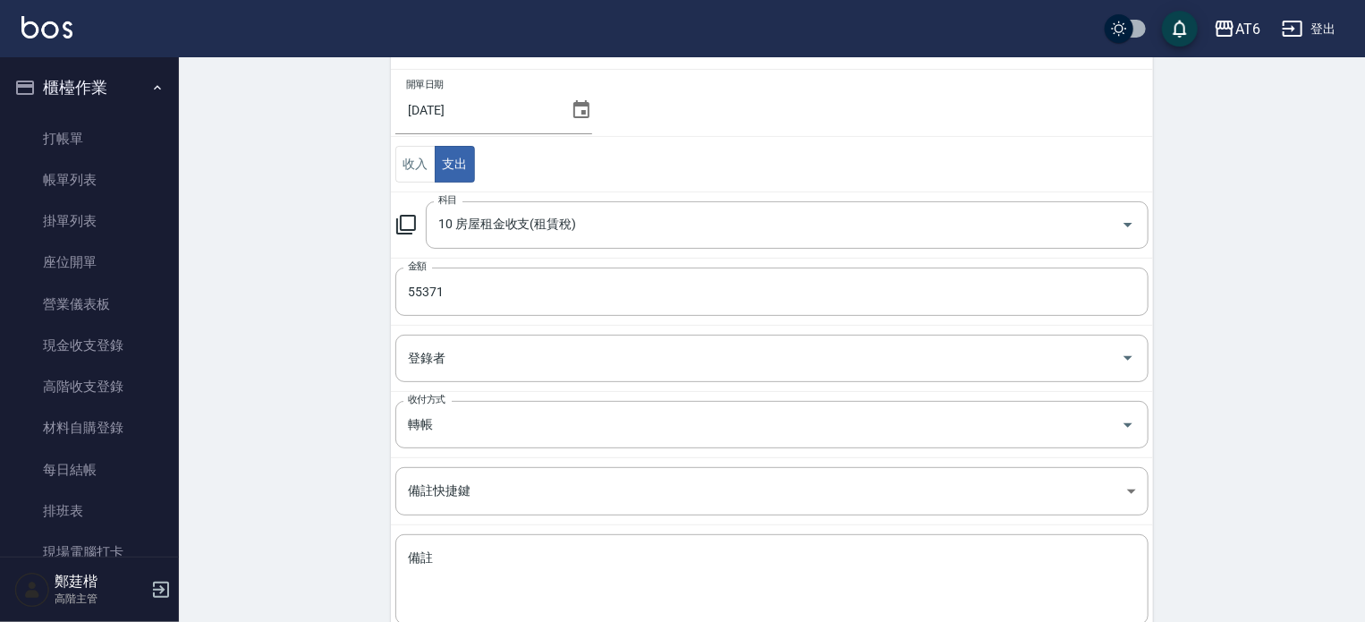
scroll to position [229, 0]
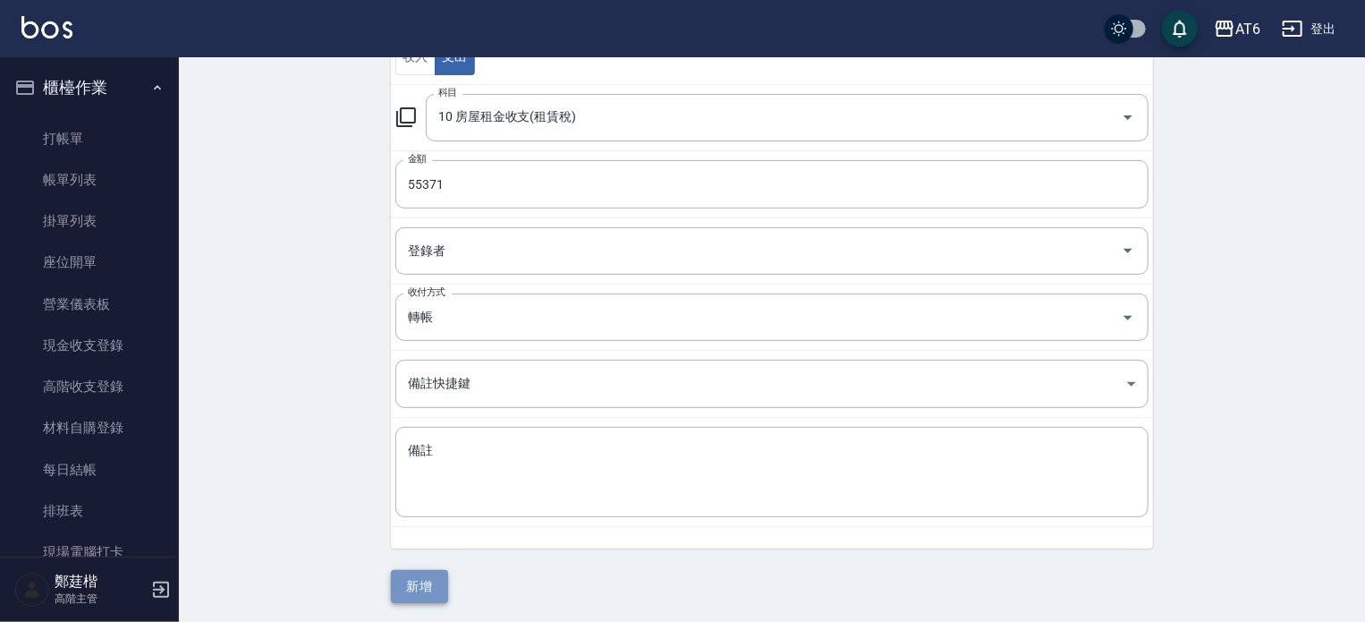
click at [419, 589] on button "新增" at bounding box center [419, 586] width 57 height 33
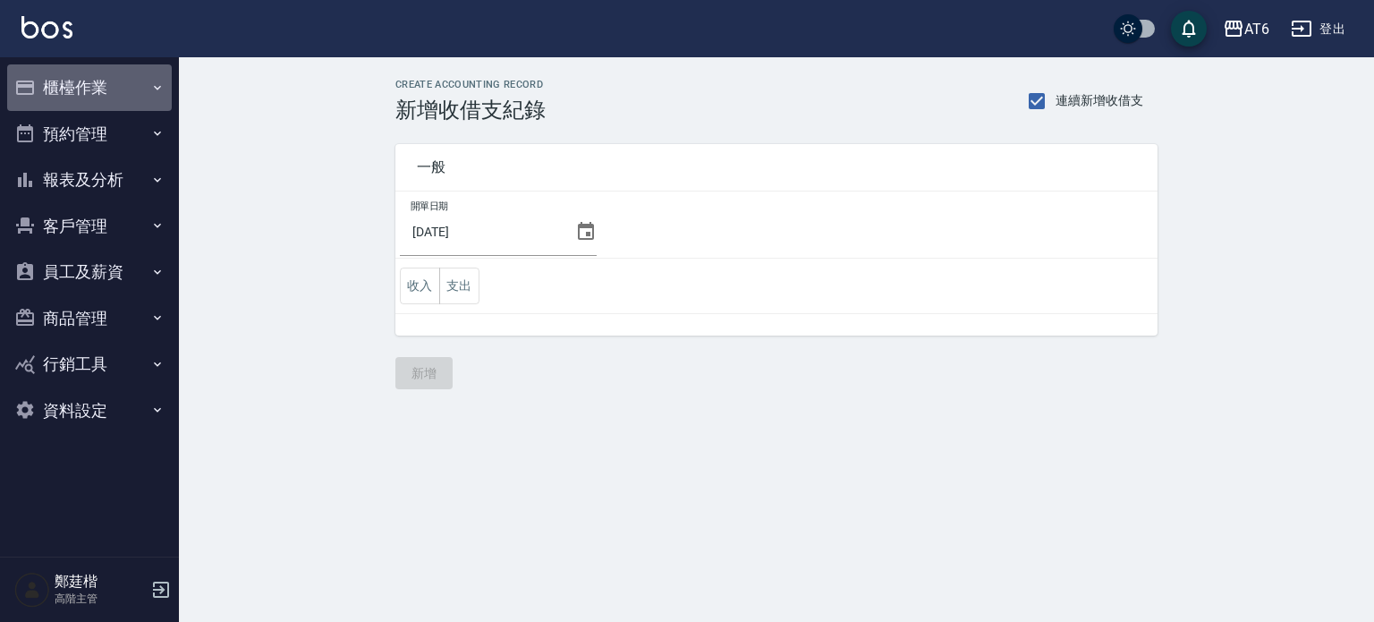
click at [136, 67] on button "櫃檯作業" at bounding box center [89, 87] width 165 height 47
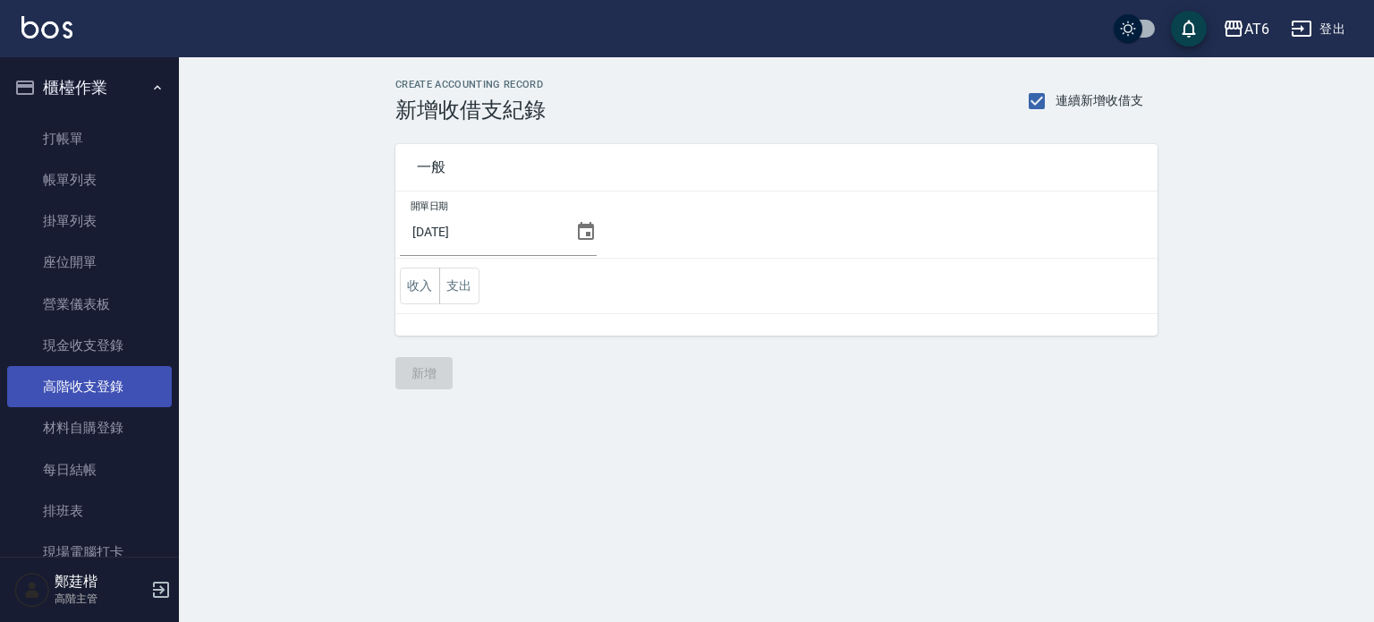
click at [96, 386] on link "高階收支登錄" at bounding box center [89, 386] width 165 height 41
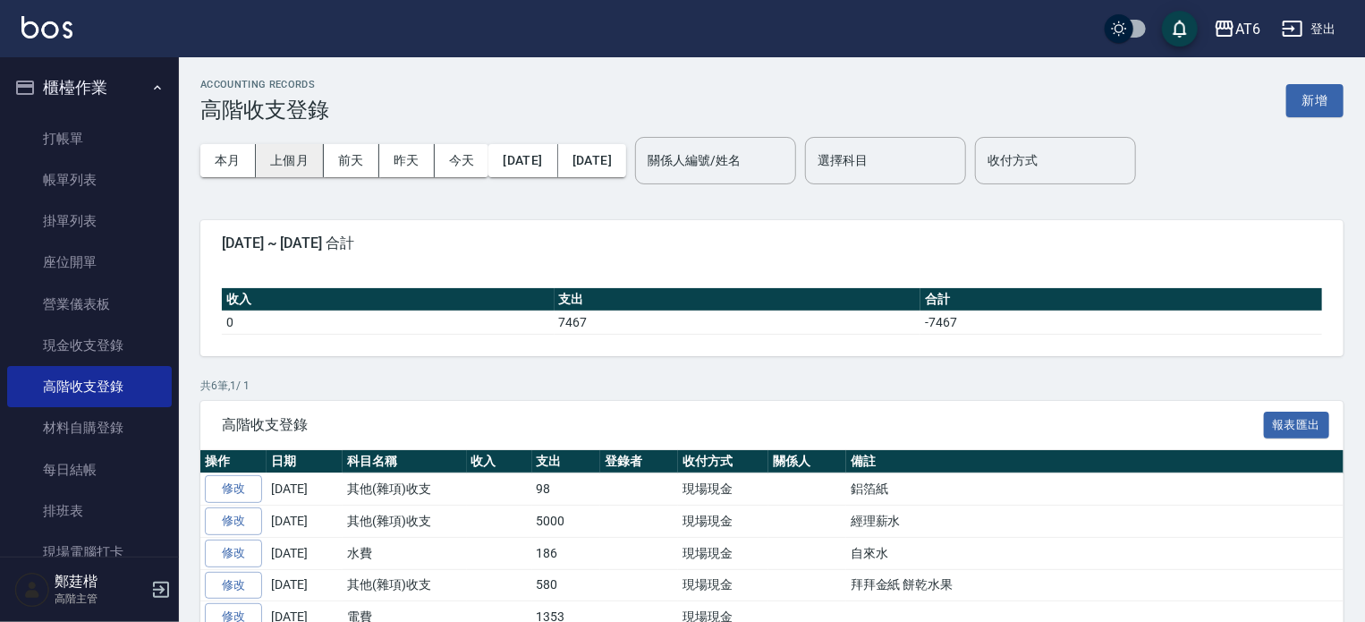
click at [288, 159] on button "上個月" at bounding box center [290, 160] width 68 height 33
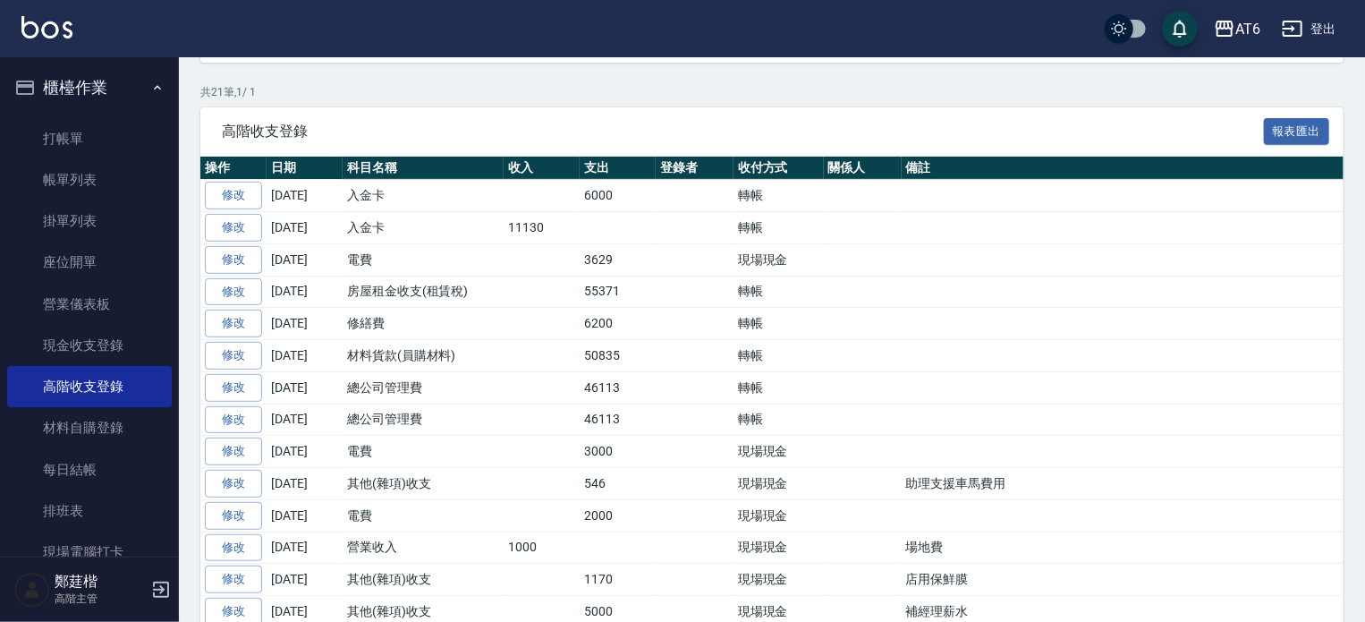
scroll to position [295, 0]
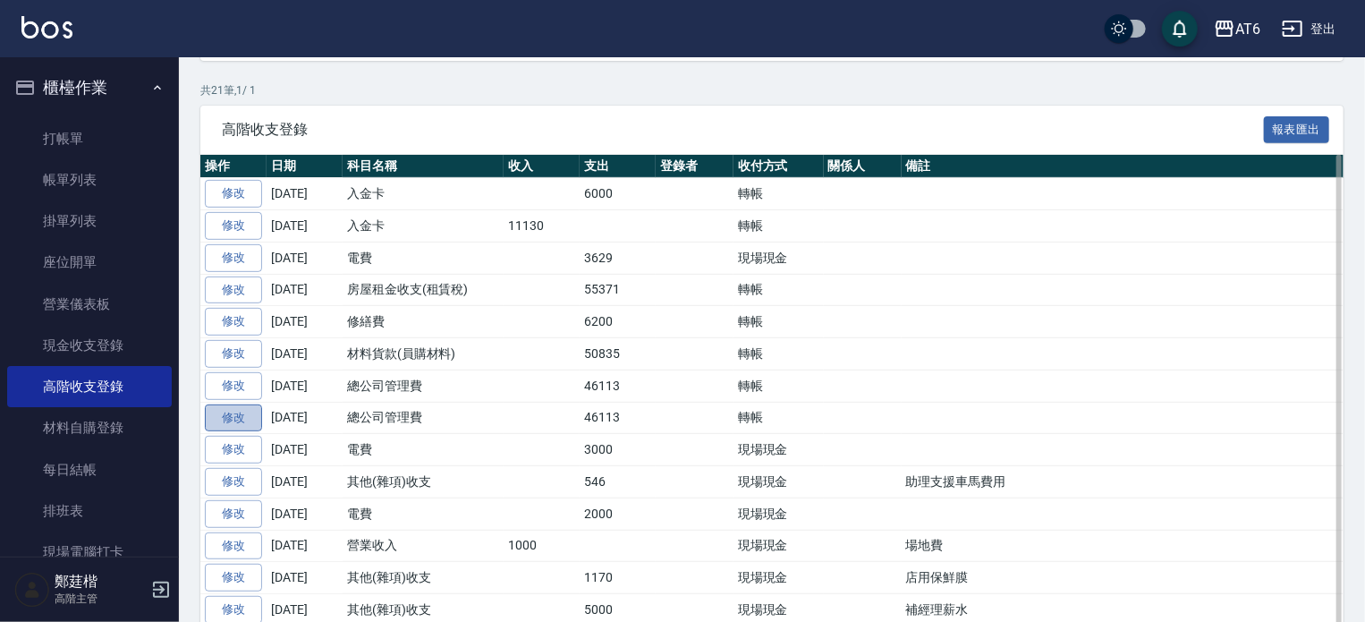
click at [231, 407] on link "修改" at bounding box center [233, 418] width 57 height 28
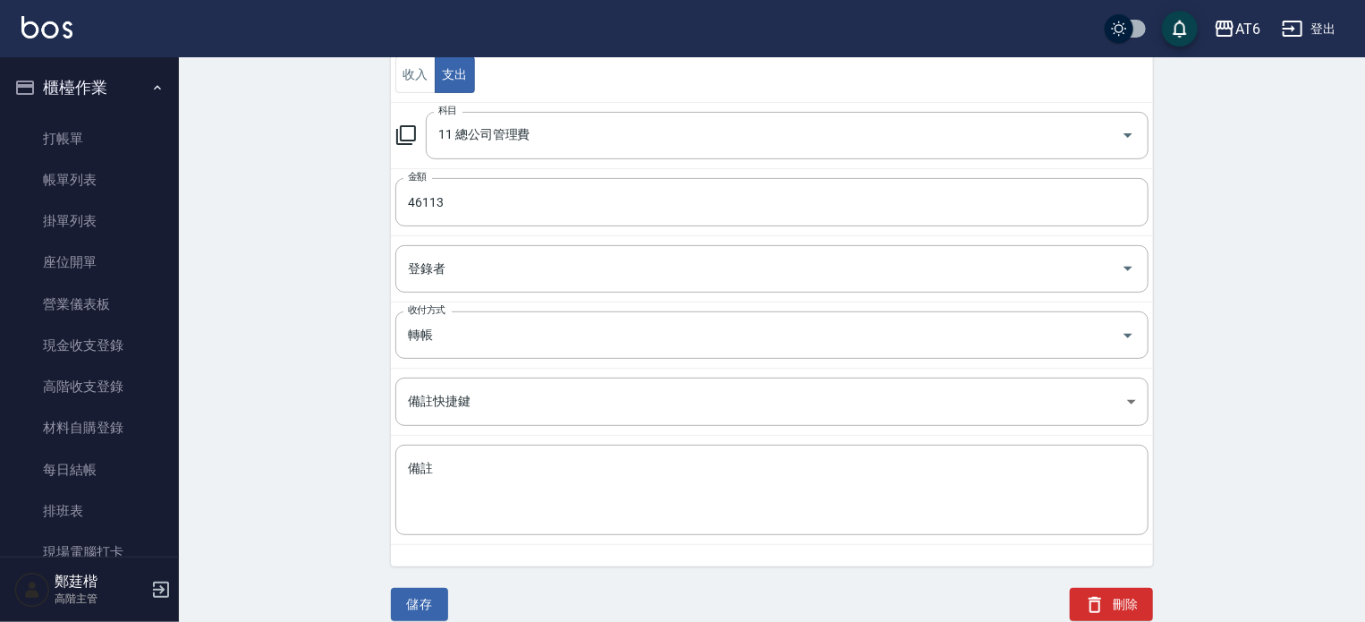
scroll to position [250, 0]
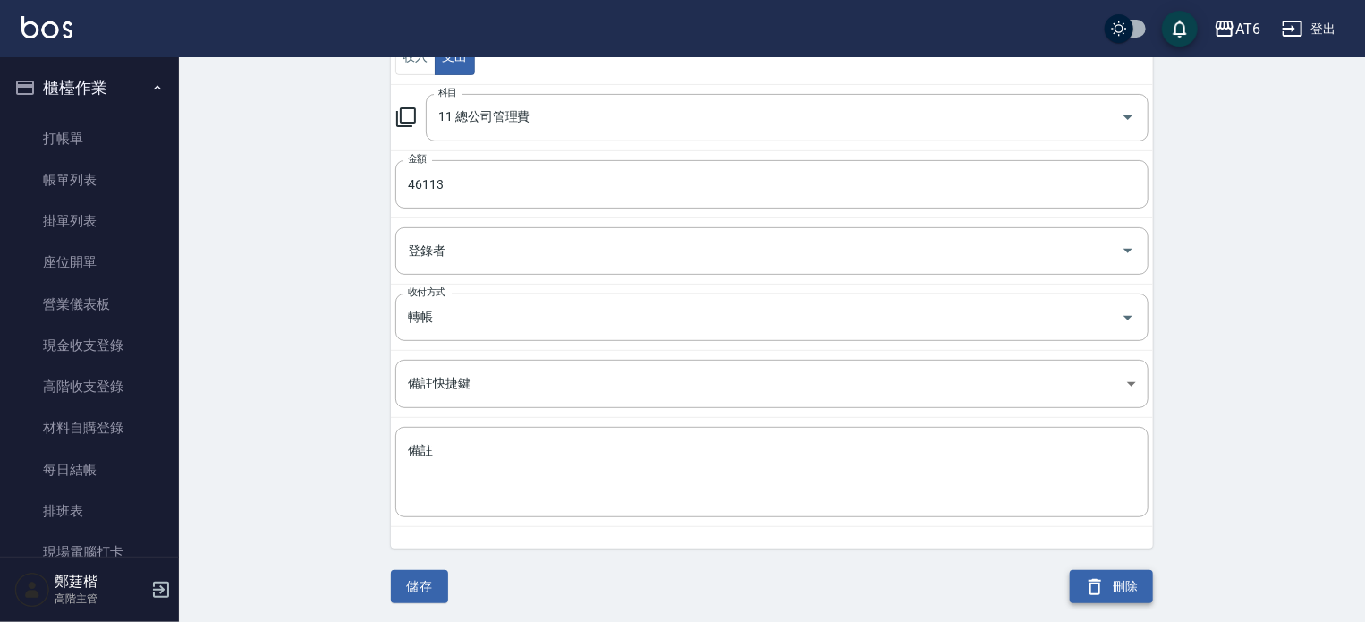
click at [1107, 574] on button "刪除" at bounding box center [1111, 586] width 83 height 33
click at [1110, 581] on button "刪除" at bounding box center [1111, 586] width 83 height 33
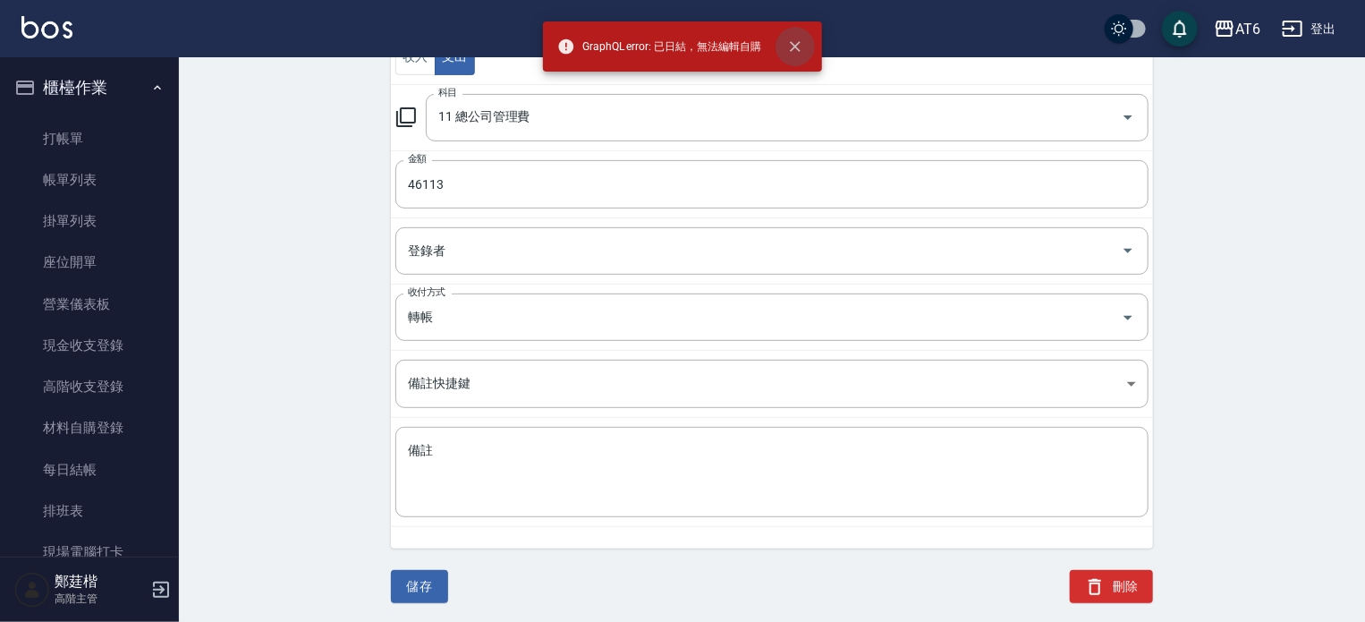
click at [791, 47] on icon "close" at bounding box center [795, 47] width 18 height 18
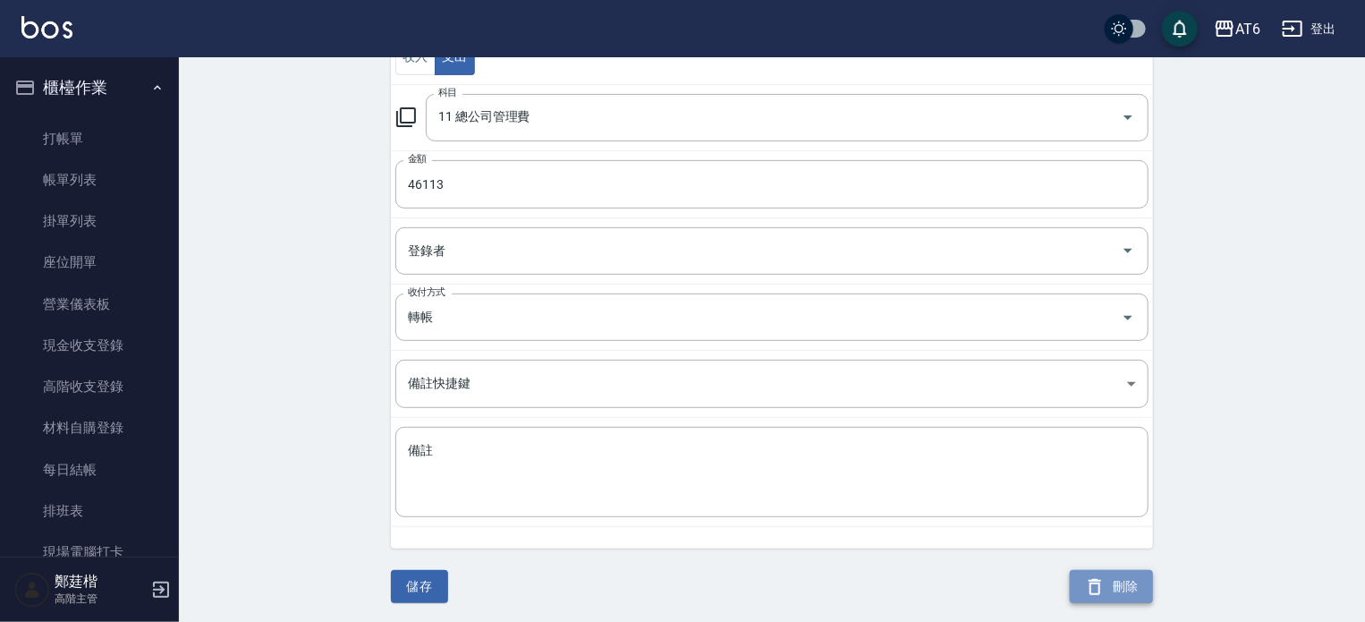
click at [1119, 578] on button "刪除" at bounding box center [1111, 586] width 83 height 33
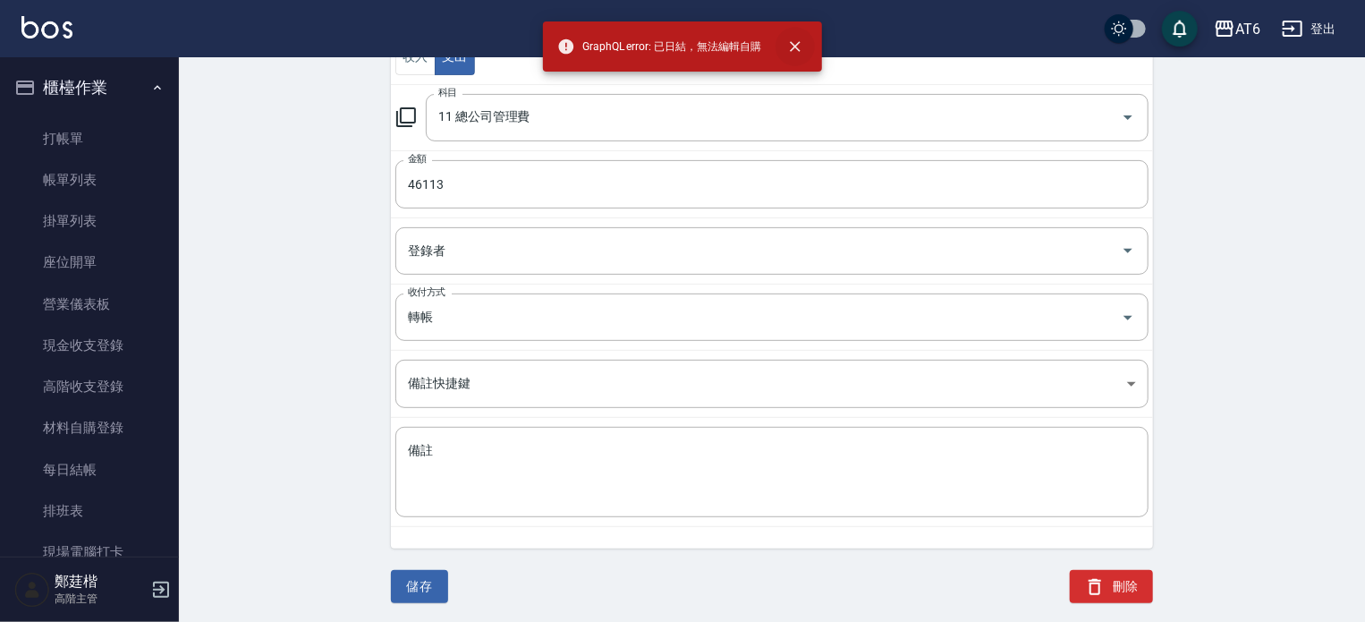
click at [791, 41] on icon "close" at bounding box center [795, 47] width 18 height 18
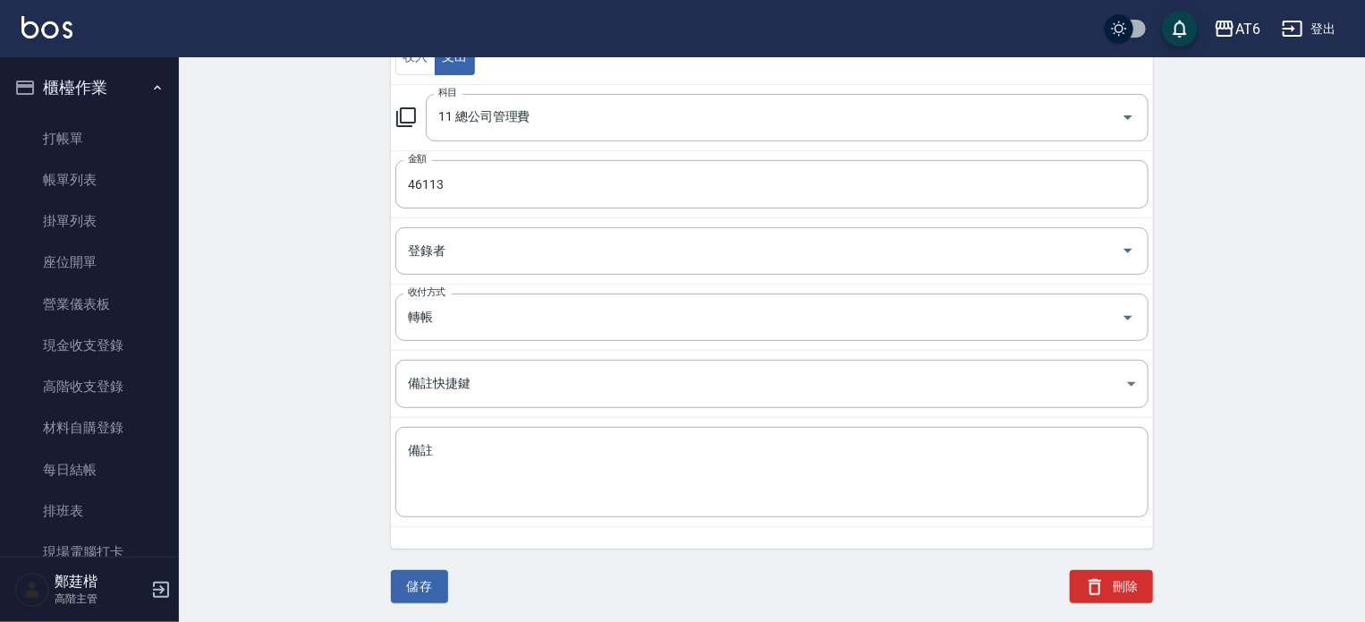
click at [554, 215] on td "金額 46113 金額" at bounding box center [772, 183] width 762 height 67
click at [123, 384] on link "高階收支登錄" at bounding box center [89, 386] width 165 height 41
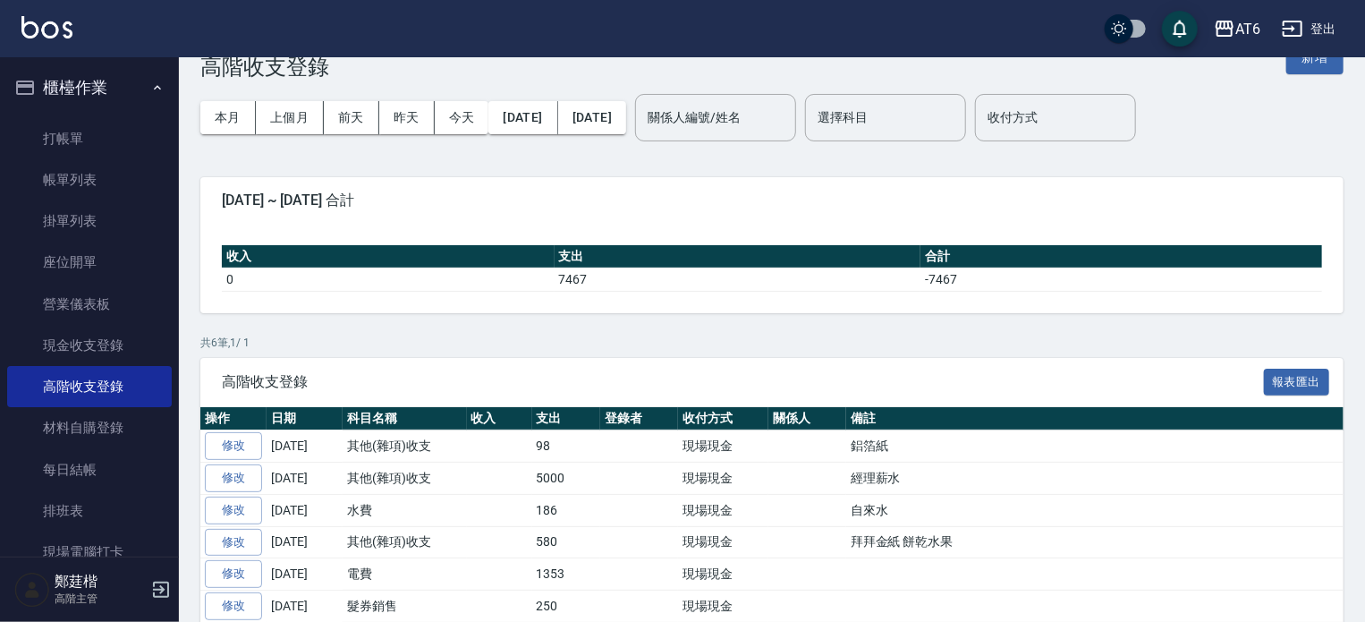
scroll to position [60, 0]
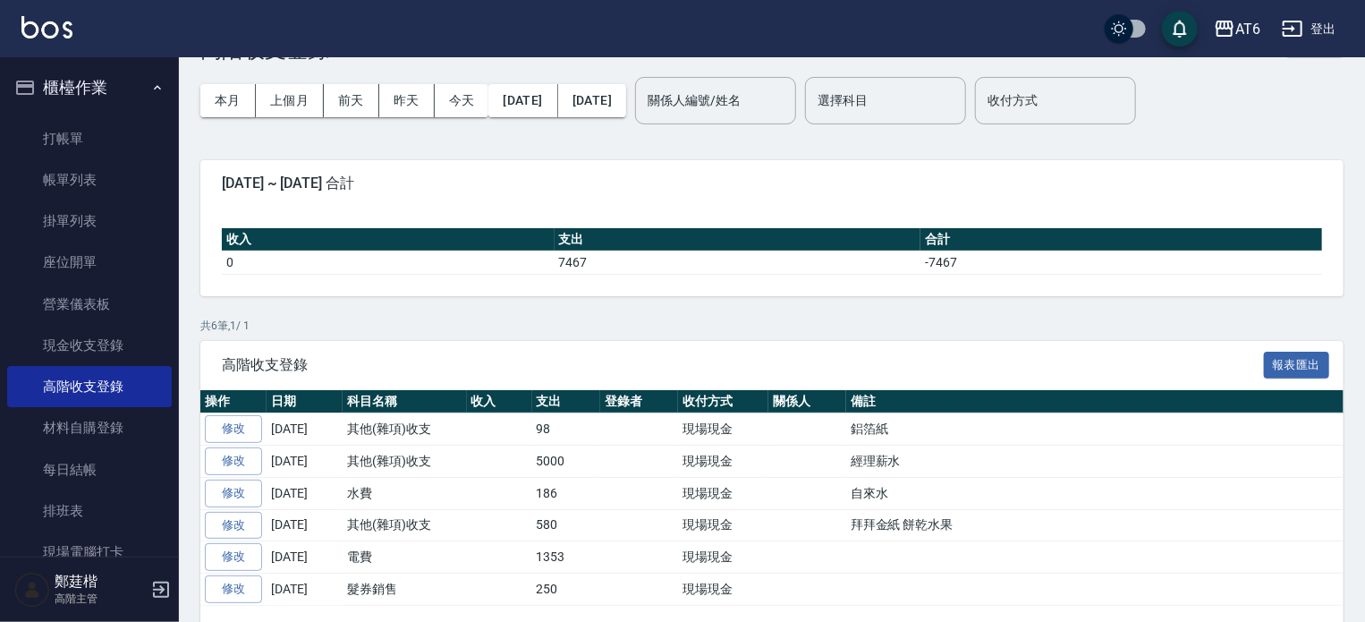
click at [429, 385] on div "高階收支登錄 報表匯出" at bounding box center [771, 365] width 1143 height 49
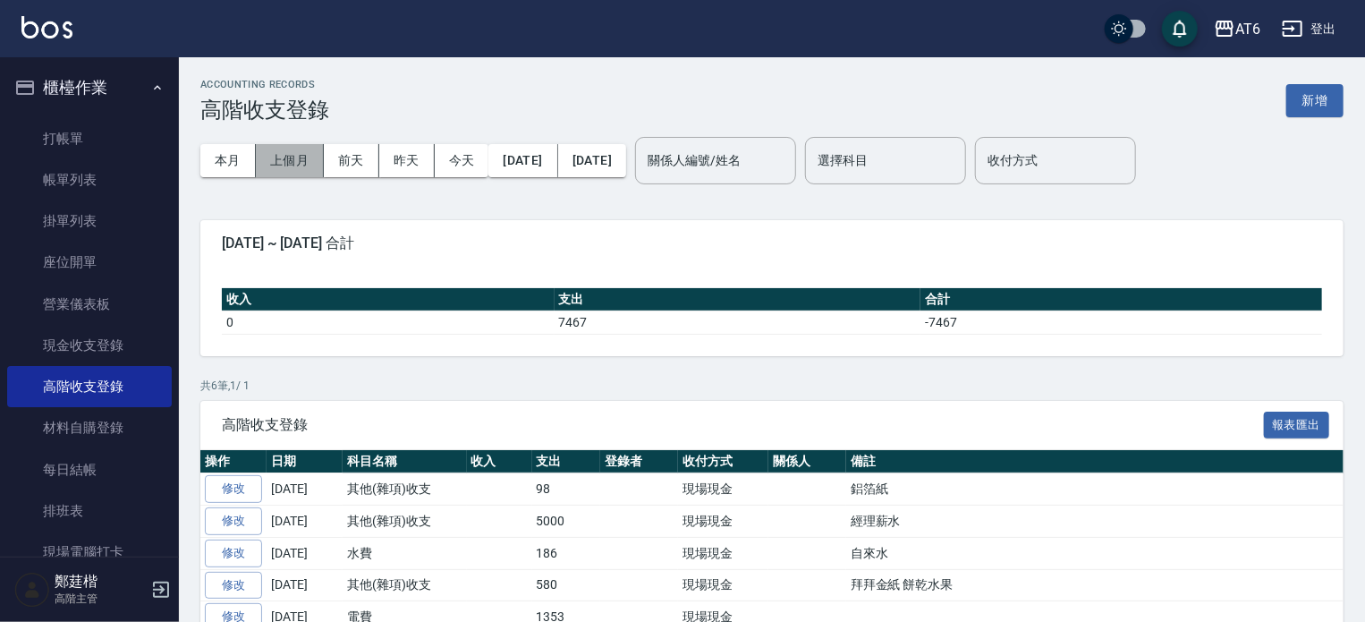
click at [301, 157] on button "上個月" at bounding box center [290, 160] width 68 height 33
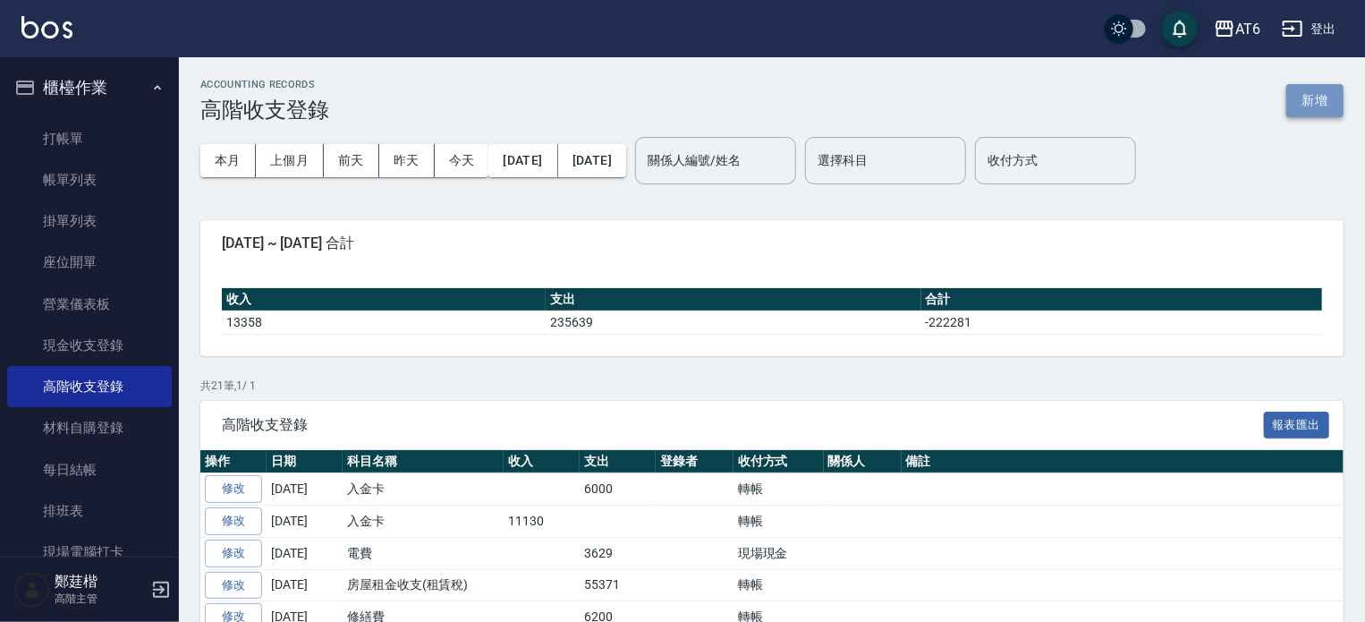
click at [1312, 92] on button "新增" at bounding box center [1314, 100] width 57 height 33
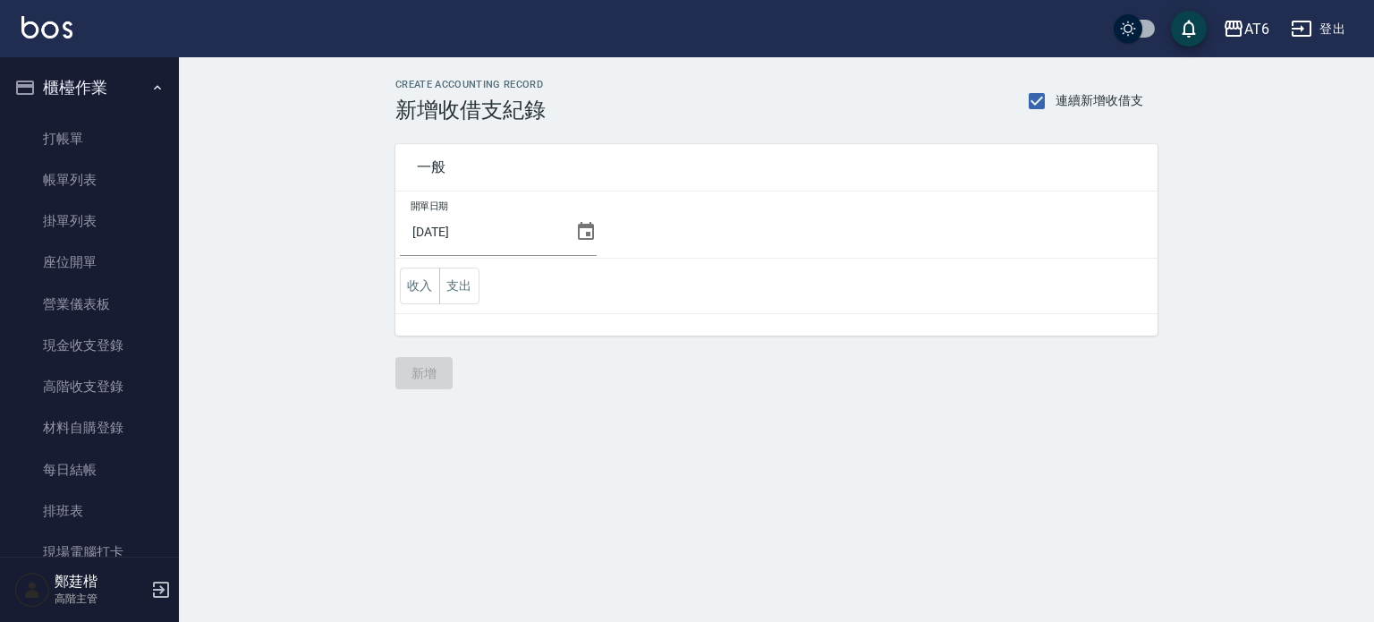
click at [590, 229] on icon at bounding box center [586, 231] width 16 height 18
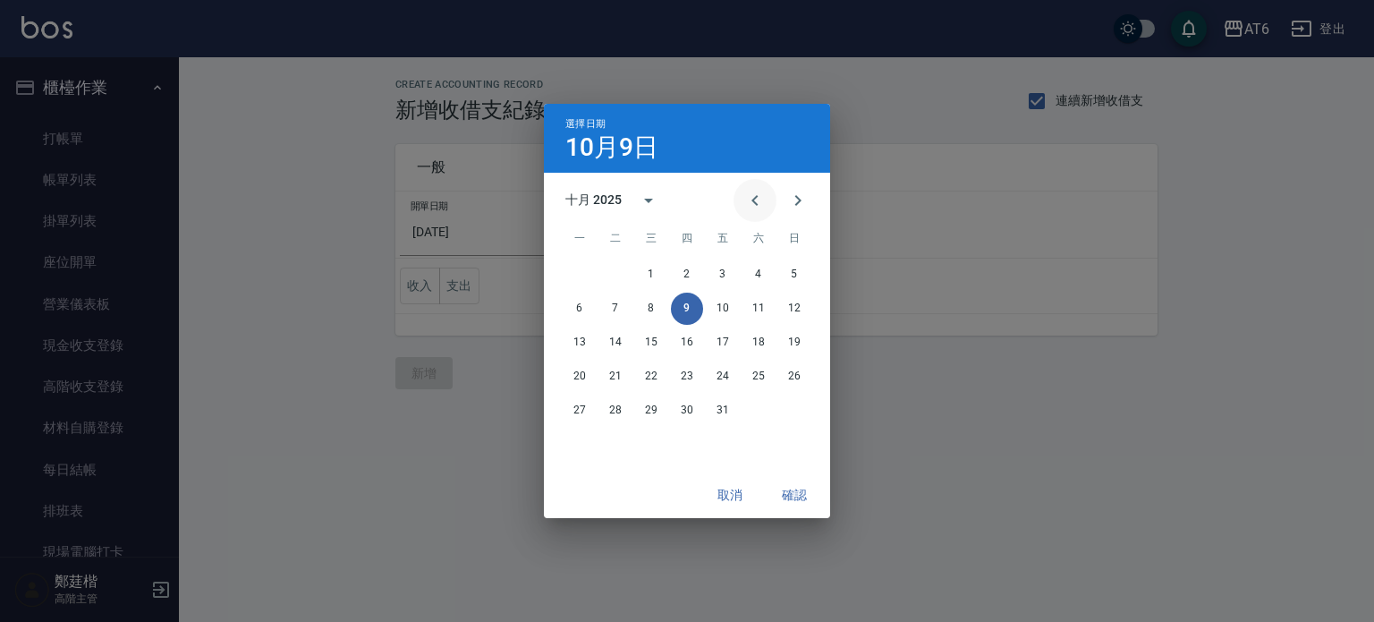
click at [767, 208] on button "Previous month" at bounding box center [754, 200] width 43 height 43
click at [620, 403] on button "30" at bounding box center [615, 410] width 32 height 32
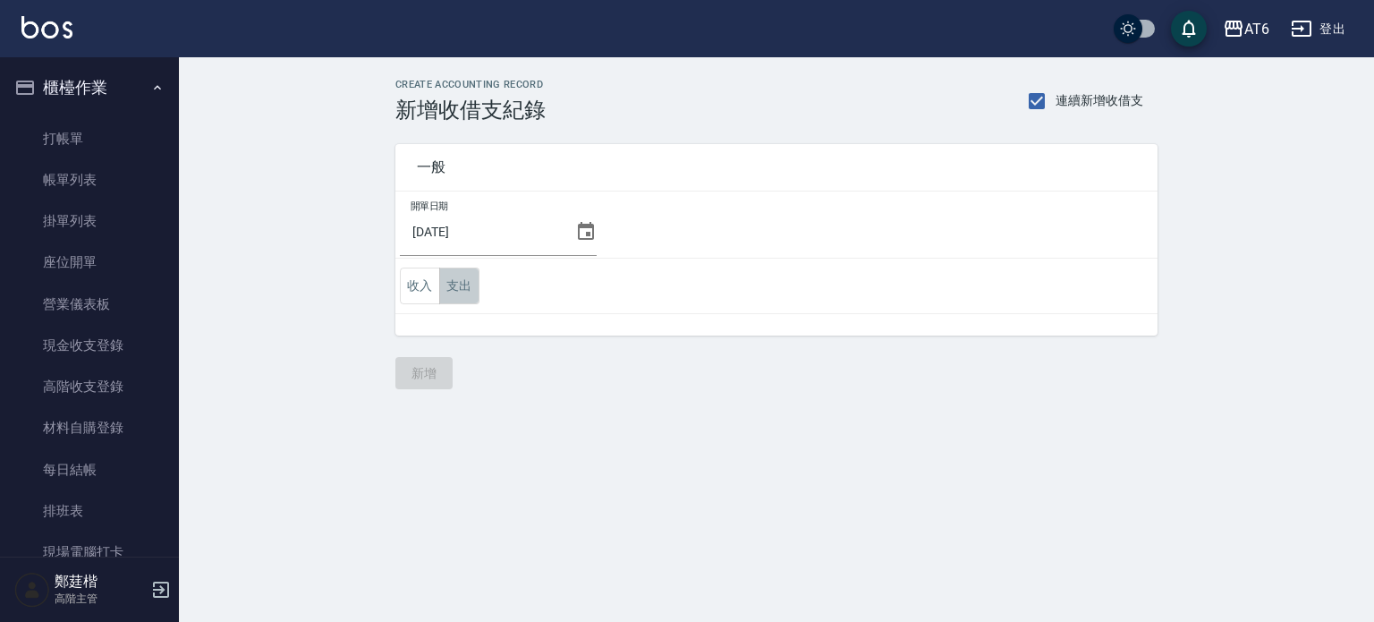
click at [459, 292] on button "支出" at bounding box center [459, 285] width 40 height 37
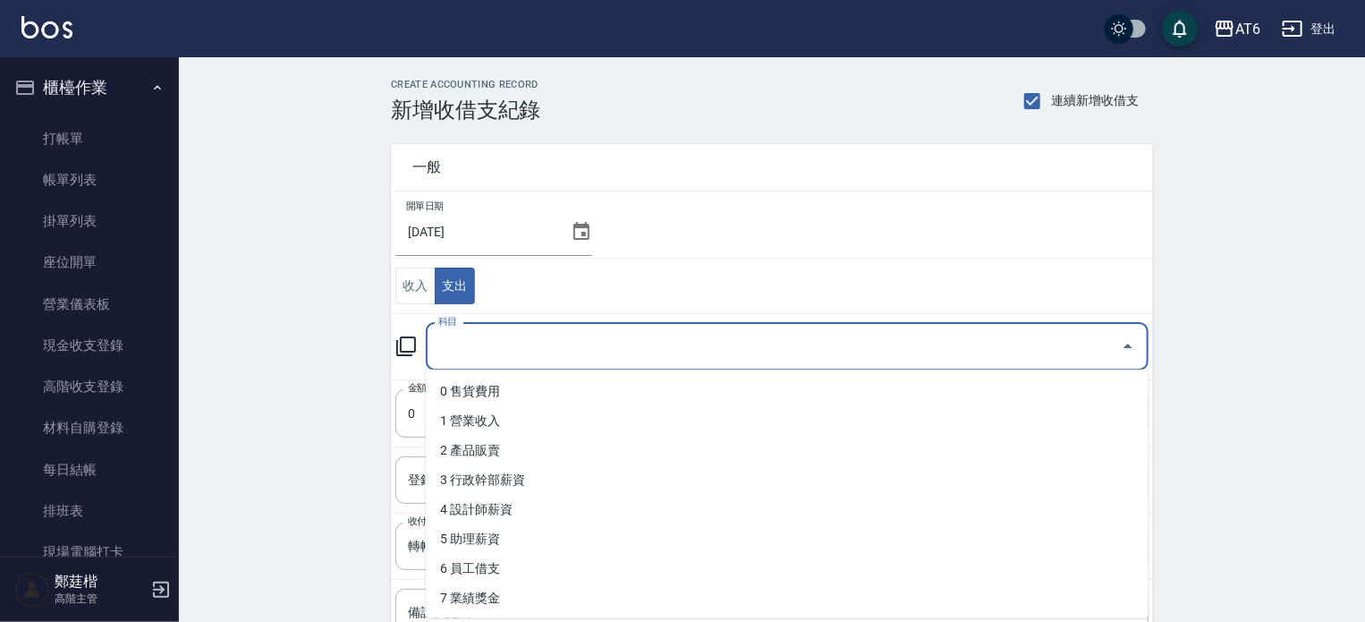
click at [537, 337] on input "科目" at bounding box center [774, 346] width 680 height 31
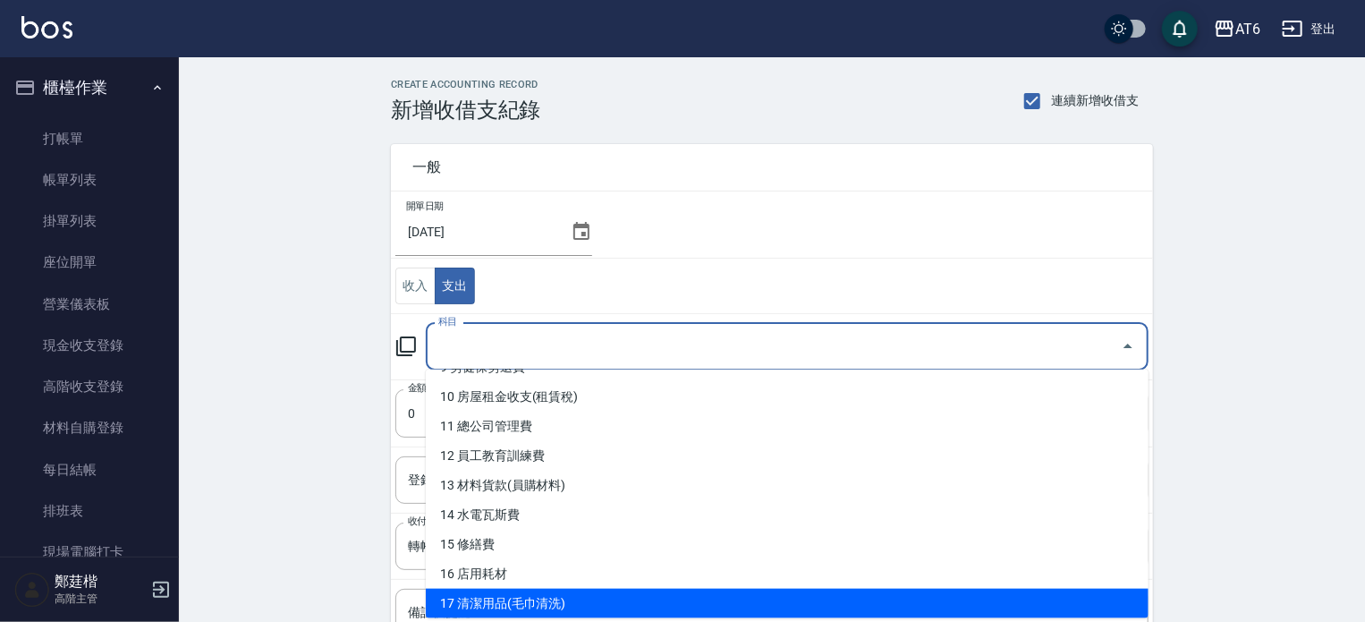
scroll to position [318, 0]
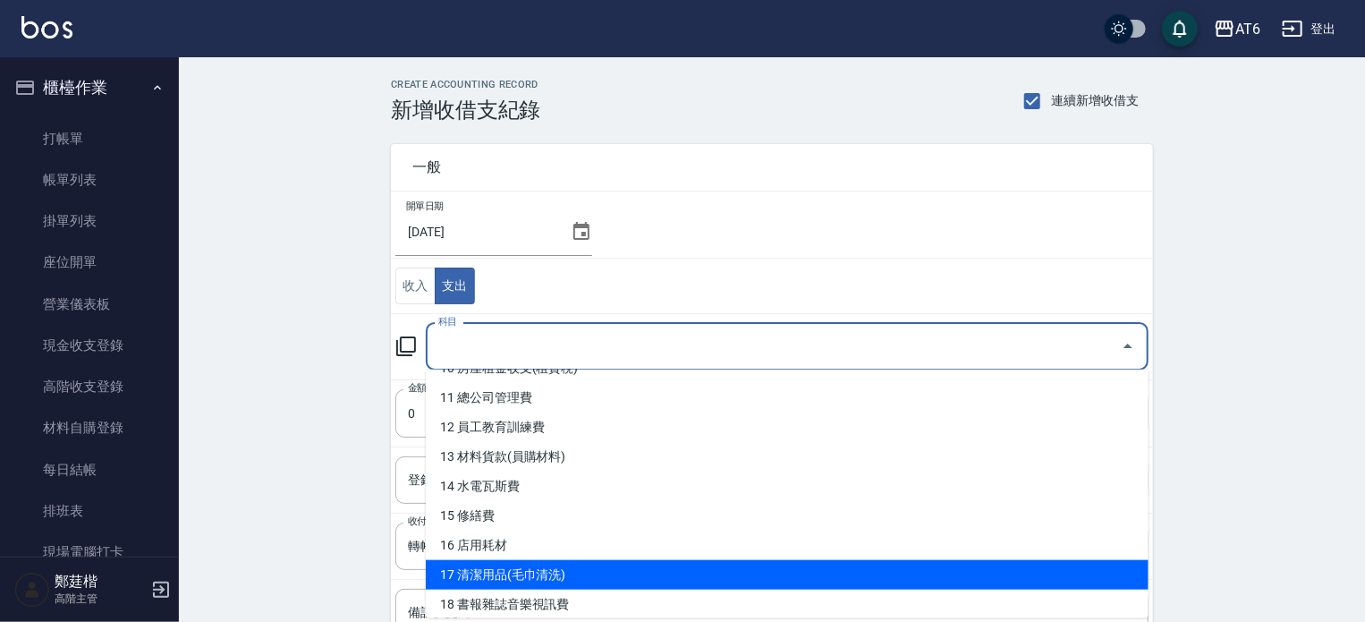
click at [527, 572] on li "17 清潔用品(毛巾清洗)" at bounding box center [787, 575] width 723 height 30
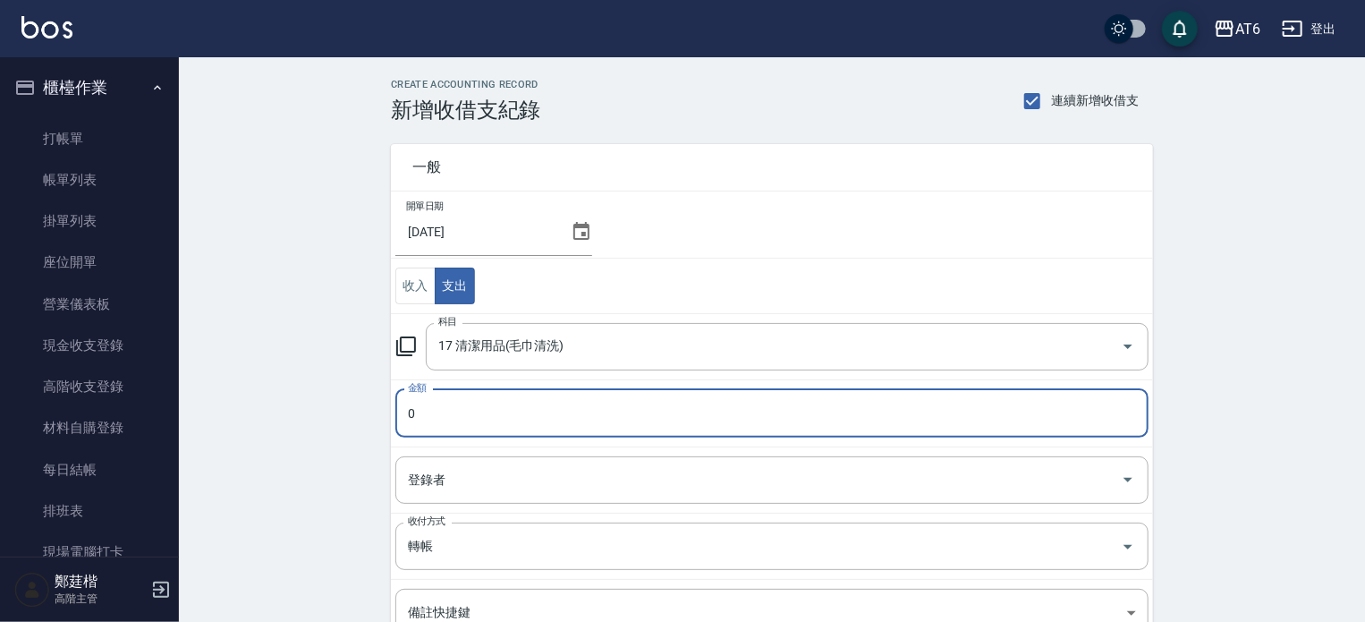
type input "17 清潔用品(毛巾清洗)"
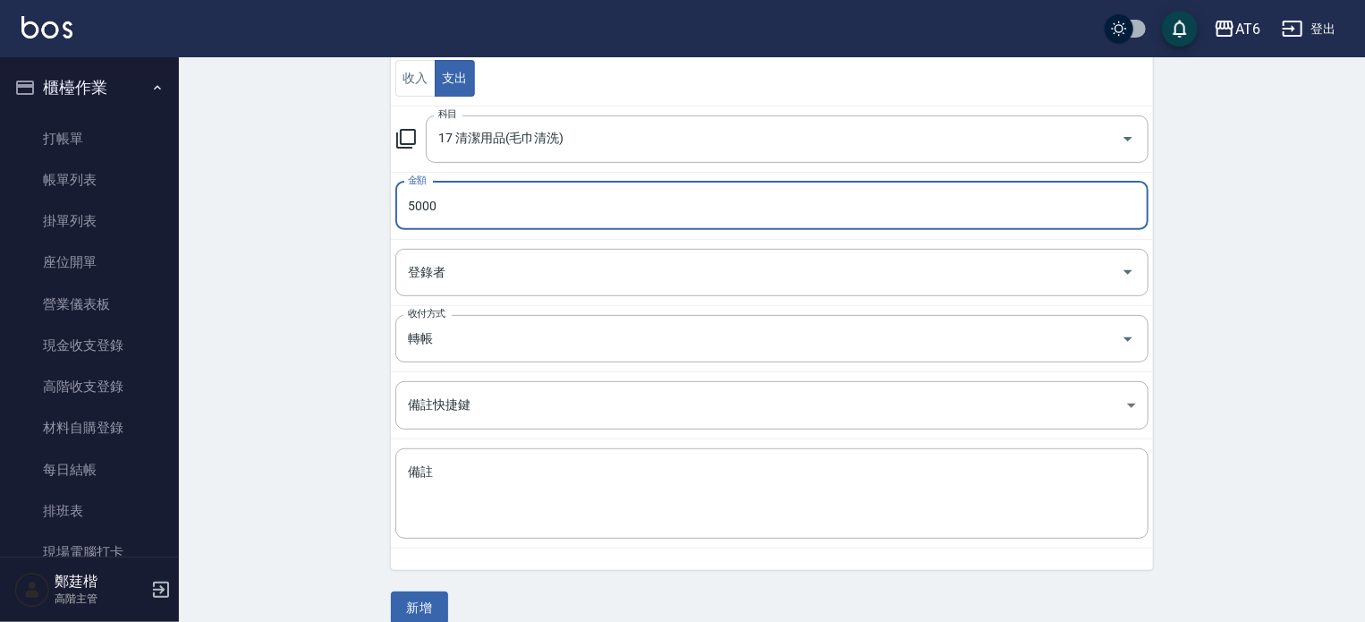
scroll to position [229, 0]
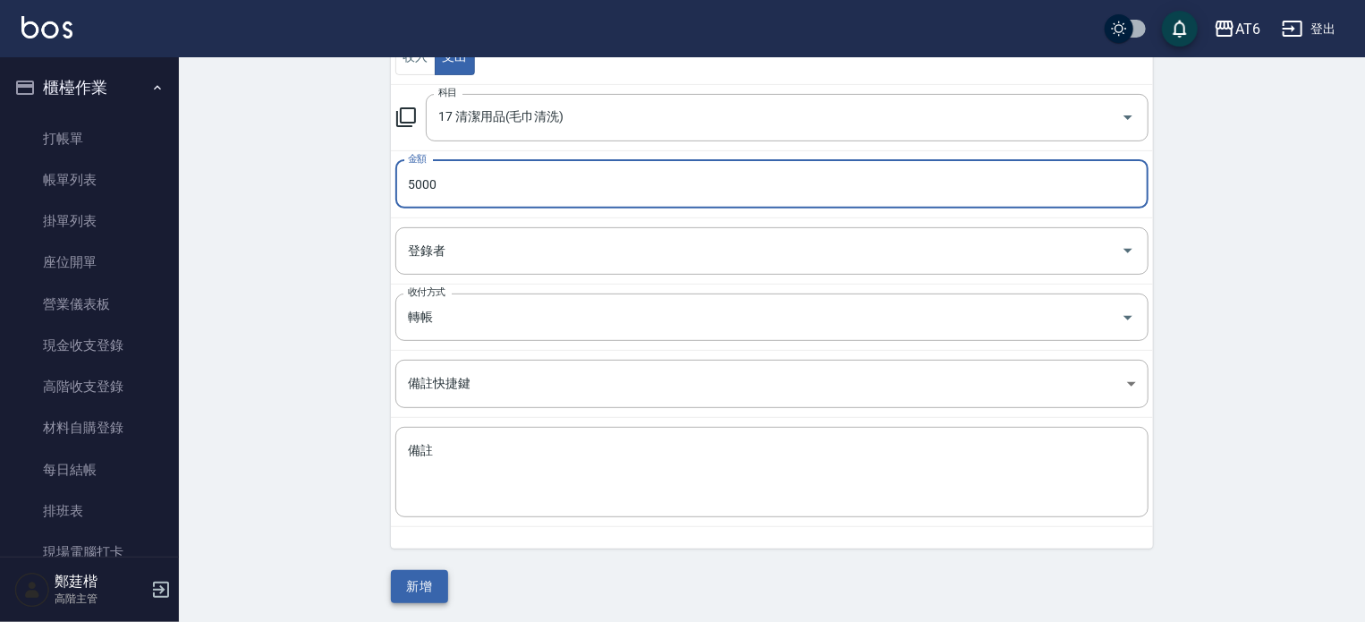
type input "5000"
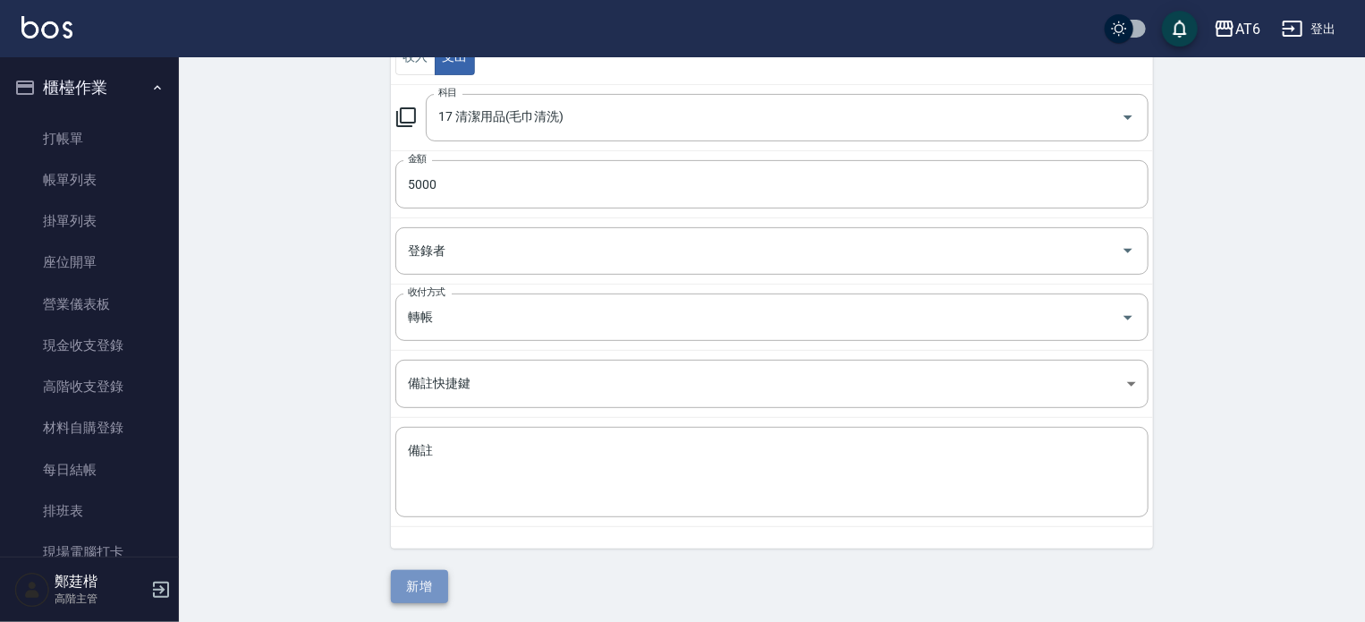
click at [430, 582] on button "新增" at bounding box center [419, 586] width 57 height 33
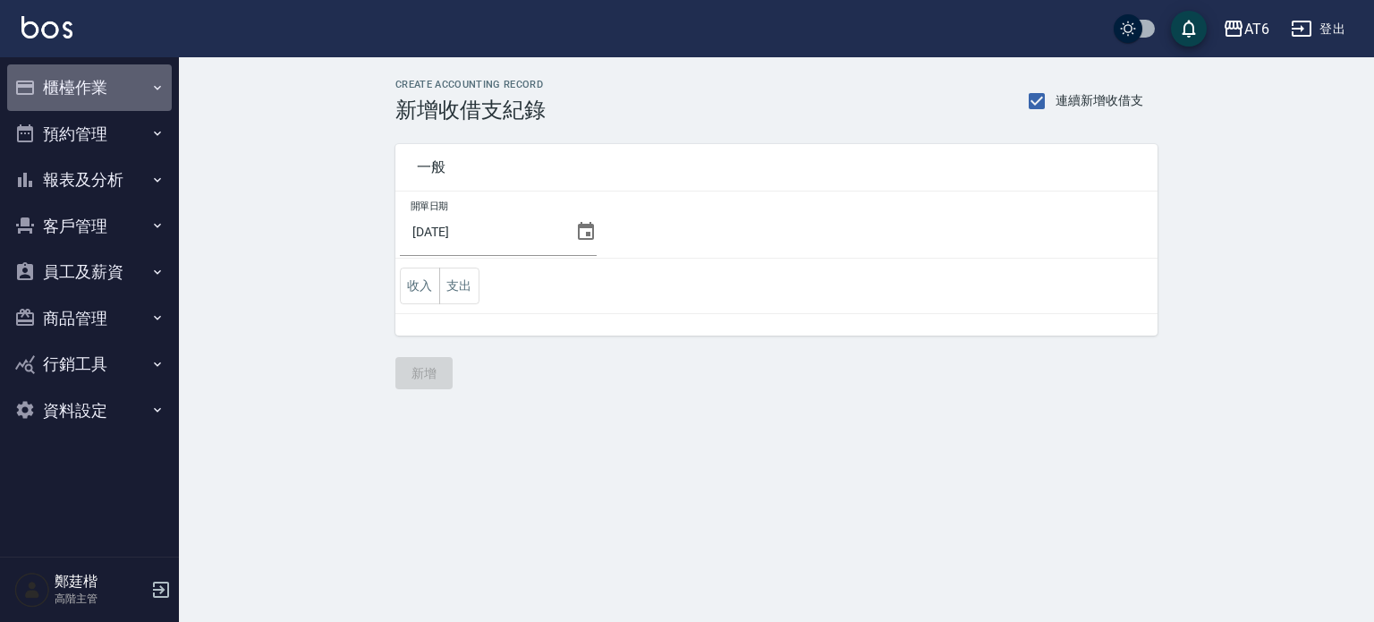
click at [144, 64] on button "櫃檯作業" at bounding box center [89, 87] width 165 height 47
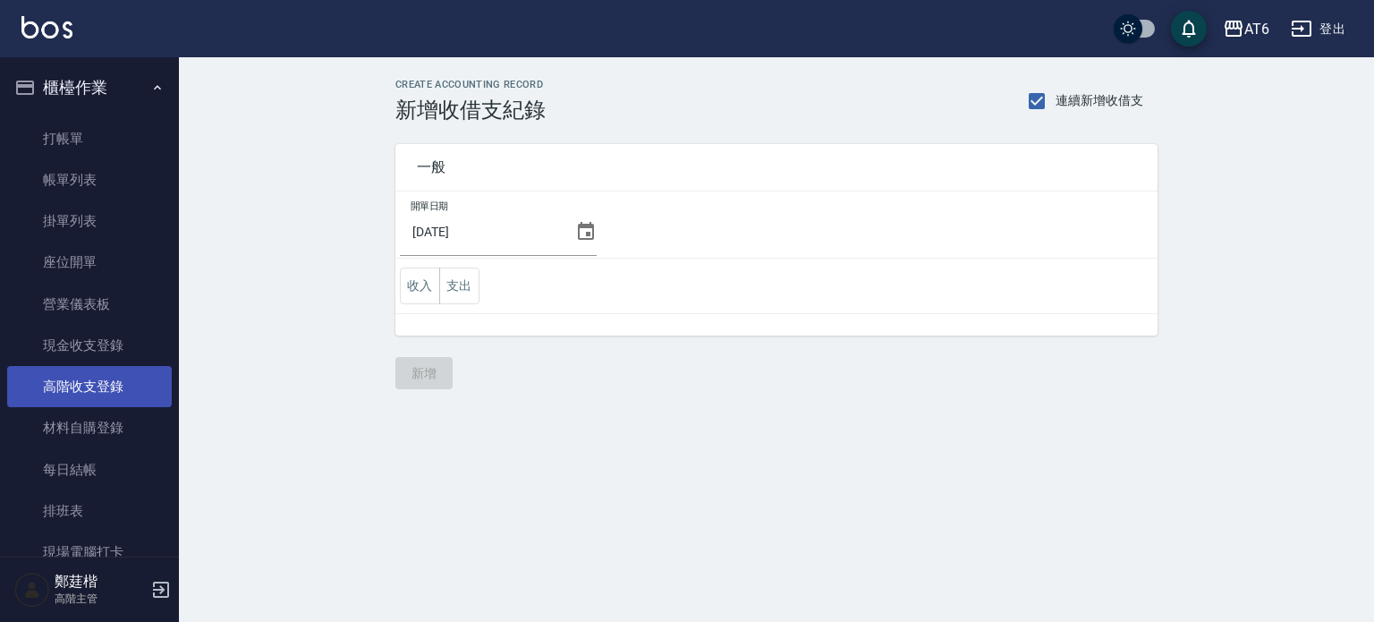
click at [112, 388] on link "高階收支登錄" at bounding box center [89, 386] width 165 height 41
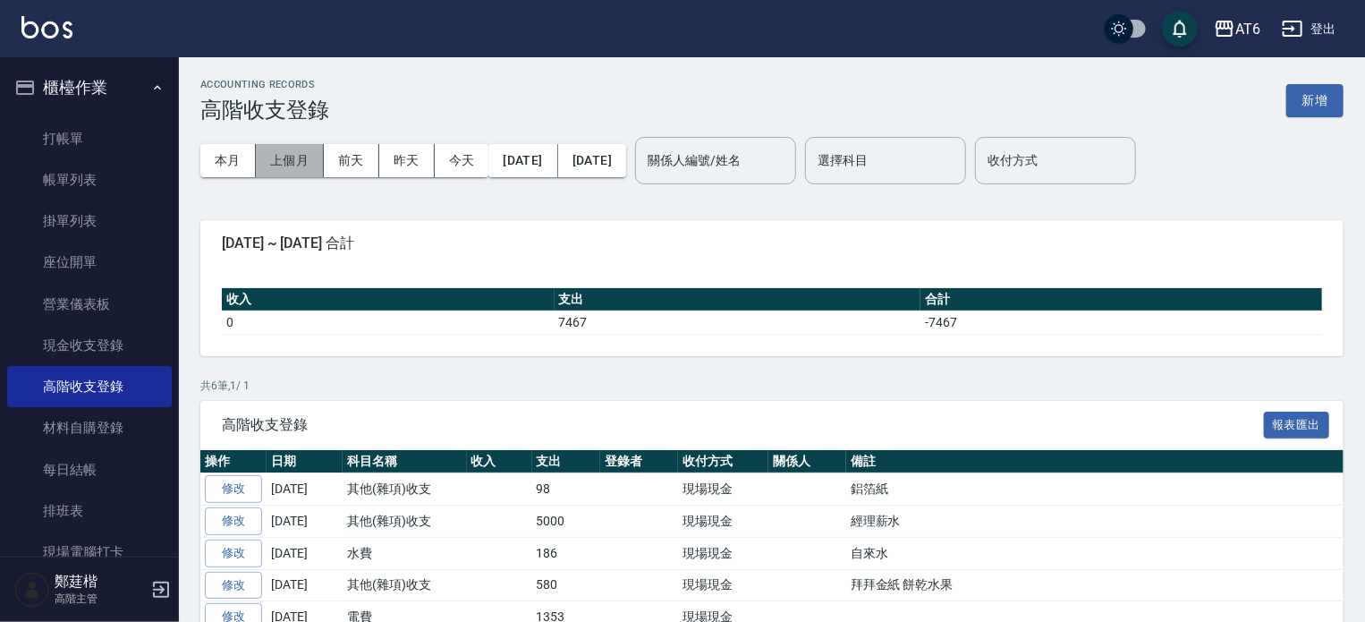
click at [298, 150] on button "上個月" at bounding box center [290, 160] width 68 height 33
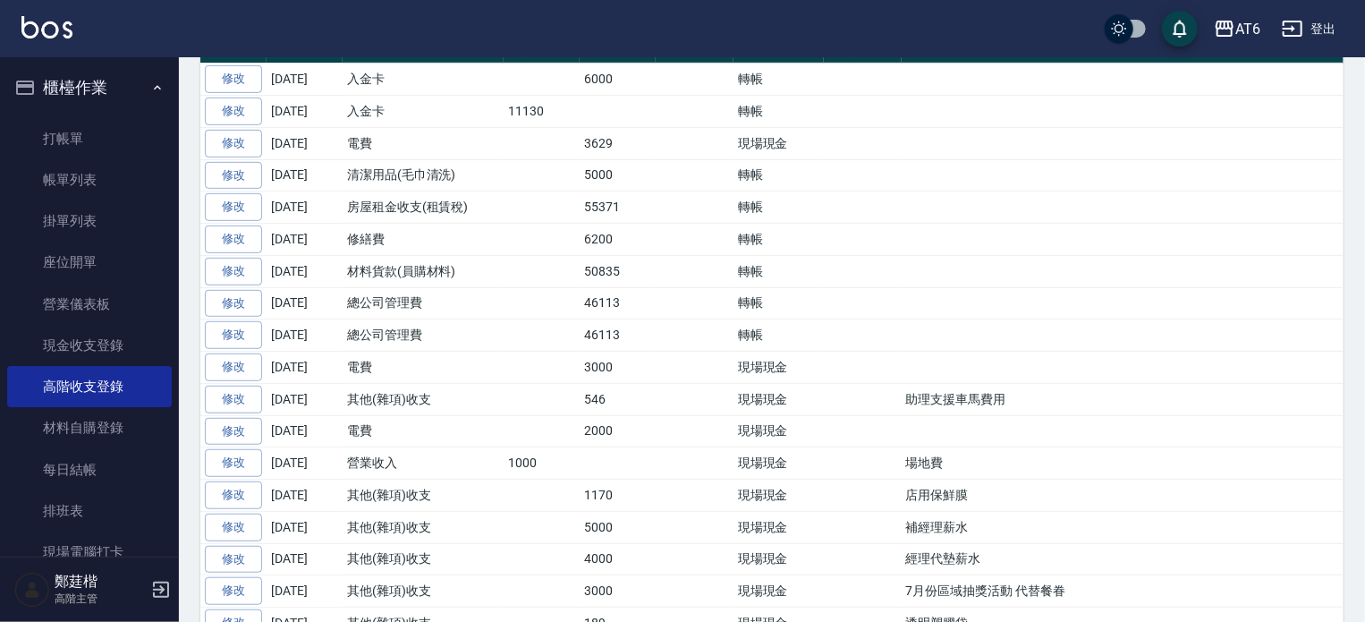
scroll to position [414, 0]
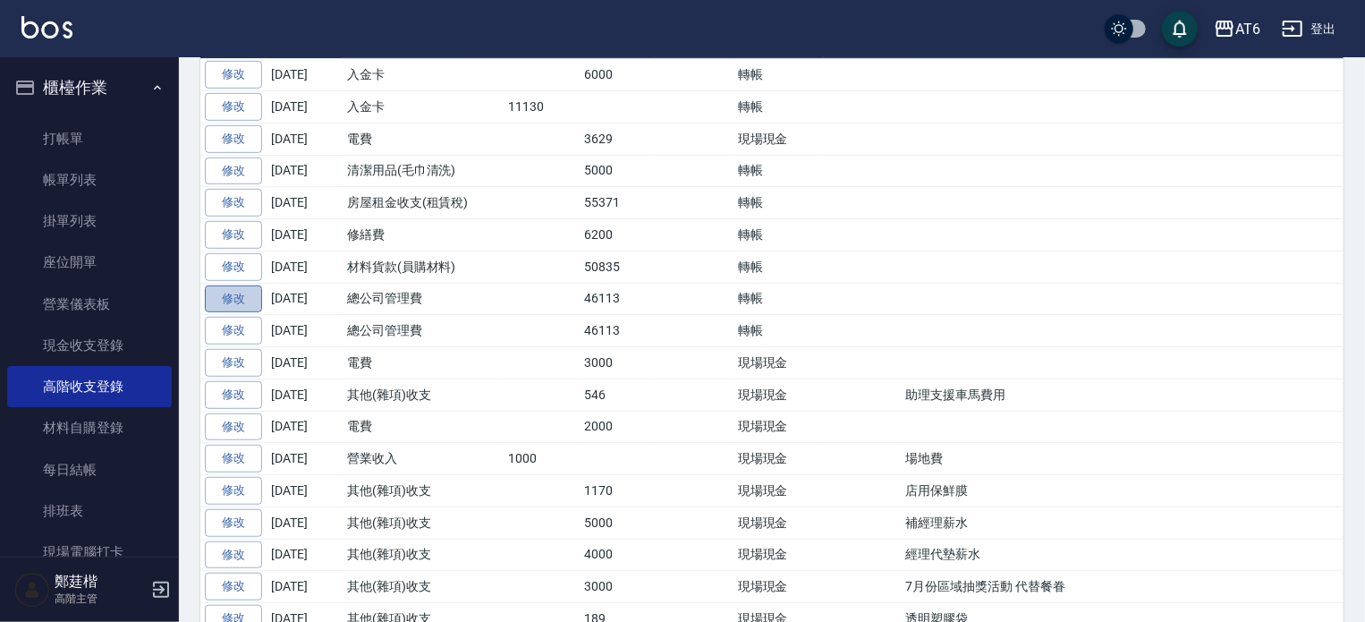
click at [233, 289] on link "修改" at bounding box center [233, 299] width 57 height 28
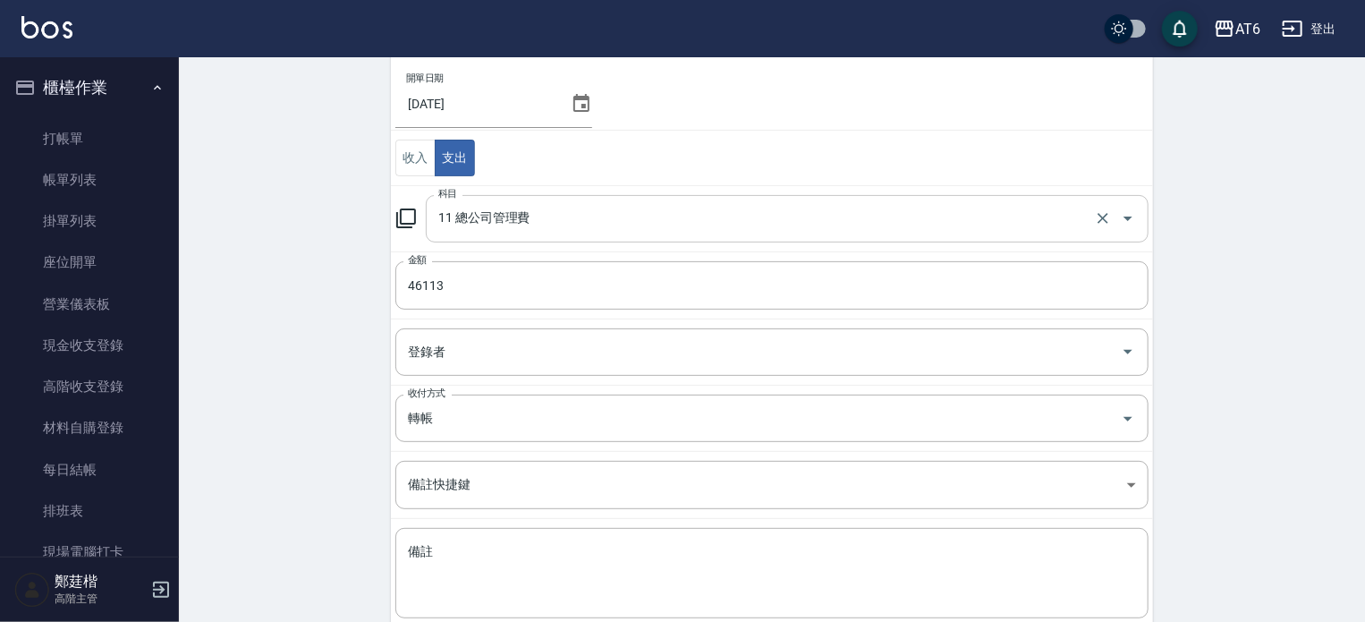
scroll to position [250, 0]
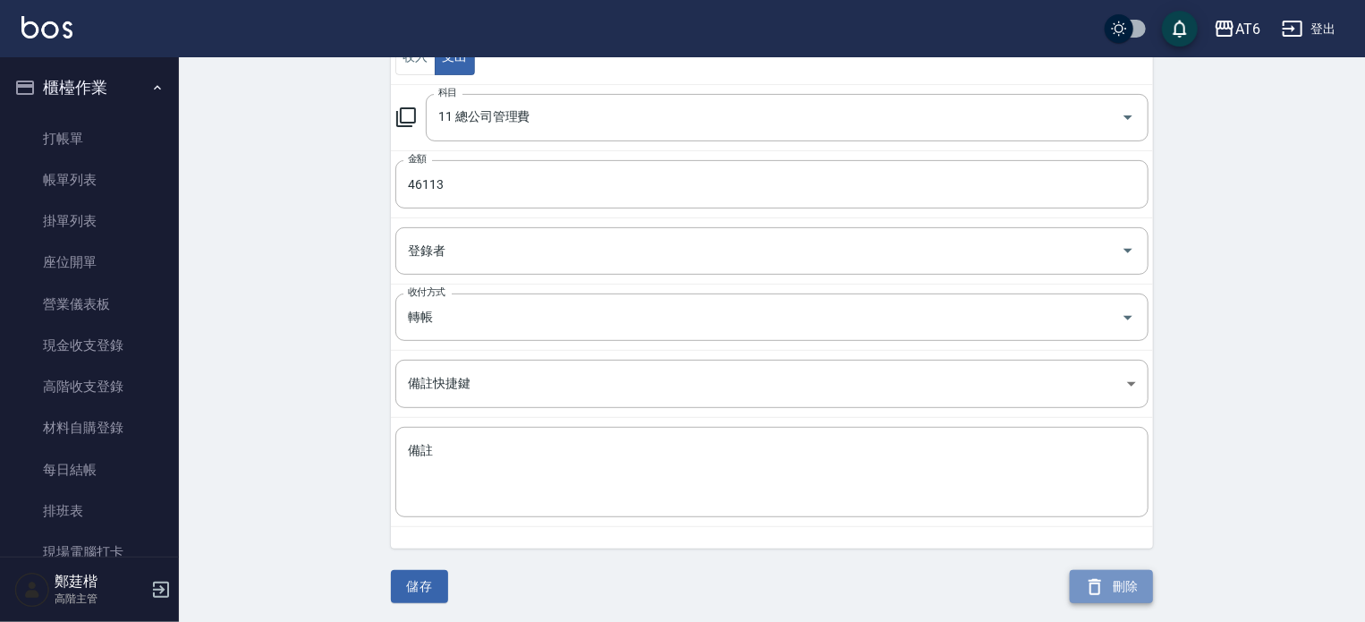
click at [1111, 583] on button "刪除" at bounding box center [1111, 586] width 83 height 33
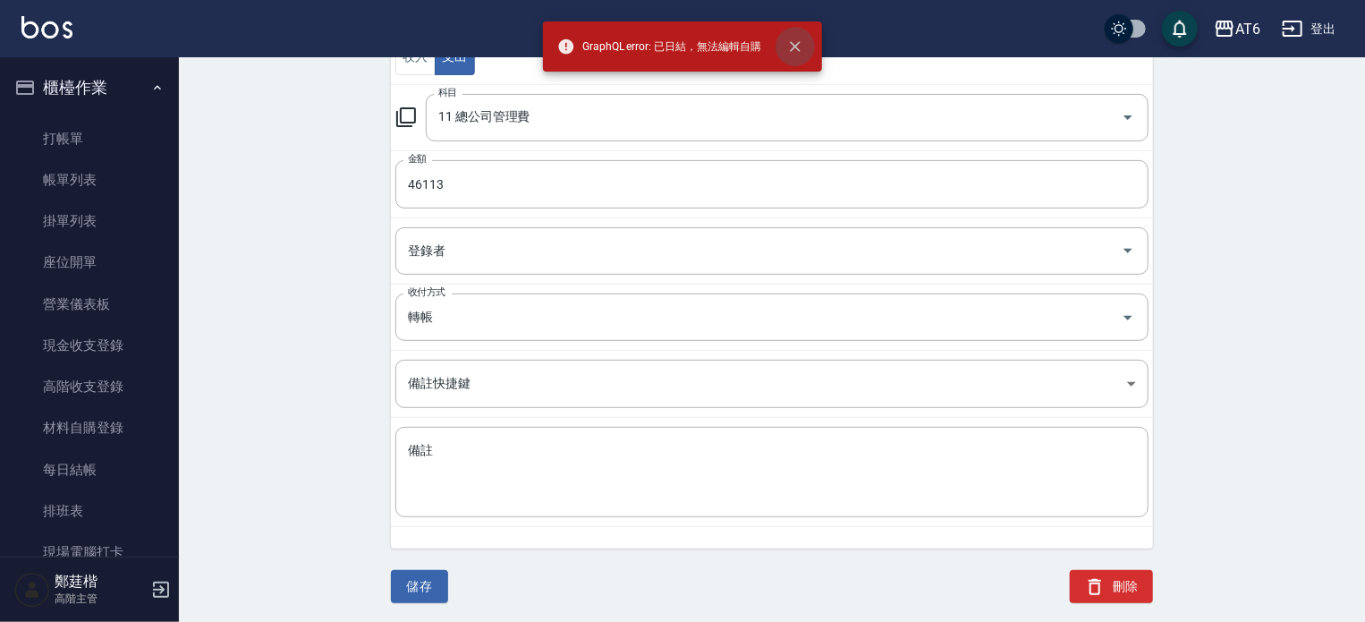
click at [798, 40] on icon "close" at bounding box center [795, 47] width 18 height 18
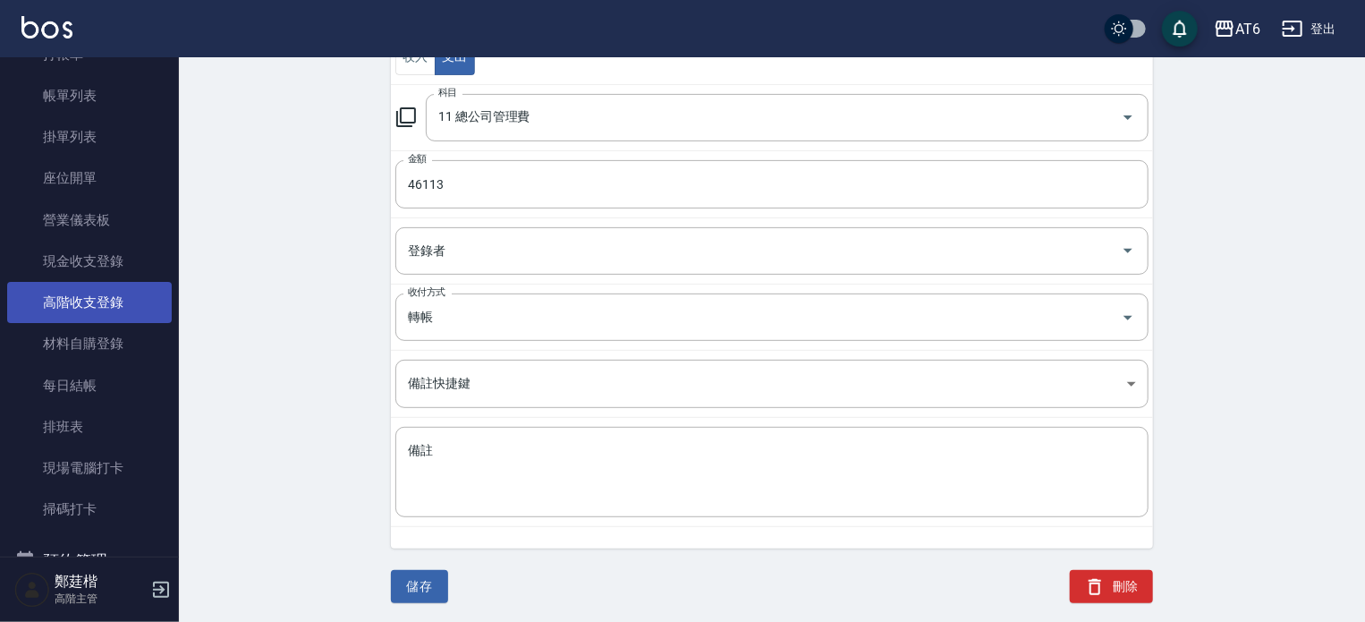
scroll to position [86, 0]
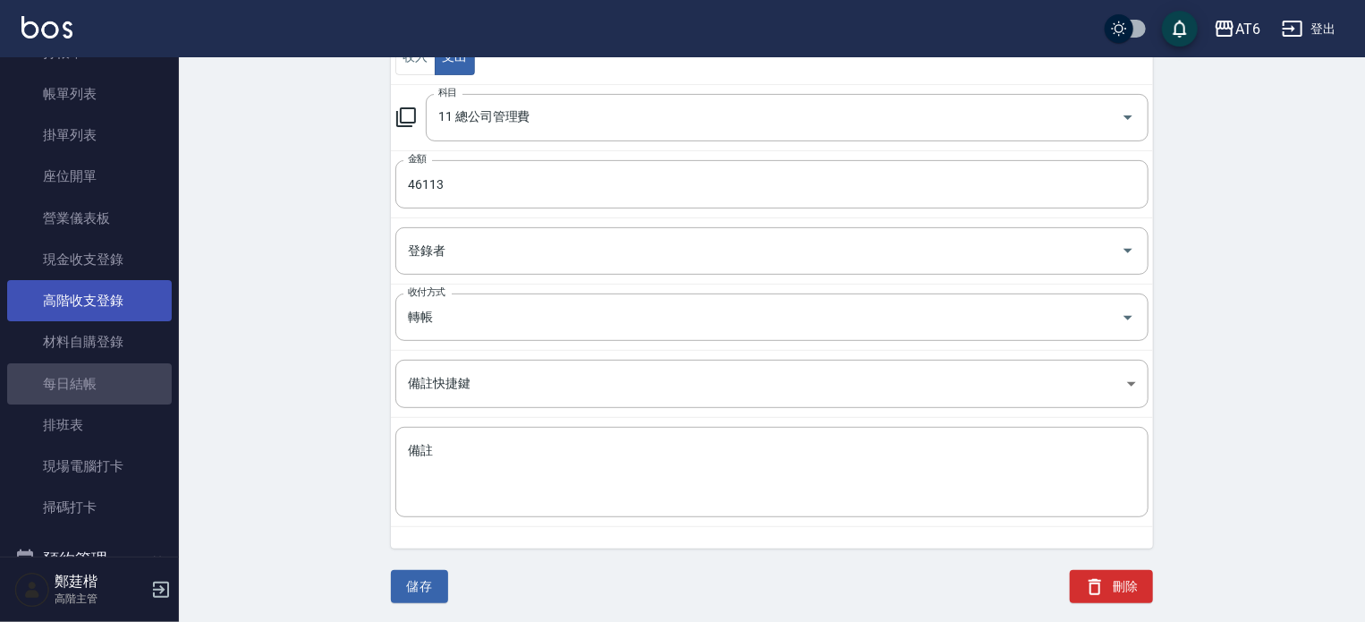
click at [122, 371] on link "每日結帳" at bounding box center [89, 383] width 165 height 41
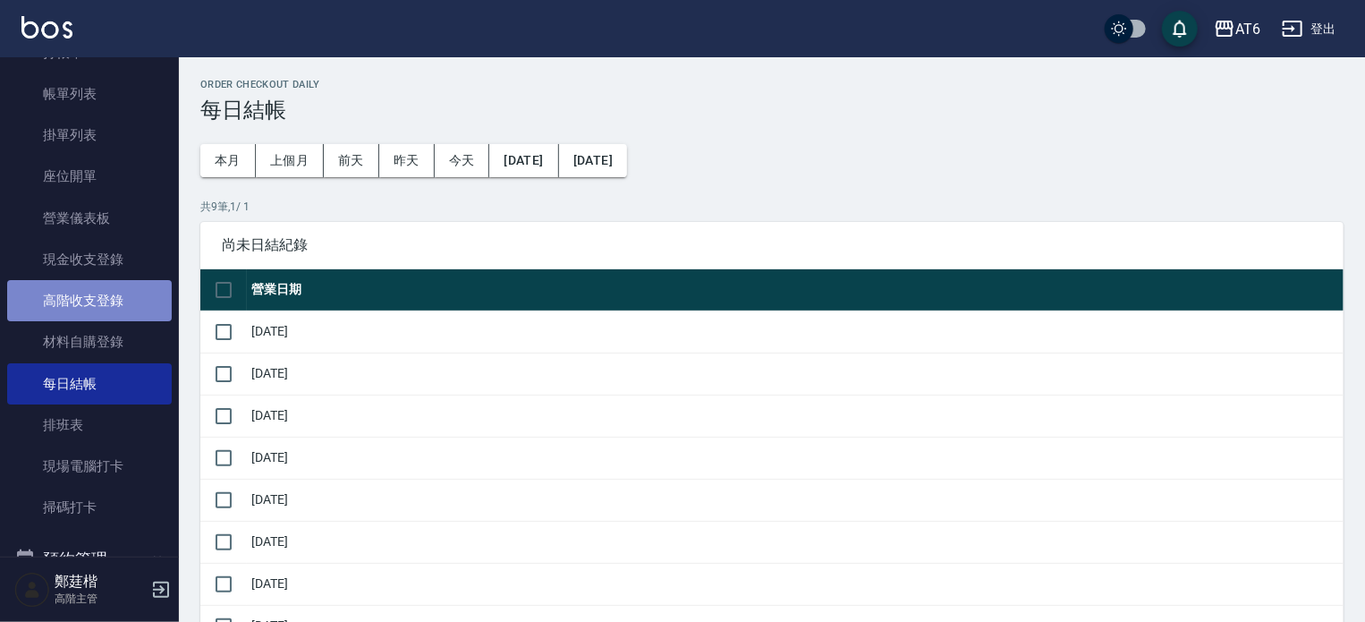
click at [124, 289] on link "高階收支登錄" at bounding box center [89, 300] width 165 height 41
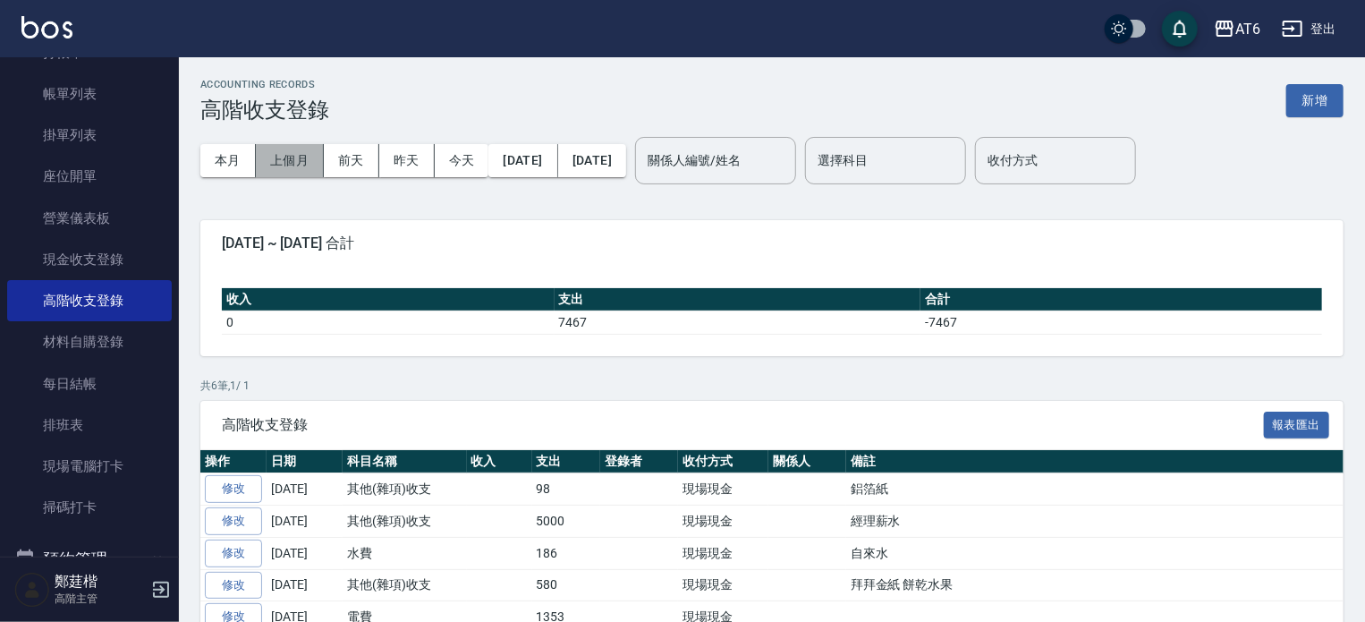
click at [280, 154] on button "上個月" at bounding box center [290, 160] width 68 height 33
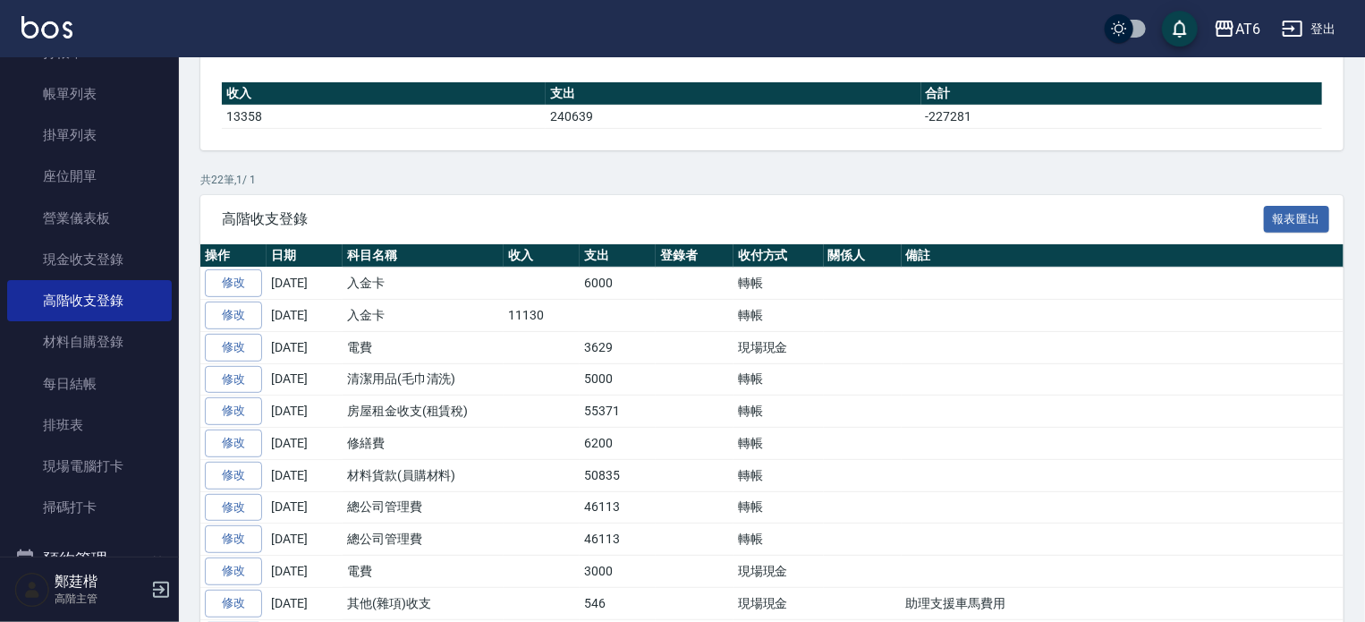
scroll to position [317, 0]
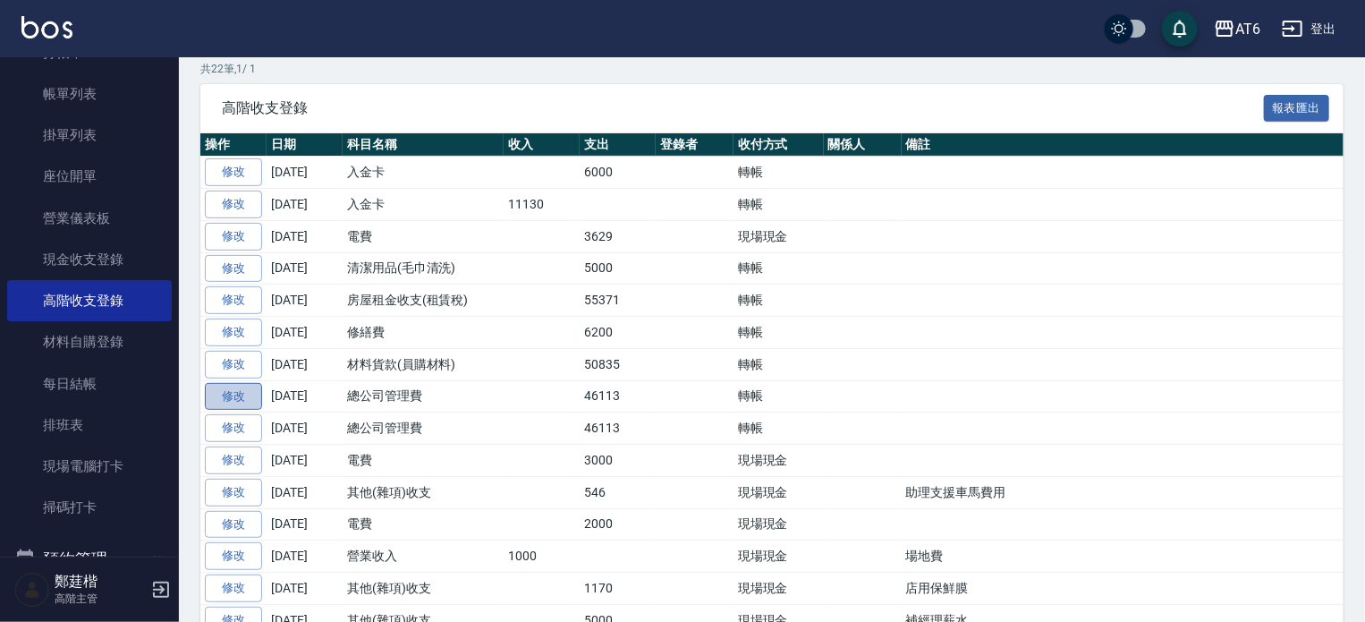
click at [253, 393] on link "修改" at bounding box center [233, 397] width 57 height 28
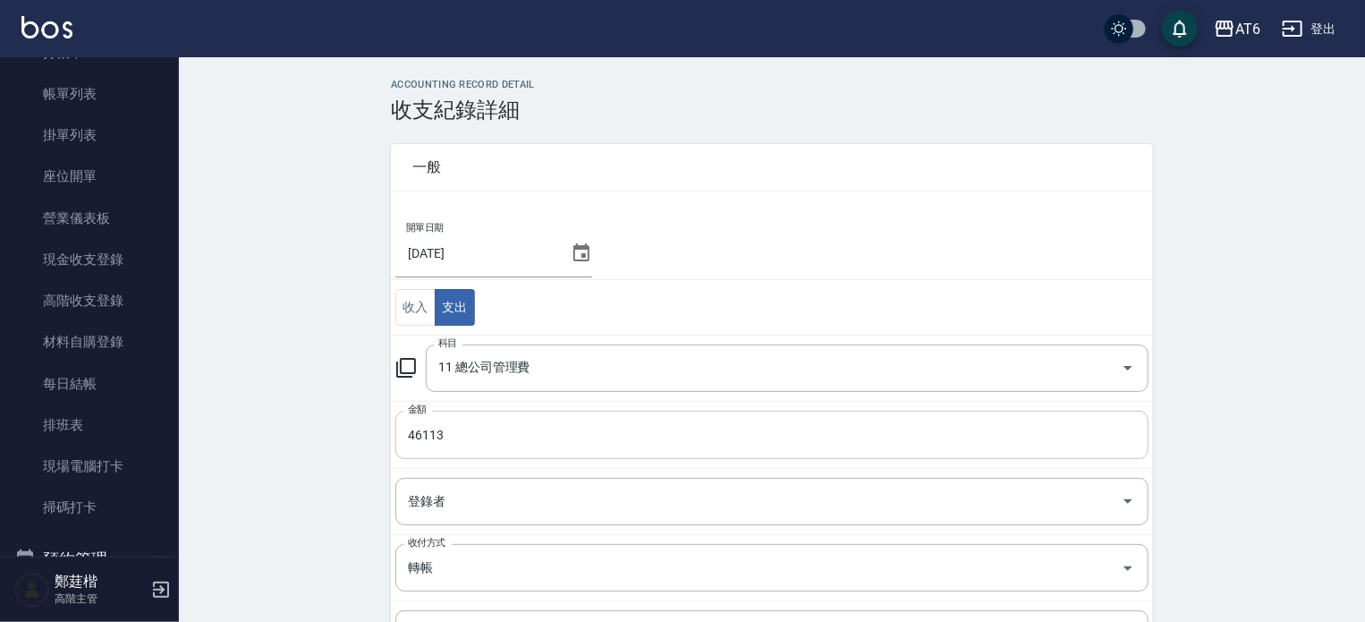
click at [479, 439] on input "46113" at bounding box center [771, 435] width 753 height 48
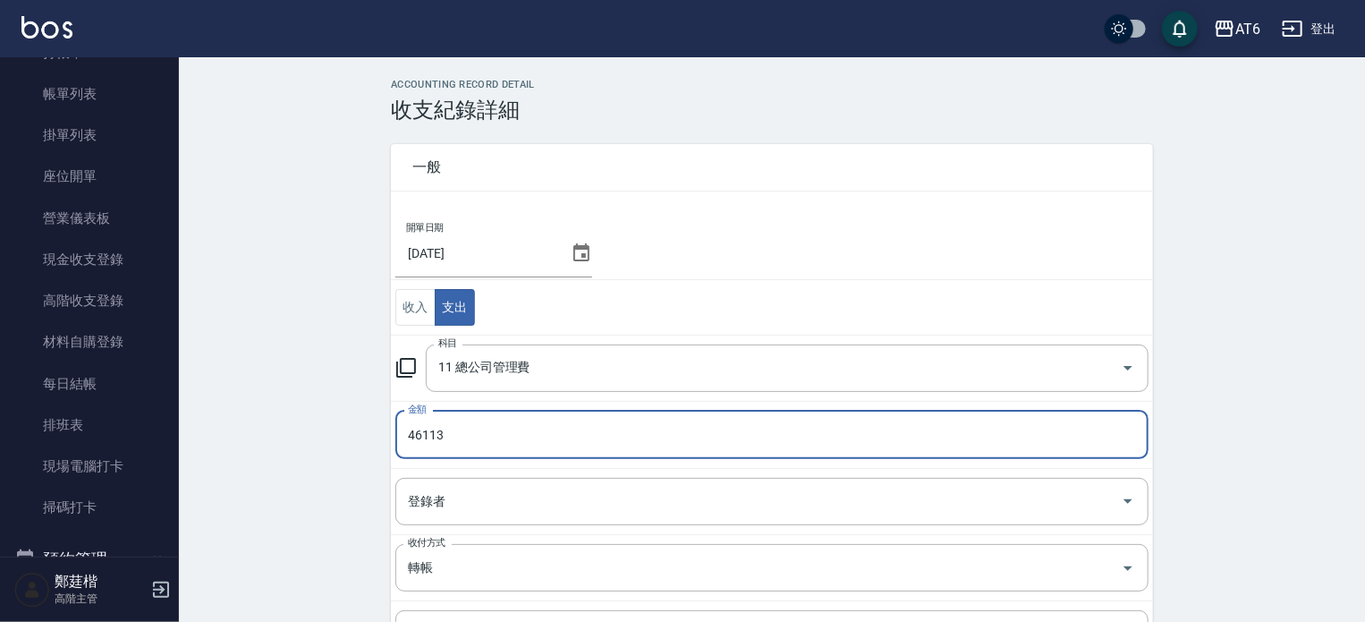
click at [479, 439] on input "46113" at bounding box center [771, 435] width 753 height 48
type input "0"
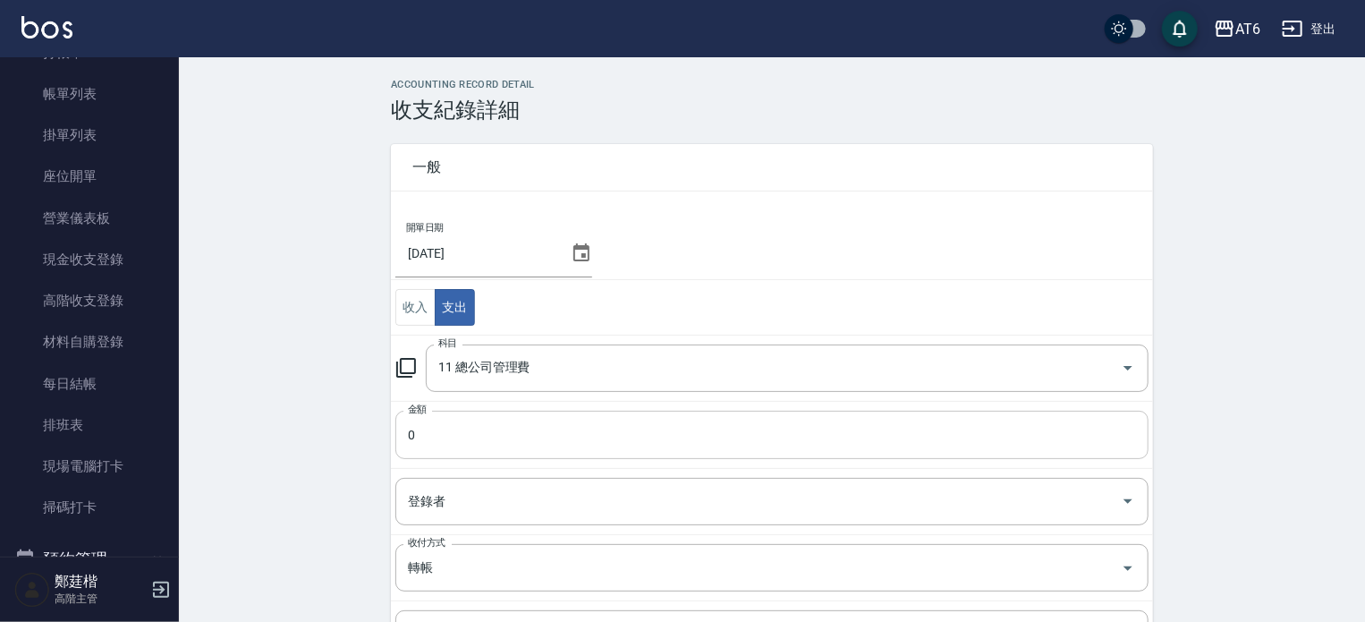
scroll to position [250, 0]
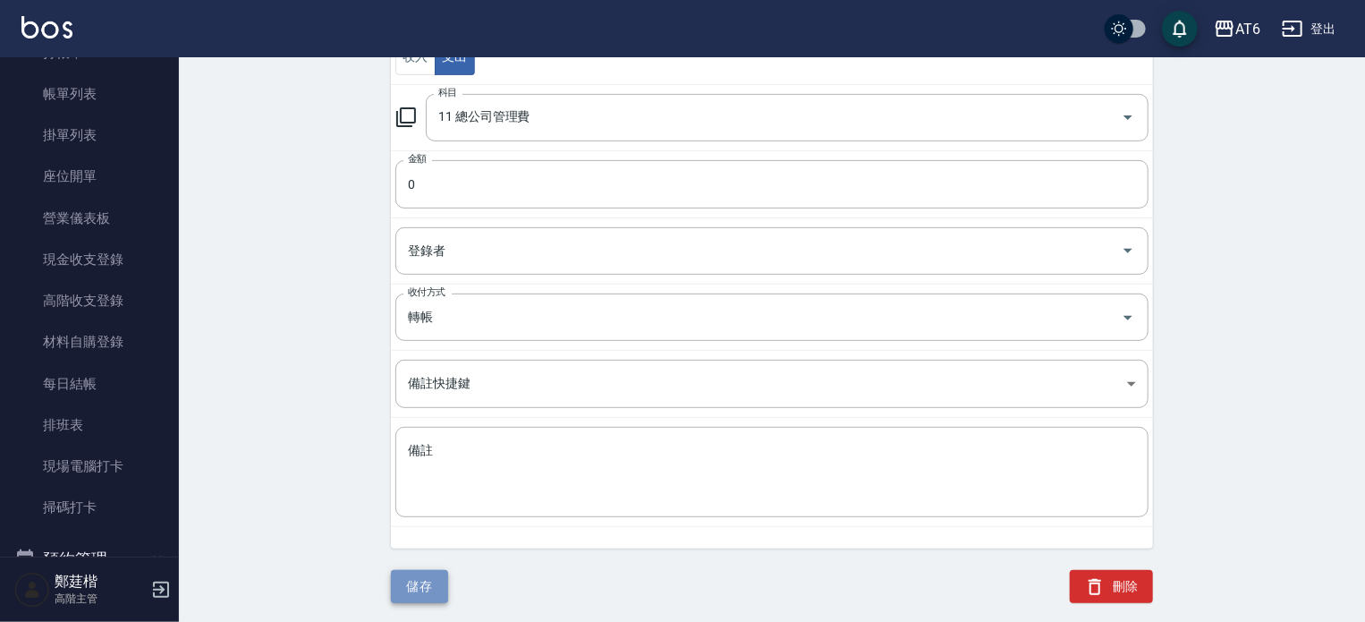
click at [422, 596] on button "儲存" at bounding box center [419, 586] width 57 height 33
click at [562, 228] on div "登錄者" at bounding box center [771, 250] width 753 height 47
click at [233, 308] on div "ACCOUNTING RECORD DETAIL 收支紀錄詳細 一般 開單日期 2025/09/30 收入 支出 科目 11 總公司管理費 科目 金額 0 金…" at bounding box center [772, 226] width 1186 height 796
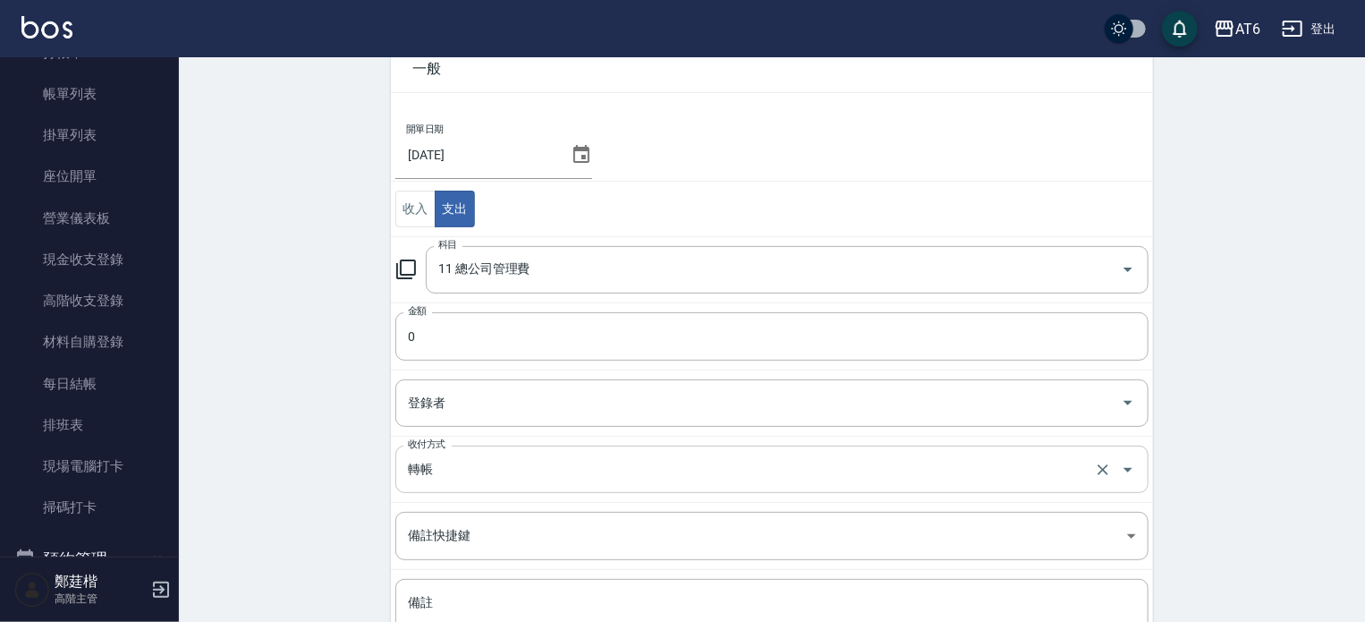
scroll to position [92, 0]
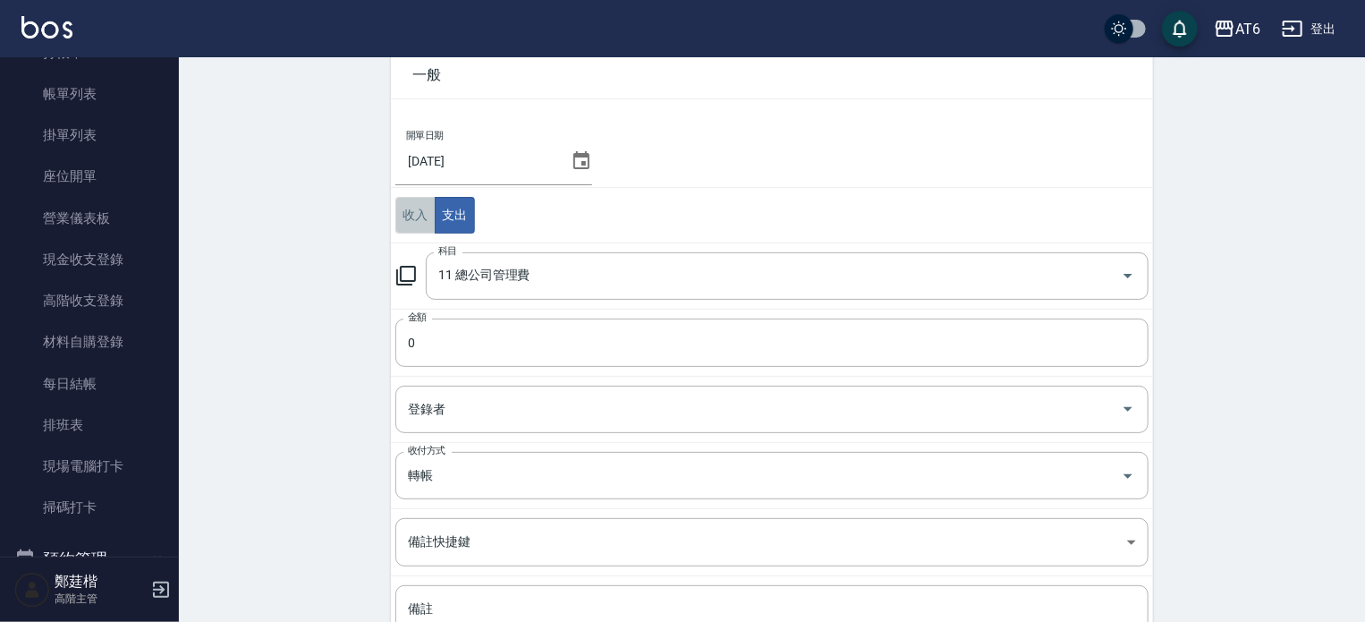
click at [418, 209] on button "收入" at bounding box center [415, 215] width 40 height 37
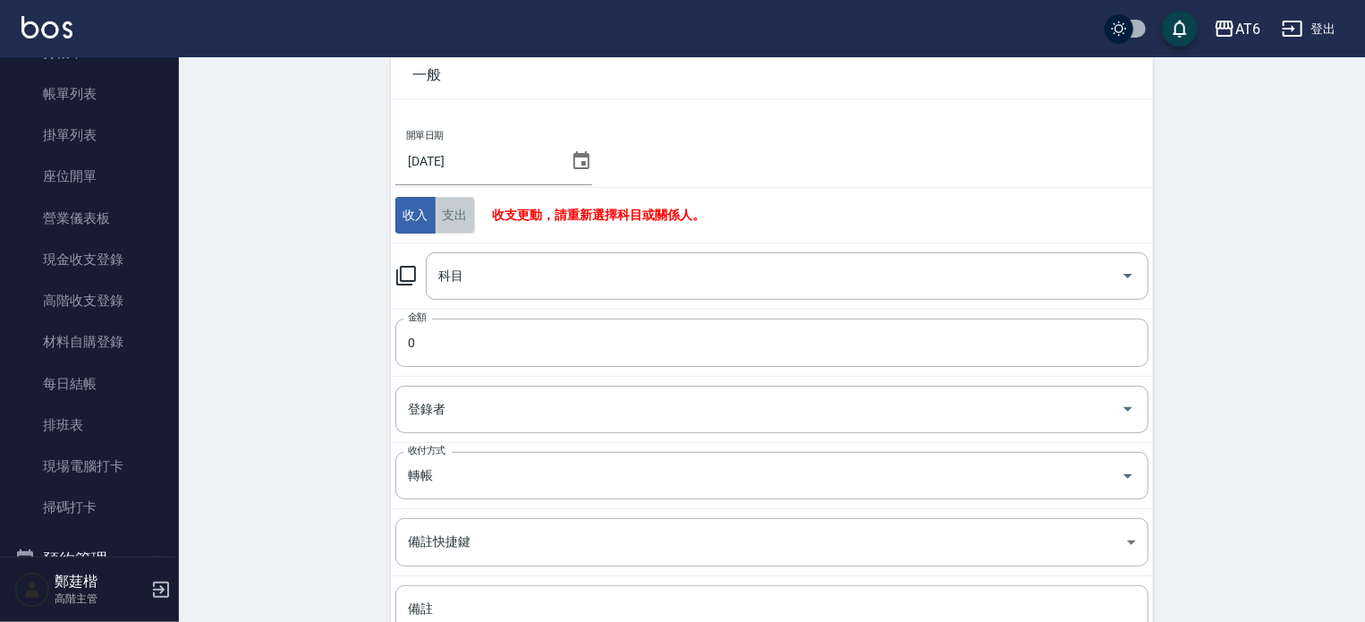
click at [435, 203] on button "支出" at bounding box center [455, 215] width 40 height 37
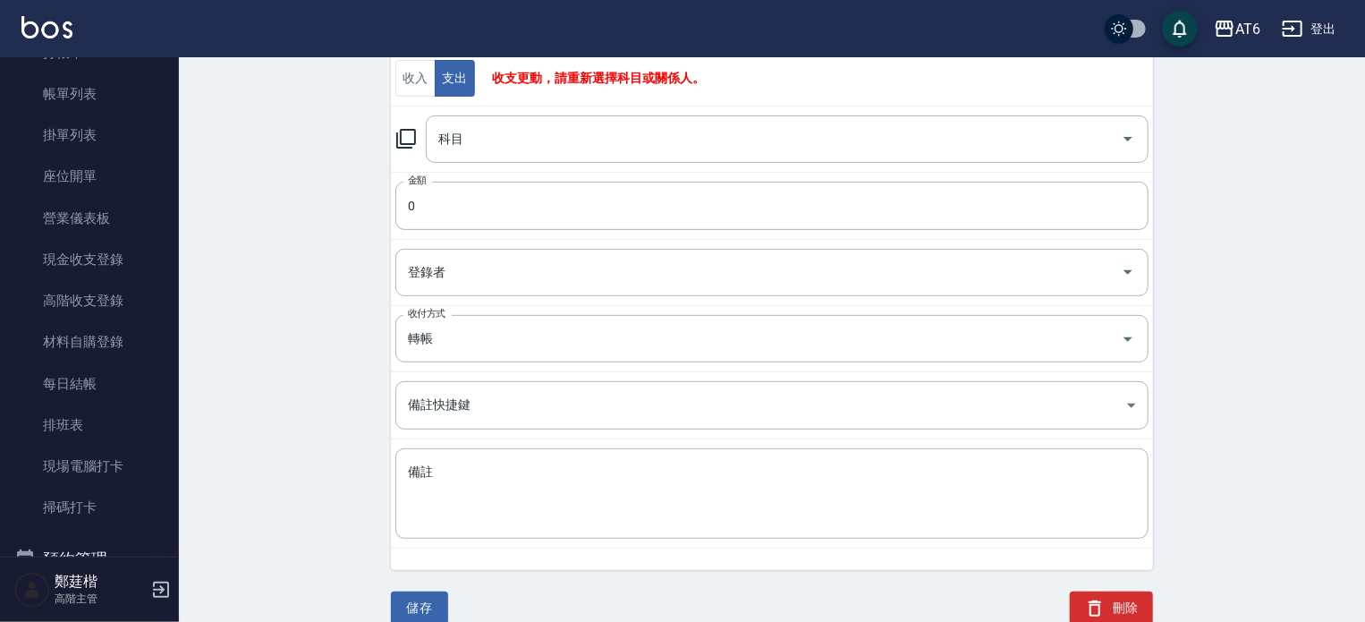
scroll to position [231, 0]
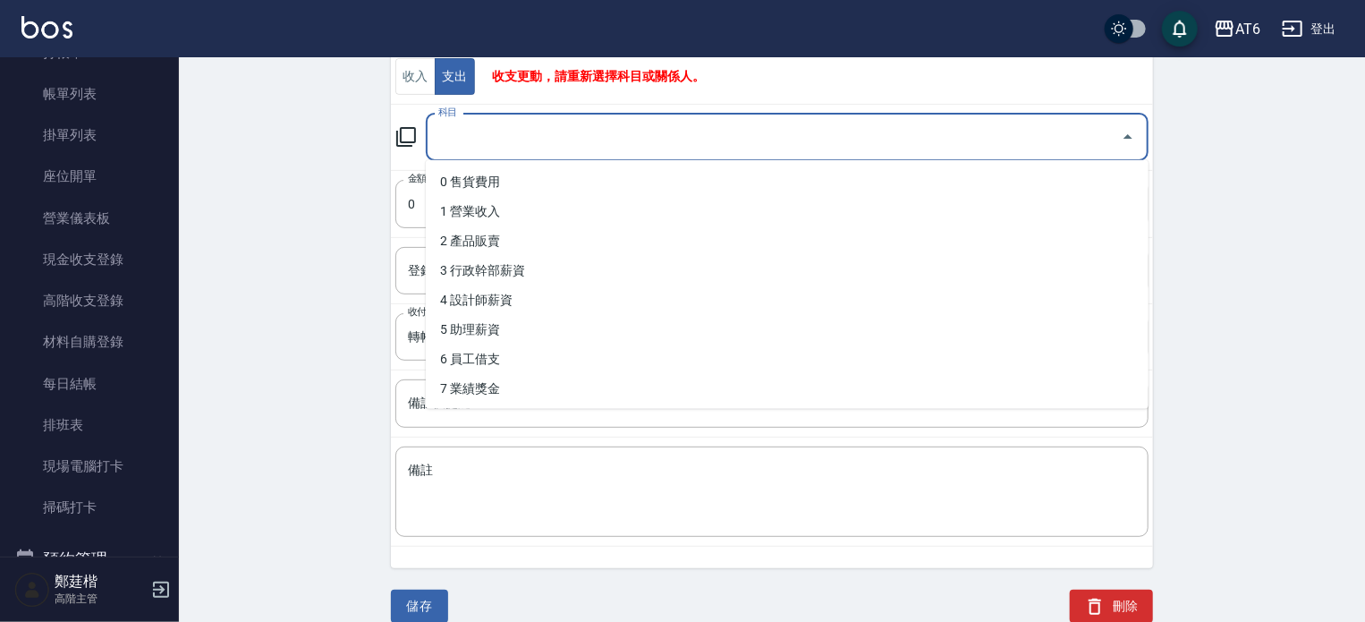
click at [534, 145] on input "科目" at bounding box center [774, 137] width 680 height 31
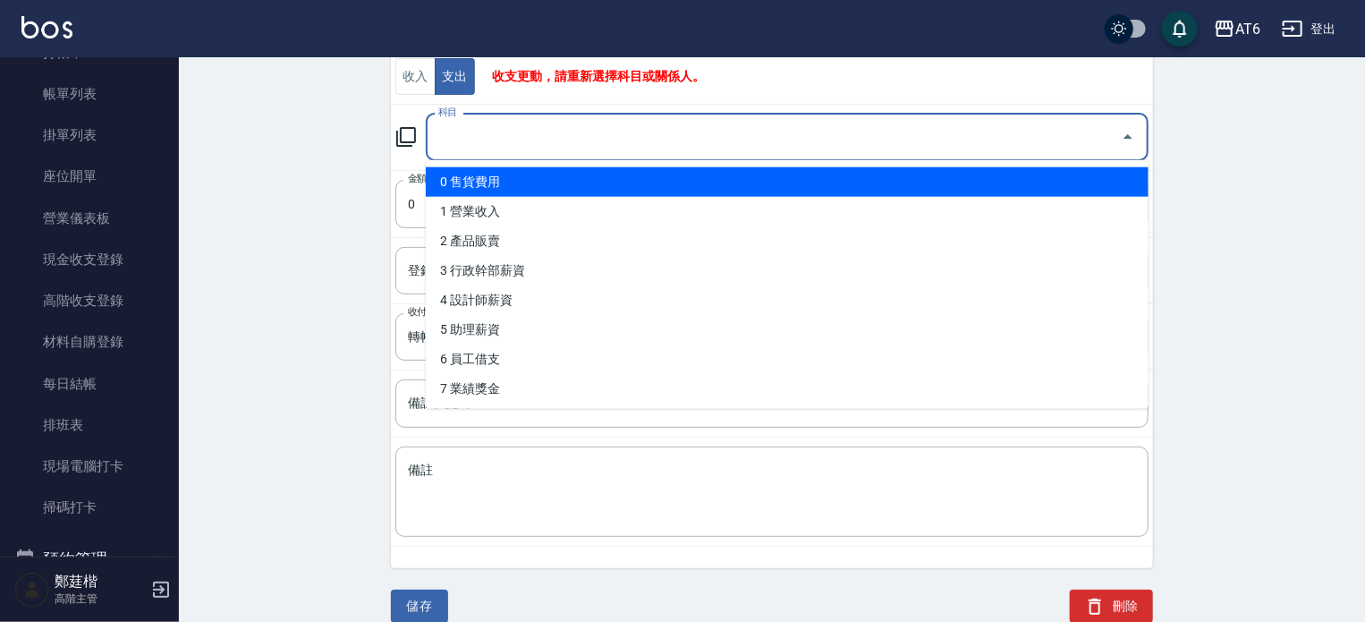
click at [504, 188] on li "0 售貨費用" at bounding box center [787, 182] width 723 height 30
type input "0 售貨費用"
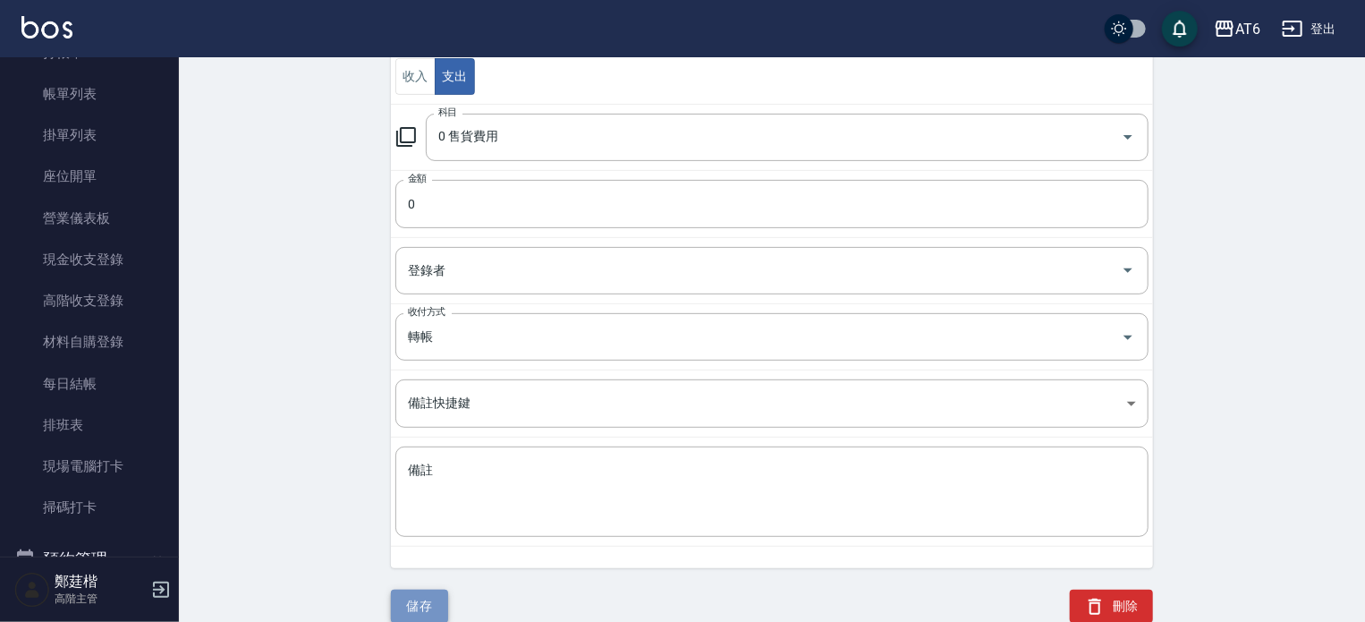
click at [418, 604] on button "儲存" at bounding box center [419, 605] width 57 height 33
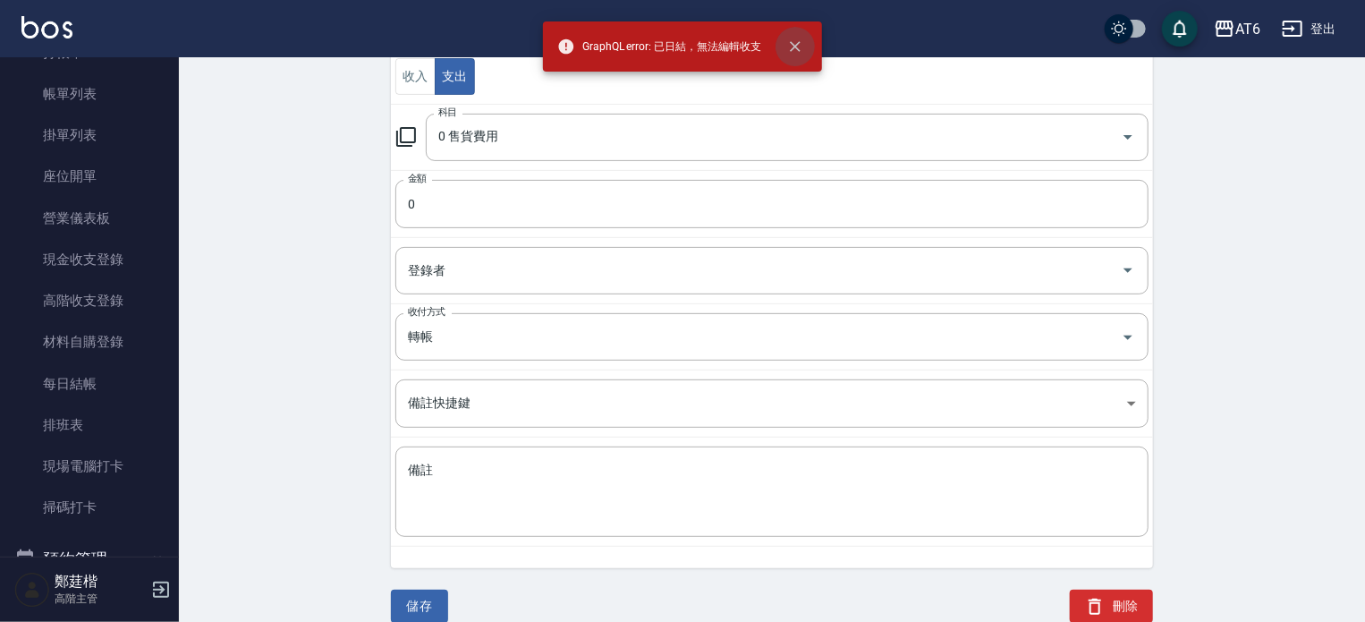
click at [801, 49] on icon "close" at bounding box center [795, 47] width 18 height 18
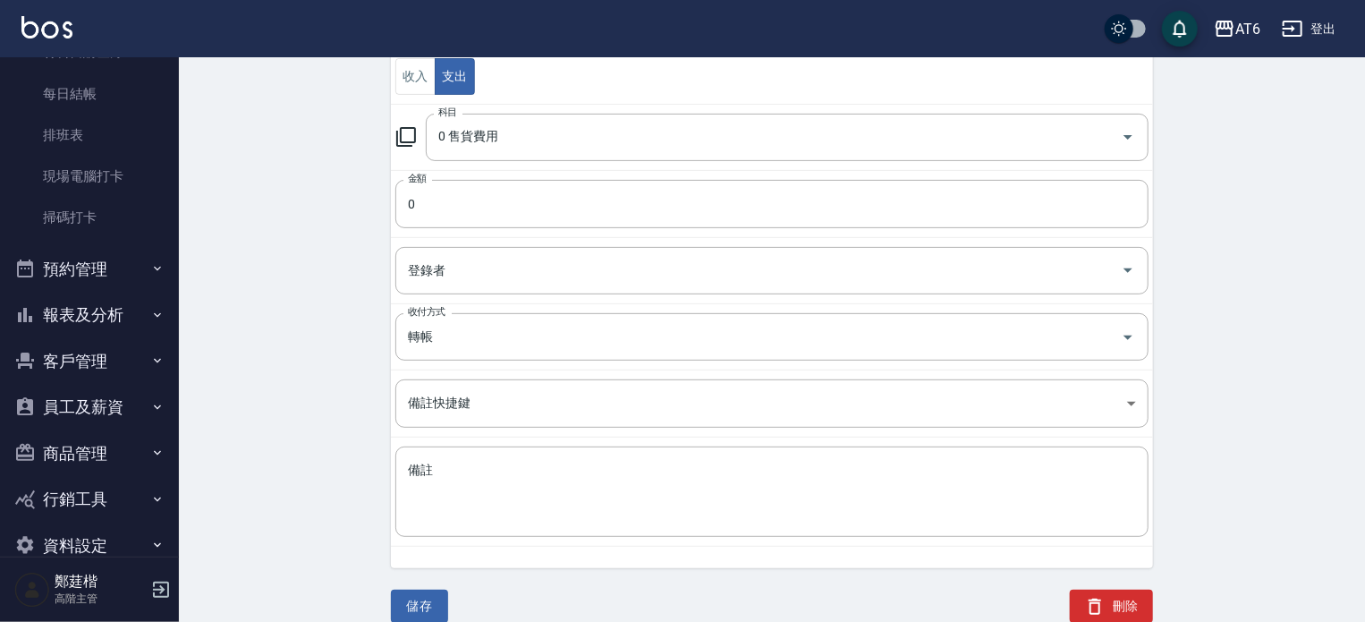
scroll to position [408, 0]
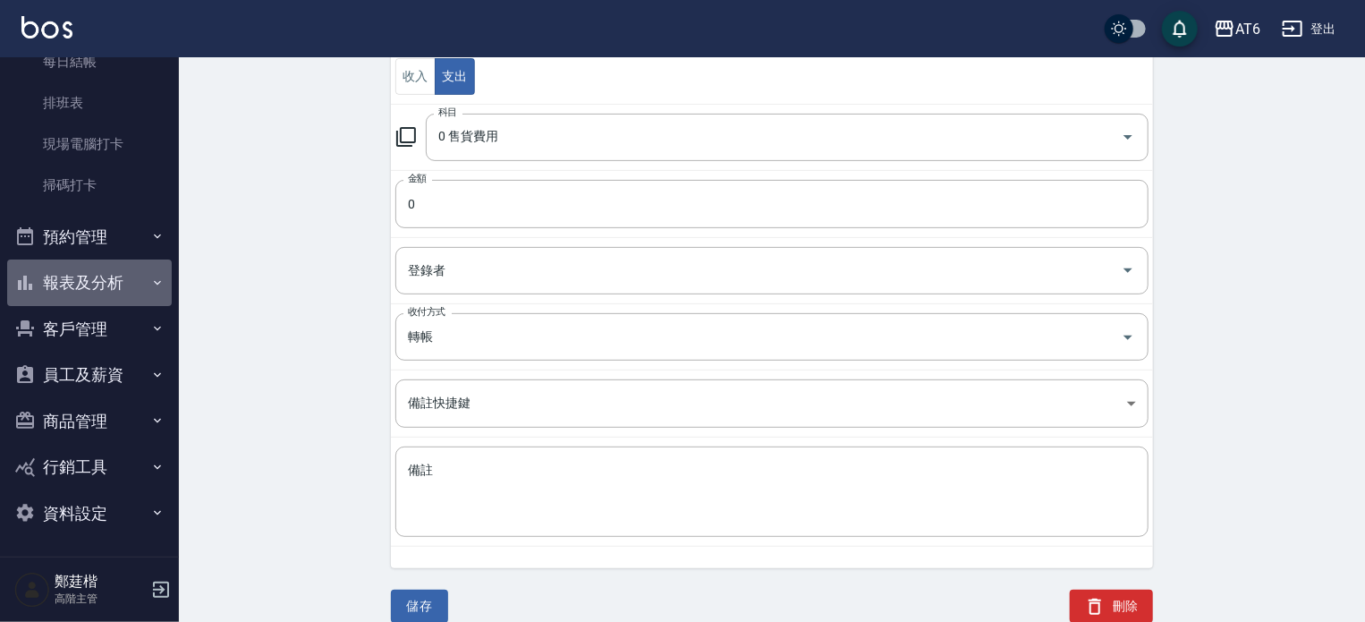
click at [123, 284] on button "報表及分析" at bounding box center [89, 282] width 165 height 47
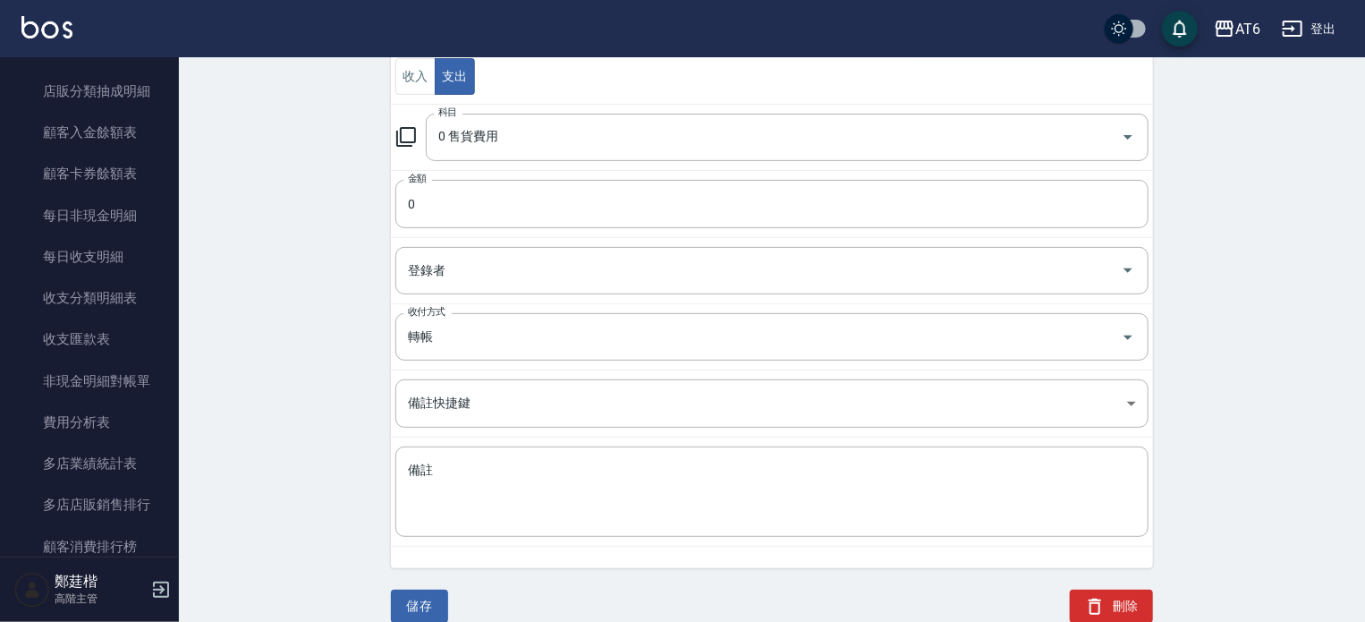
scroll to position [1851, 0]
click at [121, 246] on link "每日收支明細" at bounding box center [89, 255] width 165 height 41
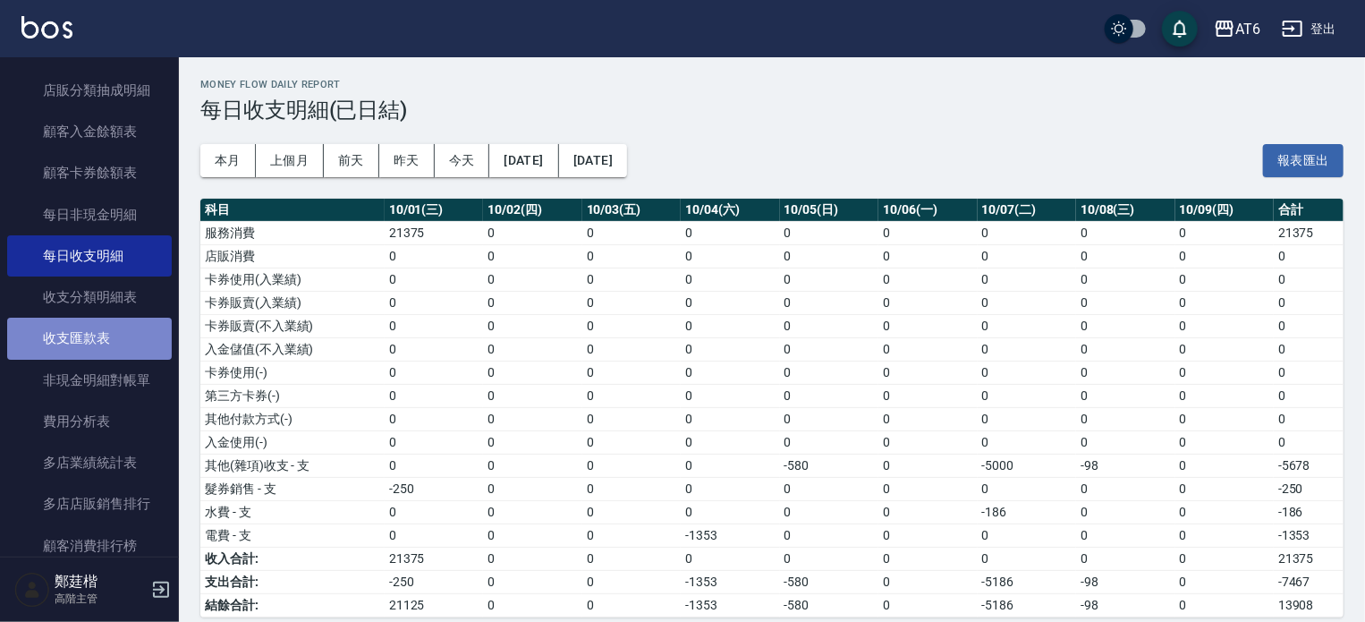
click at [119, 332] on link "收支匯款表" at bounding box center [89, 338] width 165 height 41
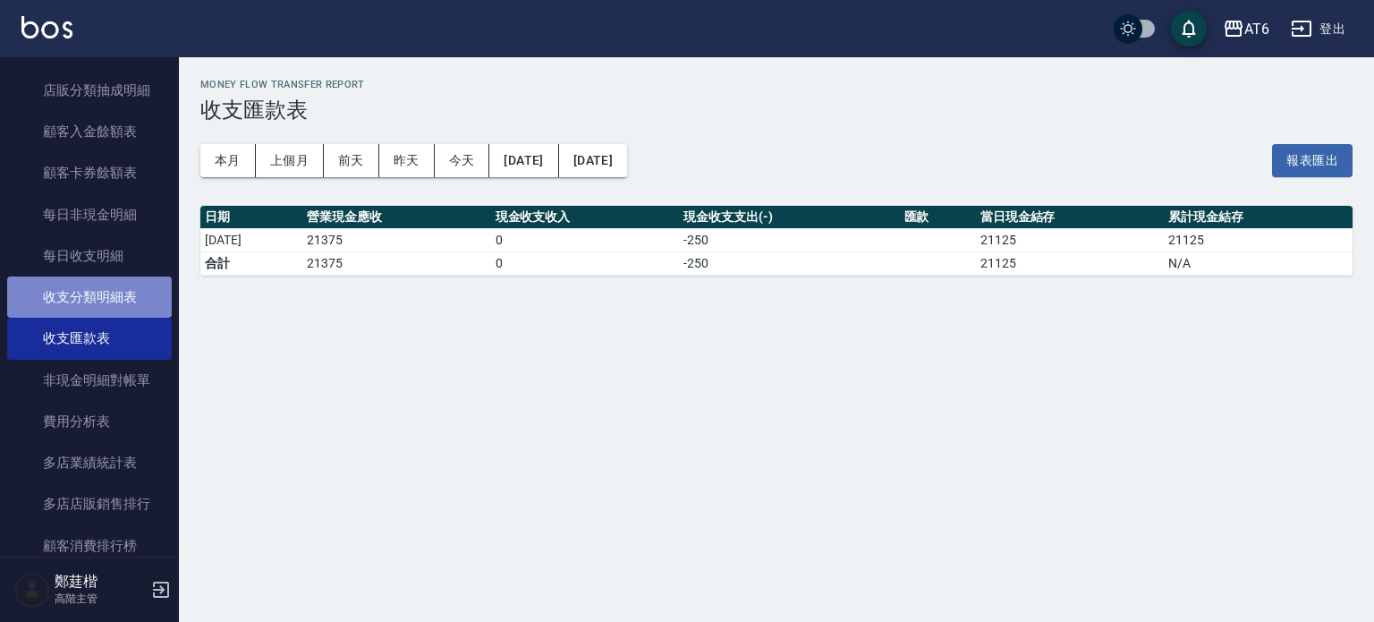
click at [118, 296] on link "收支分類明細表" at bounding box center [89, 296] width 165 height 41
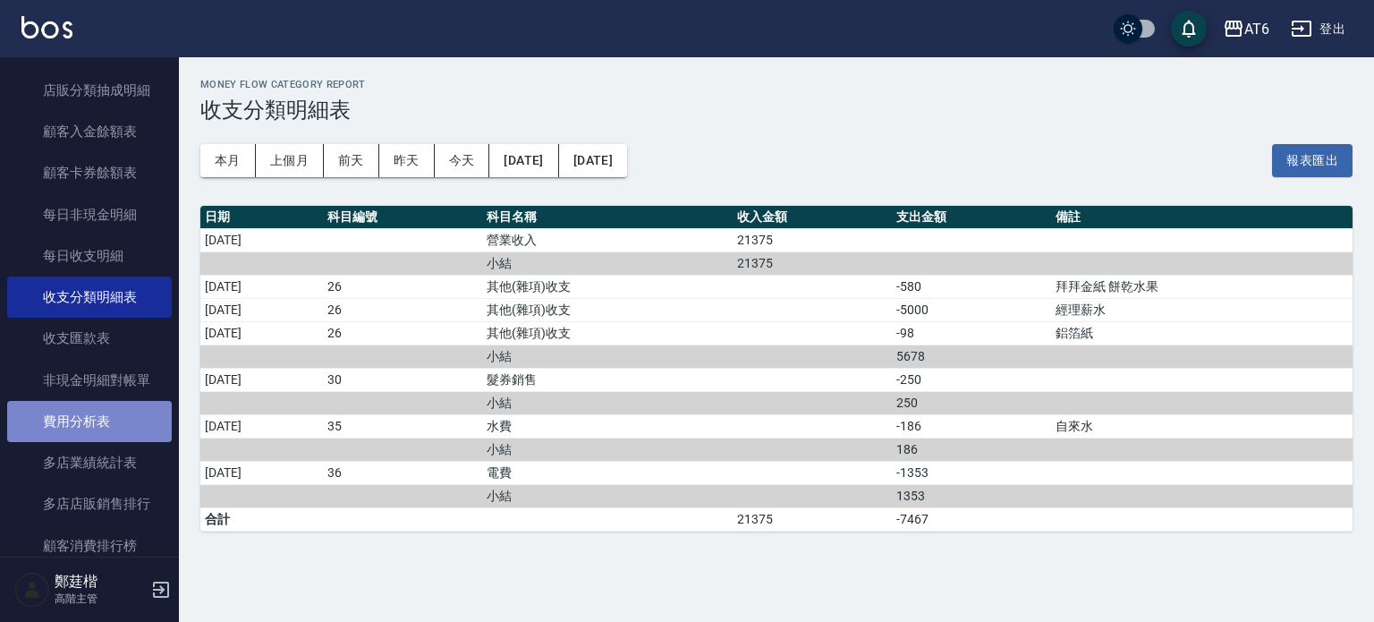
click at [107, 420] on link "費用分析表" at bounding box center [89, 421] width 165 height 41
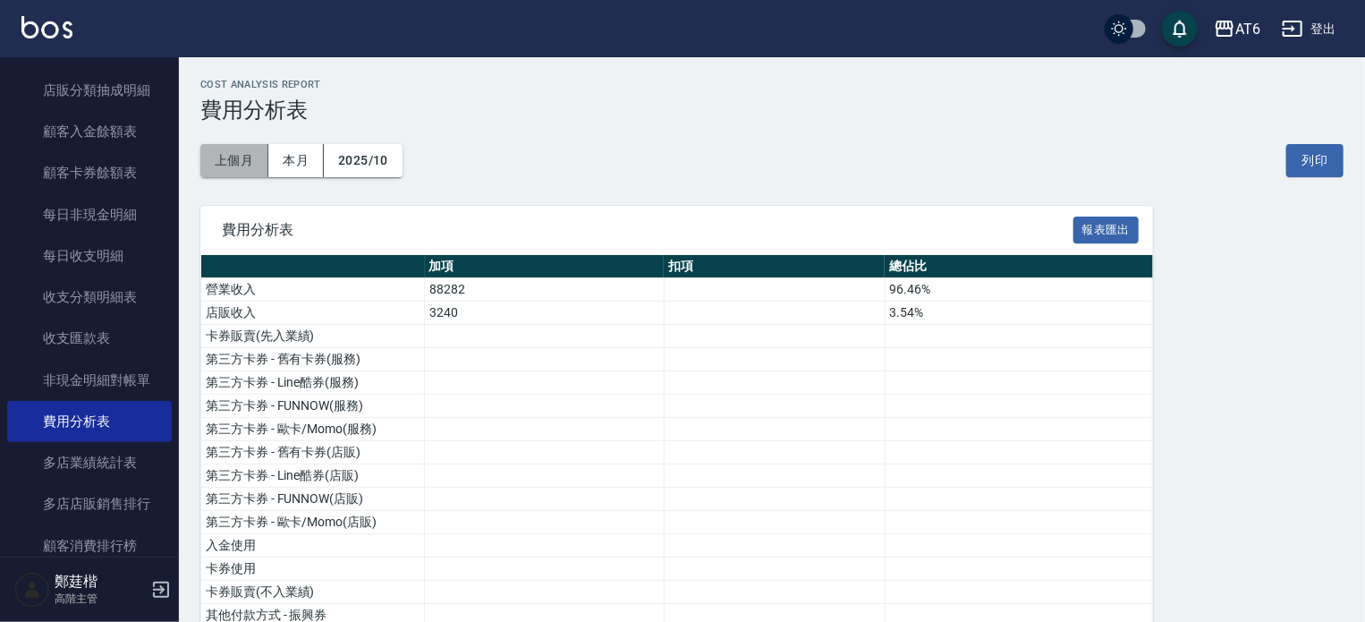
click at [245, 160] on button "上個月" at bounding box center [234, 160] width 68 height 33
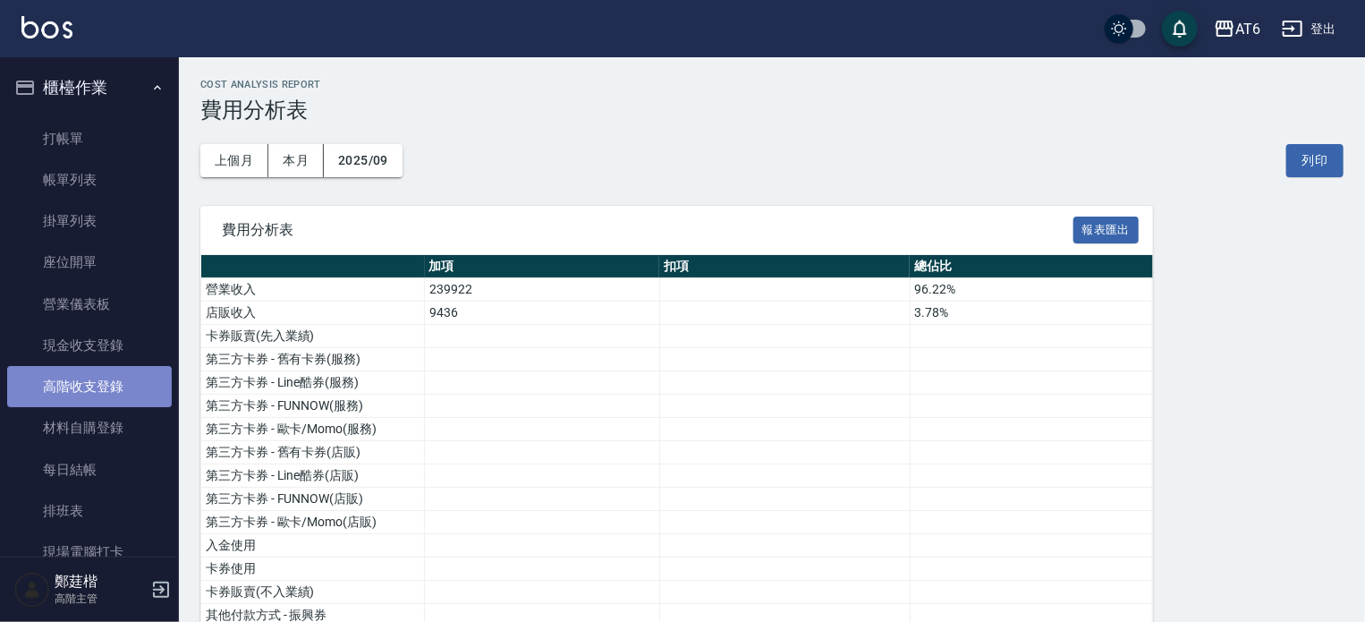
click at [115, 370] on link "高階收支登錄" at bounding box center [89, 386] width 165 height 41
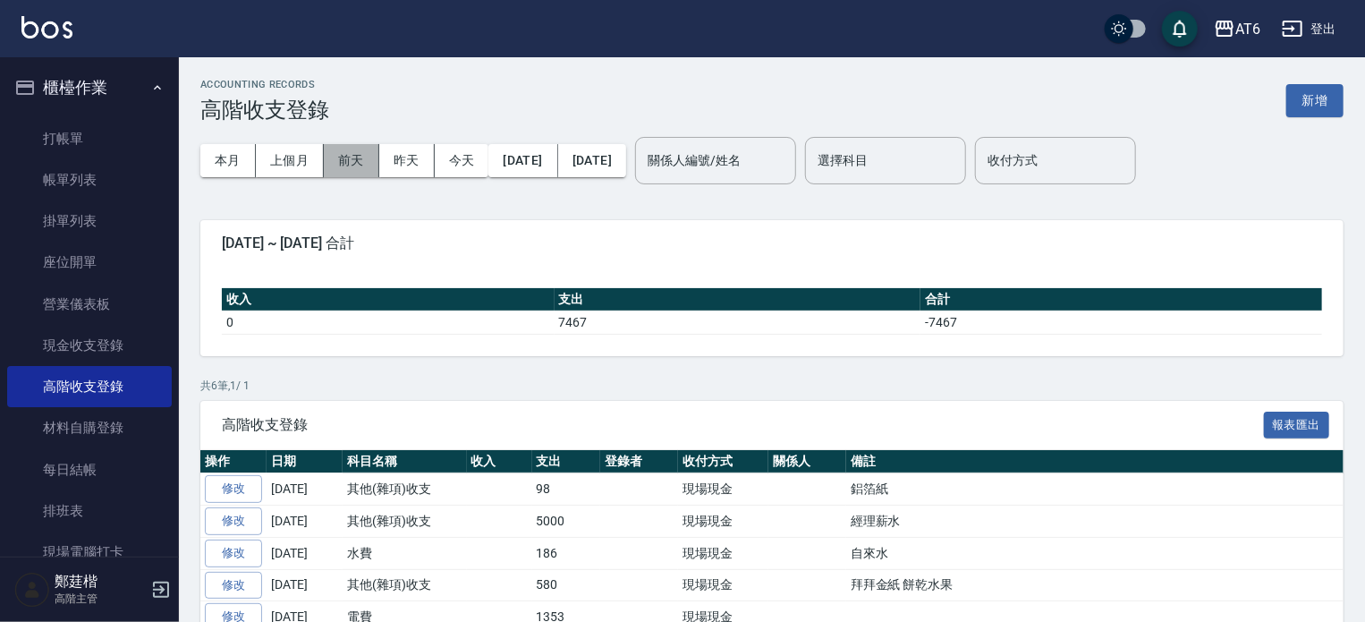
click at [324, 151] on button "前天" at bounding box center [351, 160] width 55 height 33
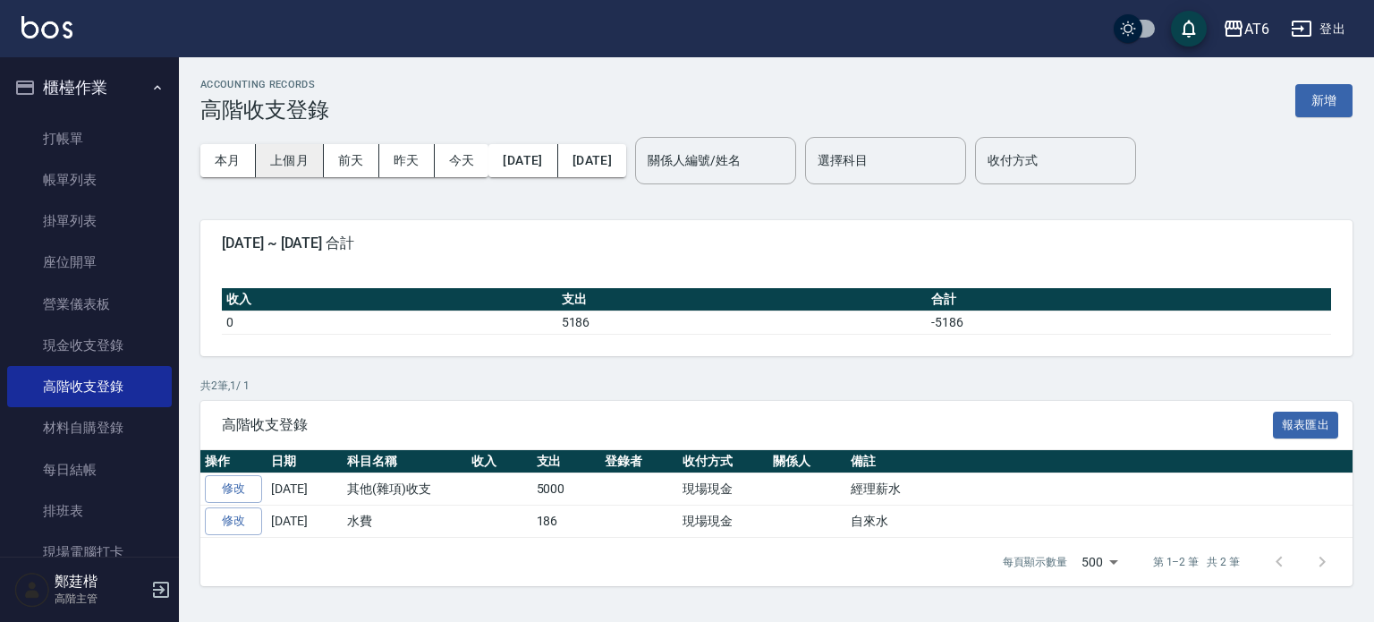
click at [309, 155] on button "上個月" at bounding box center [290, 160] width 68 height 33
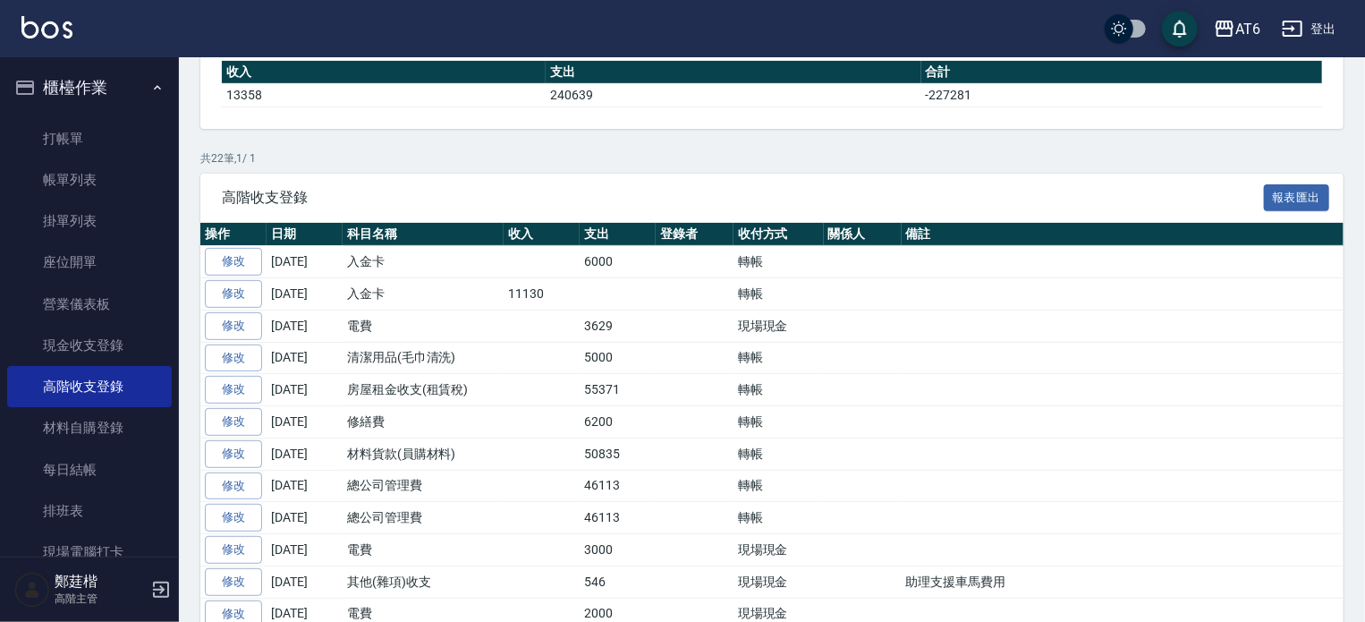
scroll to position [225, 0]
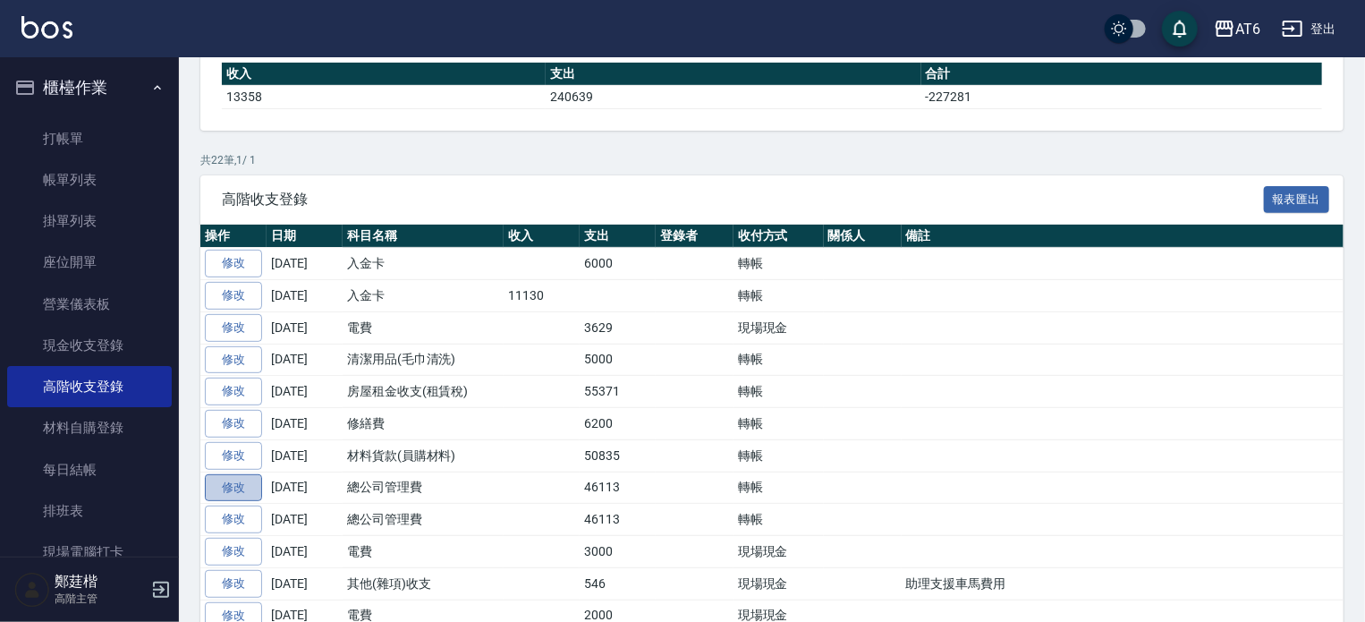
click at [246, 479] on link "修改" at bounding box center [233, 488] width 57 height 28
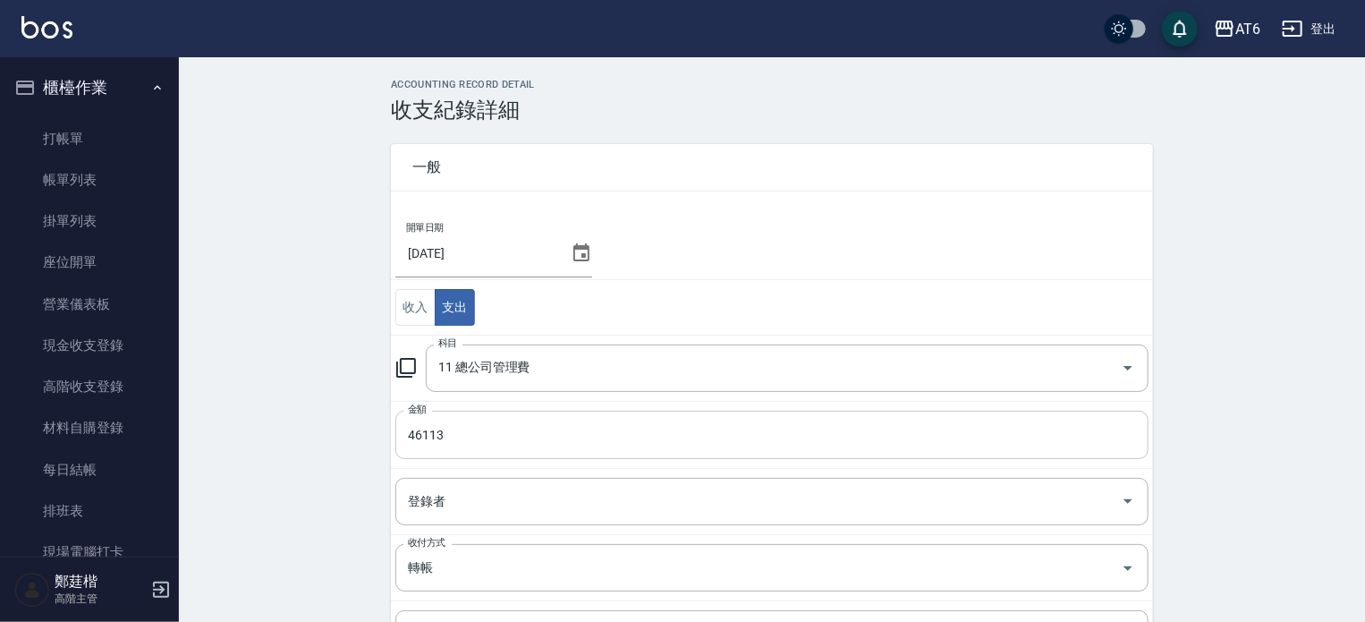
scroll to position [250, 0]
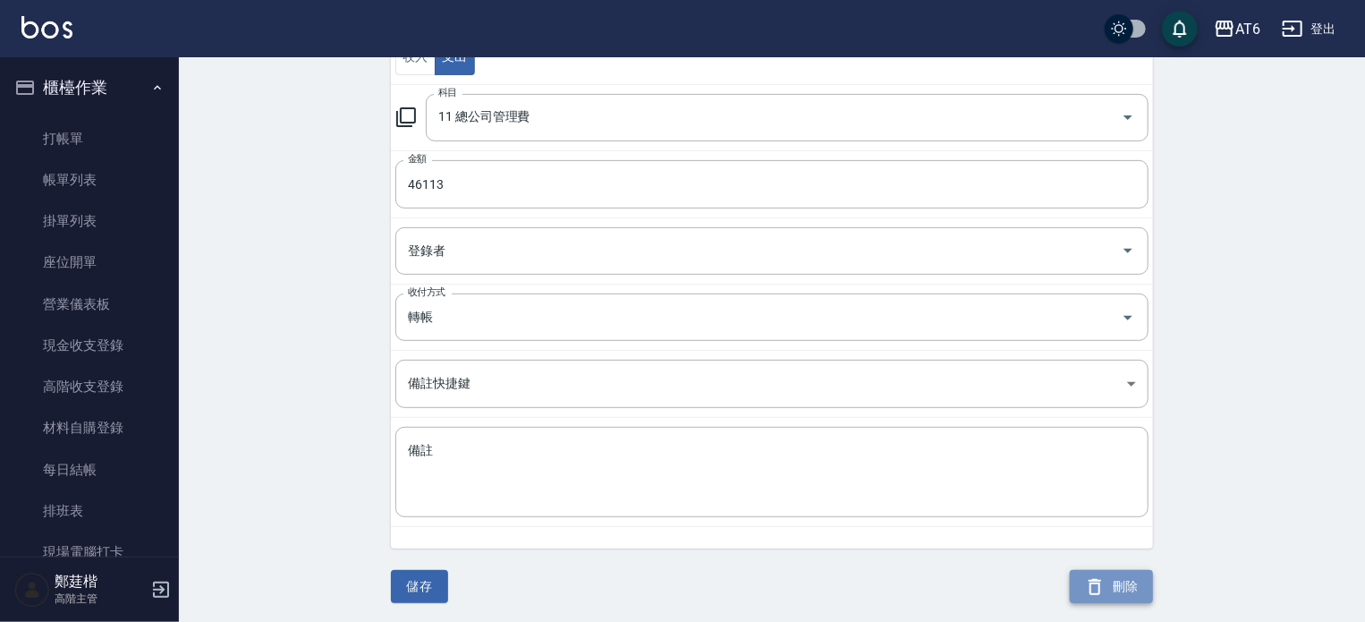
click at [1102, 576] on icon "button" at bounding box center [1094, 586] width 21 height 21
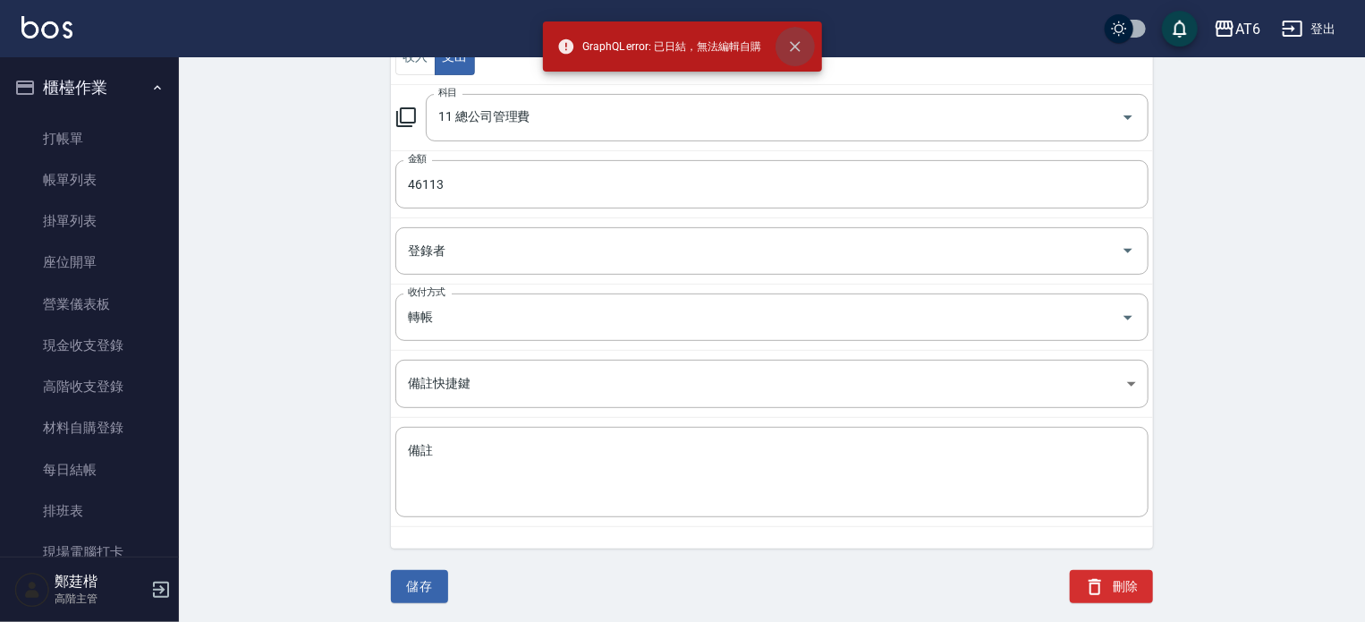
click at [798, 49] on icon "close" at bounding box center [795, 46] width 11 height 11
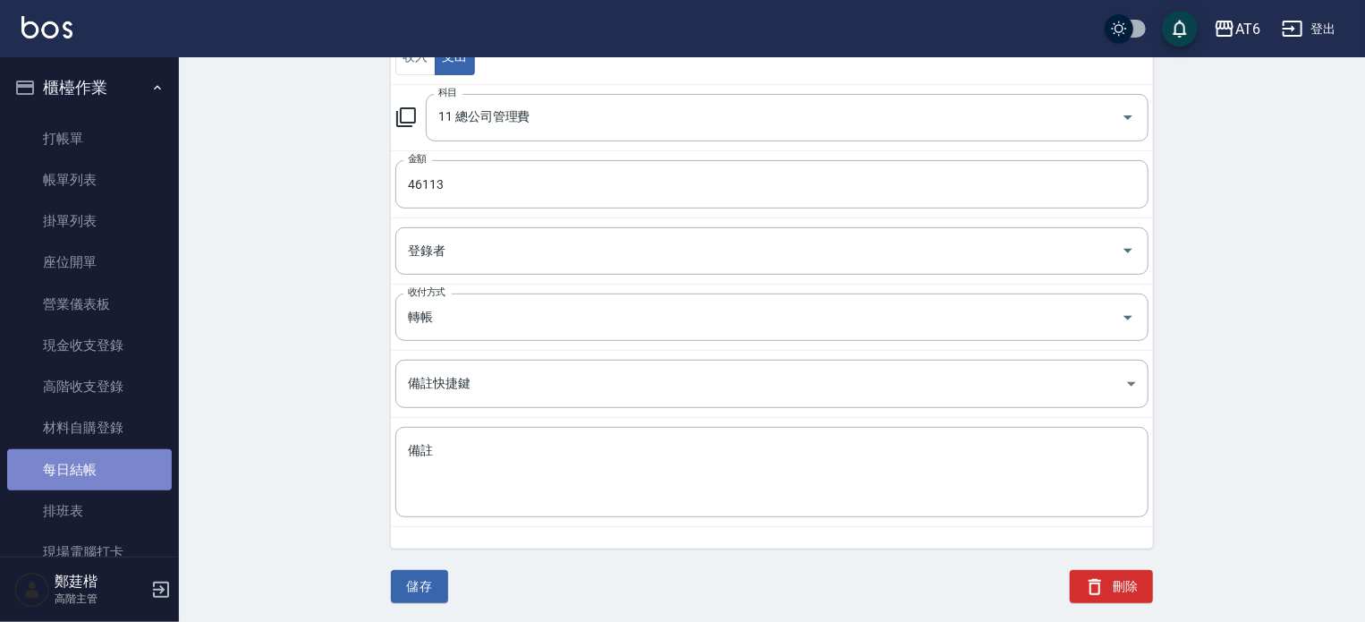
click at [106, 470] on link "每日結帳" at bounding box center [89, 469] width 165 height 41
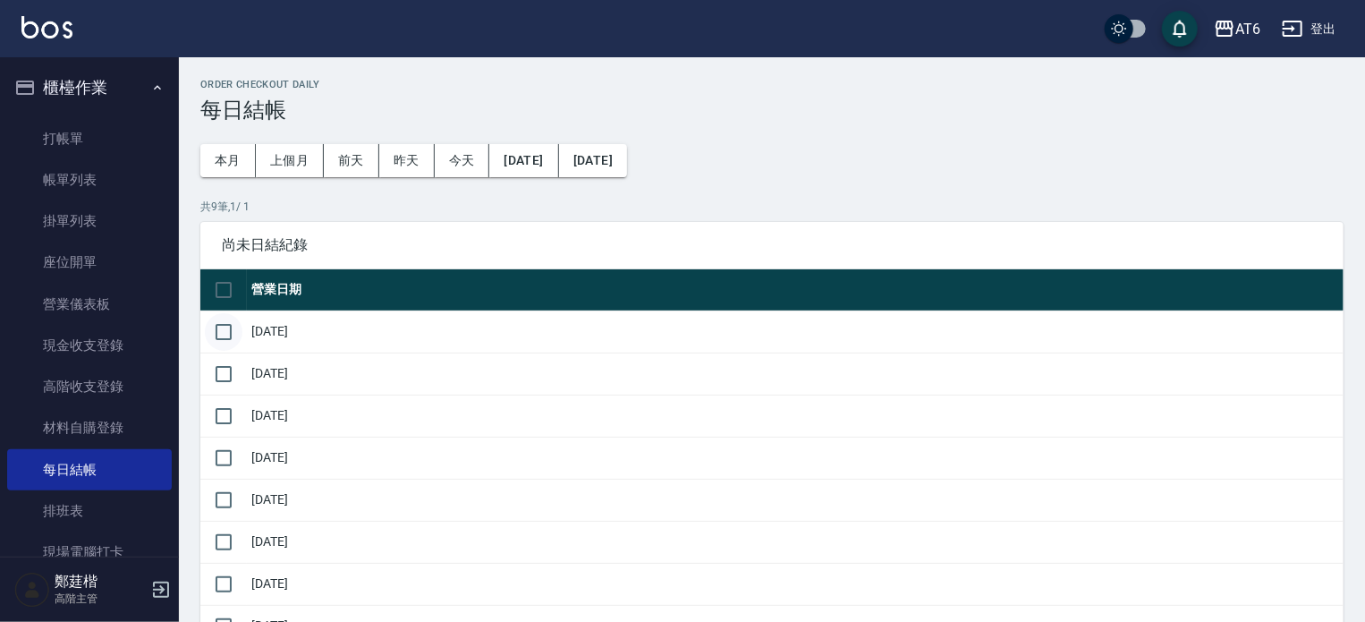
click at [229, 322] on input "checkbox" at bounding box center [224, 332] width 38 height 38
checkbox input "true"
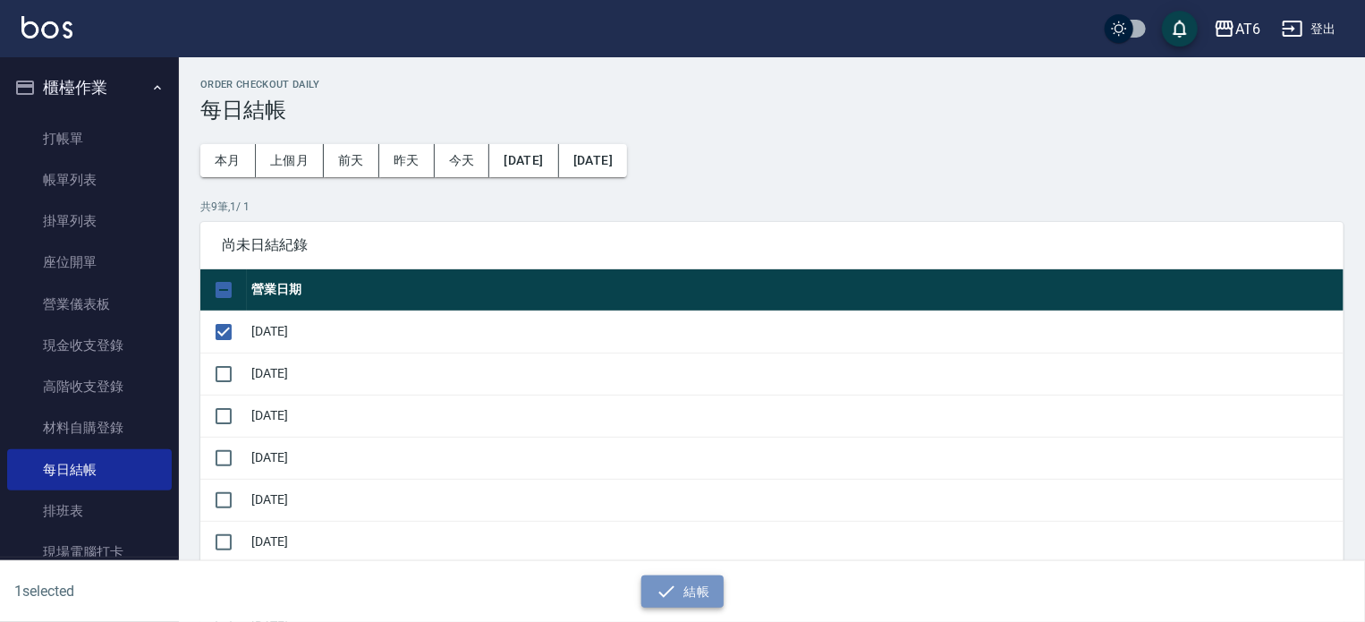
click at [666, 594] on icon "button" at bounding box center [666, 591] width 21 height 21
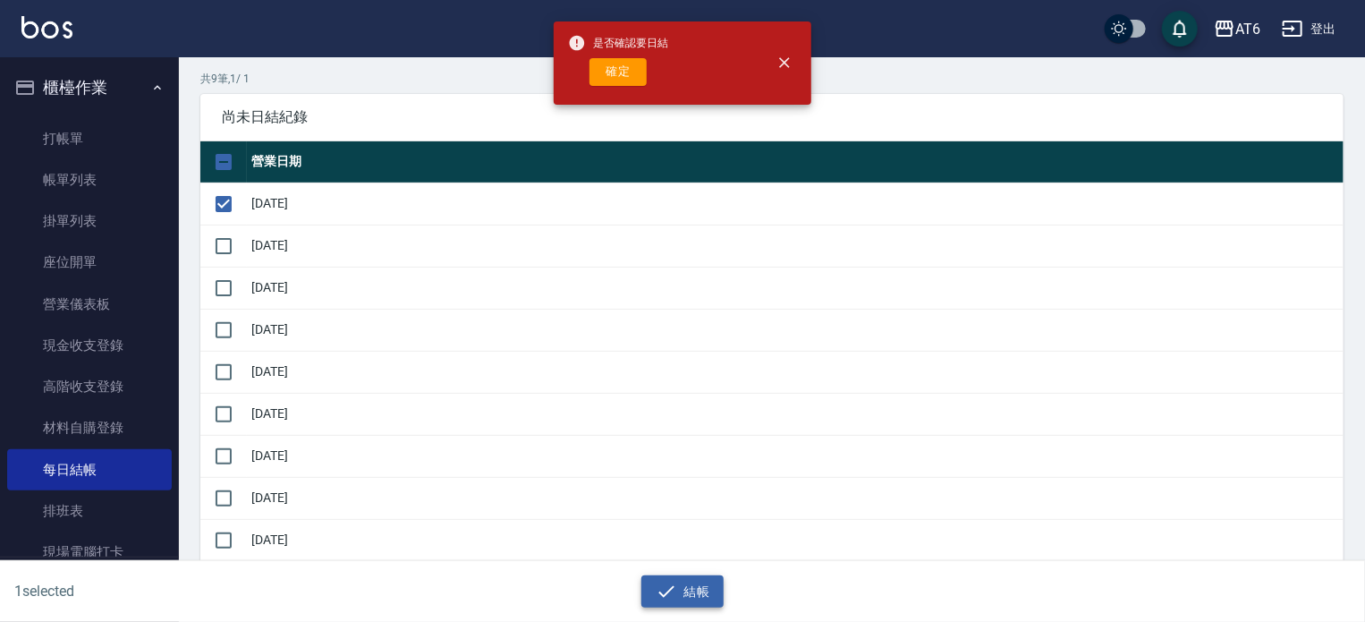
scroll to position [129, 0]
click at [785, 52] on button "close" at bounding box center [784, 62] width 39 height 39
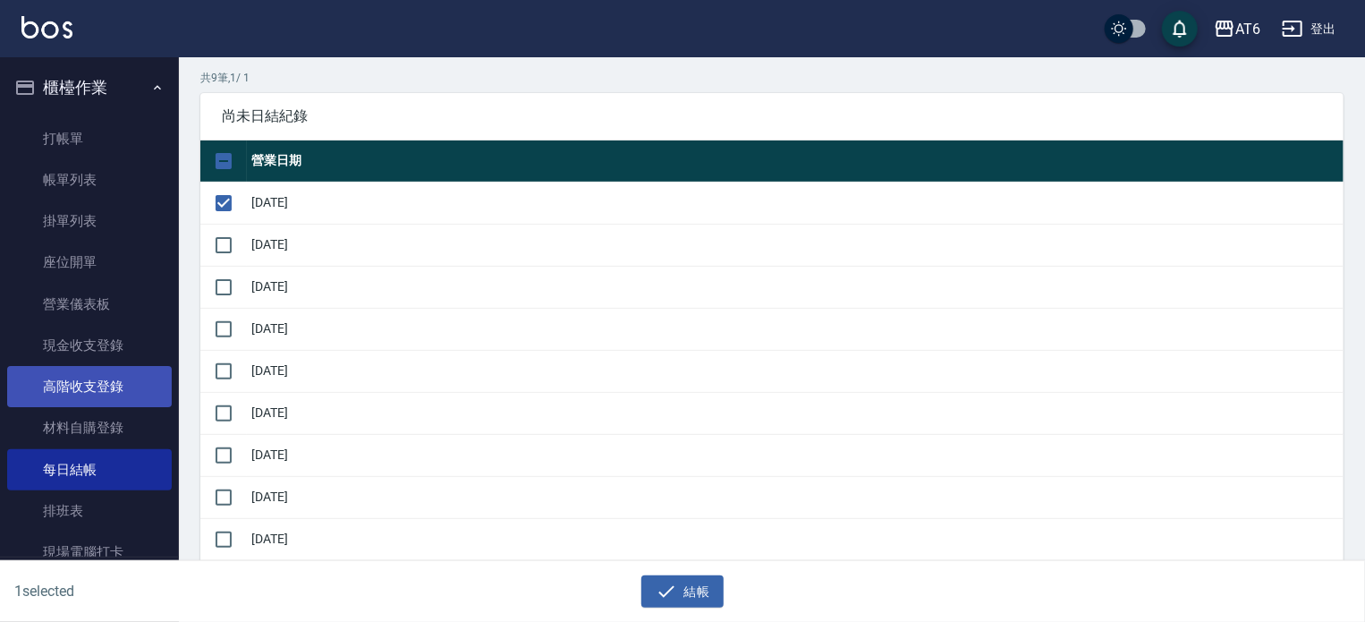
click at [109, 400] on link "高階收支登錄" at bounding box center [89, 386] width 165 height 41
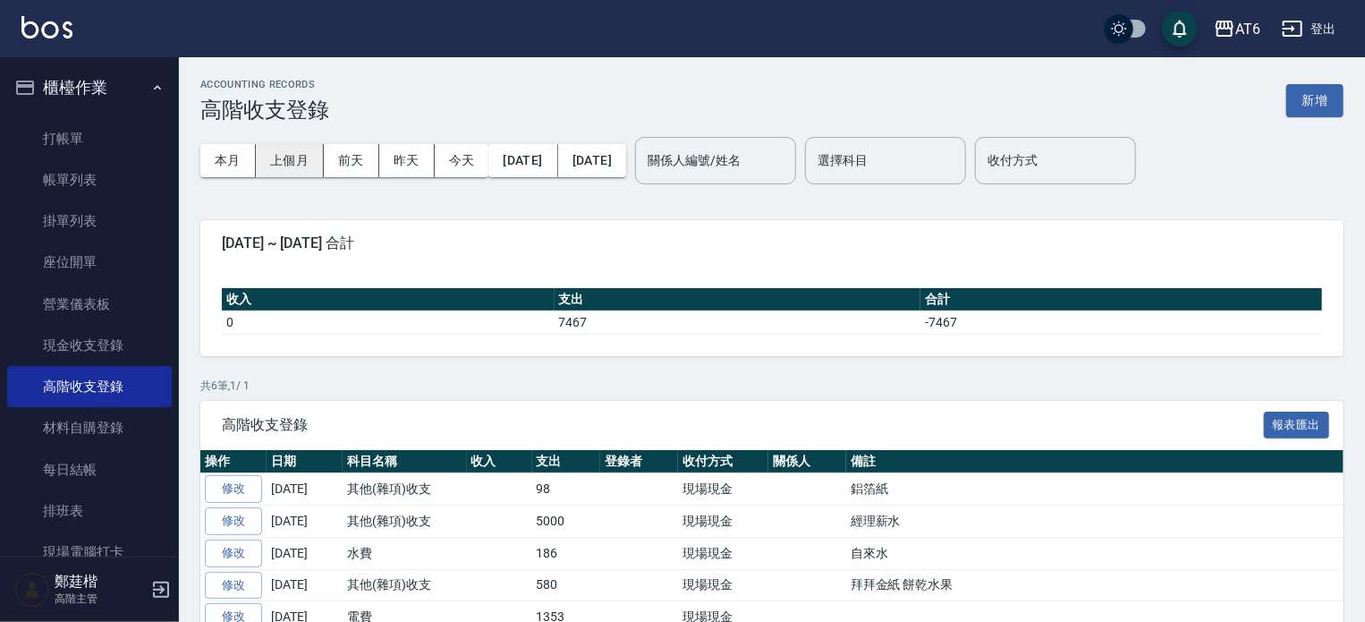
click at [306, 166] on button "上個月" at bounding box center [290, 160] width 68 height 33
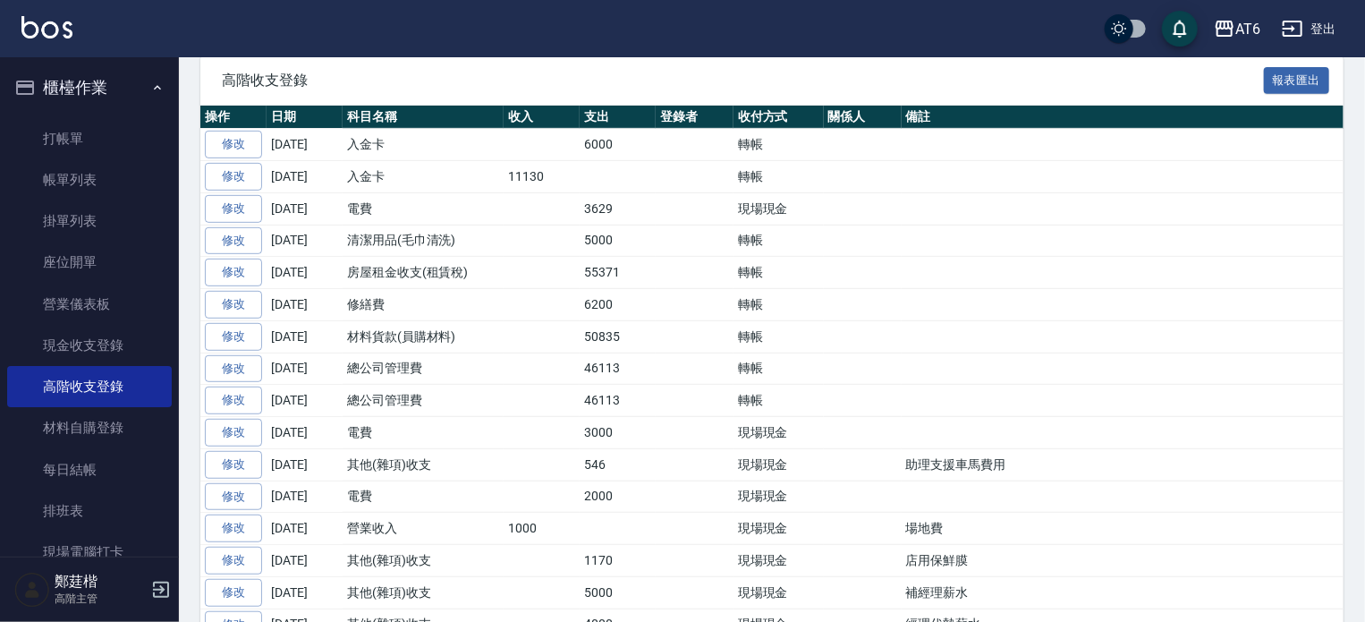
scroll to position [349, 0]
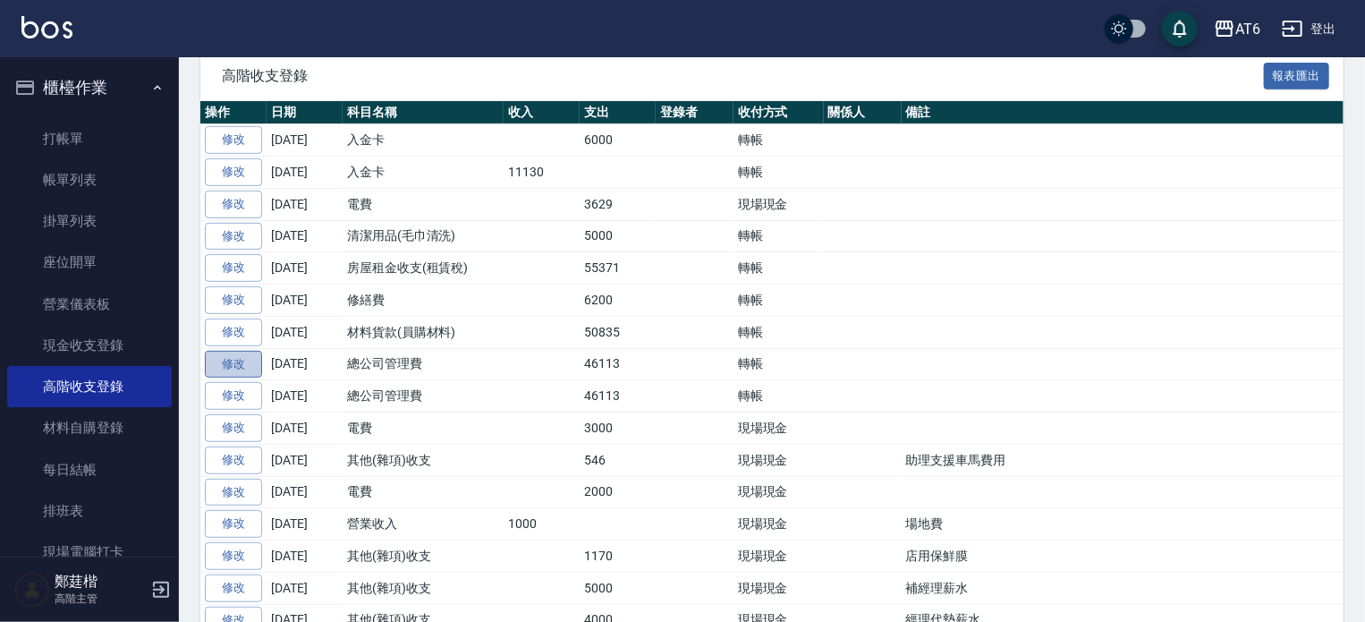
click at [213, 355] on link "修改" at bounding box center [233, 365] width 57 height 28
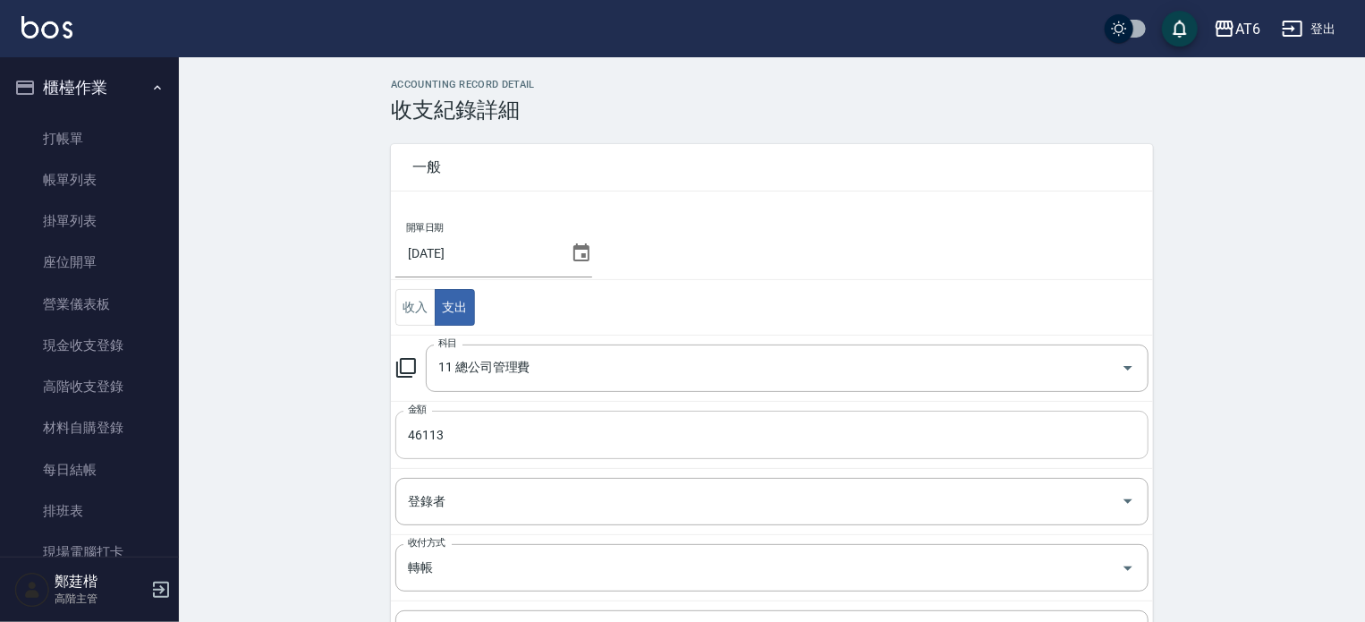
scroll to position [250, 0]
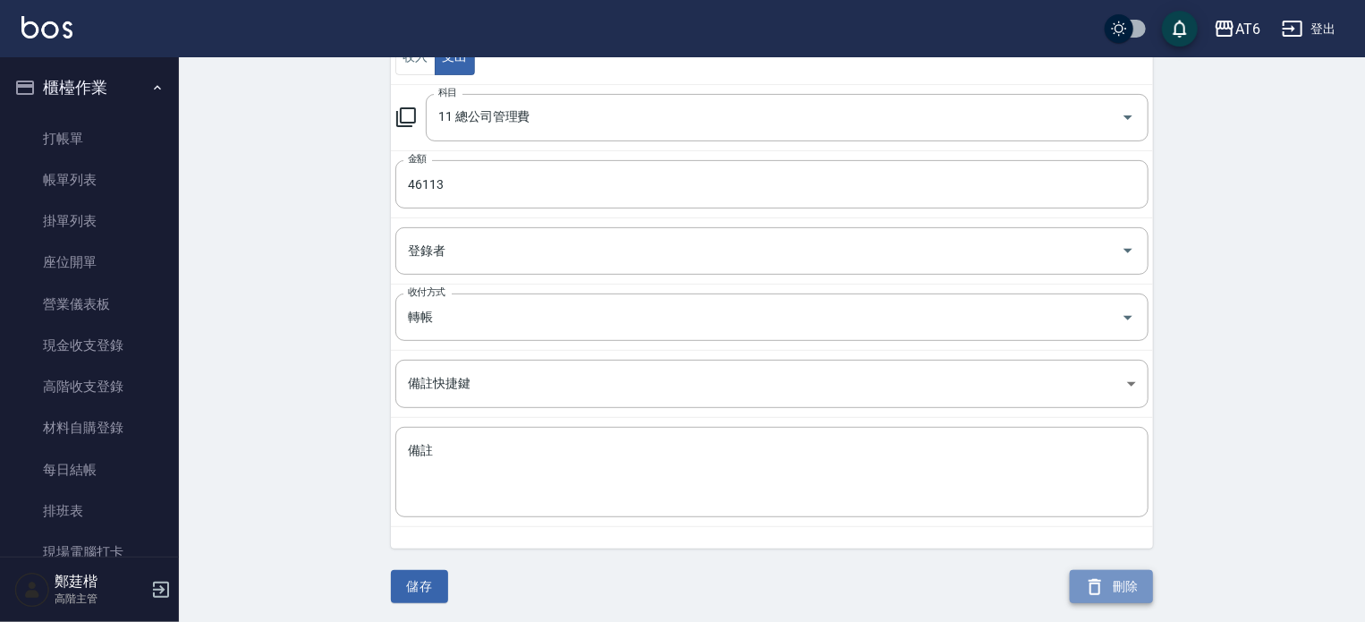
click at [1091, 582] on icon "button" at bounding box center [1095, 587] width 13 height 16
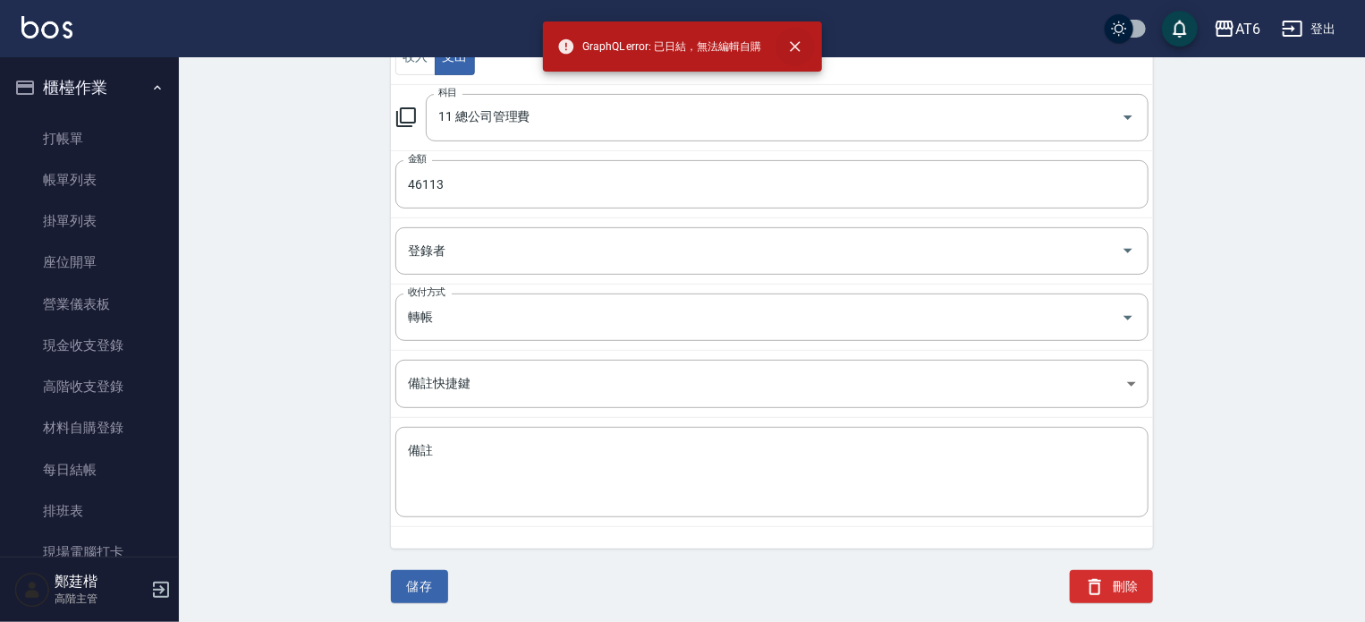
click at [801, 46] on icon "close" at bounding box center [795, 47] width 18 height 18
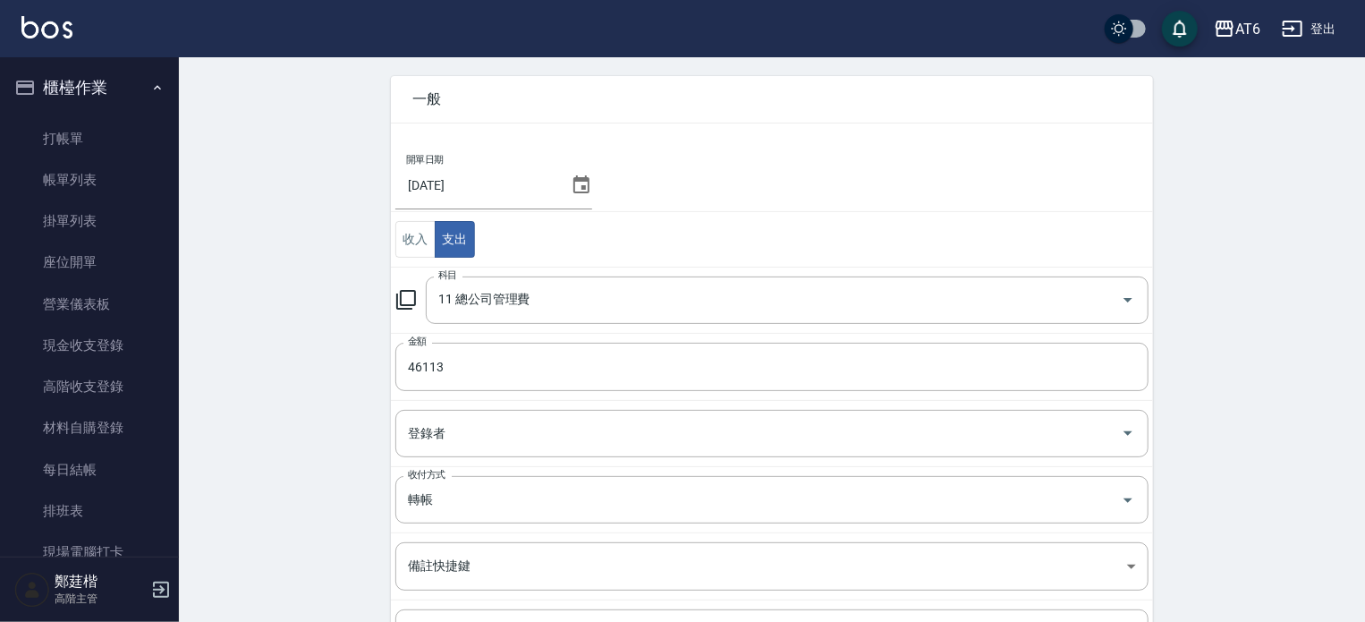
scroll to position [46, 0]
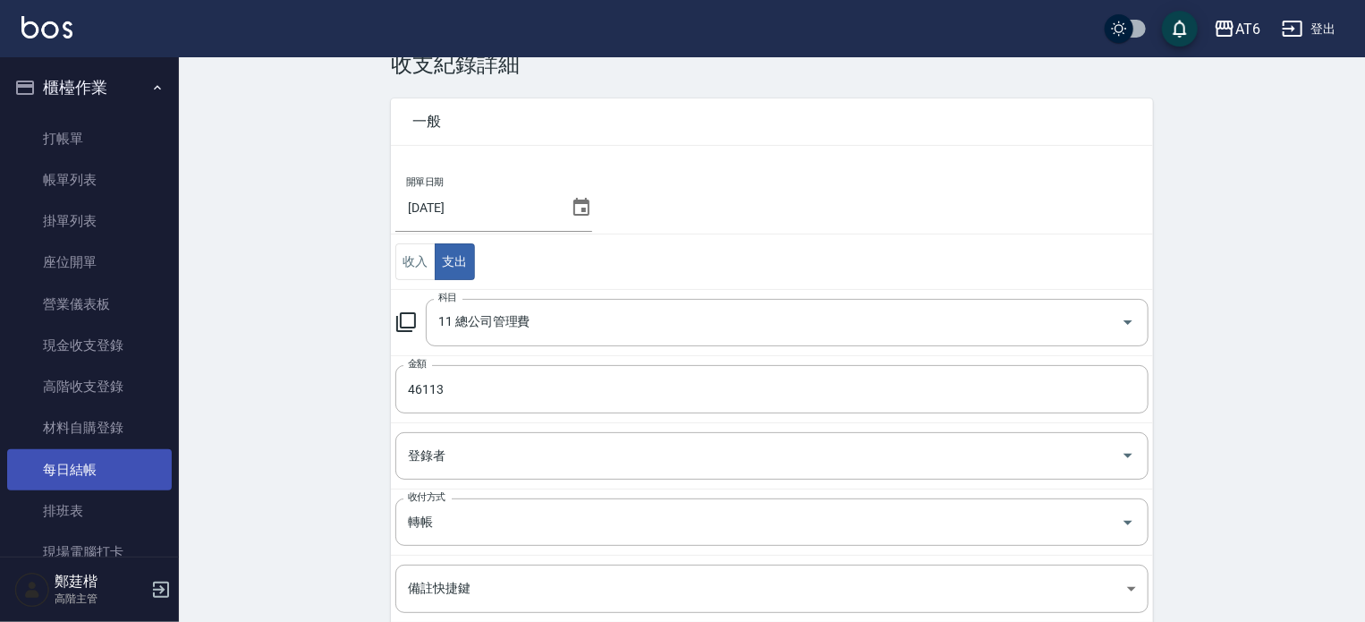
click at [74, 455] on link "每日結帳" at bounding box center [89, 469] width 165 height 41
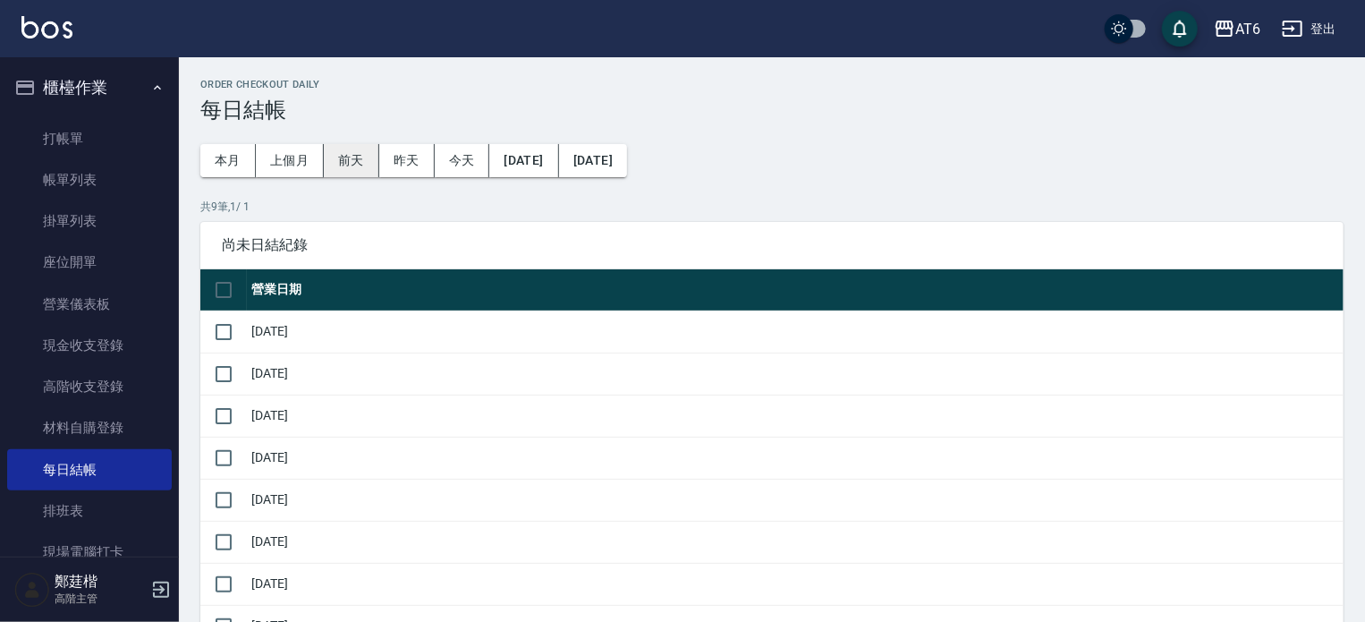
click at [368, 175] on button "前天" at bounding box center [351, 160] width 55 height 33
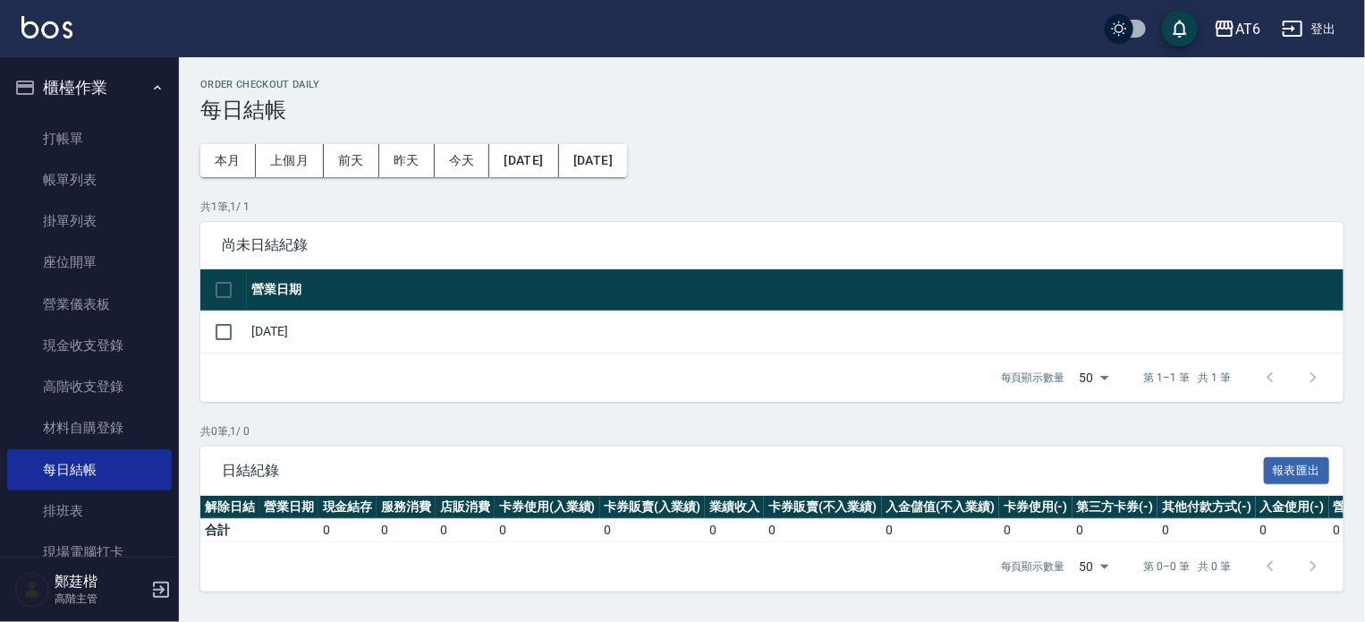
click at [409, 222] on div "尚未日結紀錄" at bounding box center [771, 245] width 1143 height 47
click at [258, 168] on button "上個月" at bounding box center [290, 160] width 68 height 33
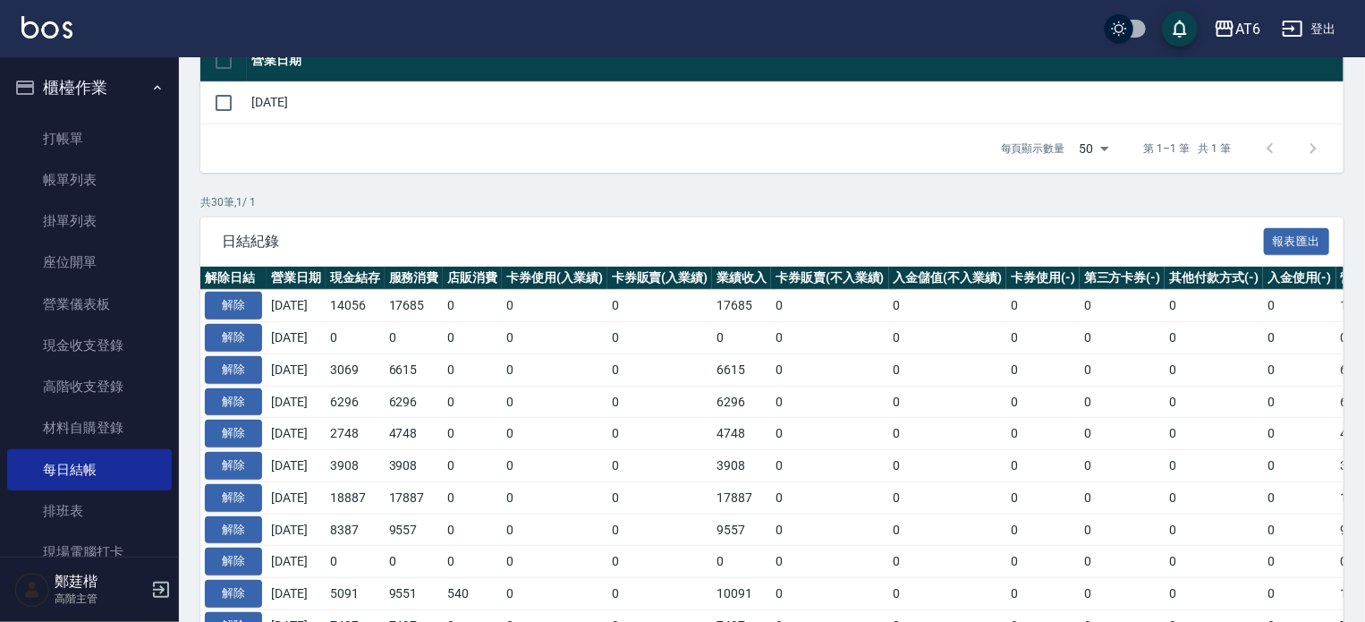
scroll to position [231, 0]
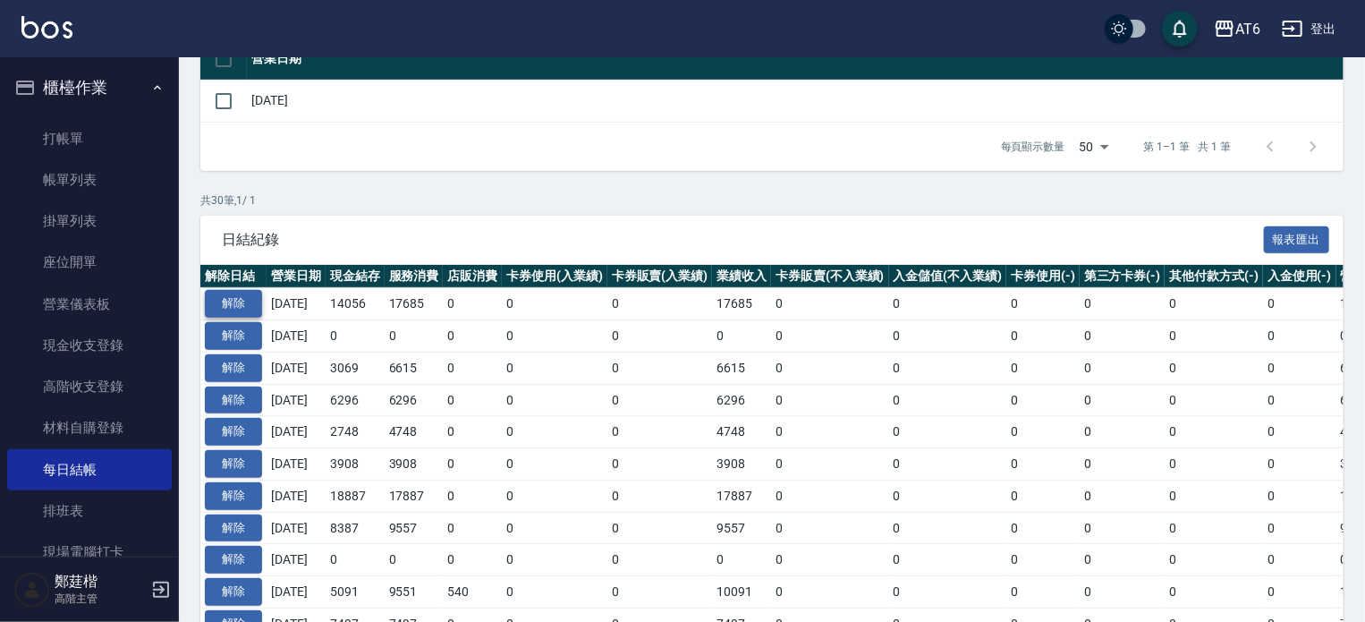
click at [236, 292] on button "解除" at bounding box center [233, 304] width 57 height 28
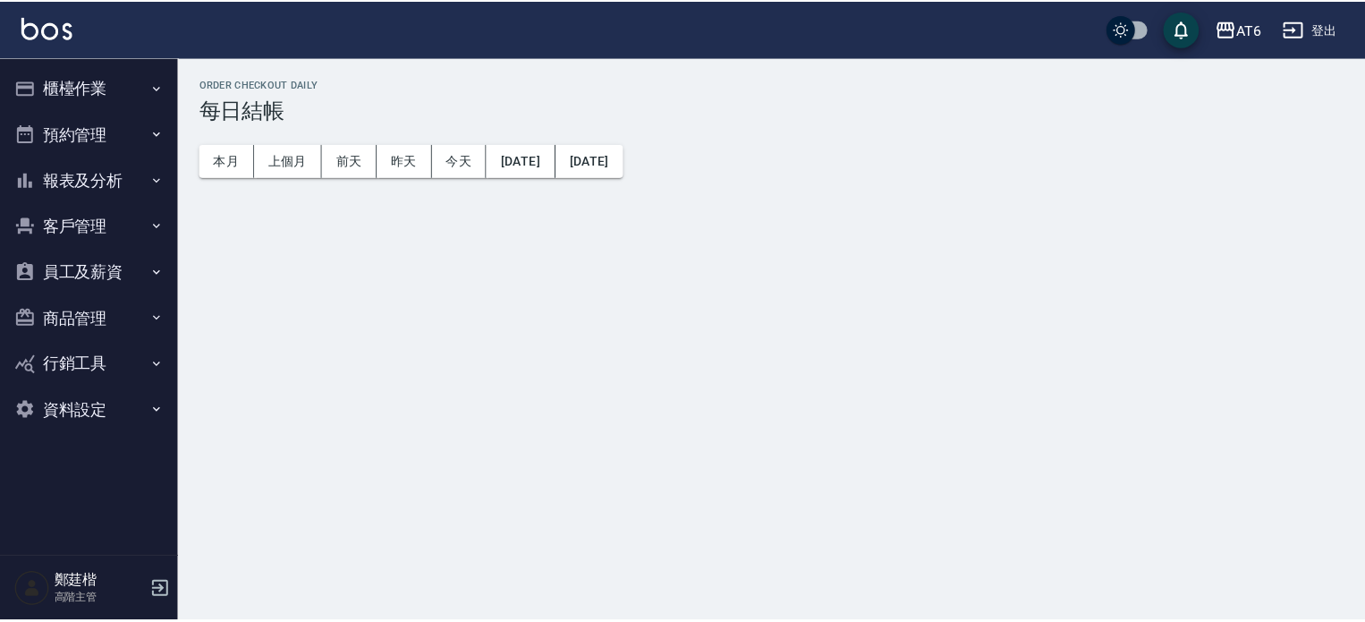
scroll to position [433, 0]
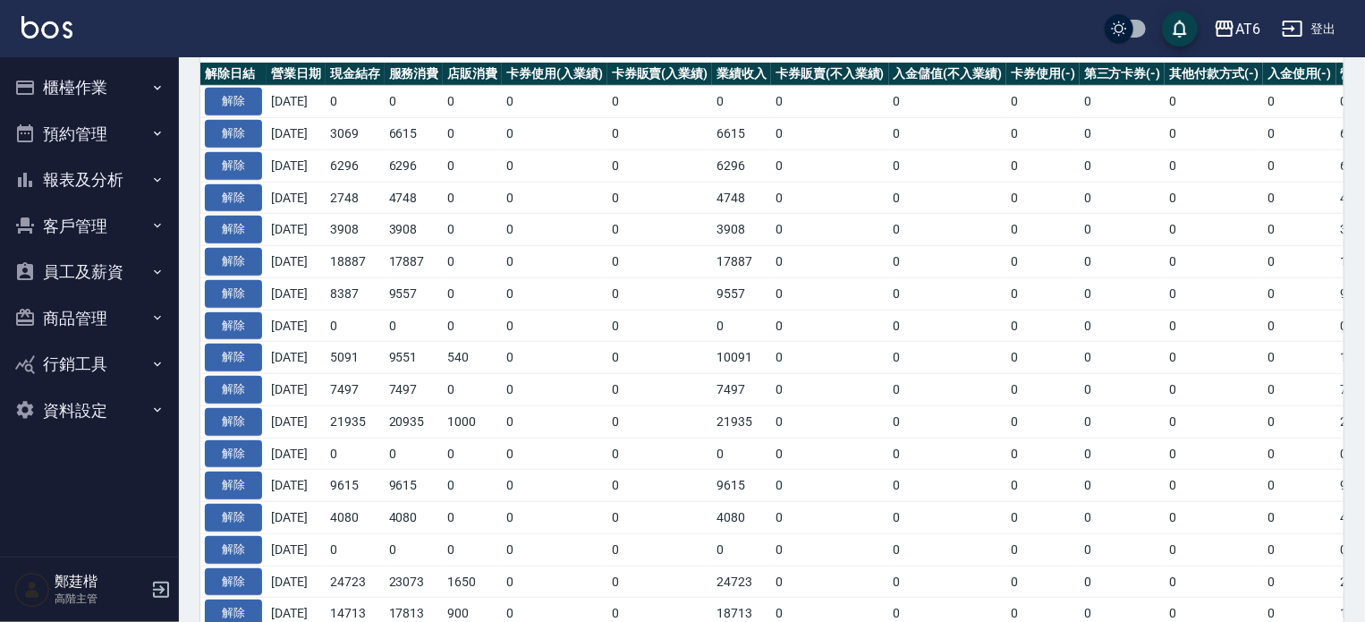
click at [80, 88] on button "櫃檯作業" at bounding box center [89, 87] width 165 height 47
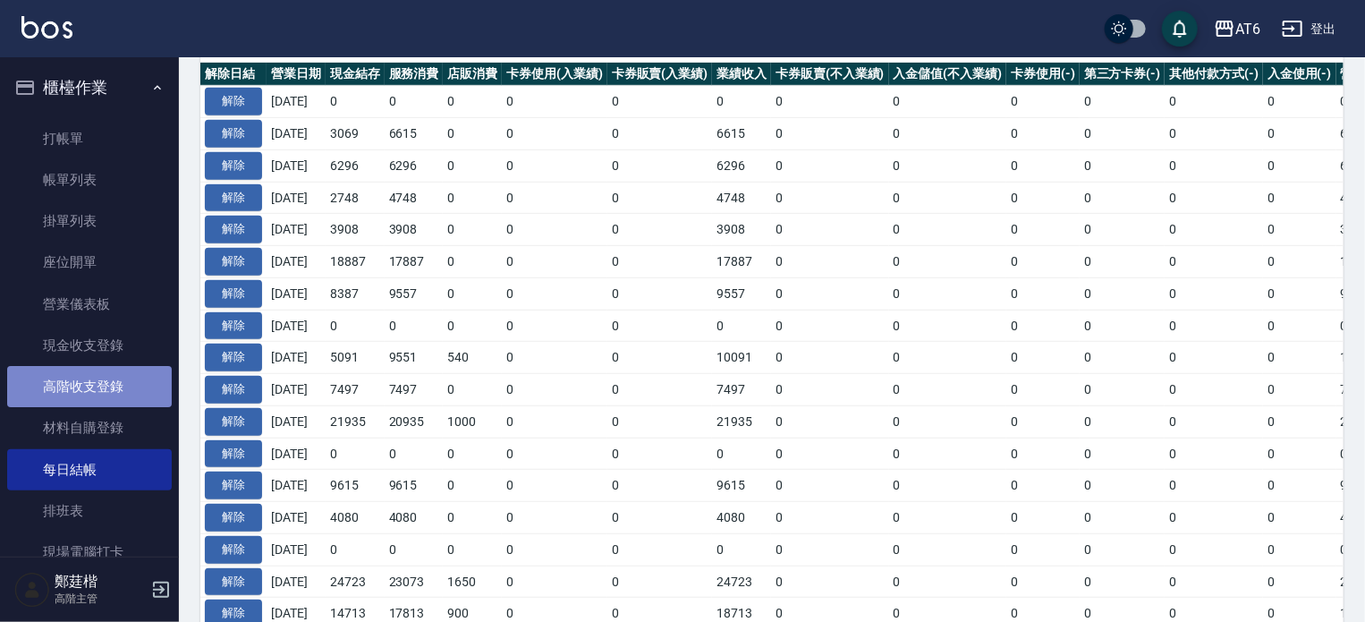
click at [115, 378] on link "高階收支登錄" at bounding box center [89, 386] width 165 height 41
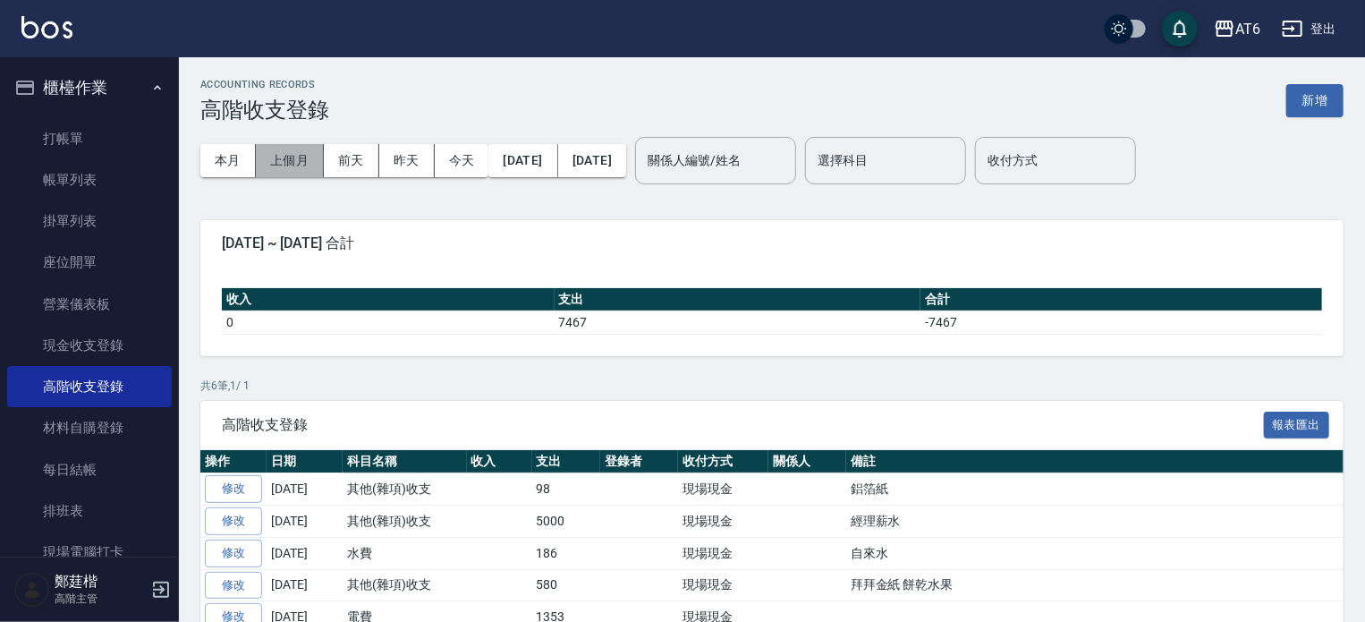
click at [285, 157] on button "上個月" at bounding box center [290, 160] width 68 height 33
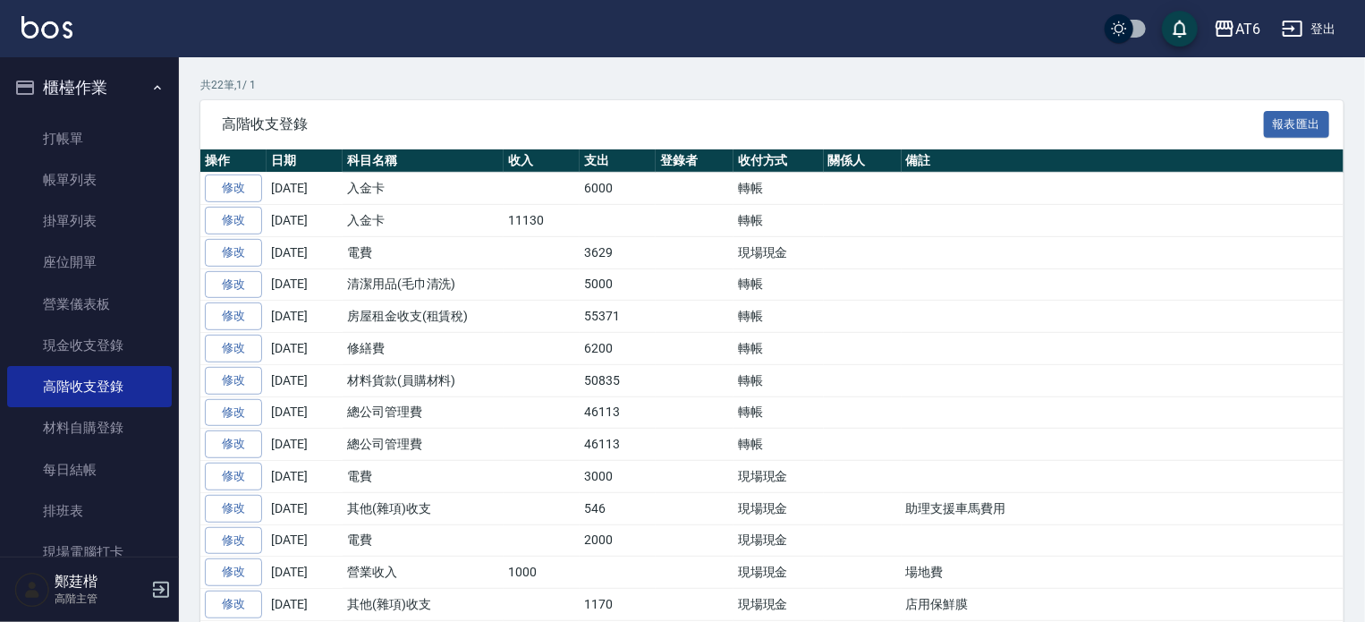
scroll to position [302, 0]
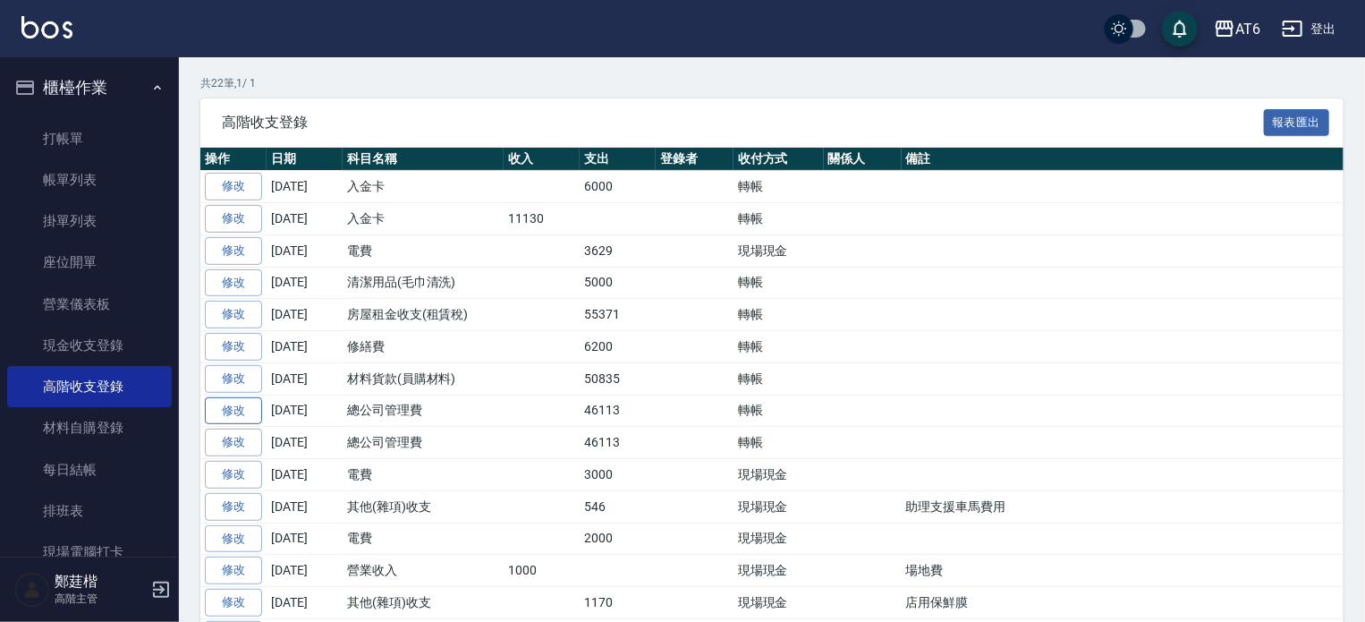
click at [243, 403] on link "修改" at bounding box center [233, 411] width 57 height 28
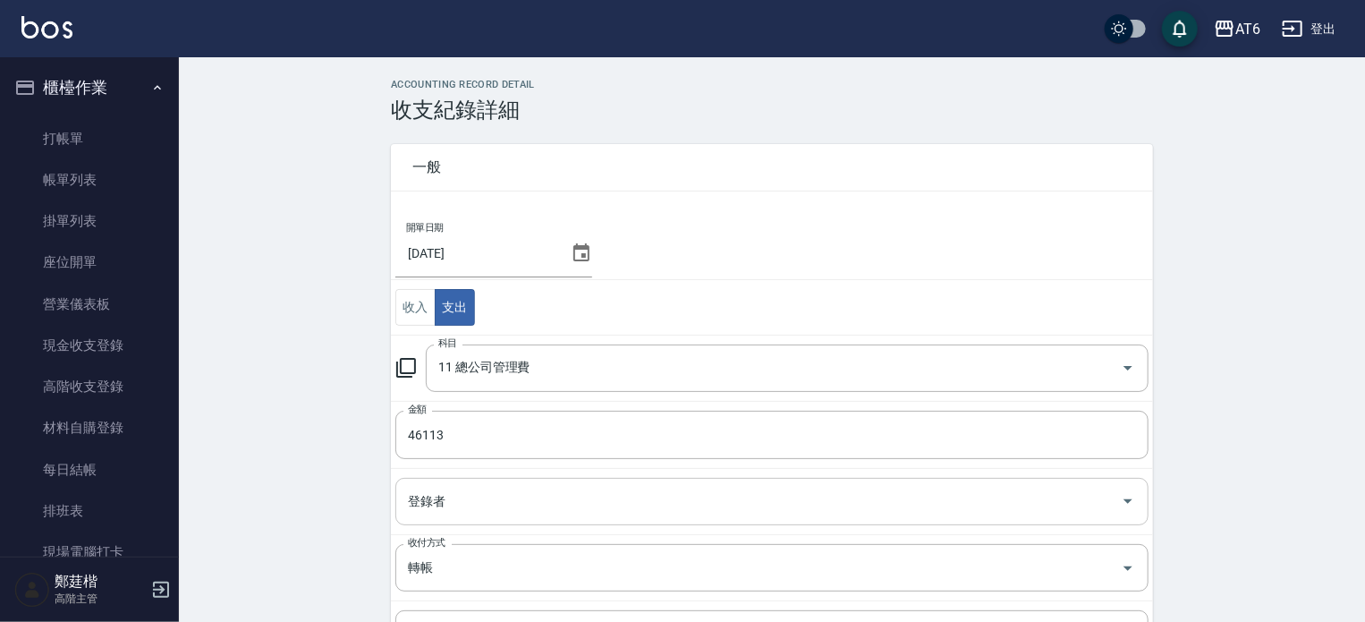
scroll to position [250, 0]
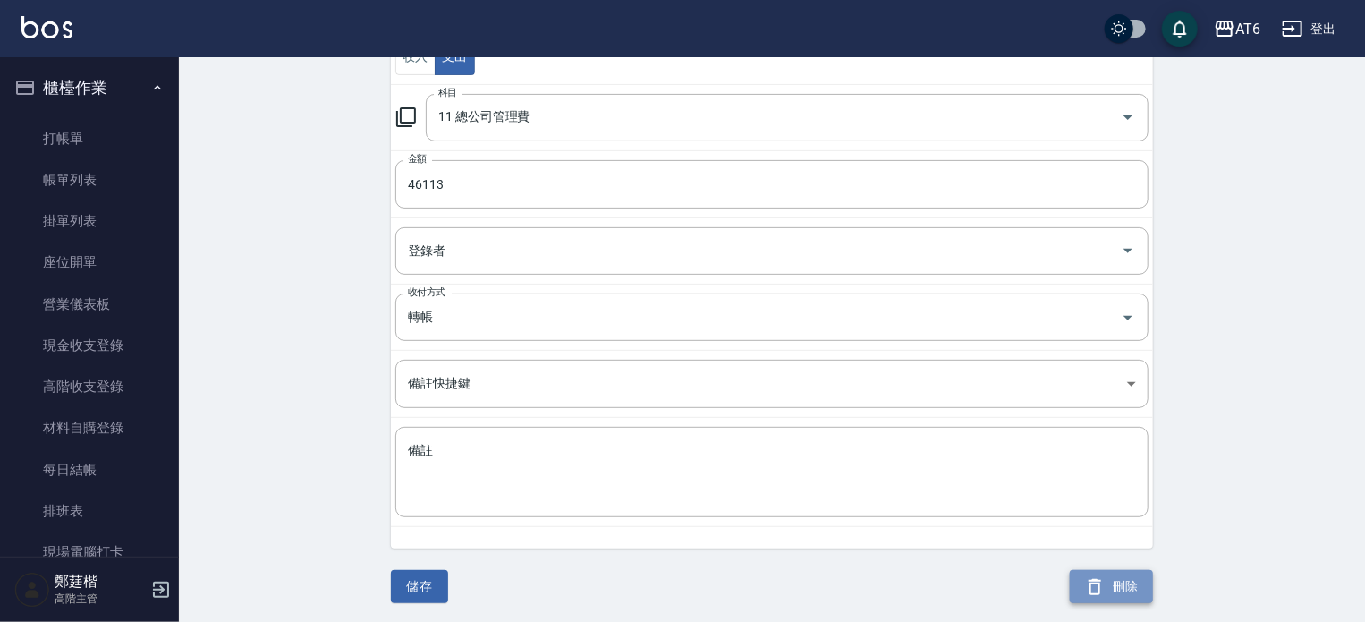
click at [1110, 586] on button "刪除" at bounding box center [1111, 586] width 83 height 33
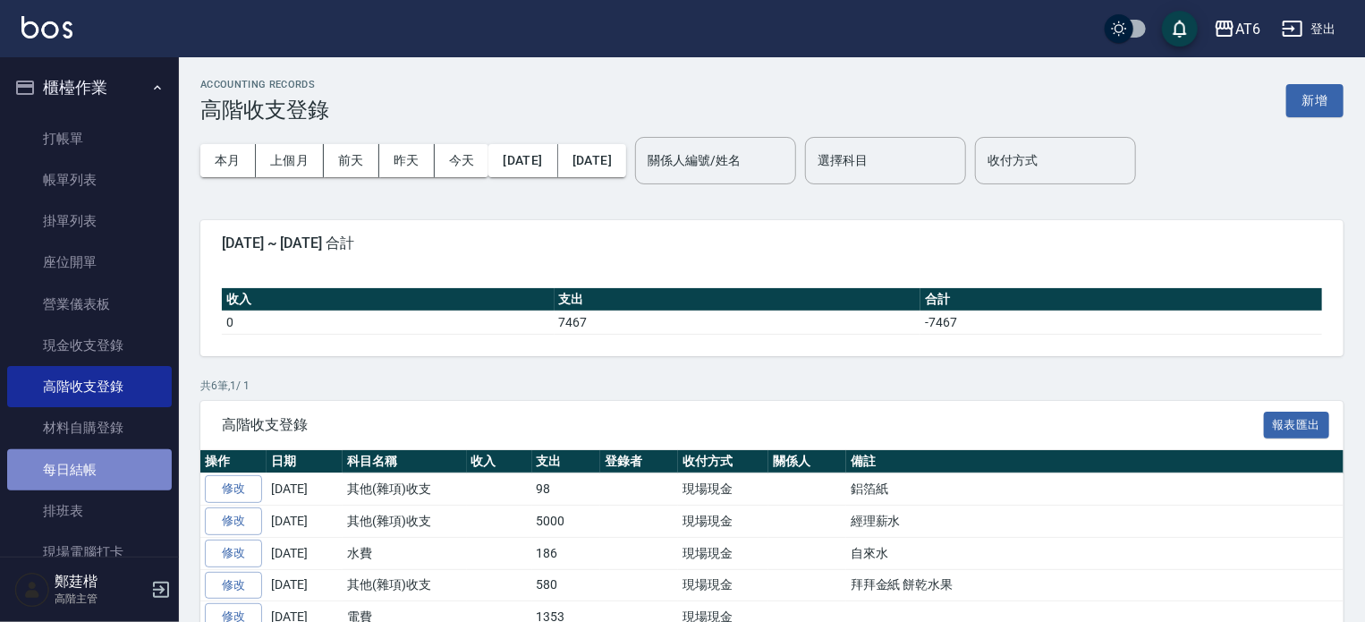
click at [111, 476] on link "每日結帳" at bounding box center [89, 469] width 165 height 41
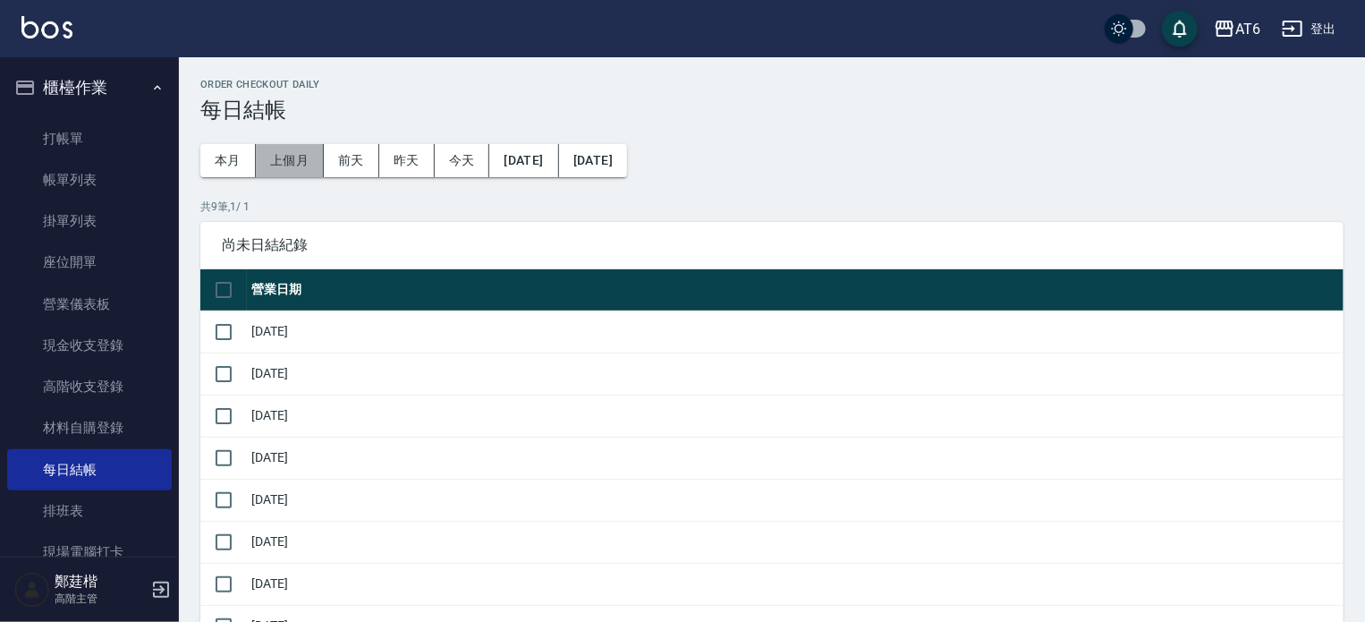
click at [267, 150] on button "上個月" at bounding box center [290, 160] width 68 height 33
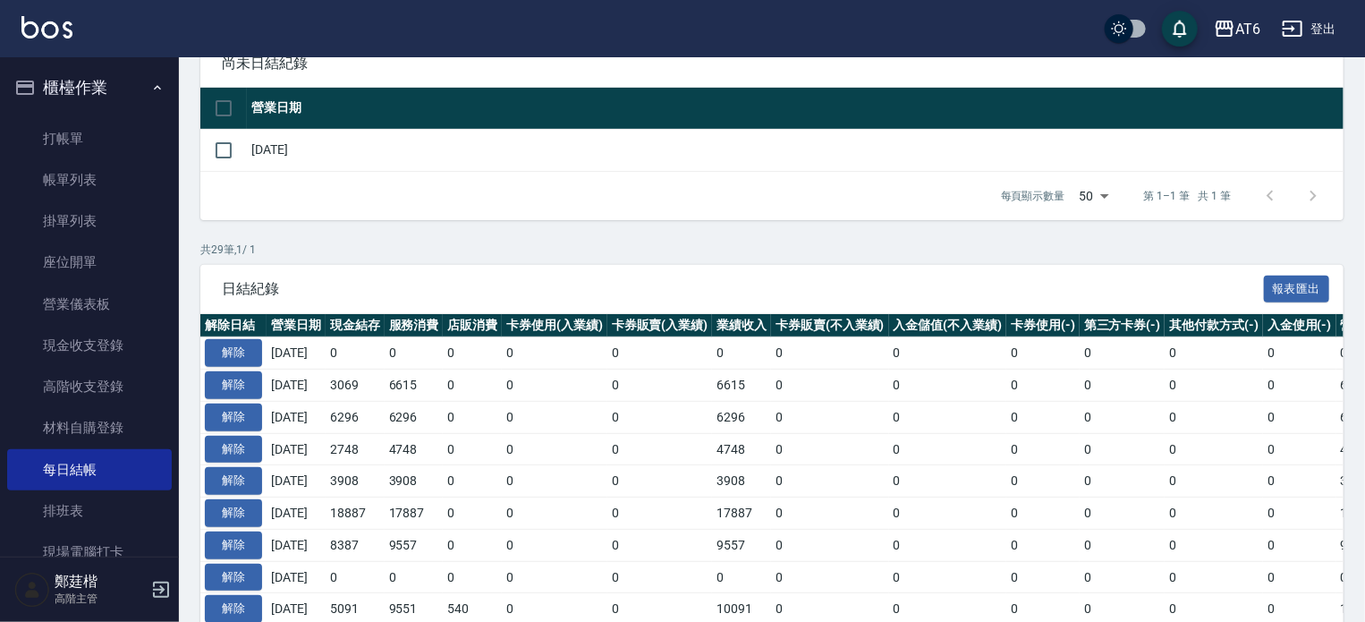
scroll to position [175, 0]
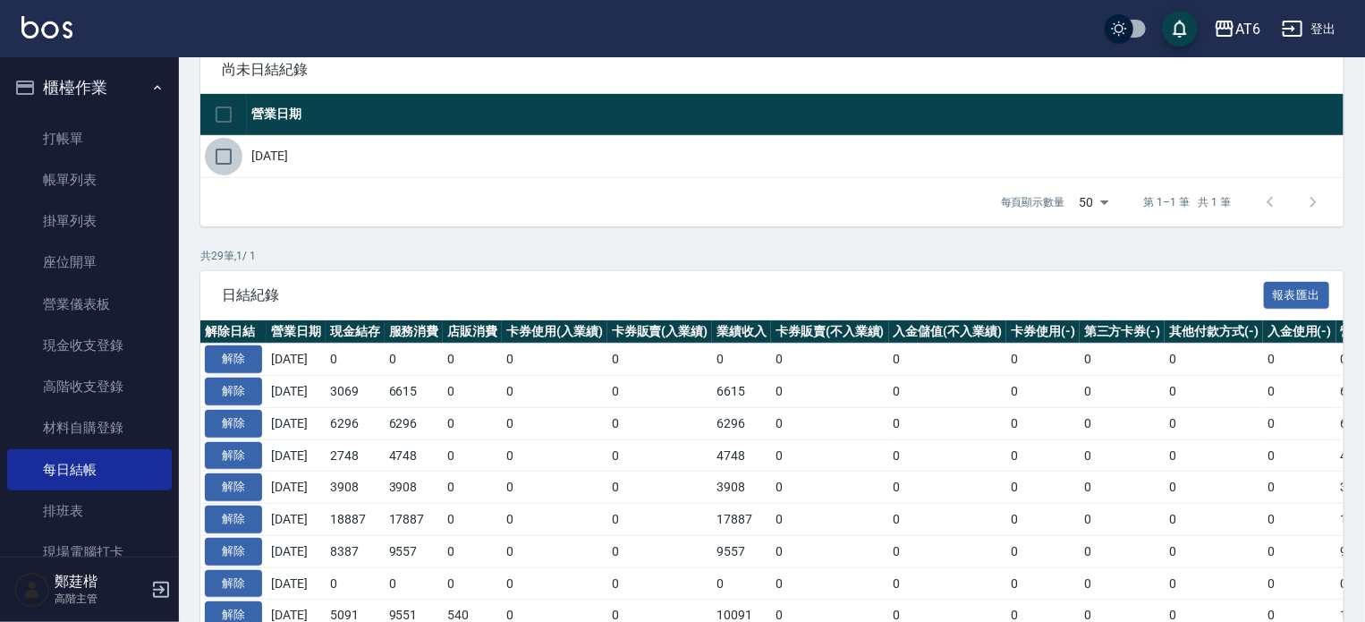
click at [216, 152] on input "checkbox" at bounding box center [224, 157] width 38 height 38
checkbox input "true"
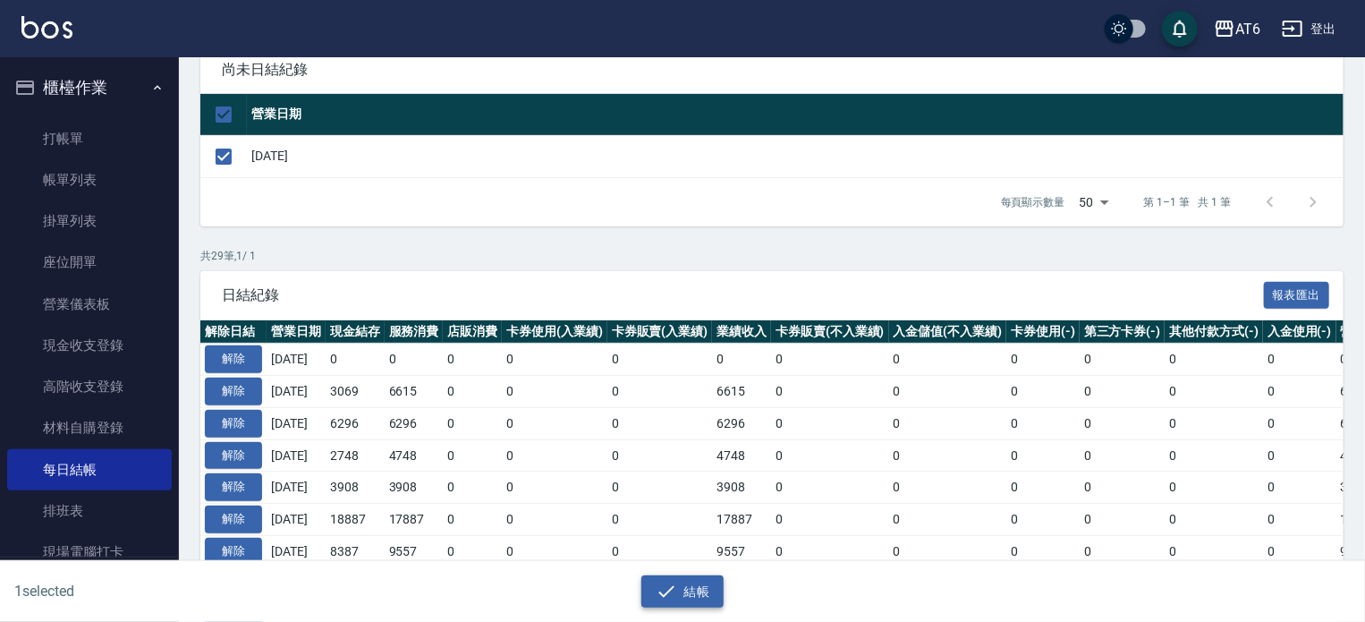
click at [698, 597] on button "結帳" at bounding box center [682, 591] width 83 height 33
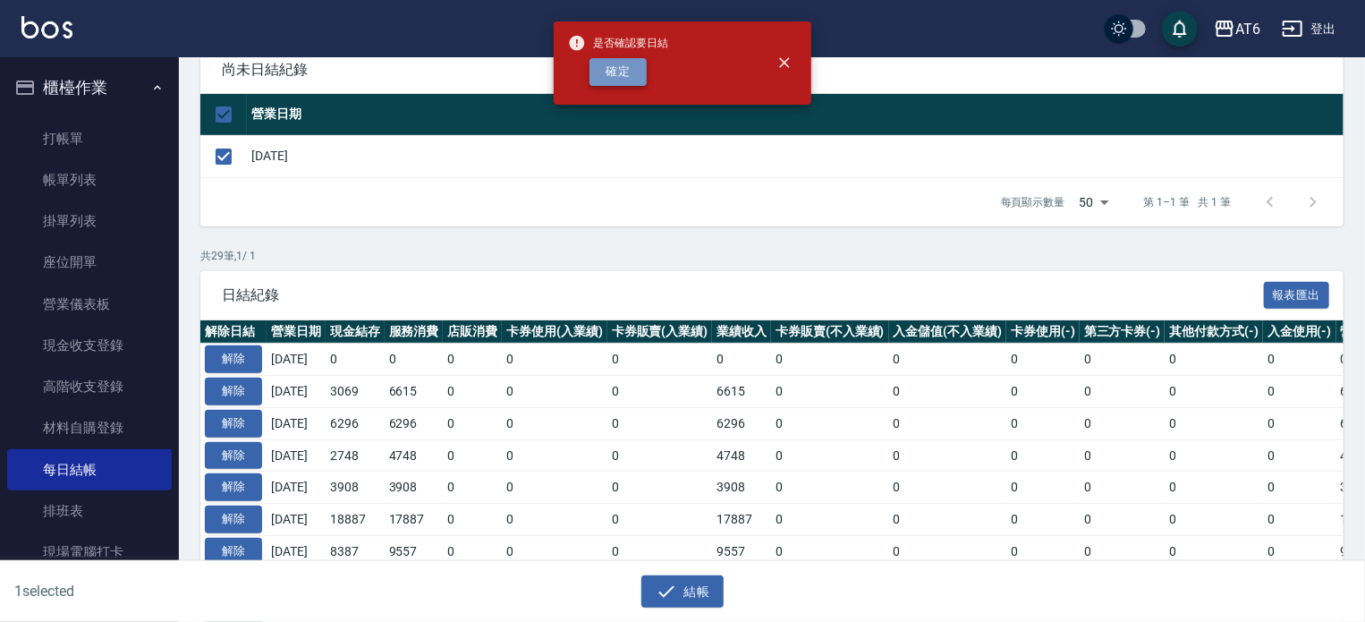
click at [606, 60] on button "確定" at bounding box center [617, 72] width 57 height 28
checkbox input "false"
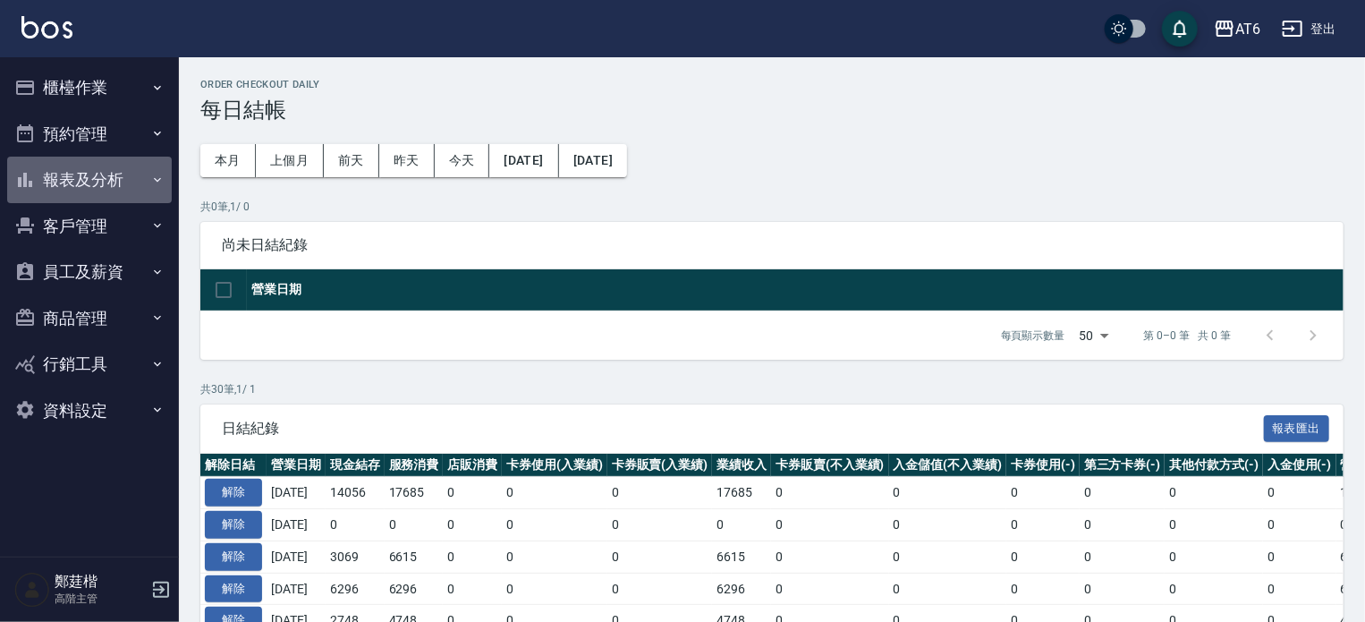
click at [116, 162] on button "報表及分析" at bounding box center [89, 180] width 165 height 47
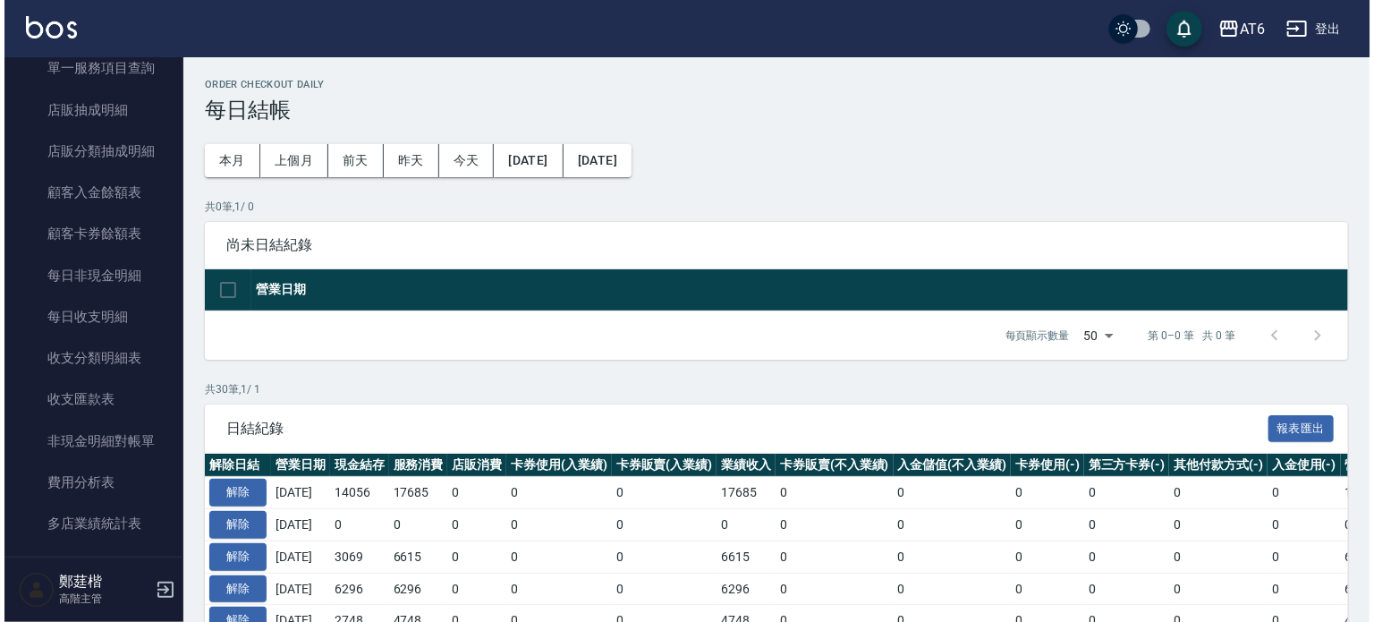
scroll to position [1517, 0]
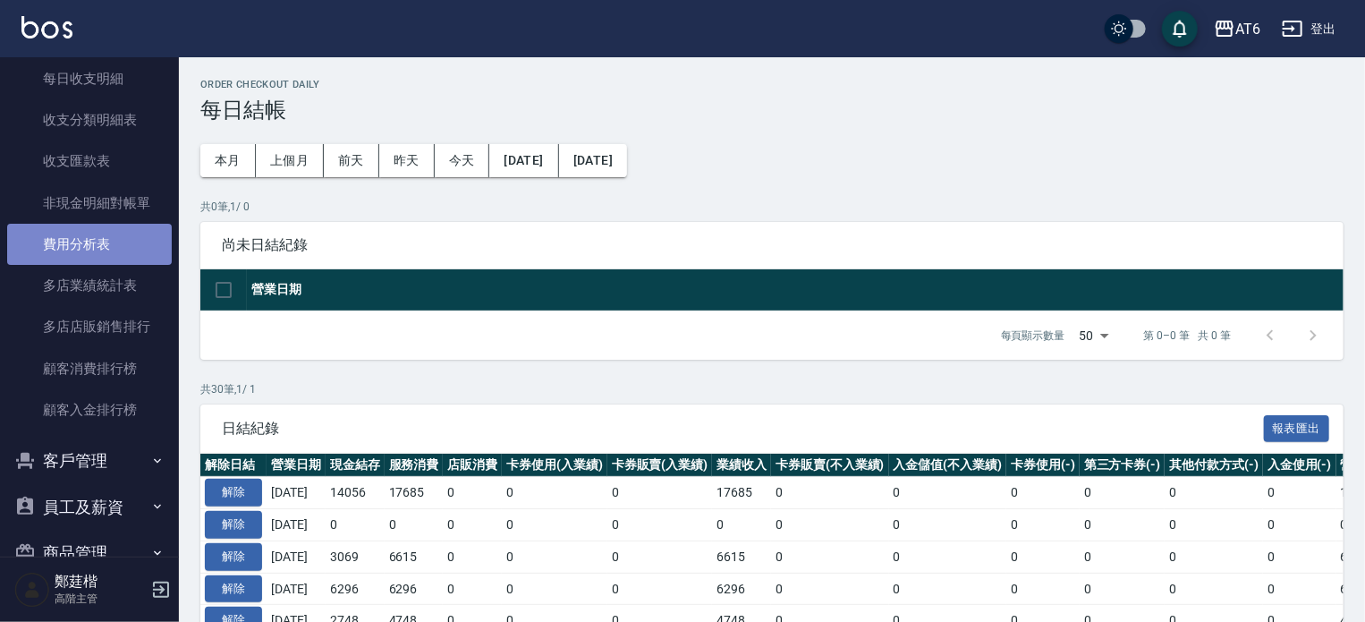
click at [119, 243] on link "費用分析表" at bounding box center [89, 244] width 165 height 41
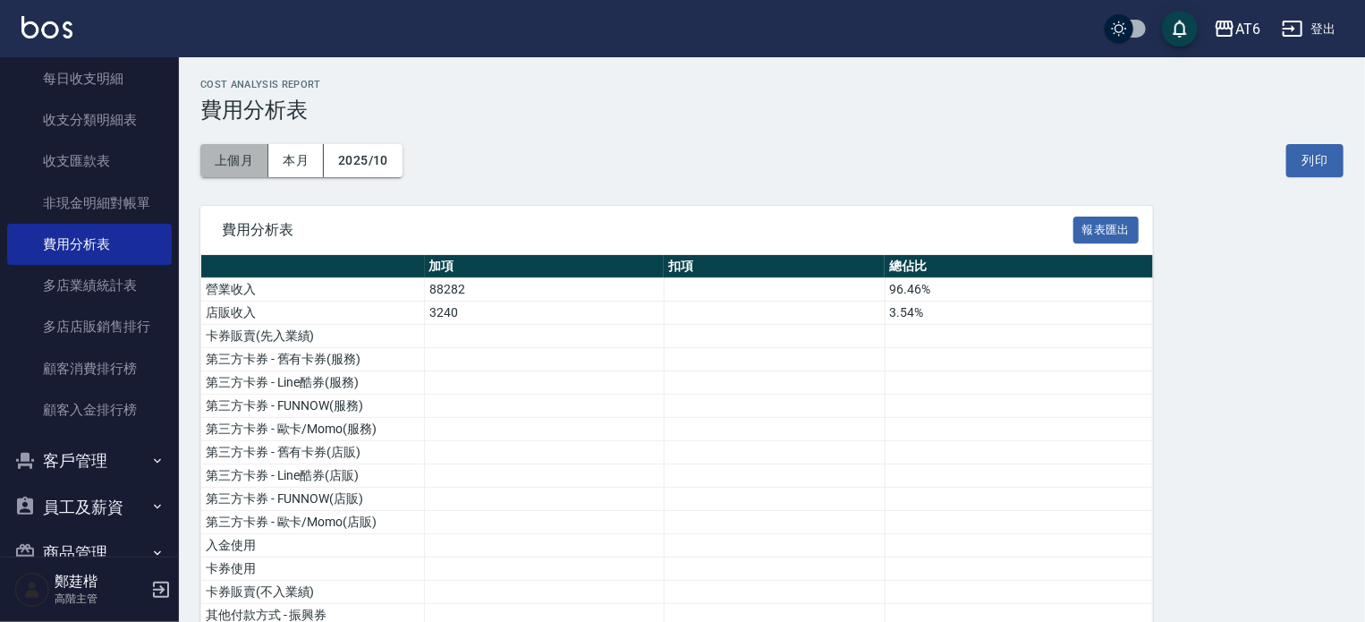
click at [254, 157] on button "上個月" at bounding box center [234, 160] width 68 height 33
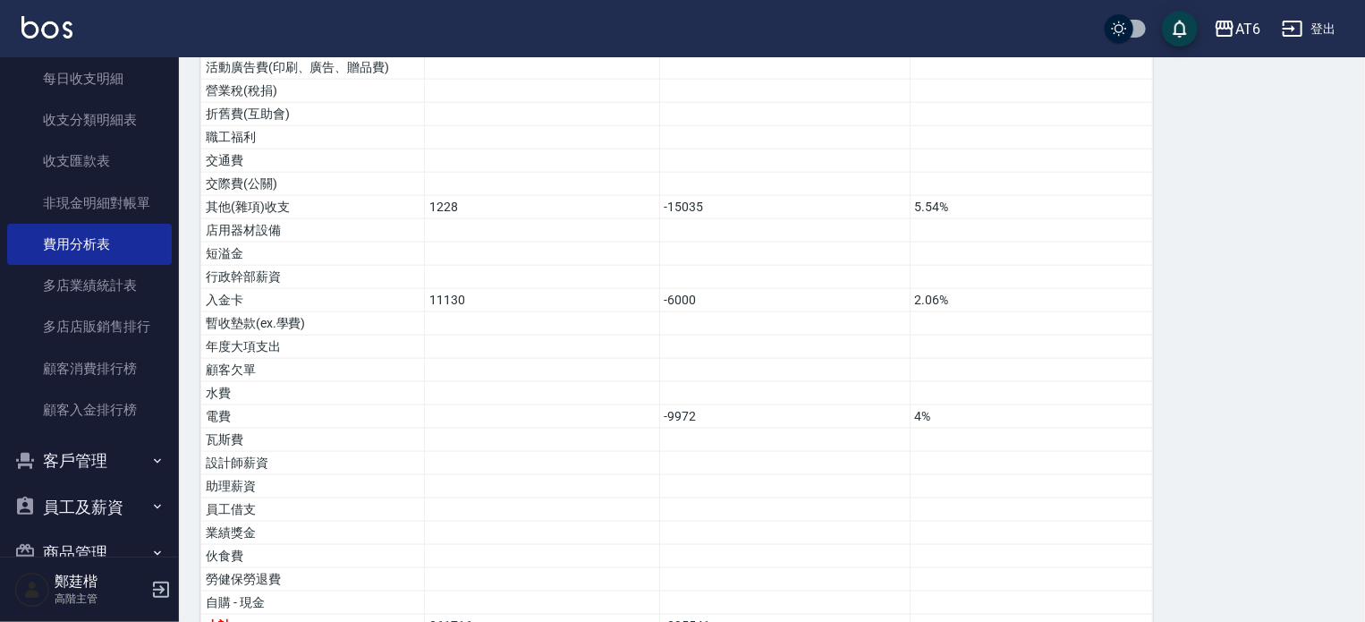
scroll to position [1038, 0]
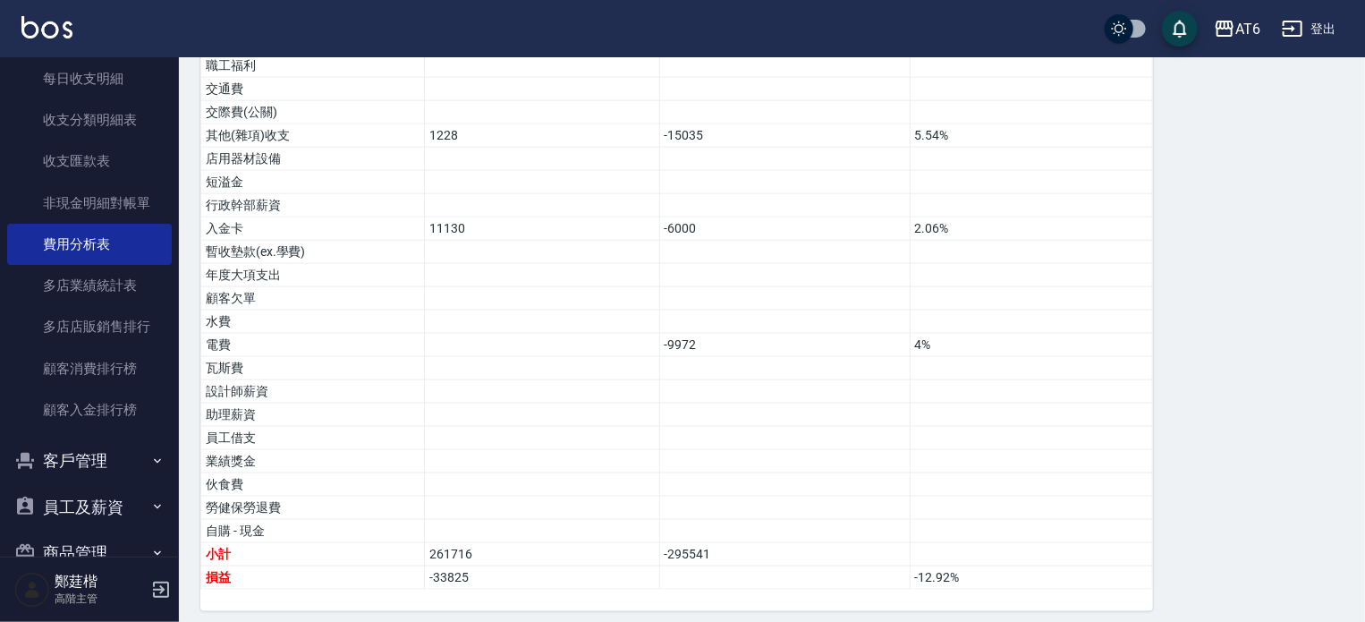
click at [60, 38] on link at bounding box center [46, 29] width 51 height 26
